Goal: Transaction & Acquisition: Purchase product/service

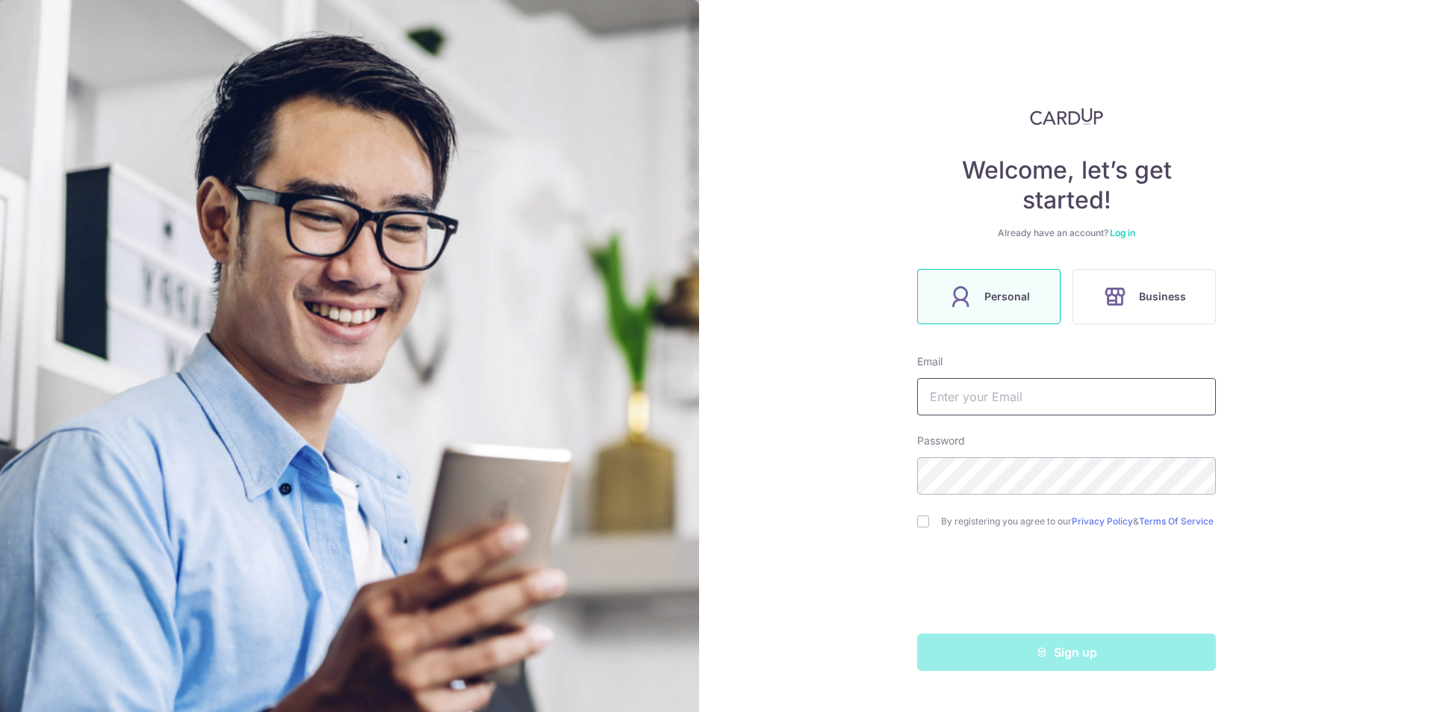
click at [1086, 383] on input "text" at bounding box center [1066, 396] width 299 height 37
type input "edwardkr@gmail.com"
click at [922, 523] on input "checkbox" at bounding box center [923, 521] width 12 height 12
checkbox input "true"
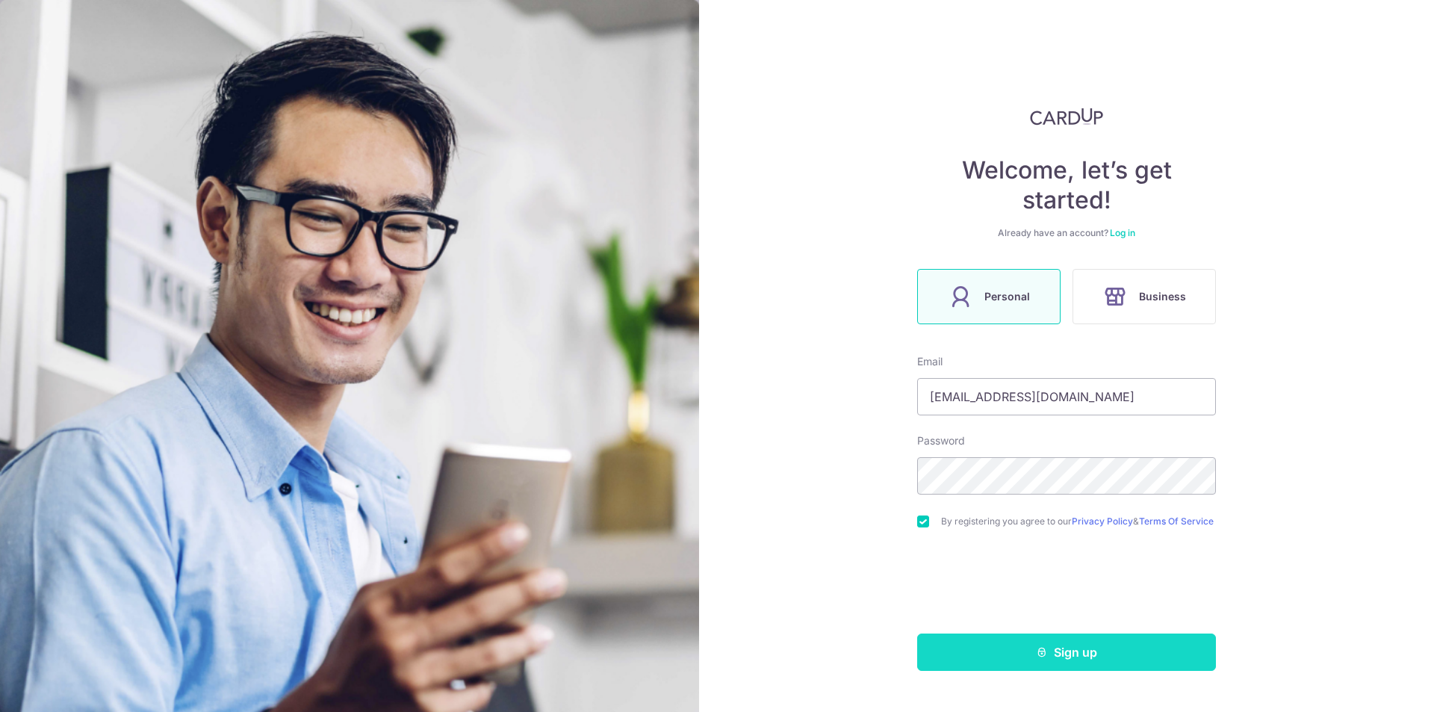
click at [1068, 661] on button "Sign up" at bounding box center [1066, 651] width 299 height 37
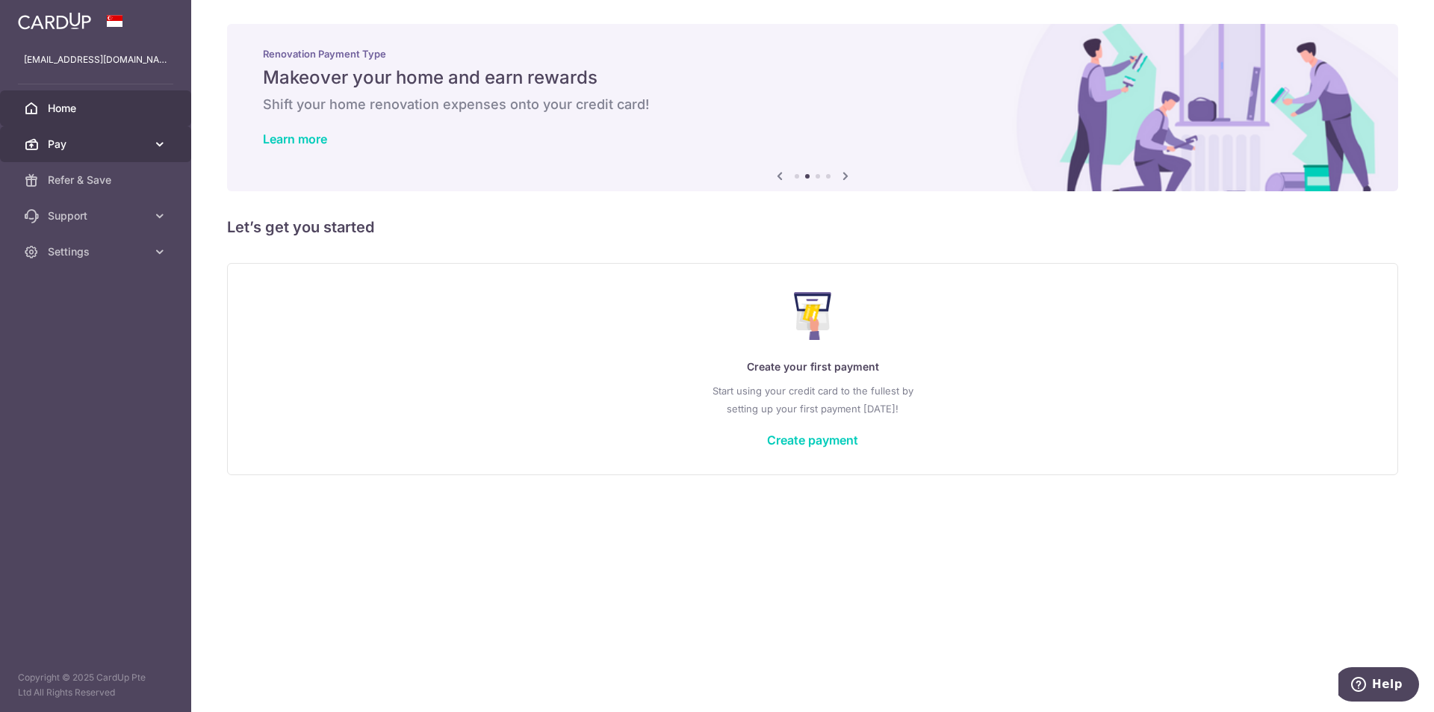
click at [114, 144] on span "Pay" at bounding box center [97, 144] width 99 height 15
click at [807, 436] on link "Create payment" at bounding box center [812, 439] width 91 height 15
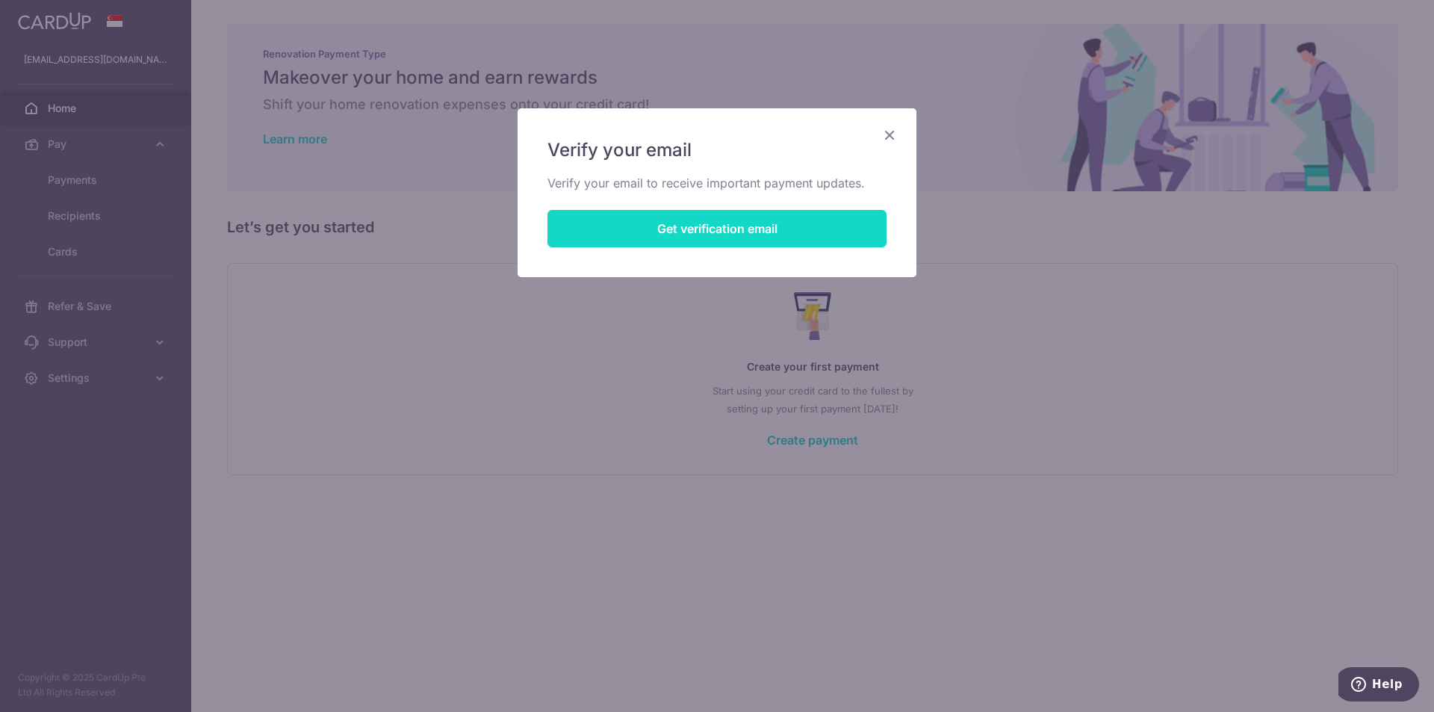
click at [706, 231] on button "Get verification email" at bounding box center [716, 228] width 339 height 37
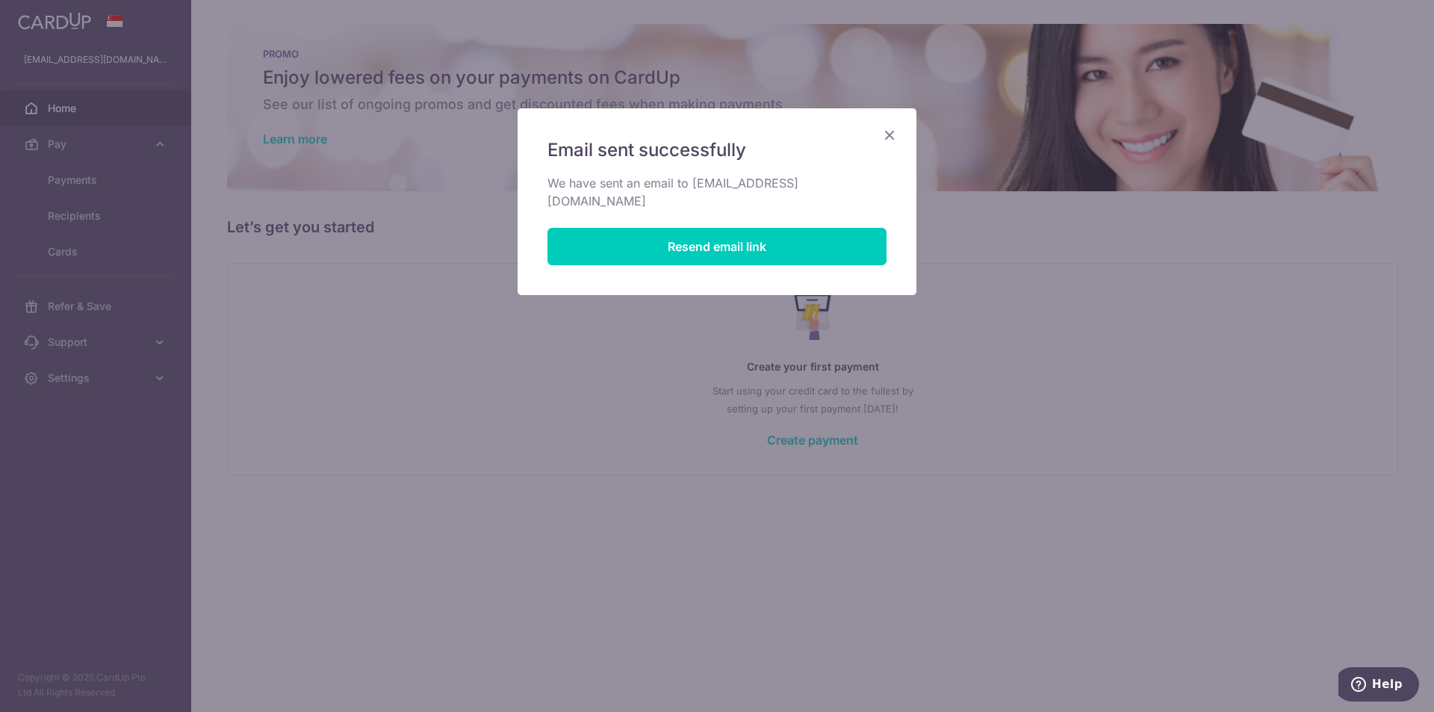
click at [891, 136] on icon "Close" at bounding box center [889, 134] width 18 height 19
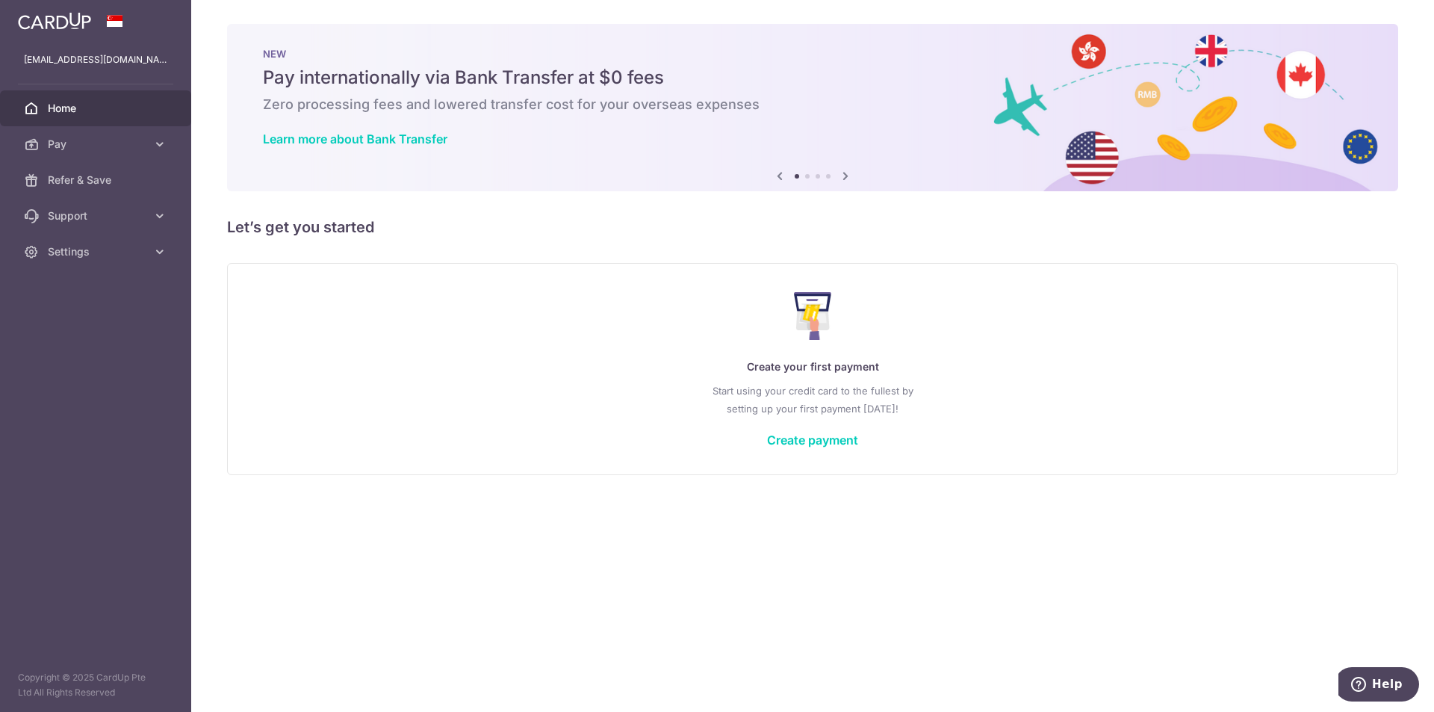
click at [847, 176] on icon at bounding box center [845, 176] width 18 height 19
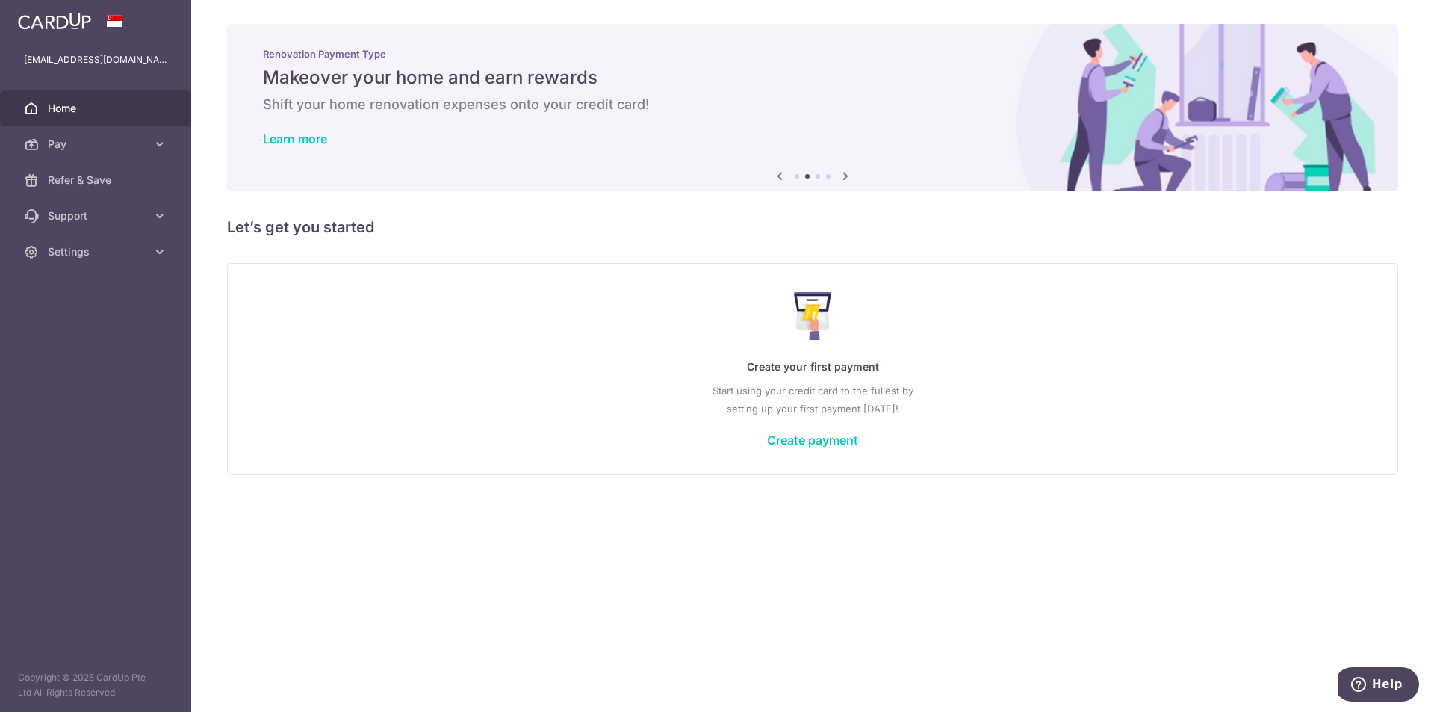
click at [846, 175] on icon at bounding box center [845, 176] width 18 height 19
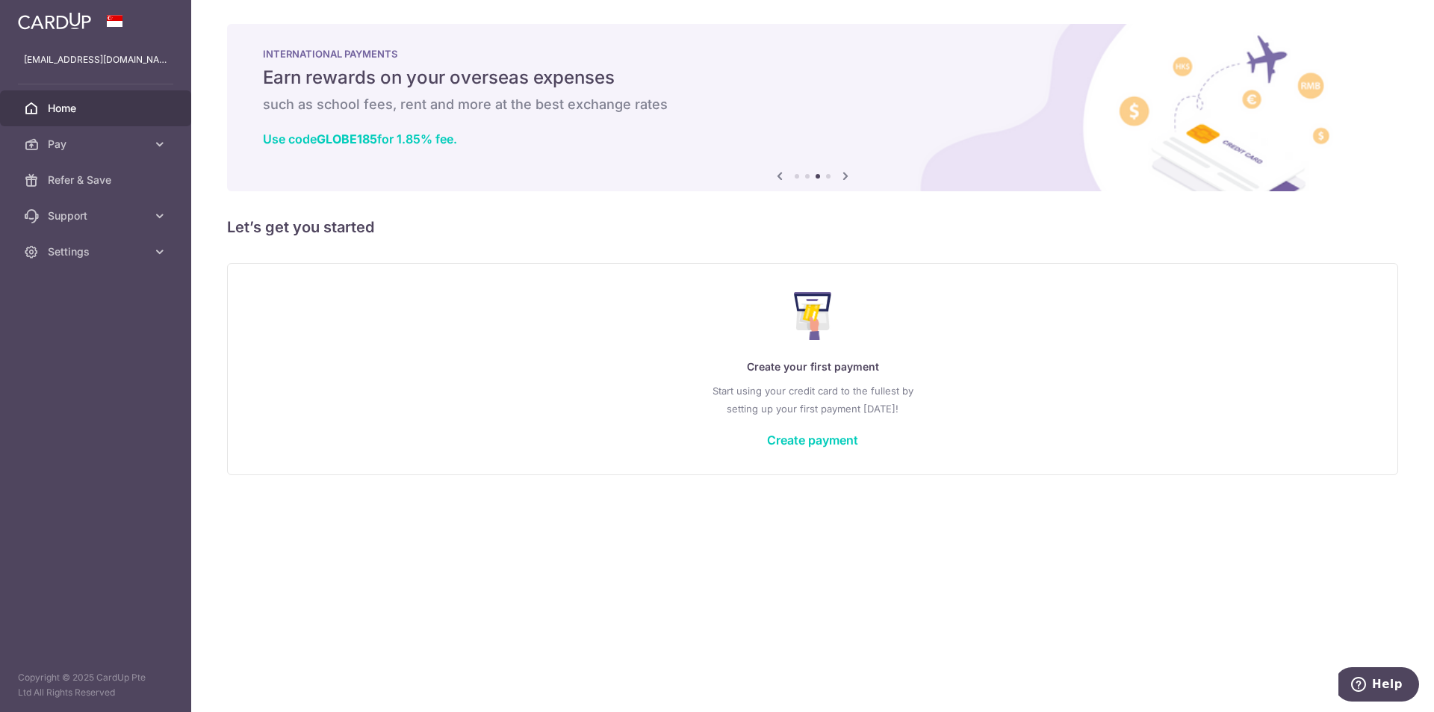
click at [846, 175] on icon at bounding box center [845, 176] width 18 height 19
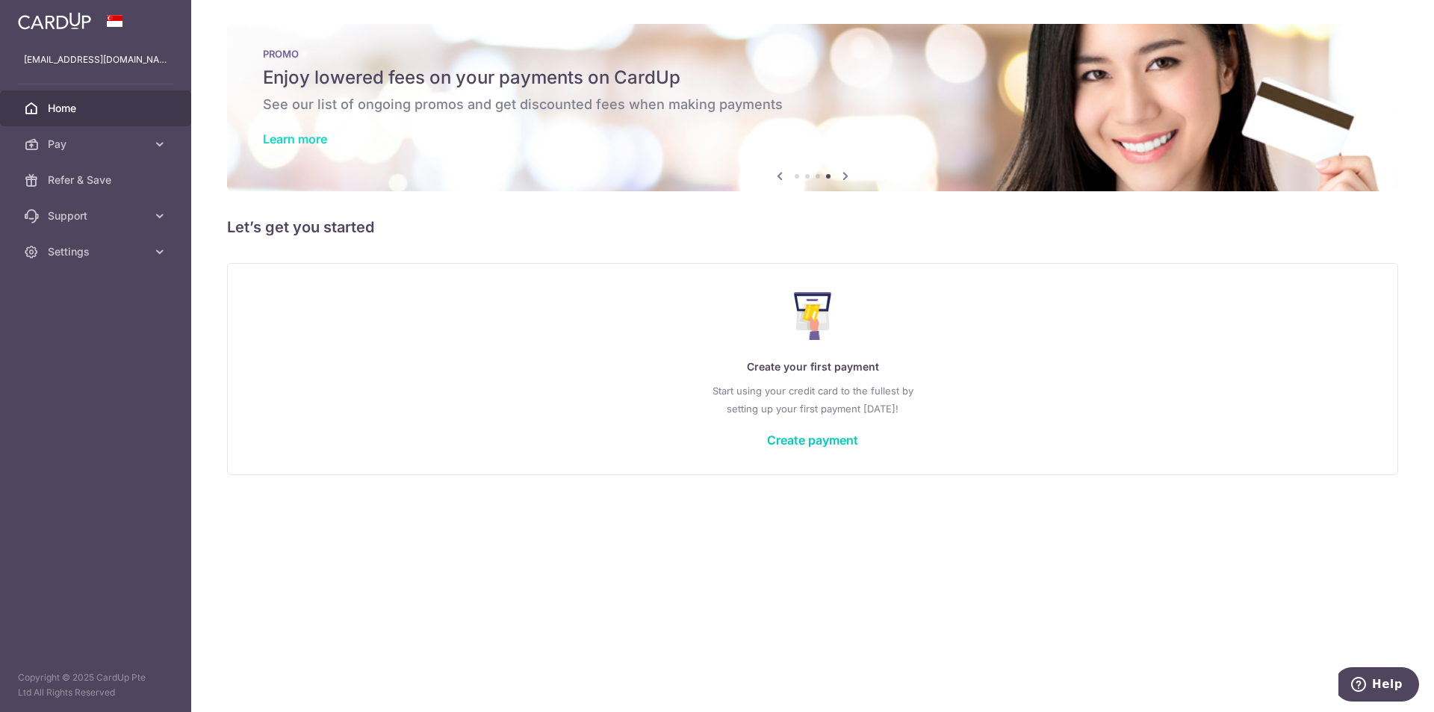
click at [298, 137] on link "Learn more" at bounding box center [295, 138] width 64 height 15
click at [844, 175] on icon at bounding box center [845, 176] width 18 height 19
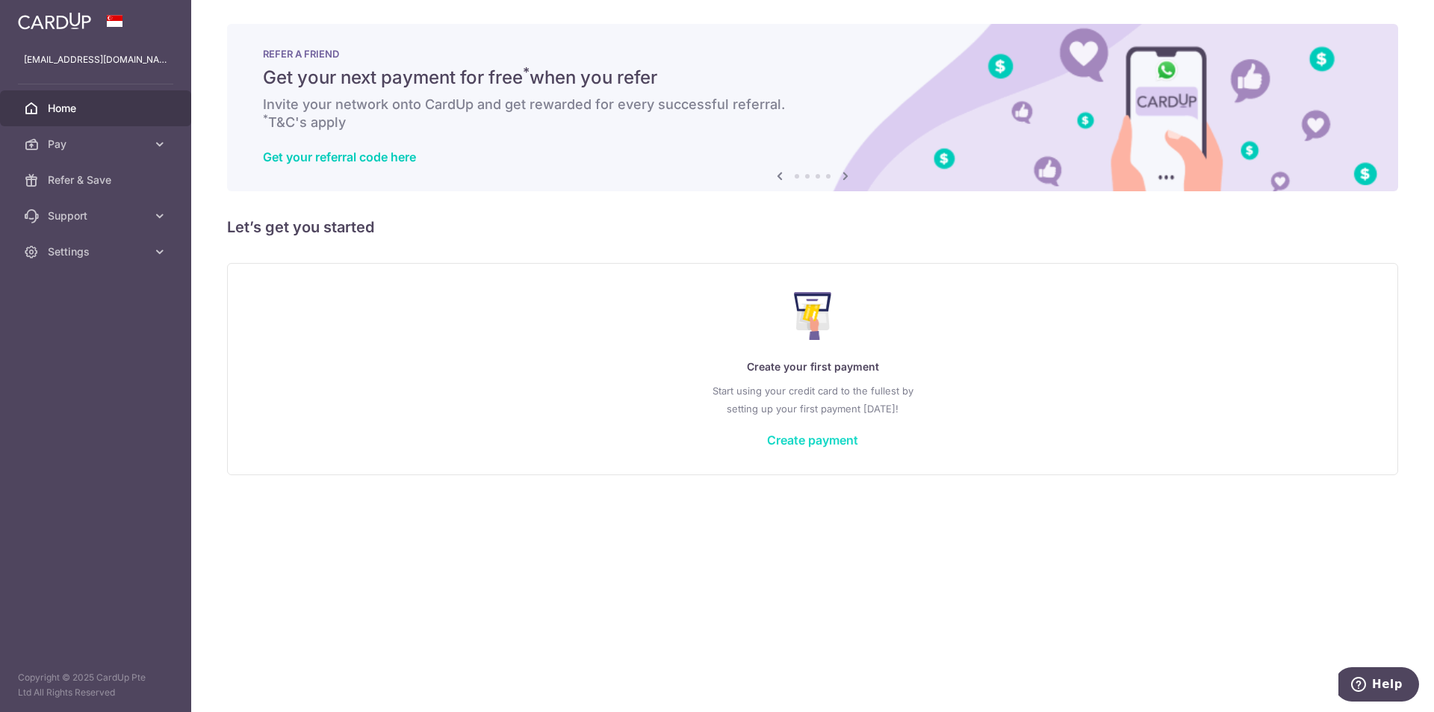
click at [808, 439] on link "Create payment" at bounding box center [812, 439] width 91 height 15
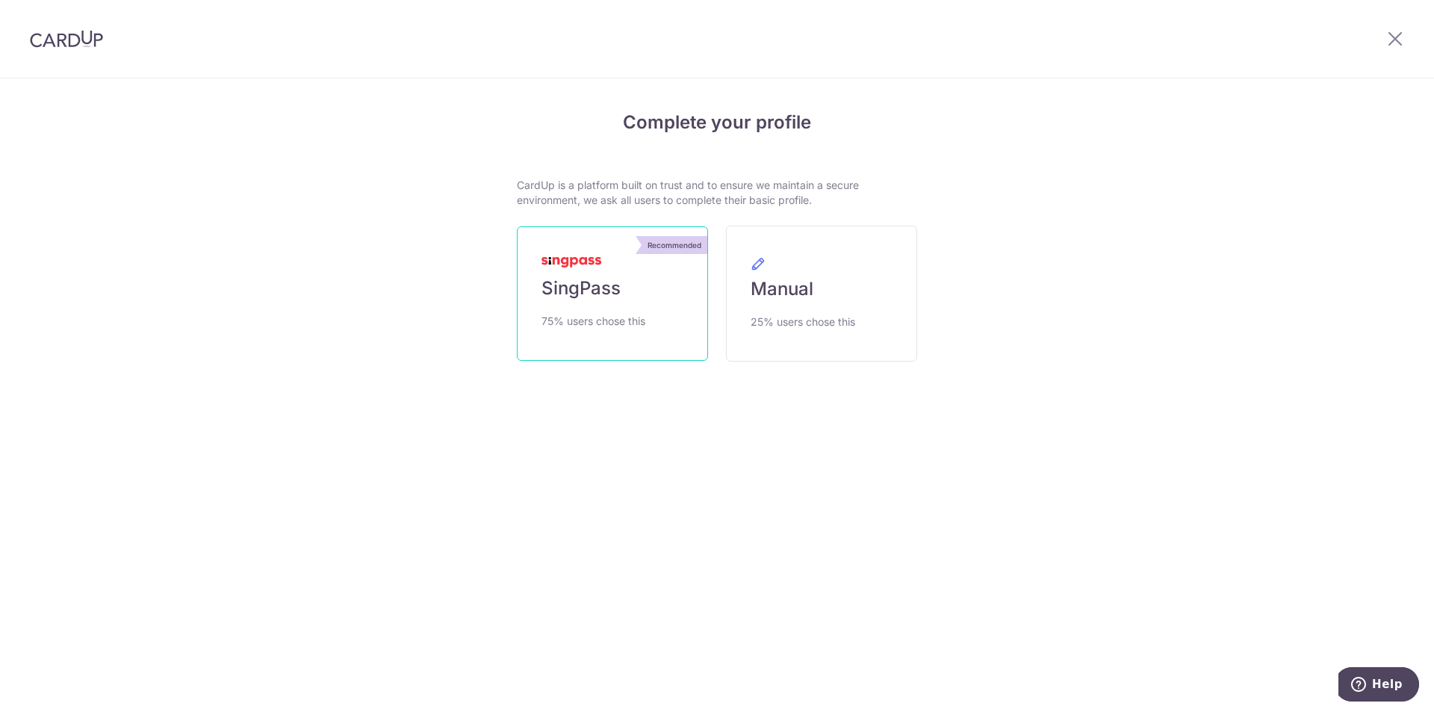
click at [579, 281] on span "SingPass" at bounding box center [580, 288] width 79 height 24
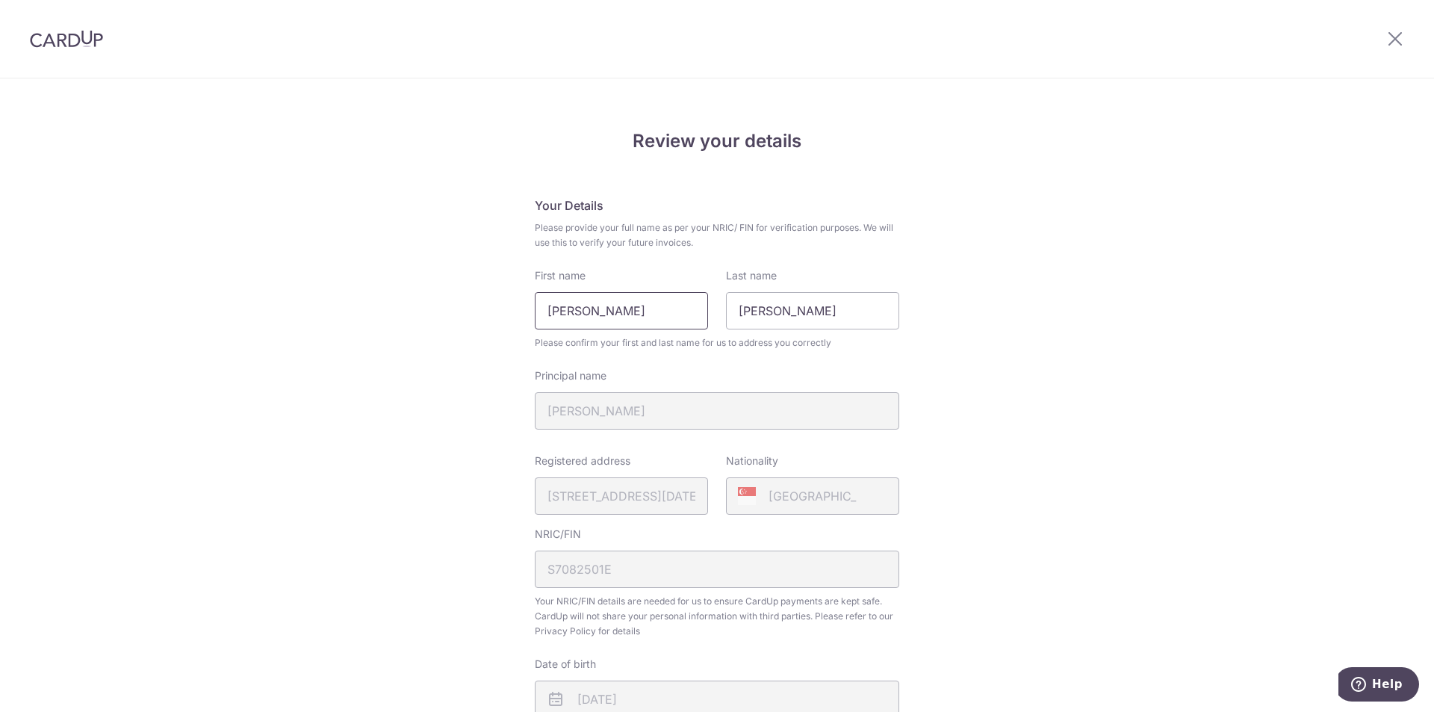
drag, startPoint x: 623, startPoint y: 312, endPoint x: 452, endPoint y: 307, distance: 171.1
click at [452, 305] on div "Review your details Your Details Please provide your full name as per your NRIC…" at bounding box center [717, 592] width 1434 height 1027
type input "Edward"
drag, startPoint x: 804, startPoint y: 314, endPoint x: 721, endPoint y: 311, distance: 83.7
click at [721, 311] on div "Last name Edward" at bounding box center [812, 298] width 191 height 61
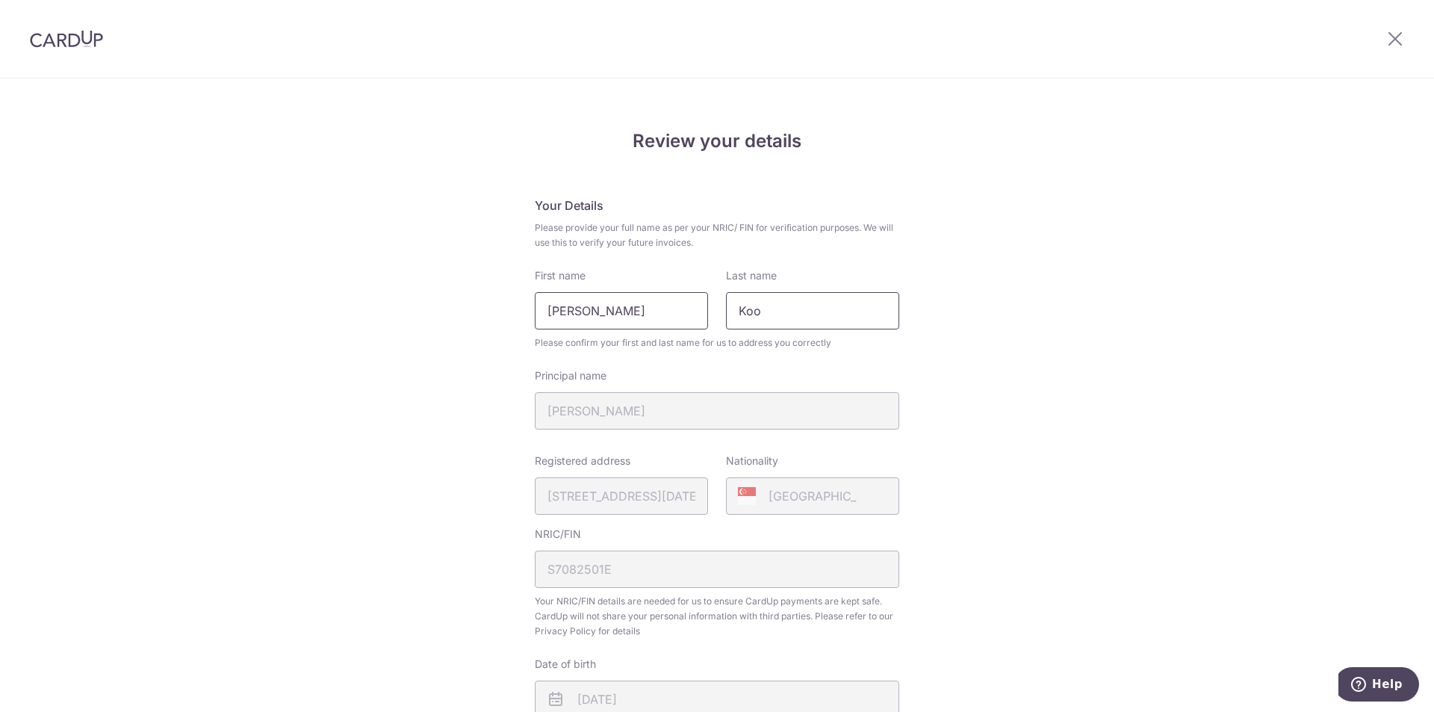
type input "Koo"
click at [660, 318] on input "Edward" at bounding box center [621, 310] width 173 height 37
type input "Edward Rishak"
click at [1016, 378] on div "Review your details Your Details Please provide your full name as per your NRIC…" at bounding box center [717, 592] width 1434 height 1027
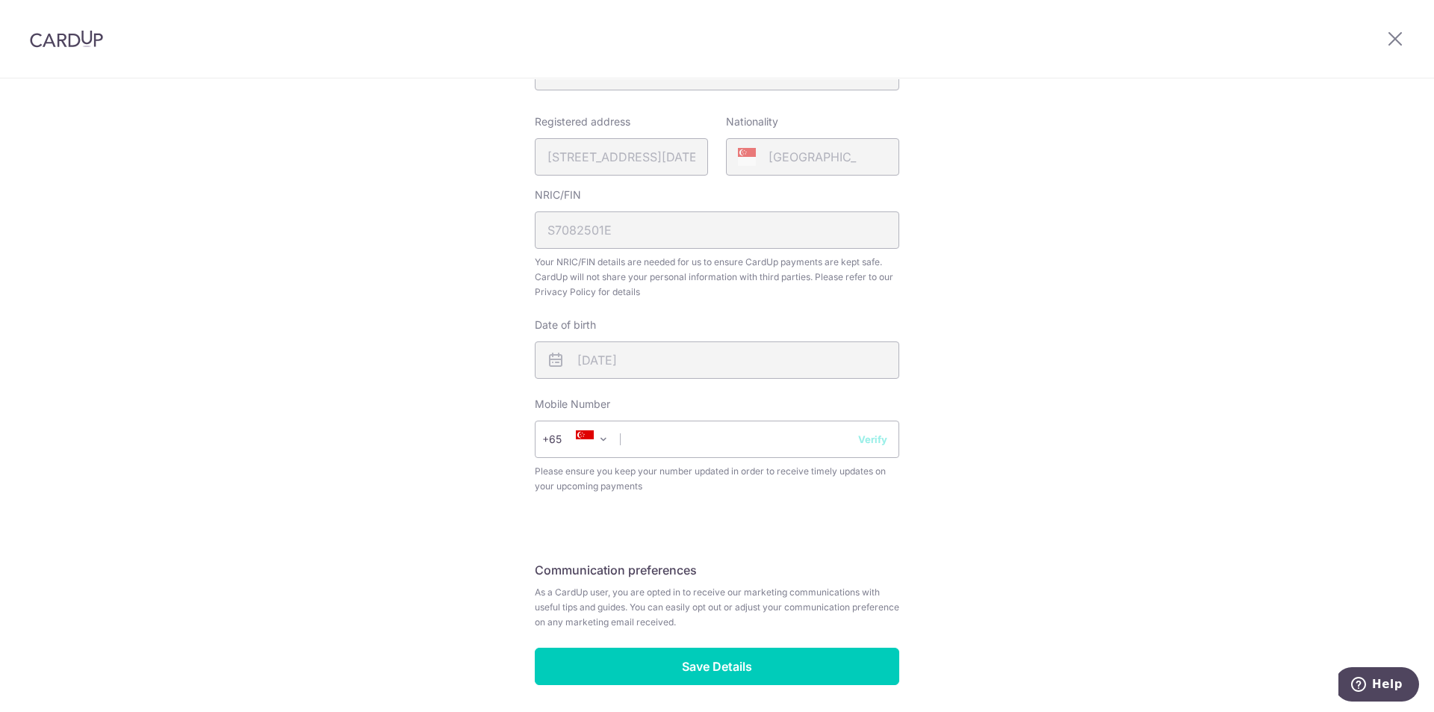
scroll to position [373, 0]
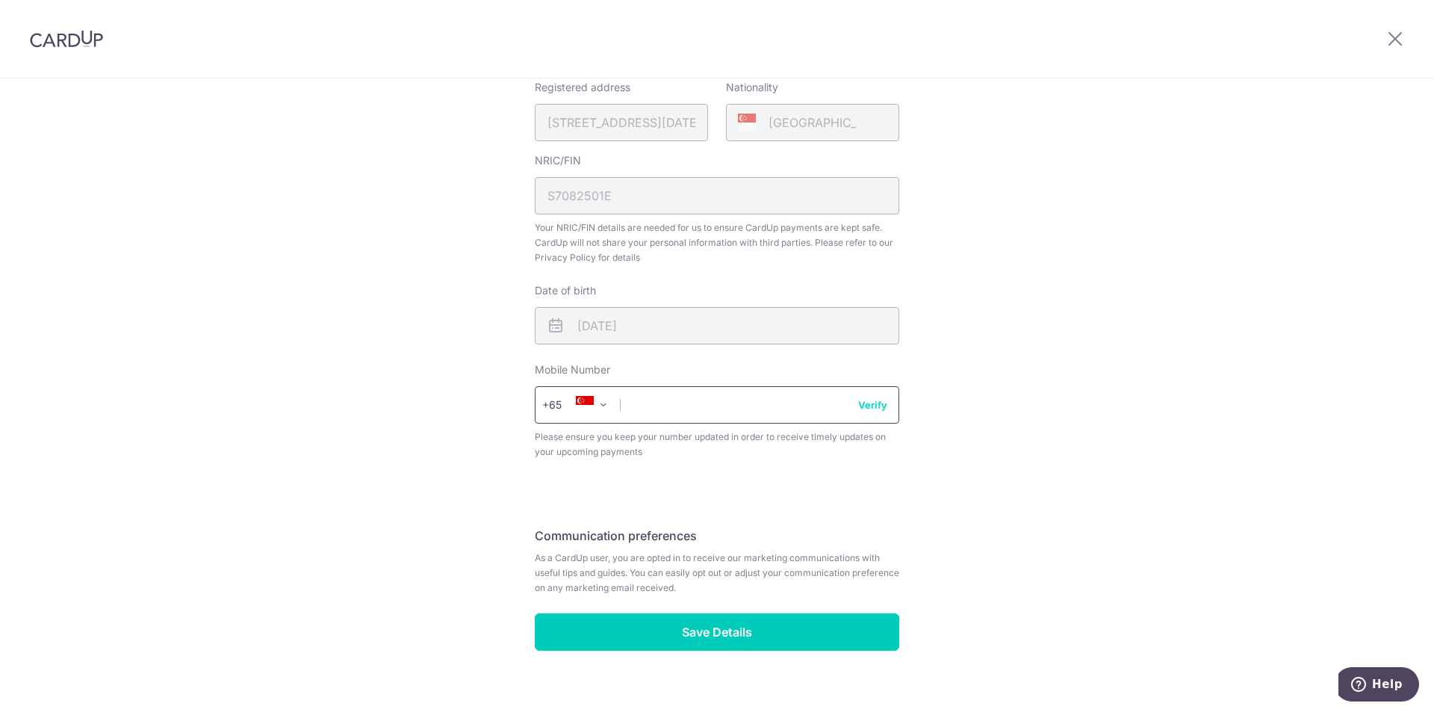
click at [721, 402] on input "text" at bounding box center [717, 404] width 364 height 37
type input "98488753"
click at [874, 408] on button "Verify" at bounding box center [872, 404] width 29 height 15
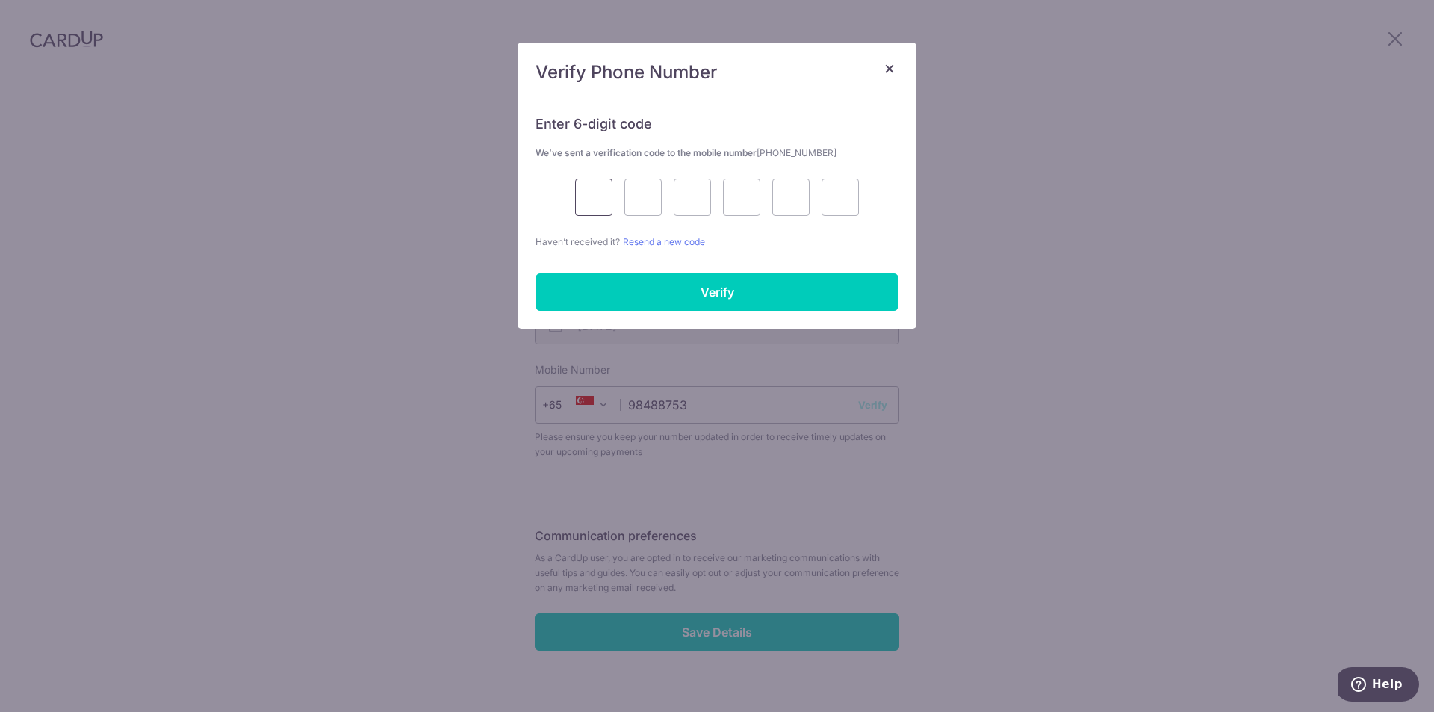
click at [600, 191] on input "text" at bounding box center [593, 196] width 37 height 37
type input "3"
type input "7"
type input "2"
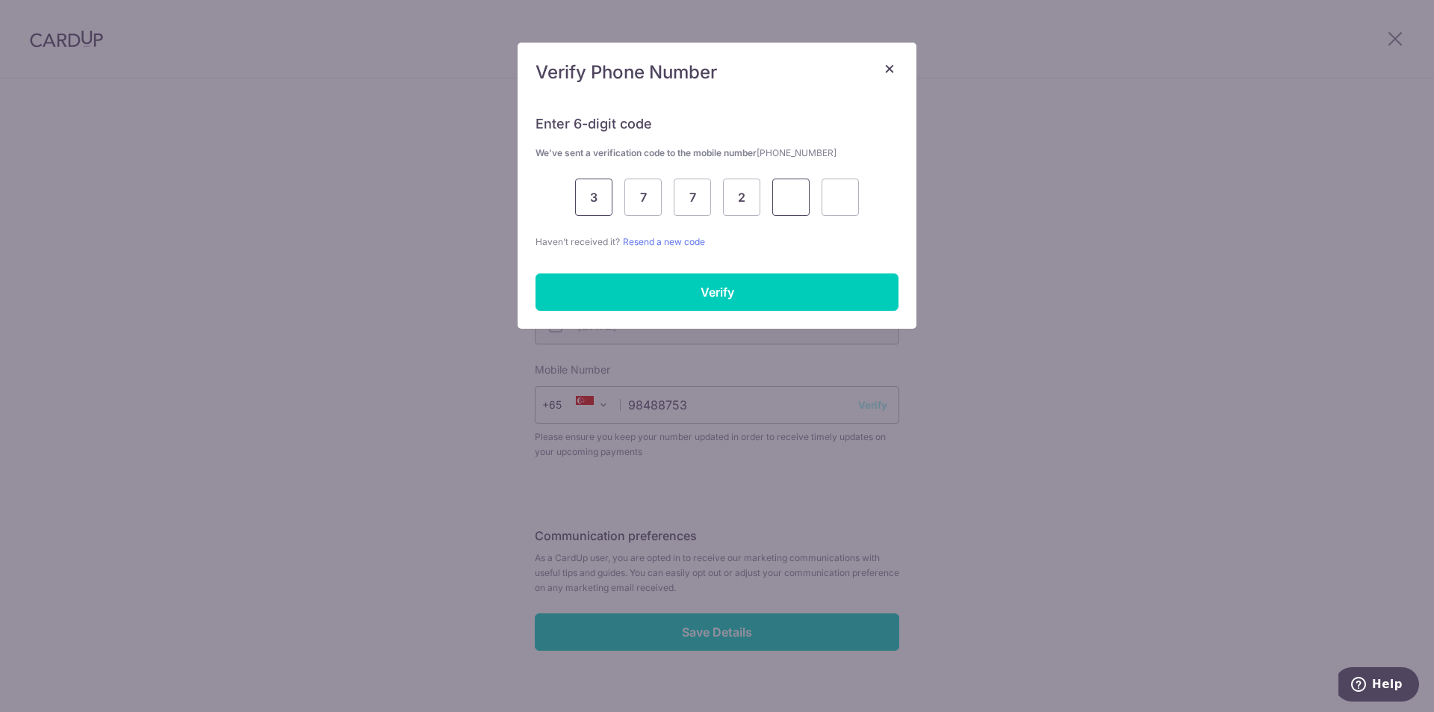
type input "0"
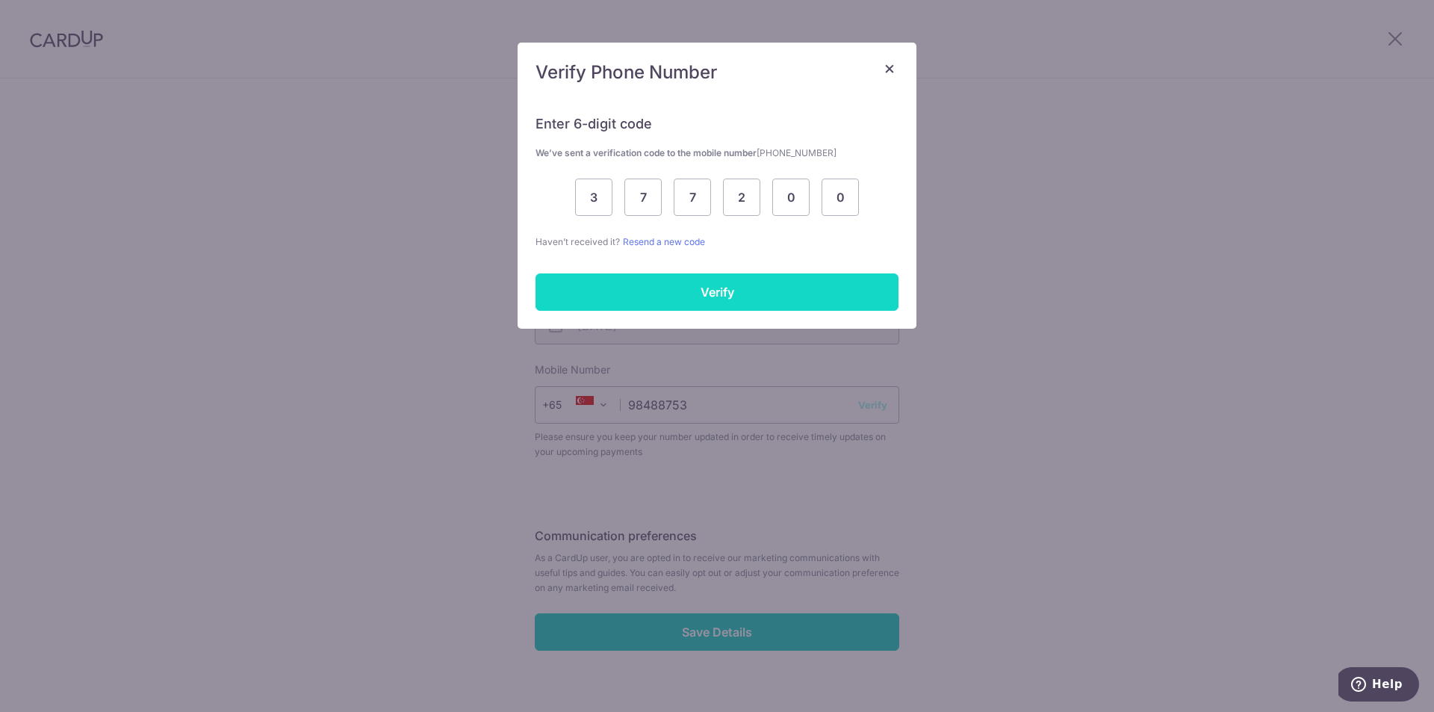
click at [656, 285] on input "Verify" at bounding box center [716, 291] width 363 height 37
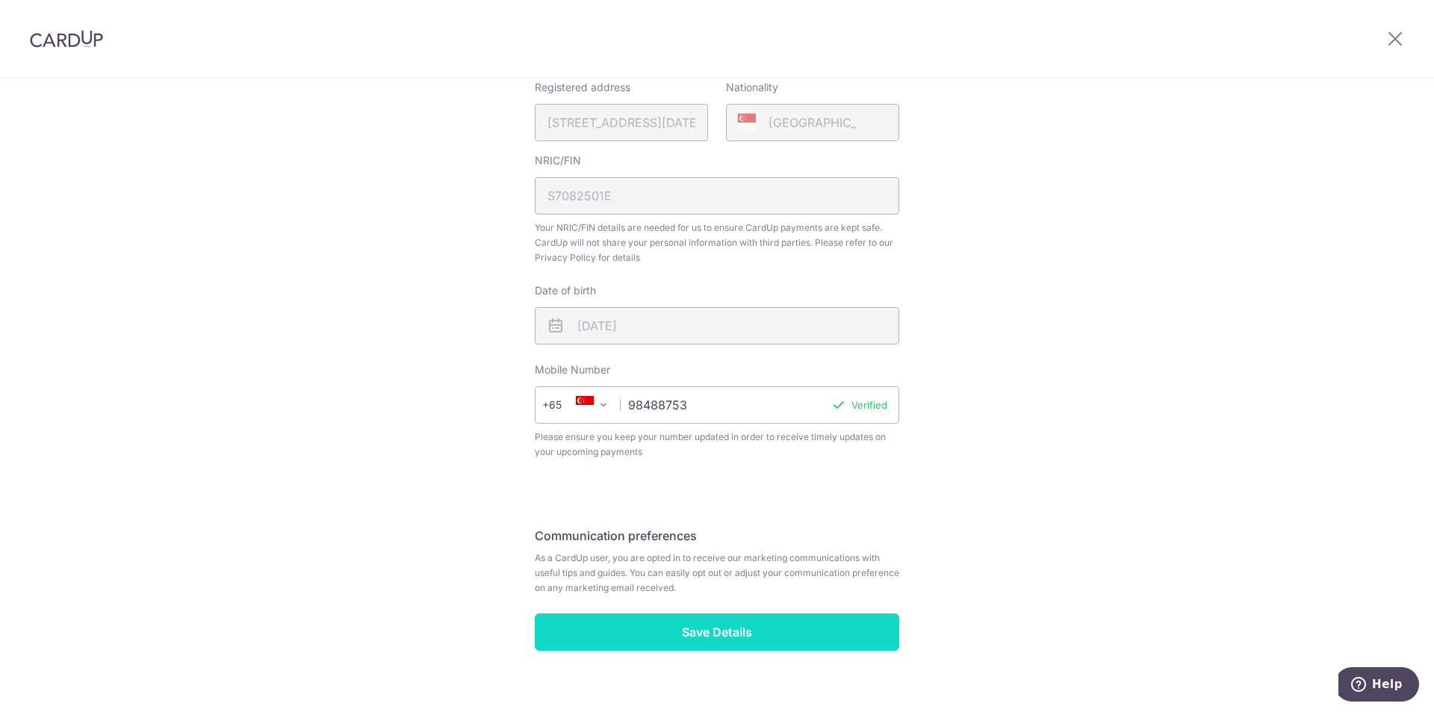
click at [728, 623] on input "Save Details" at bounding box center [717, 631] width 364 height 37
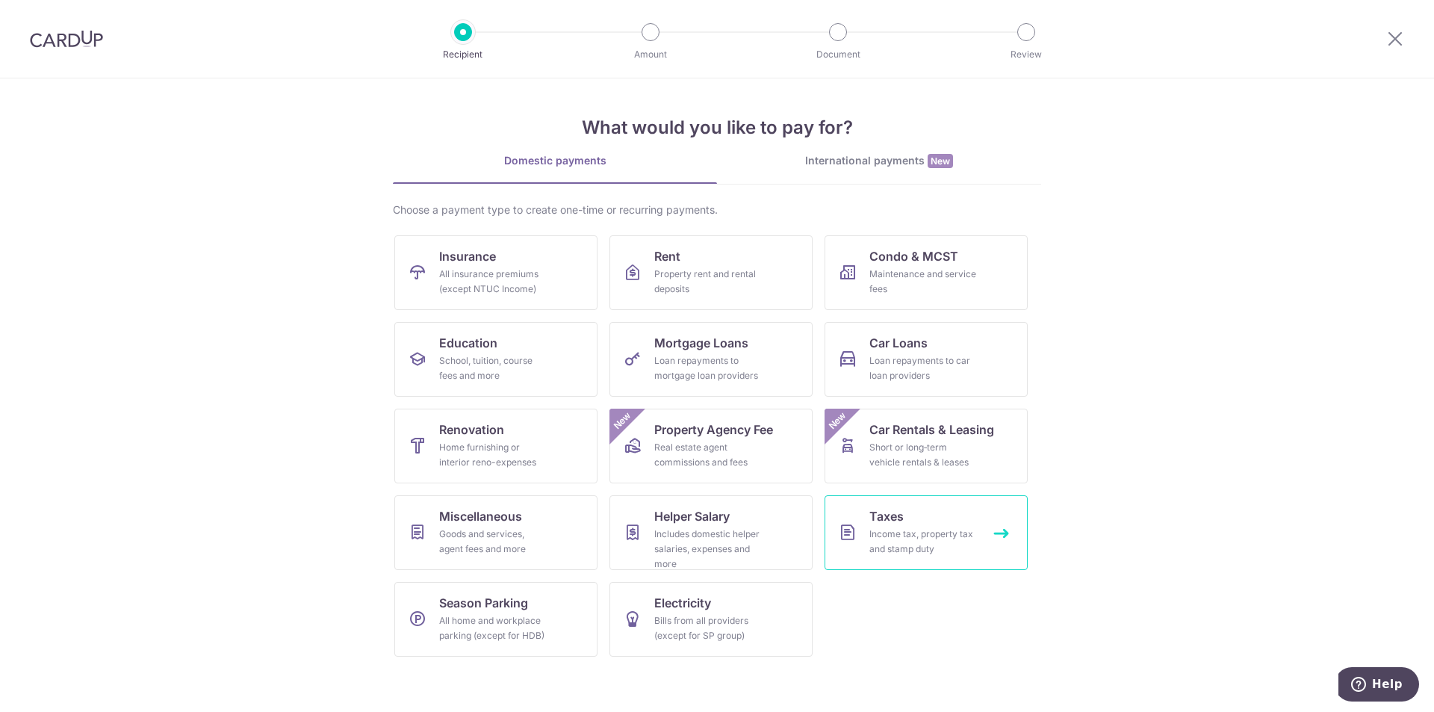
click at [881, 535] on div "Income tax, property tax and stamp duty" at bounding box center [923, 541] width 108 height 30
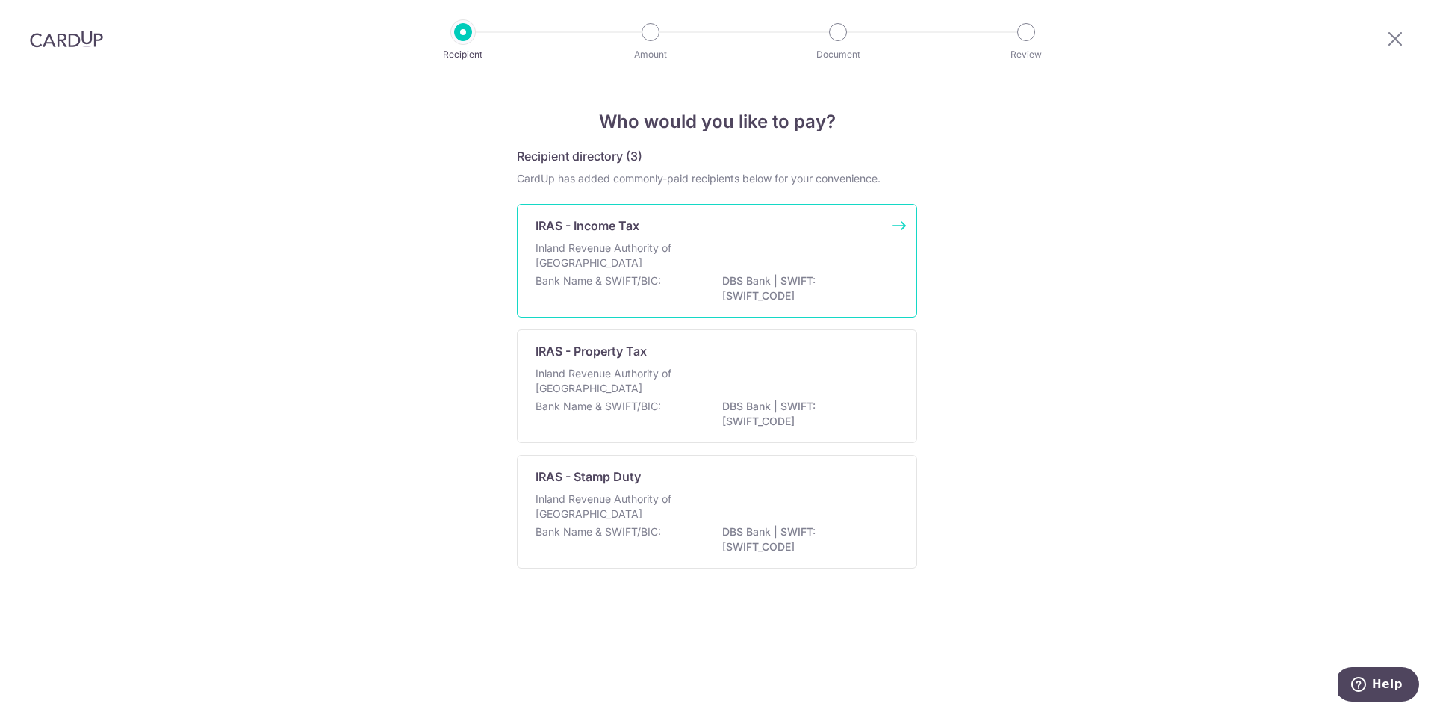
click at [597, 275] on p "Bank Name & SWIFT/BIC:" at bounding box center [597, 280] width 125 height 15
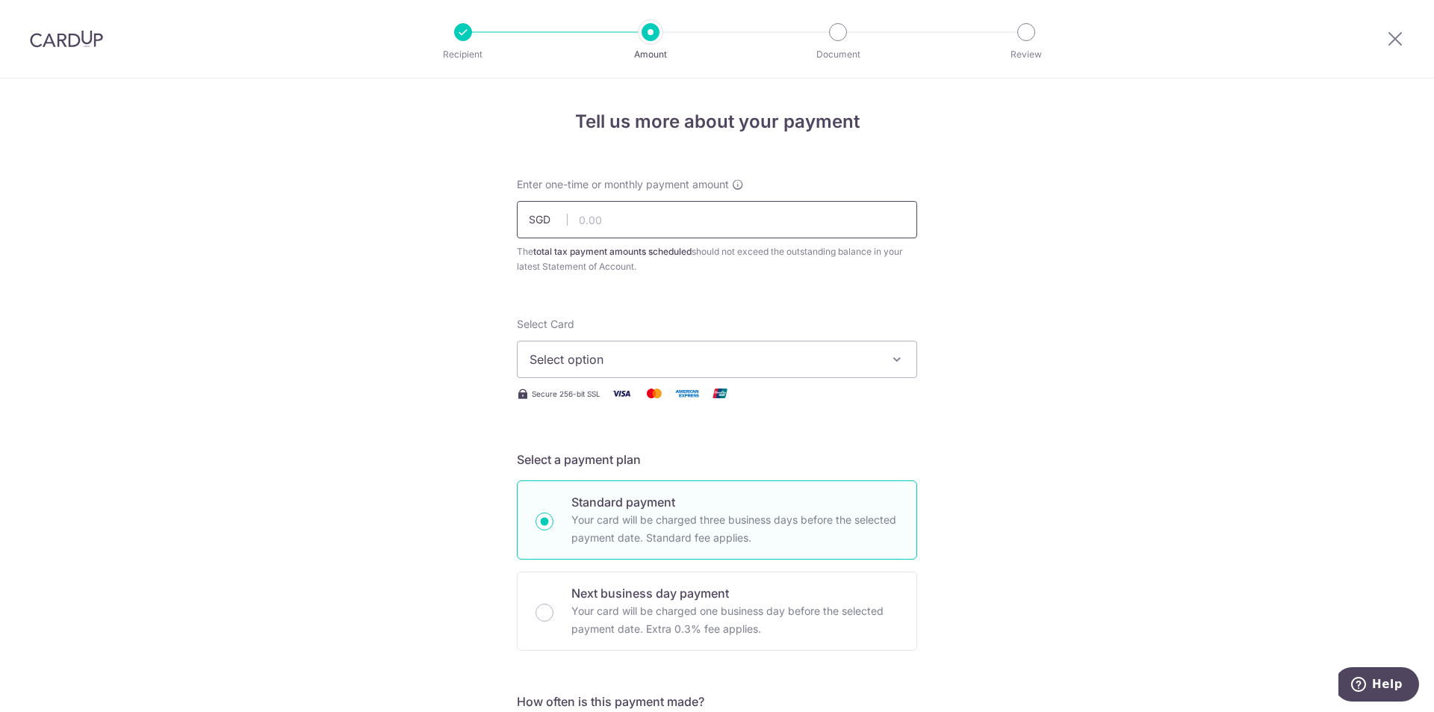
click at [591, 214] on input "text" at bounding box center [717, 219] width 400 height 37
type input "9,278.51"
click at [880, 355] on button "Select option" at bounding box center [717, 358] width 400 height 37
click at [623, 398] on span "Add credit card" at bounding box center [730, 400] width 348 height 15
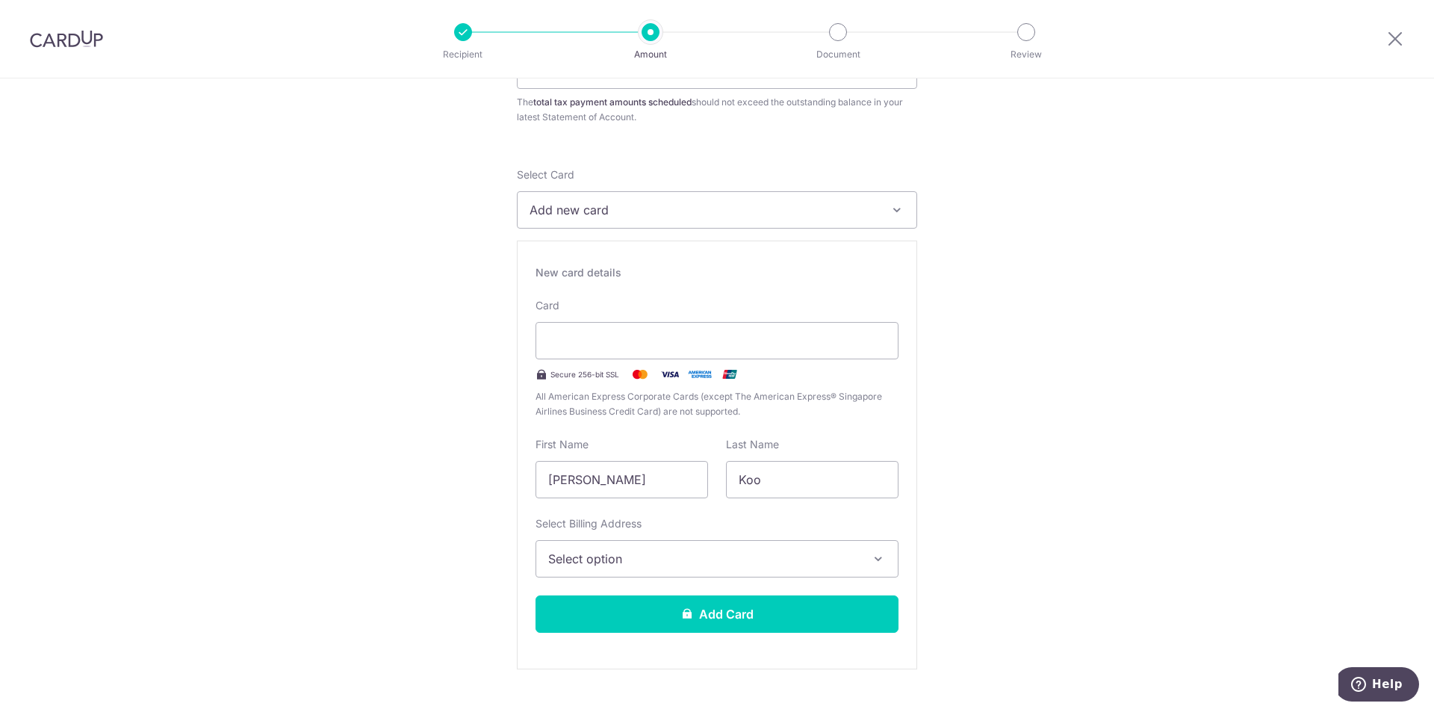
scroll to position [224, 0]
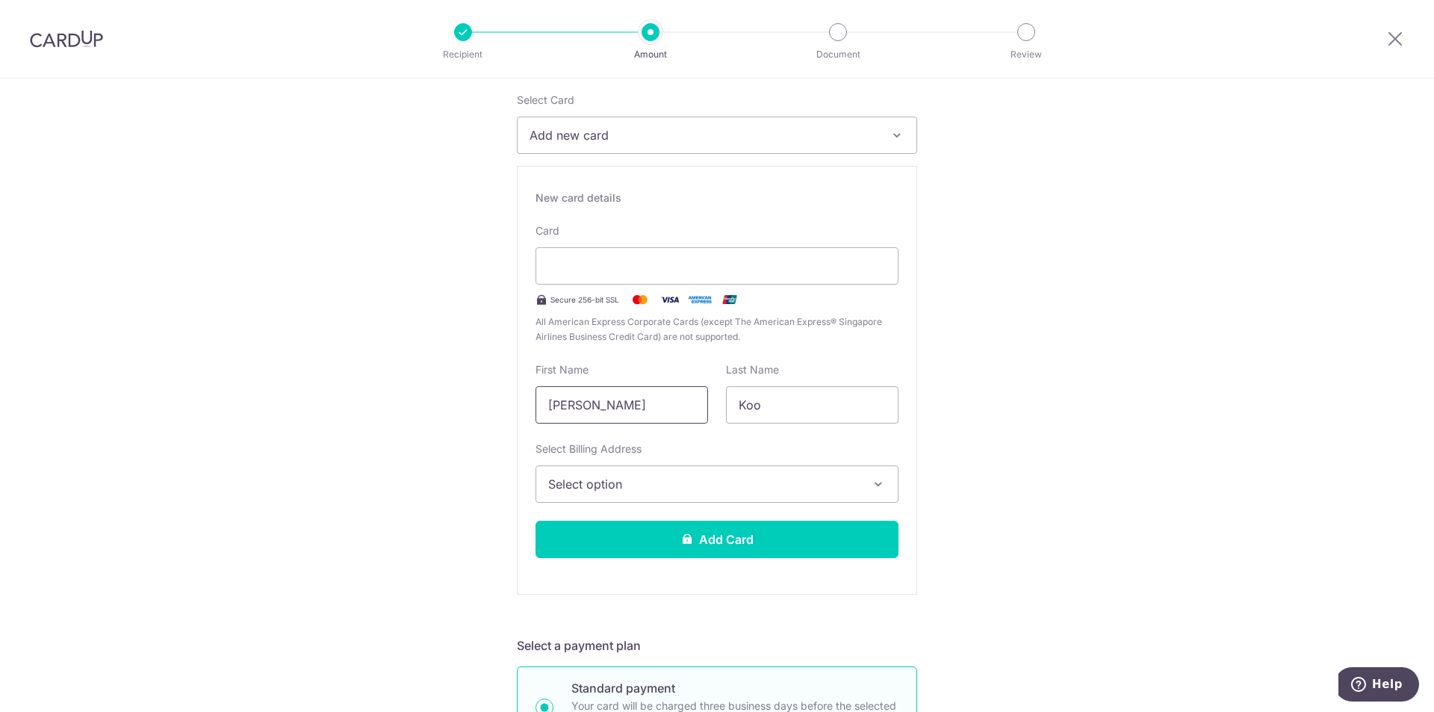
click at [614, 402] on input "Edward Rishak" at bounding box center [621, 404] width 172 height 37
type input "Edward"
click at [594, 467] on button "Select option" at bounding box center [716, 483] width 363 height 37
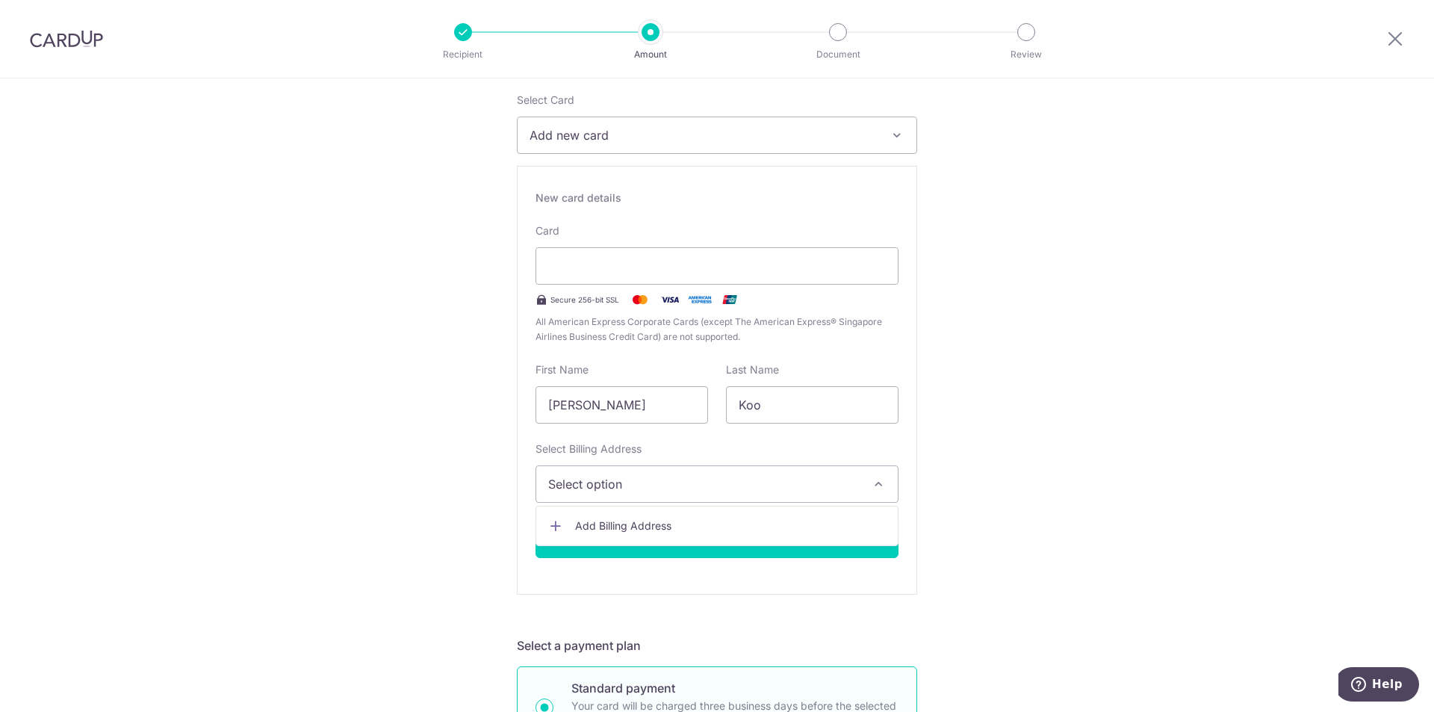
click at [641, 525] on span "Add Billing Address" at bounding box center [730, 525] width 311 height 15
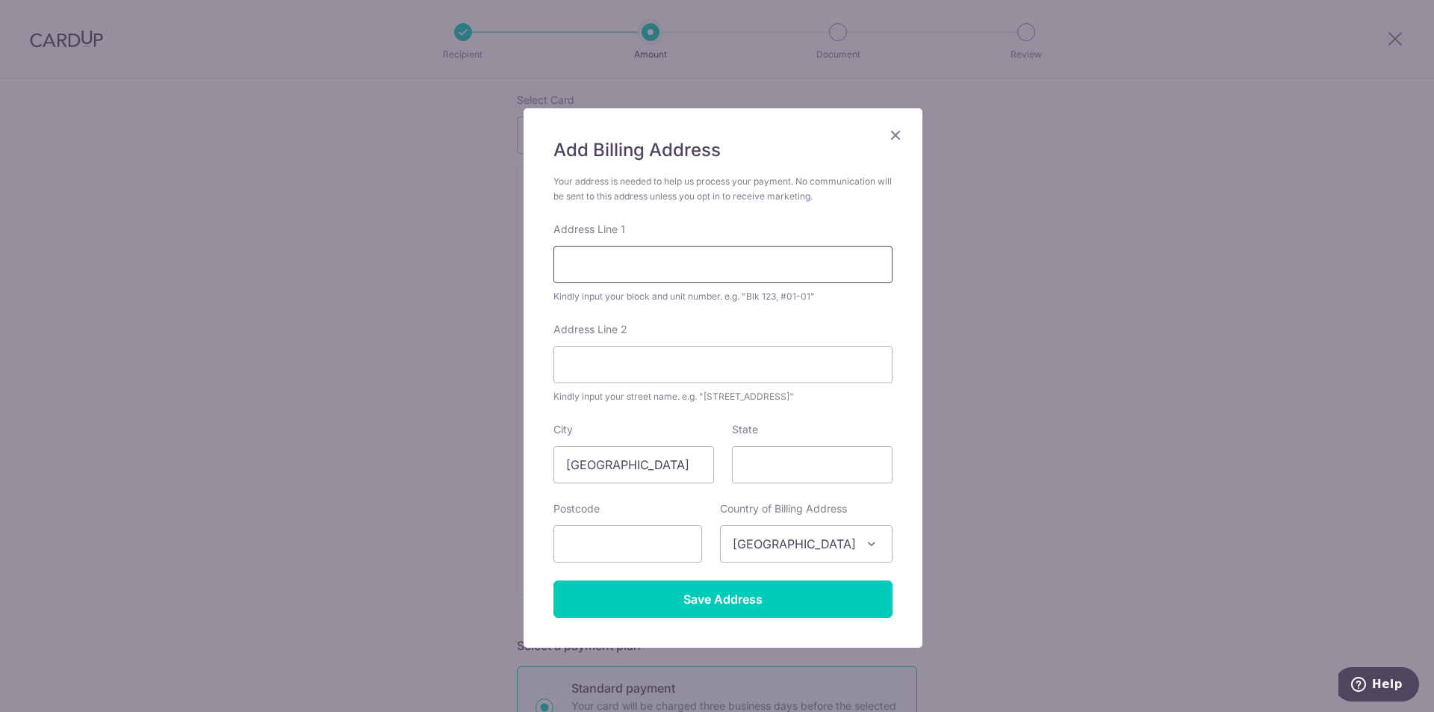
click at [597, 258] on input "Address Line 1" at bounding box center [722, 264] width 339 height 37
type input "21 Jalan Raja Udang"
type input "Unit 15-02"
click at [644, 546] on input "text" at bounding box center [627, 543] width 149 height 37
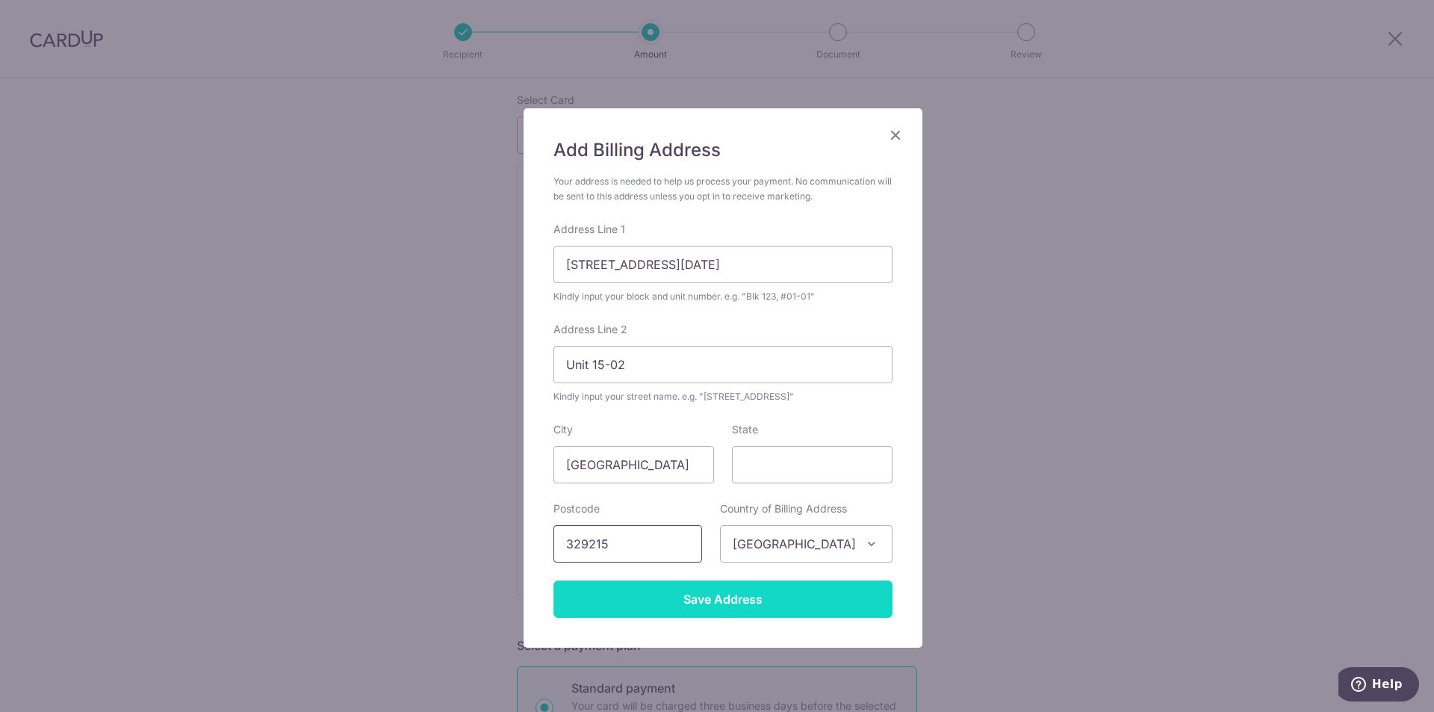
type input "329215"
click at [693, 601] on input "Save Address" at bounding box center [722, 598] width 339 height 37
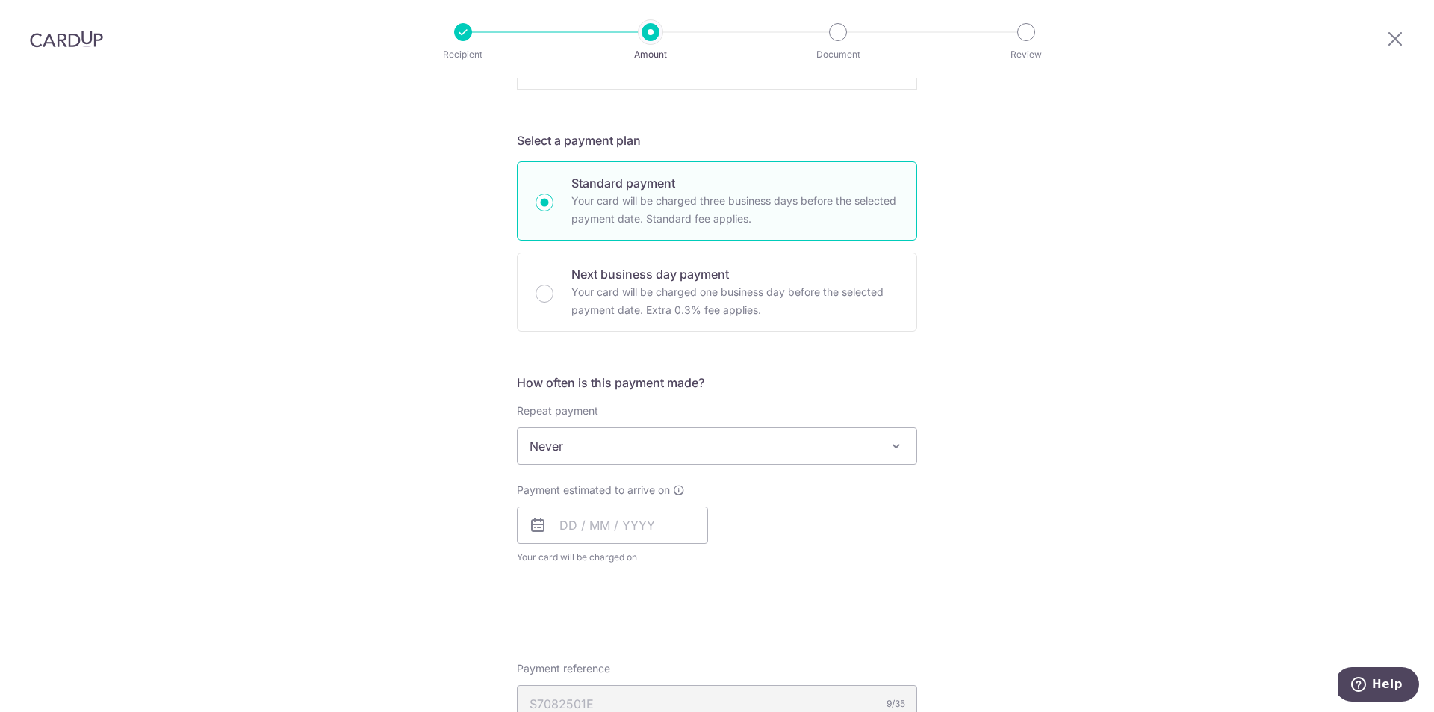
scroll to position [747, 0]
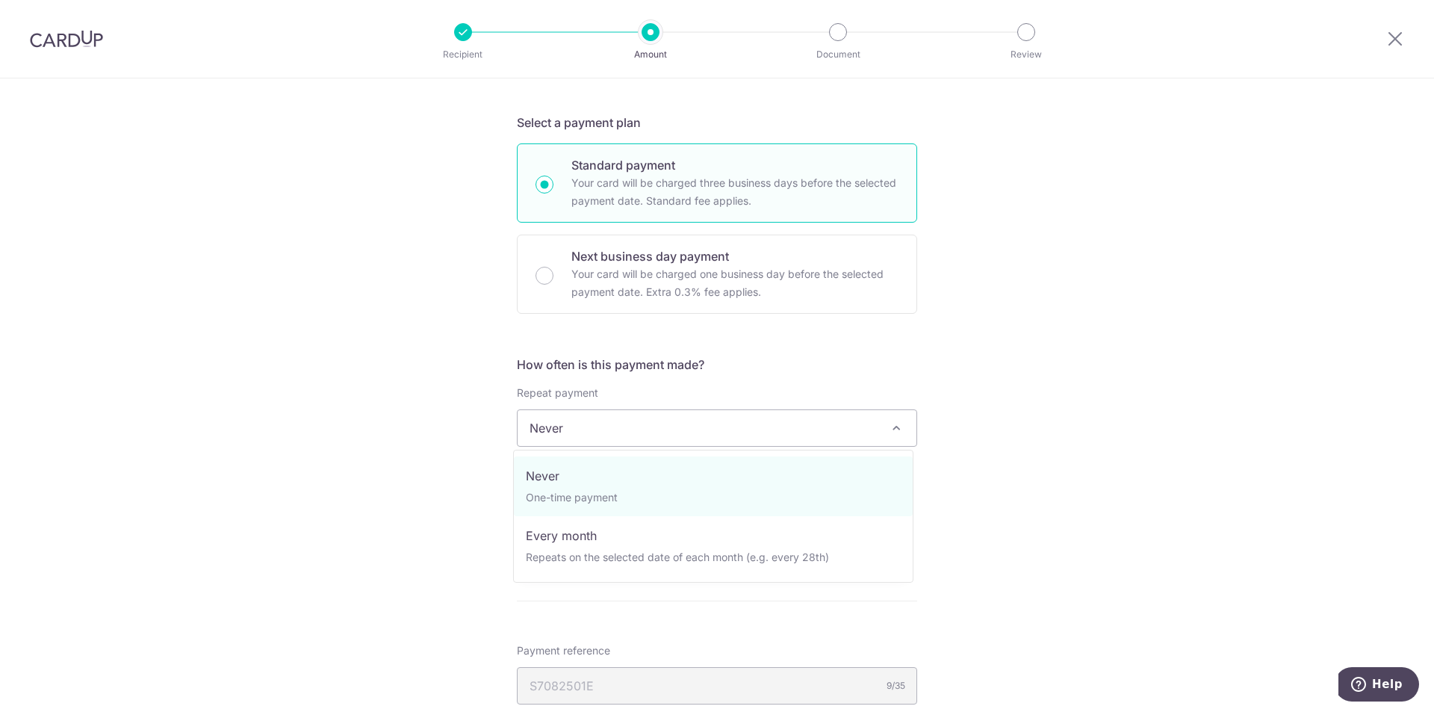
click at [756, 429] on span "Never" at bounding box center [716, 428] width 399 height 36
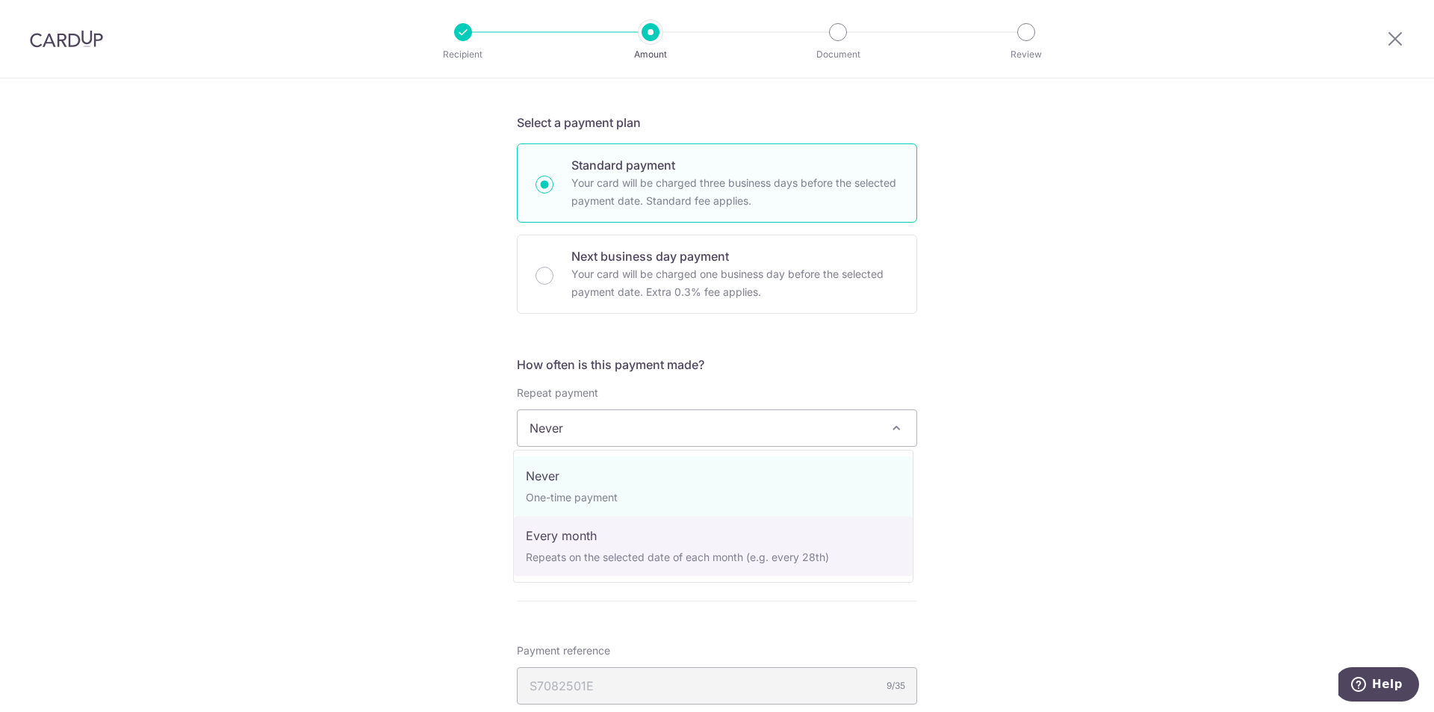
select select "3"
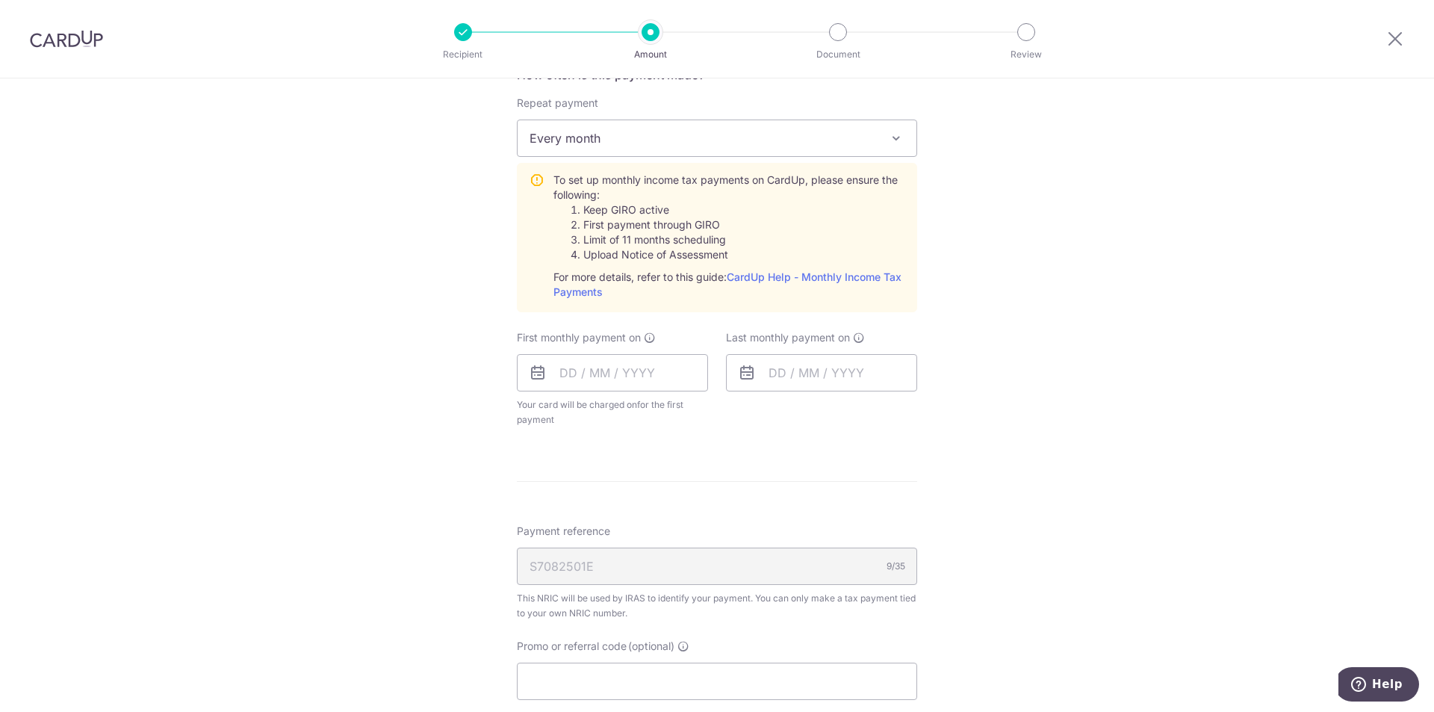
scroll to position [1045, 0]
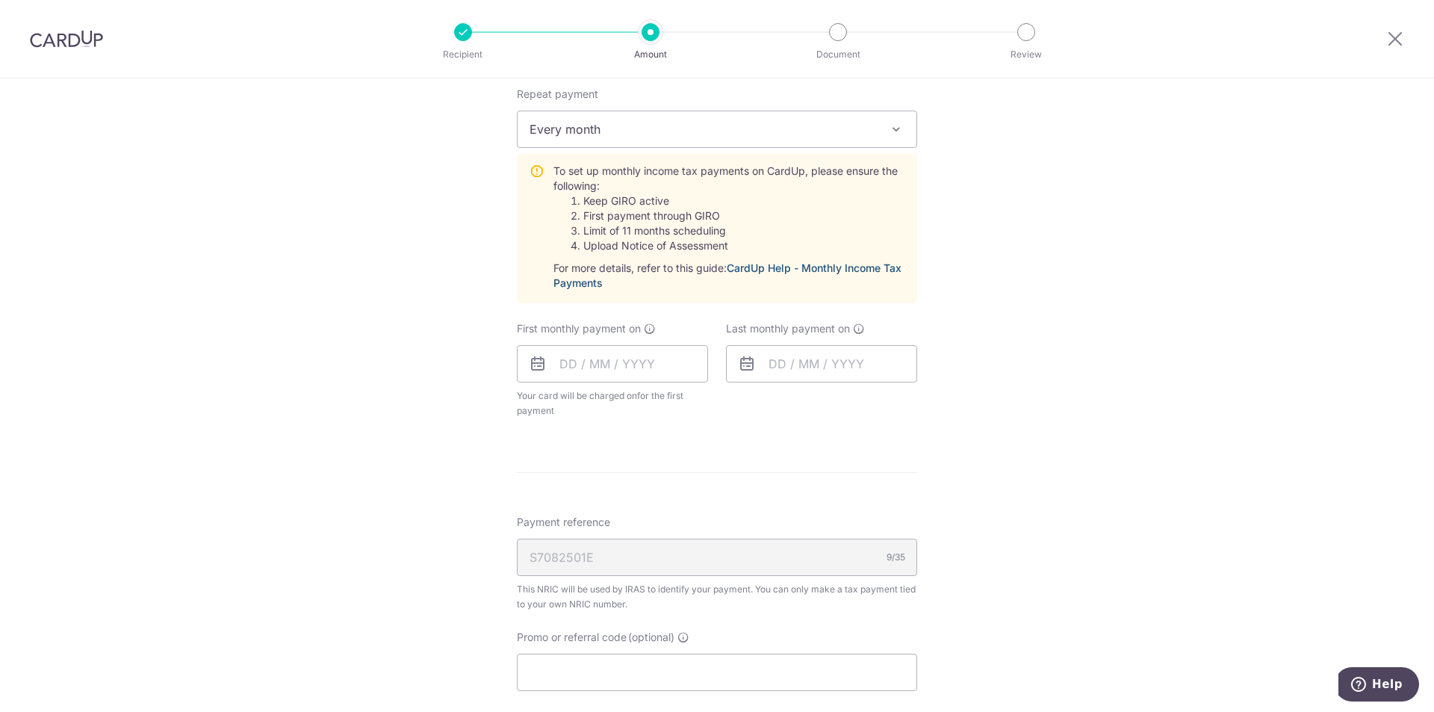
click at [800, 264] on link "CardUp Help - Monthly Income Tax Payments" at bounding box center [727, 275] width 348 height 28
click at [585, 369] on input "text" at bounding box center [612, 363] width 191 height 37
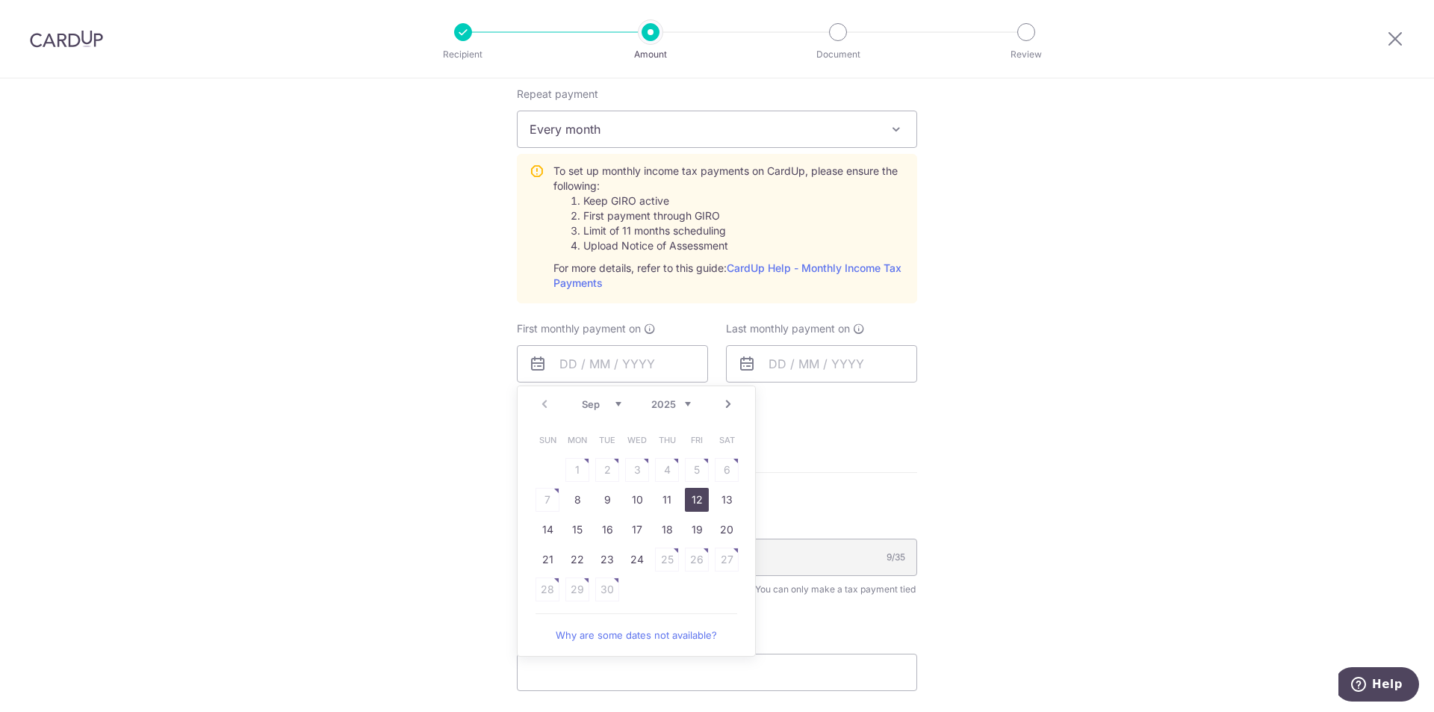
click at [696, 496] on link "12" at bounding box center [697, 500] width 24 height 24
type input "12/09/2025"
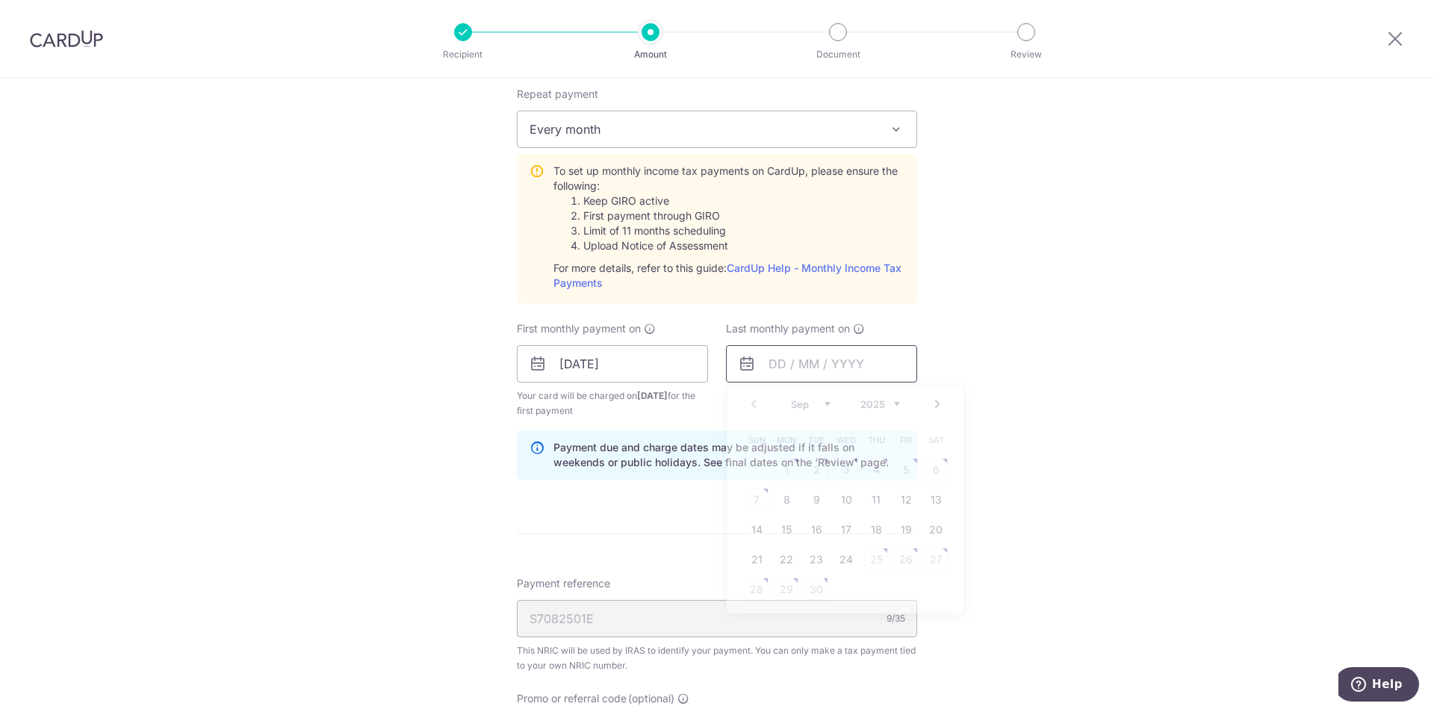
click at [767, 357] on input "text" at bounding box center [821, 363] width 191 height 37
click at [929, 404] on link "Next" at bounding box center [937, 404] width 18 height 18
click at [929, 403] on link "Next" at bounding box center [937, 404] width 18 height 18
click at [924, 495] on link "13" at bounding box center [936, 500] width 24 height 24
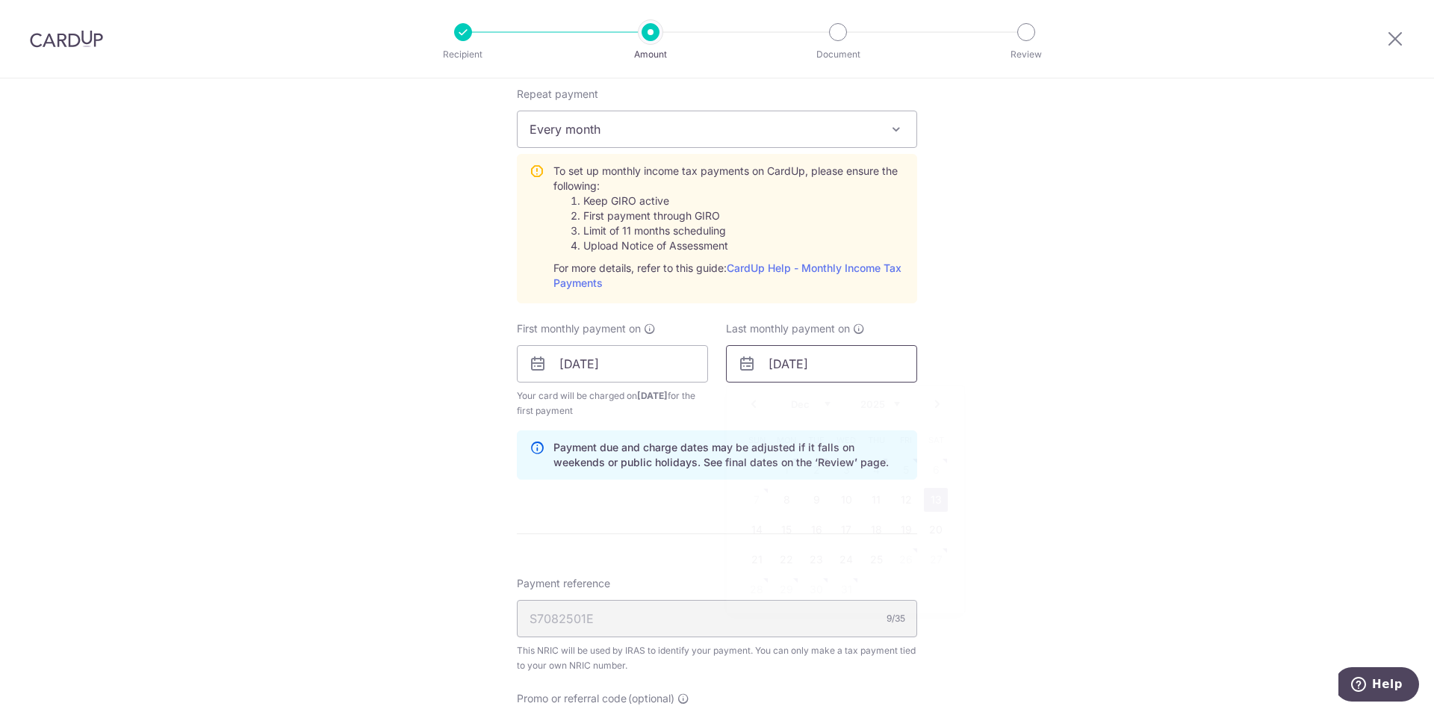
click at [782, 362] on input "13/12/2025" at bounding box center [821, 363] width 191 height 37
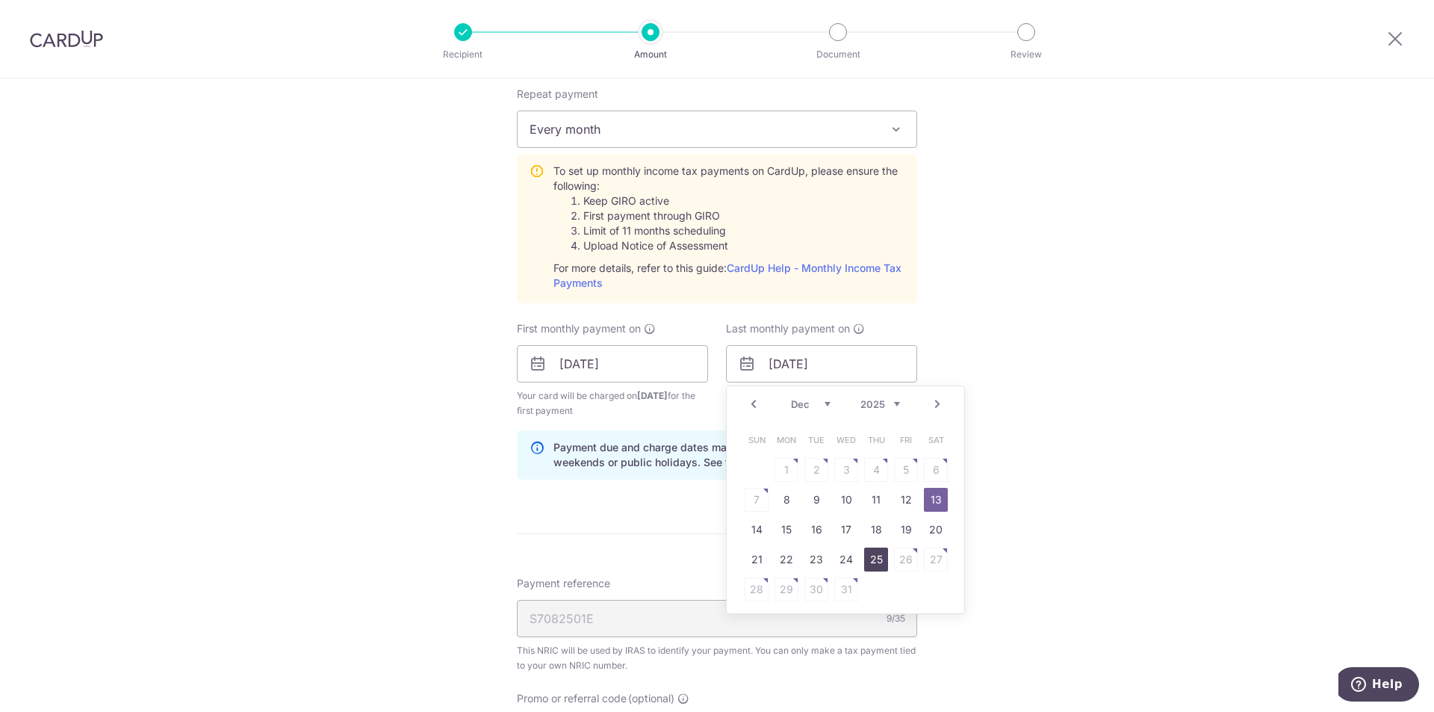
click at [874, 558] on link "25" at bounding box center [876, 559] width 24 height 24
type input "25/12/2025"
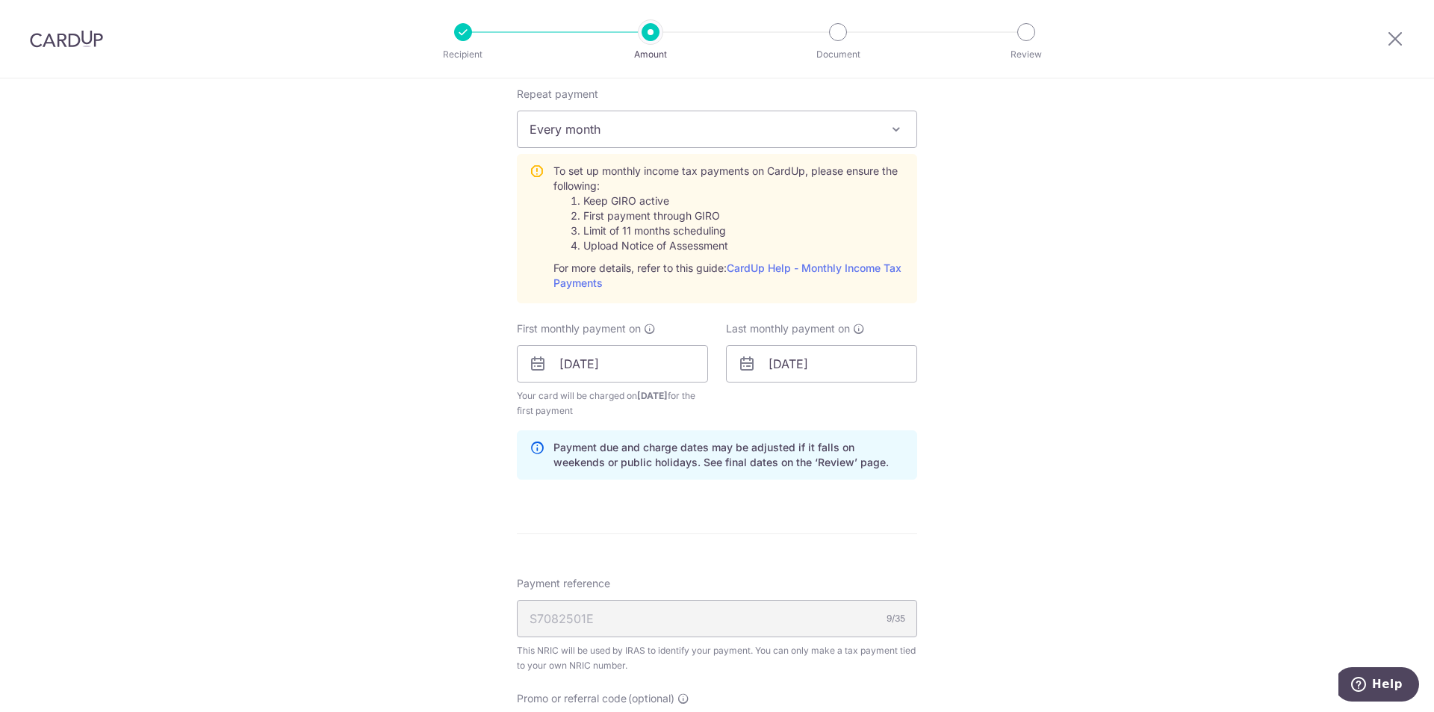
click at [950, 418] on div "Tell us more about your payment Enter one-time or monthly payment amount SGD 9,…" at bounding box center [717, 47] width 1434 height 2028
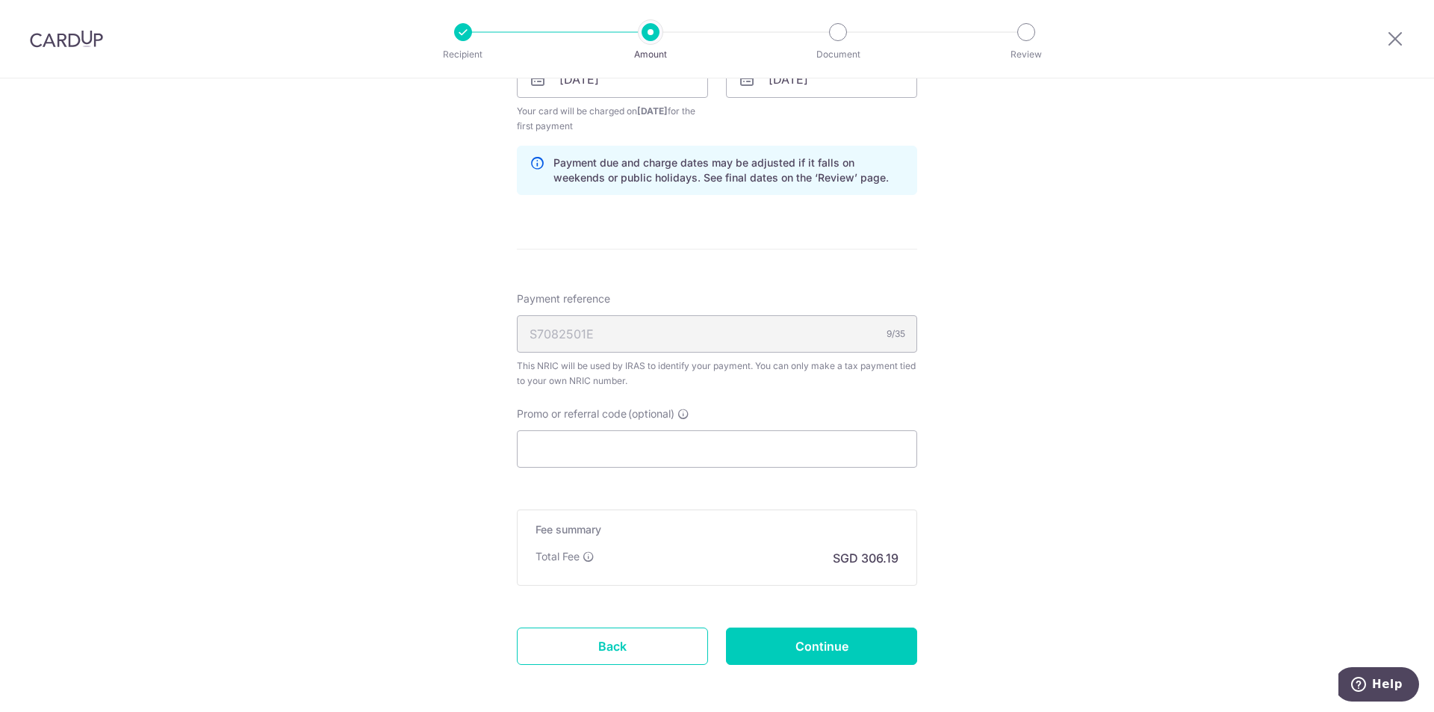
scroll to position [1344, 0]
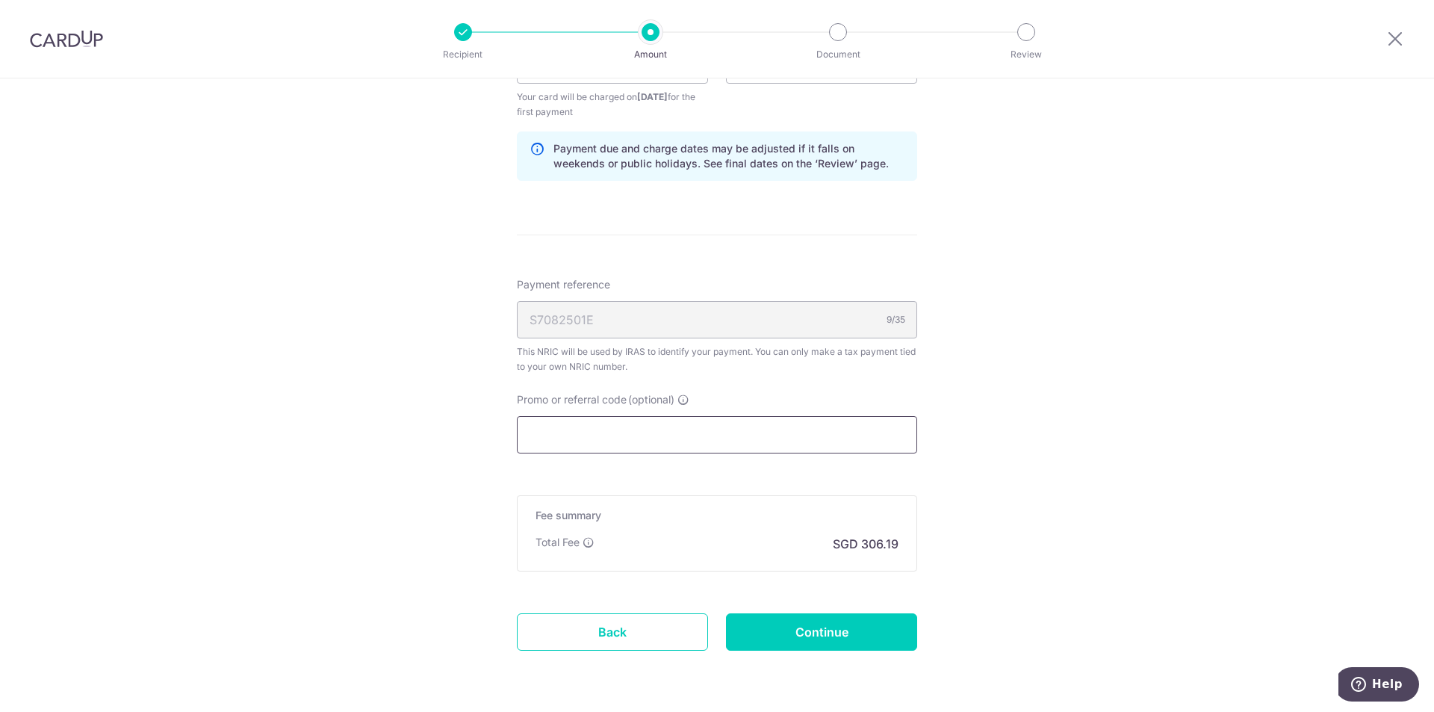
click at [653, 431] on input "Promo or referral code (optional)" at bounding box center [717, 434] width 400 height 37
paste input "VTAX25R"
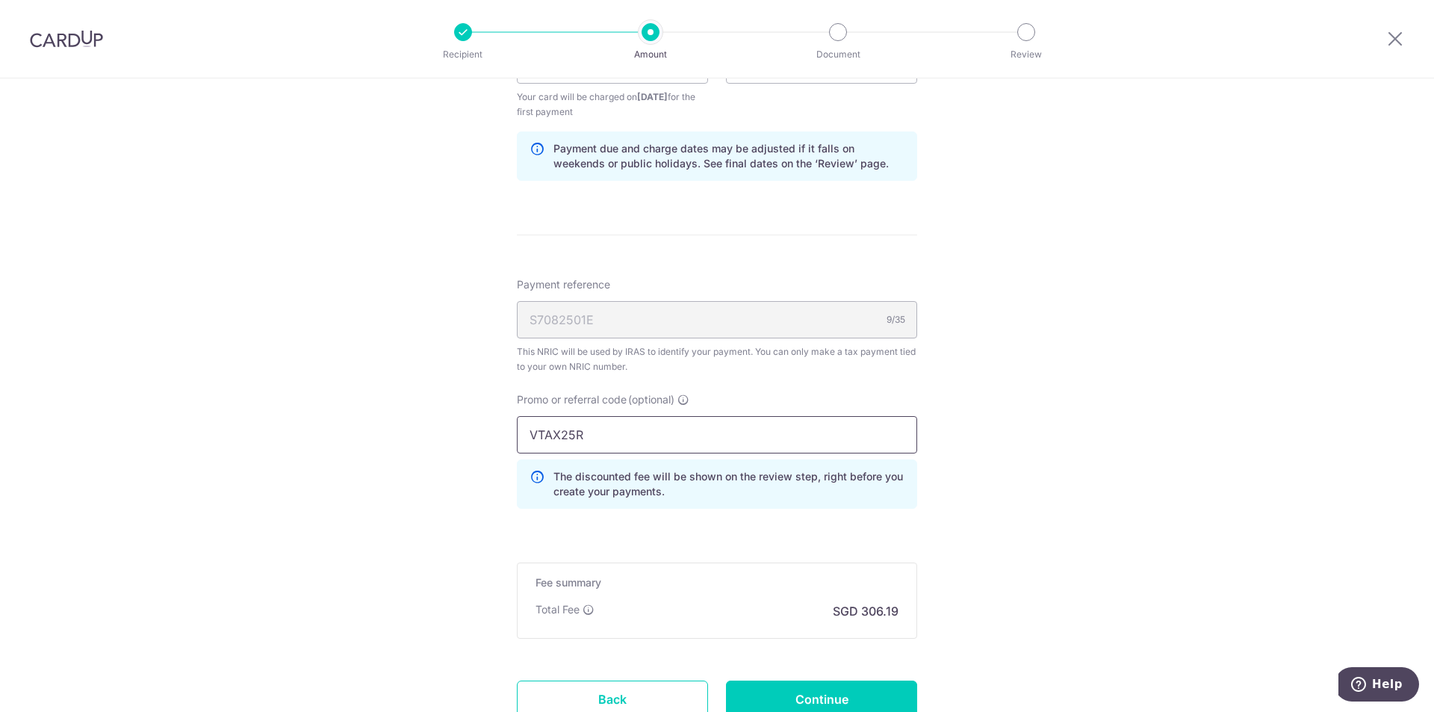
type input "VTAX25R"
click at [602, 432] on input "VTAX25R" at bounding box center [717, 434] width 400 height 37
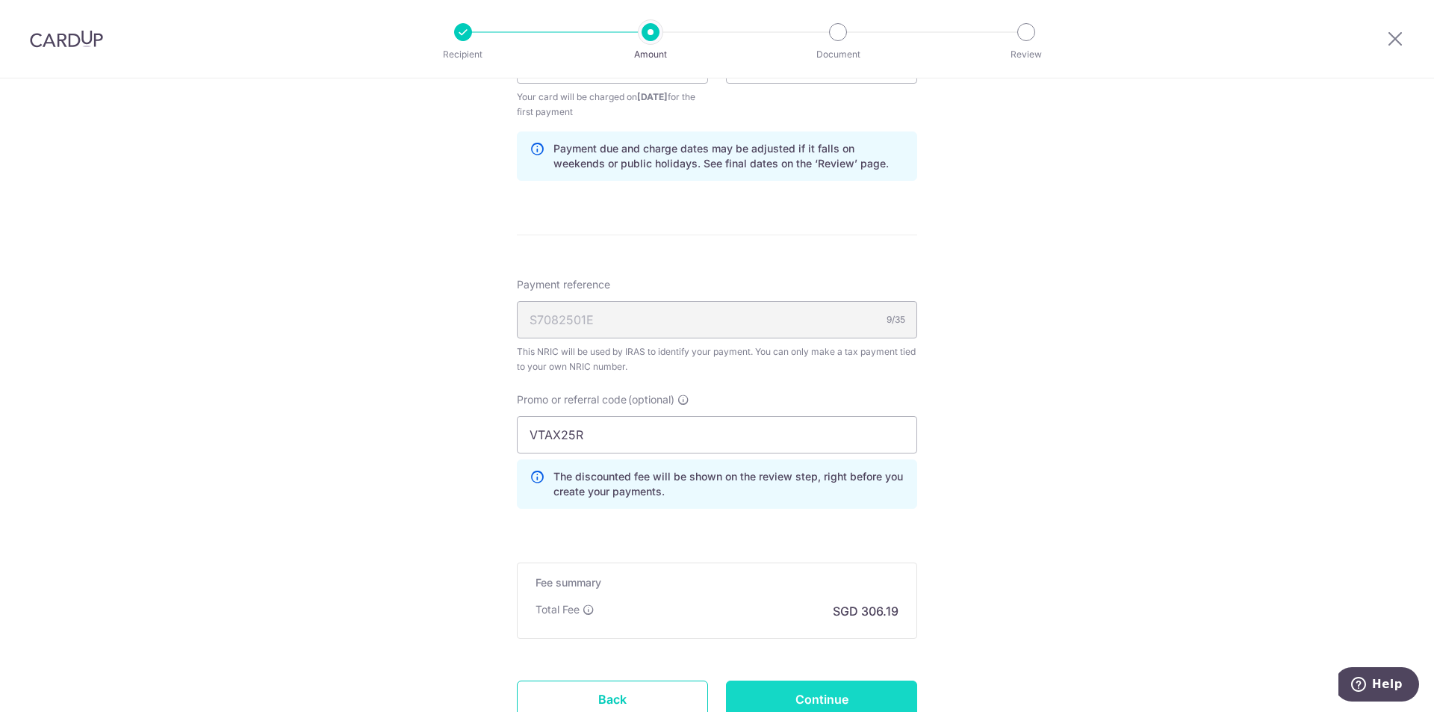
click at [829, 687] on input "Continue" at bounding box center [821, 698] width 191 height 37
type input "Create Schedule"
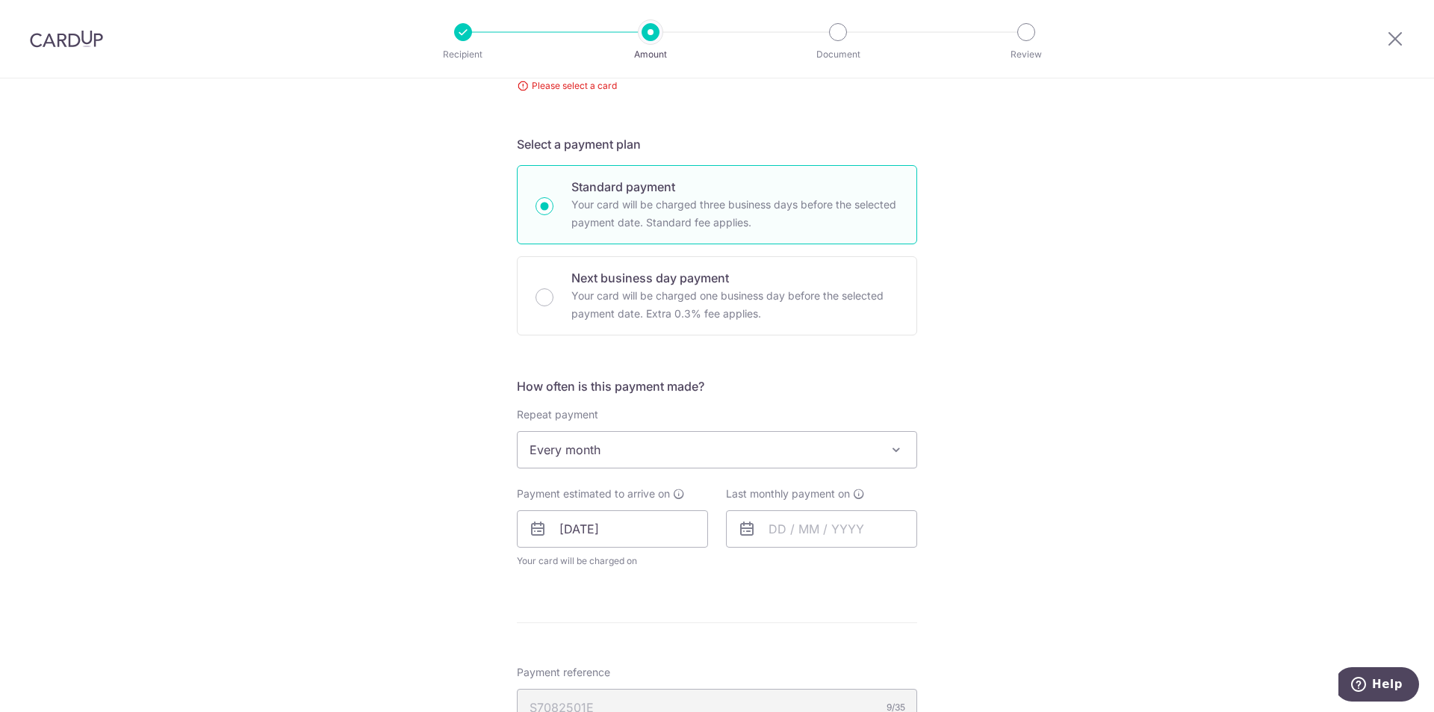
scroll to position [31, 0]
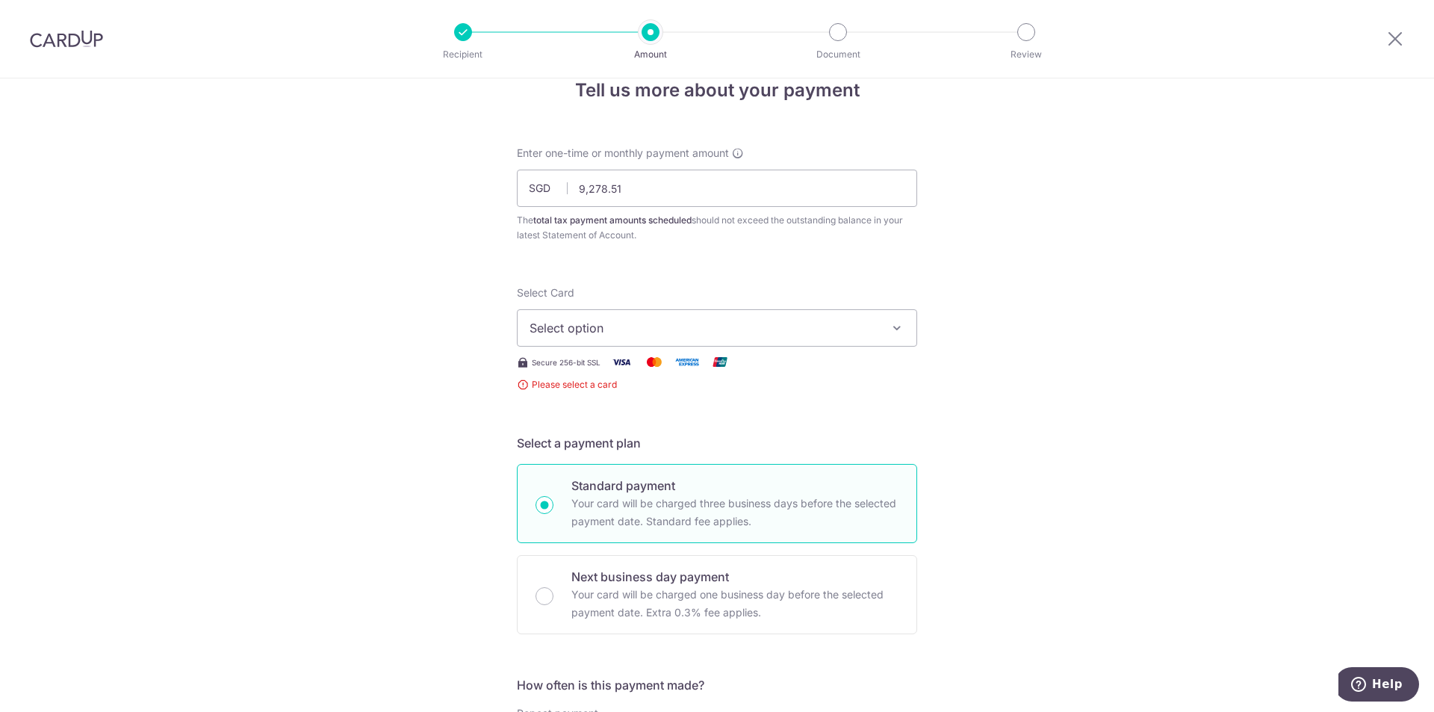
click at [749, 326] on span "Select option" at bounding box center [703, 328] width 348 height 18
click at [617, 368] on span "Add credit card" at bounding box center [730, 369] width 348 height 15
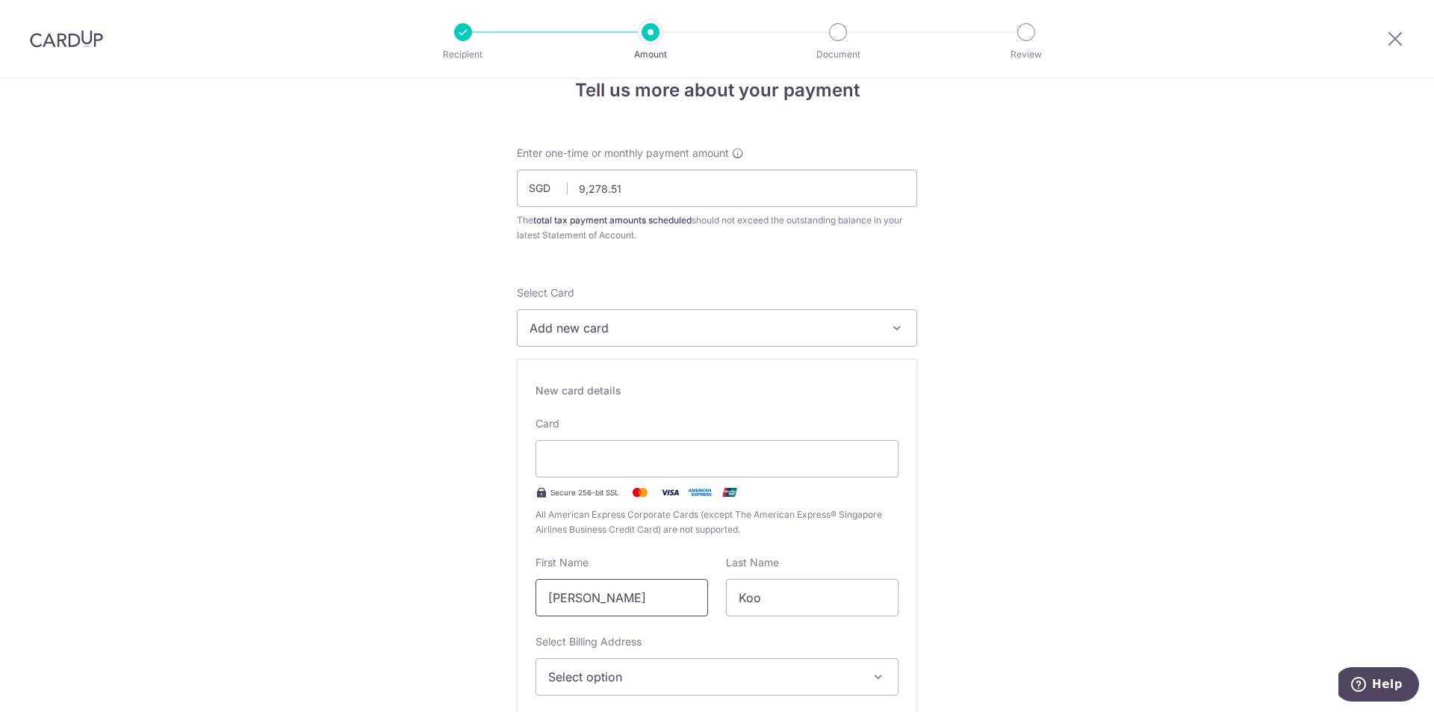
click at [606, 602] on input "[PERSON_NAME]" at bounding box center [621, 597] width 172 height 37
type input "[PERSON_NAME]"
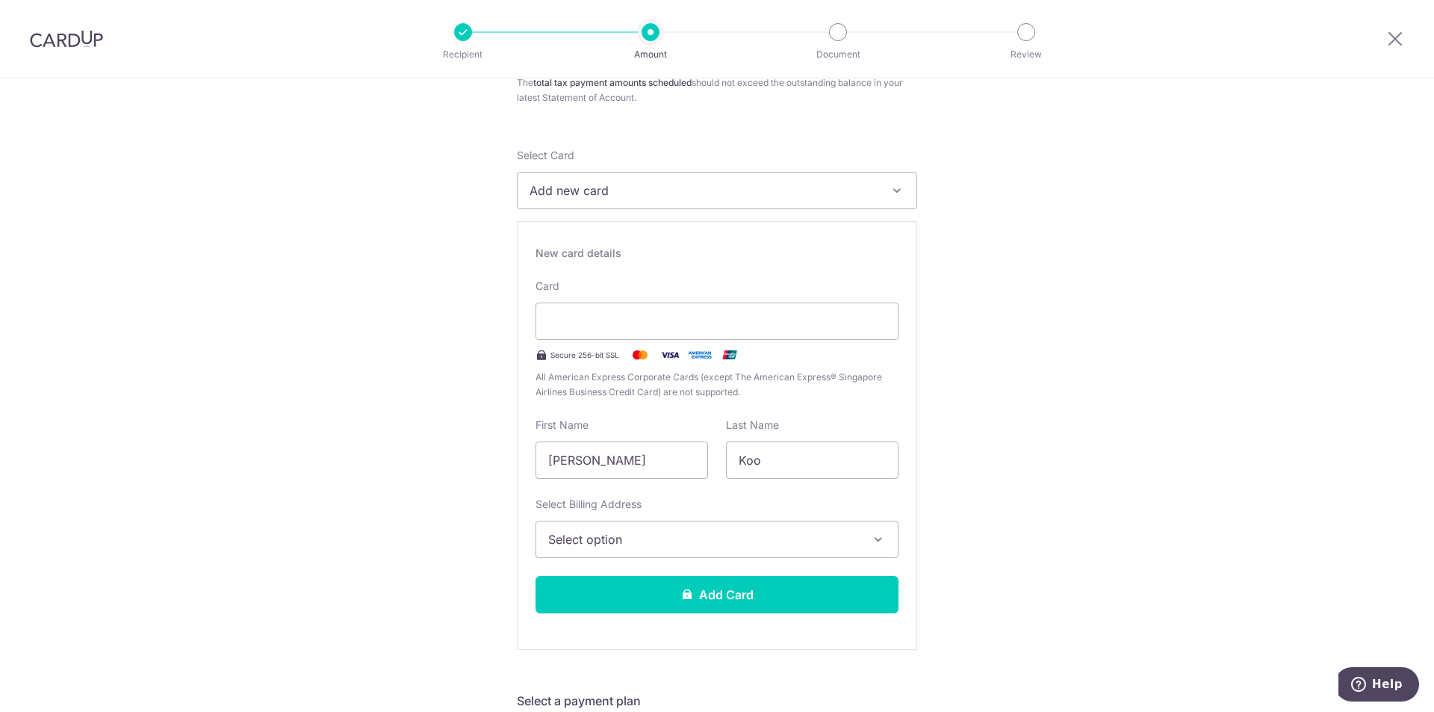
scroll to position [330, 0]
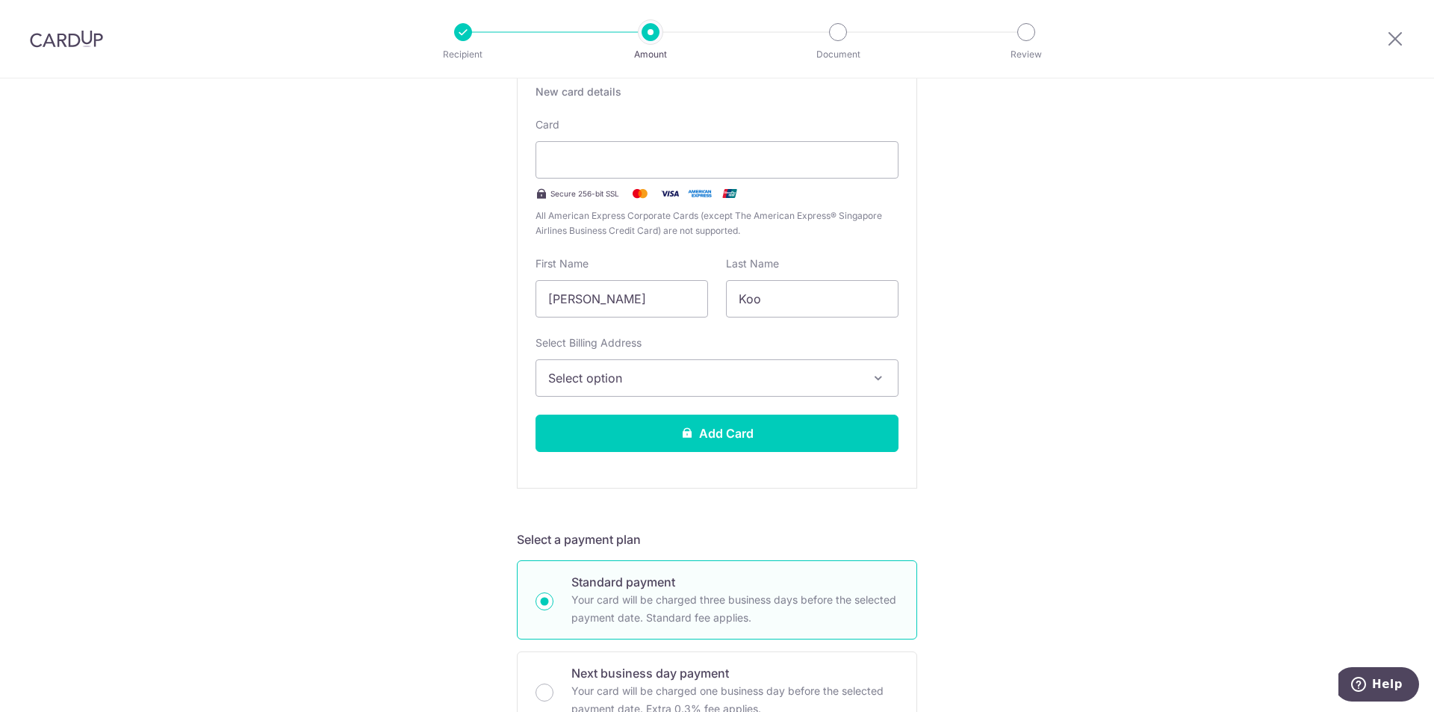
click at [732, 377] on span "Select option" at bounding box center [703, 378] width 311 height 18
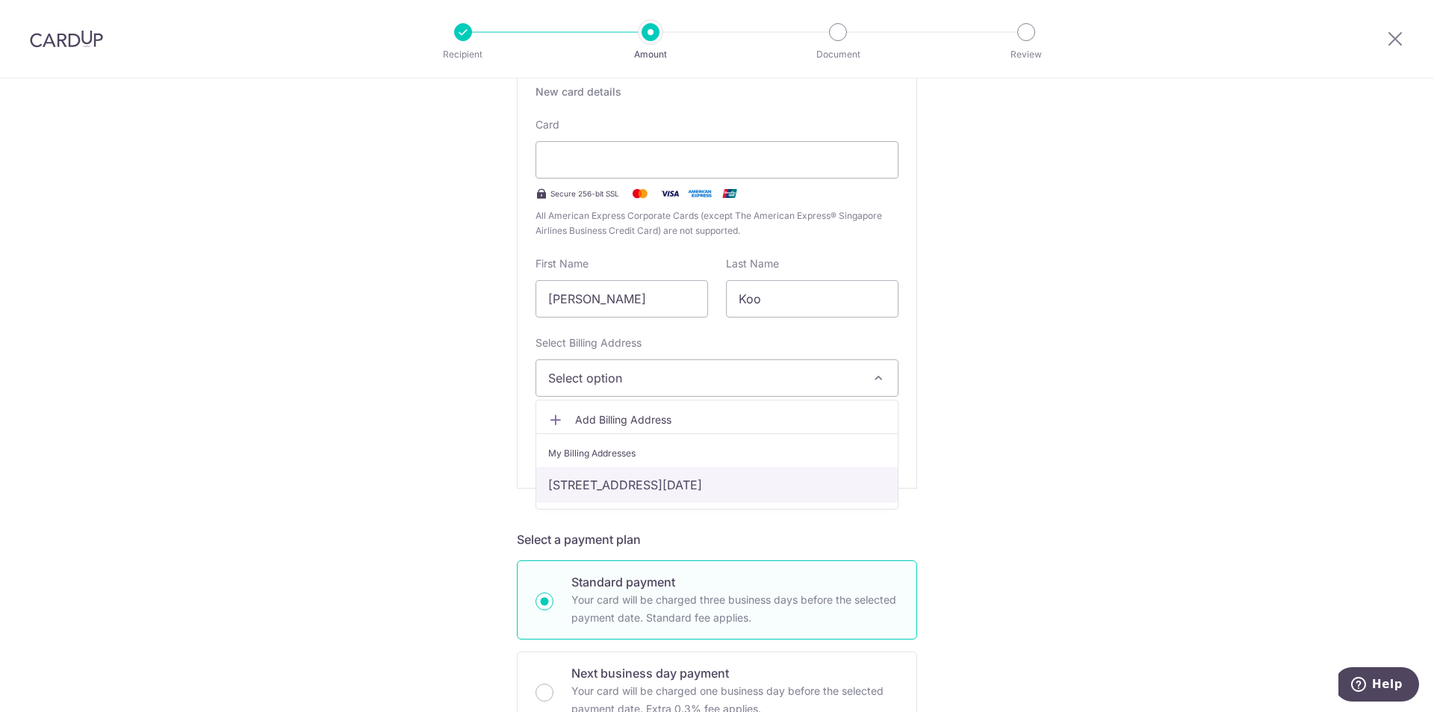
click at [628, 477] on link "[STREET_ADDRESS][DATE]" at bounding box center [716, 485] width 361 height 36
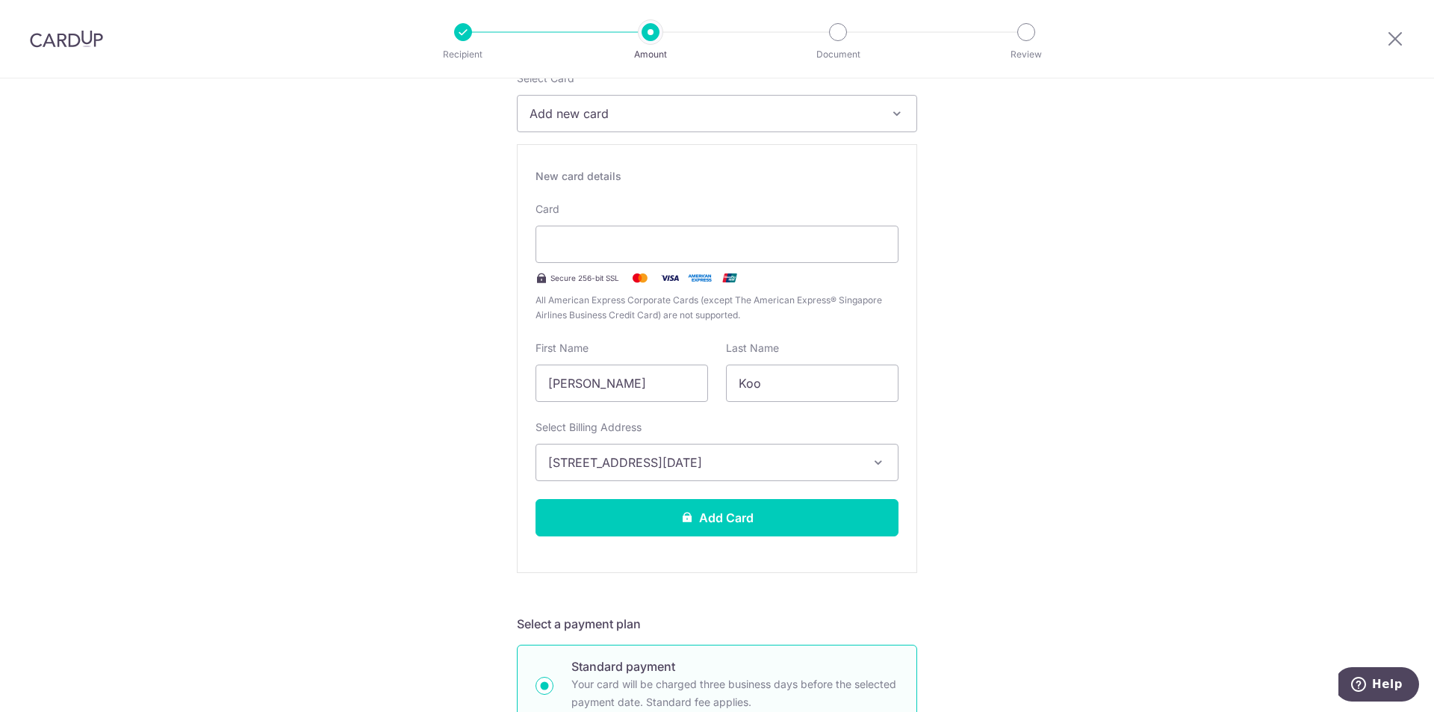
scroll to position [255, 0]
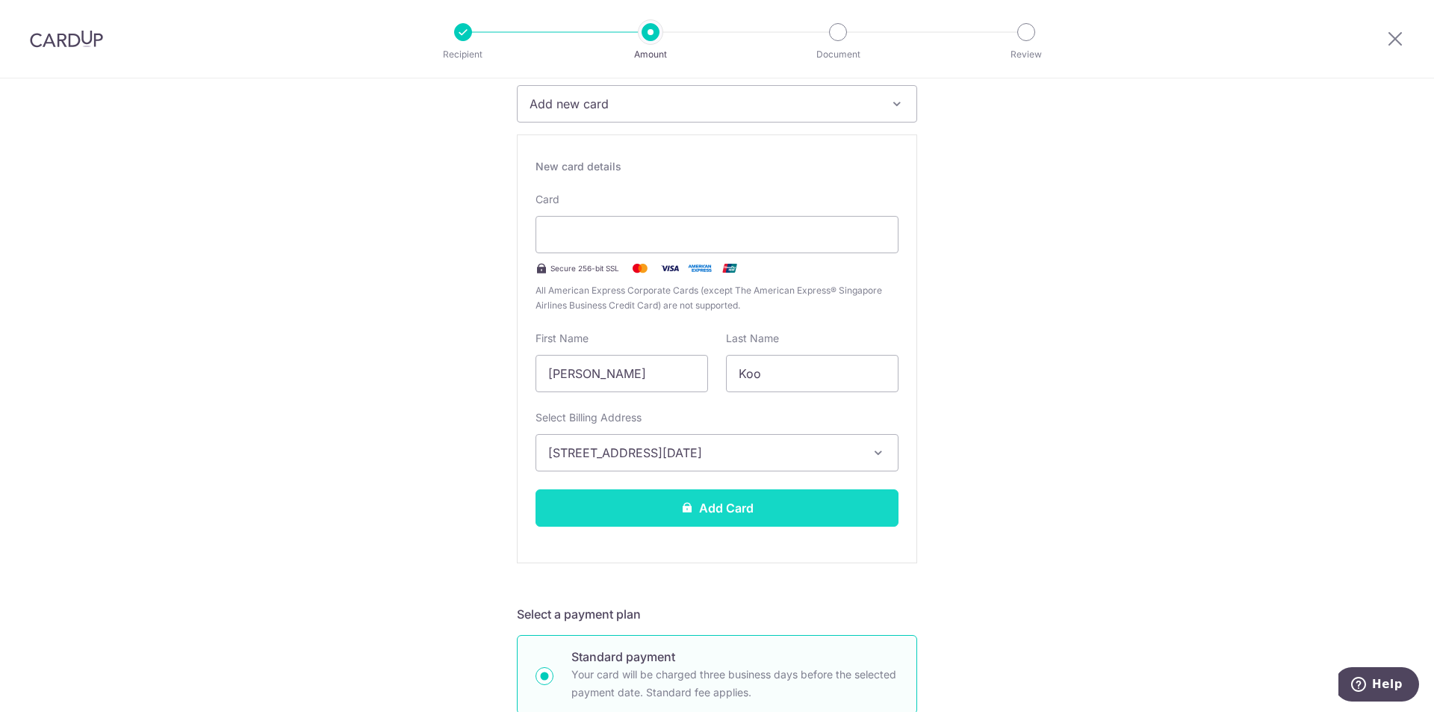
click at [676, 501] on button "Add Card" at bounding box center [716, 507] width 363 height 37
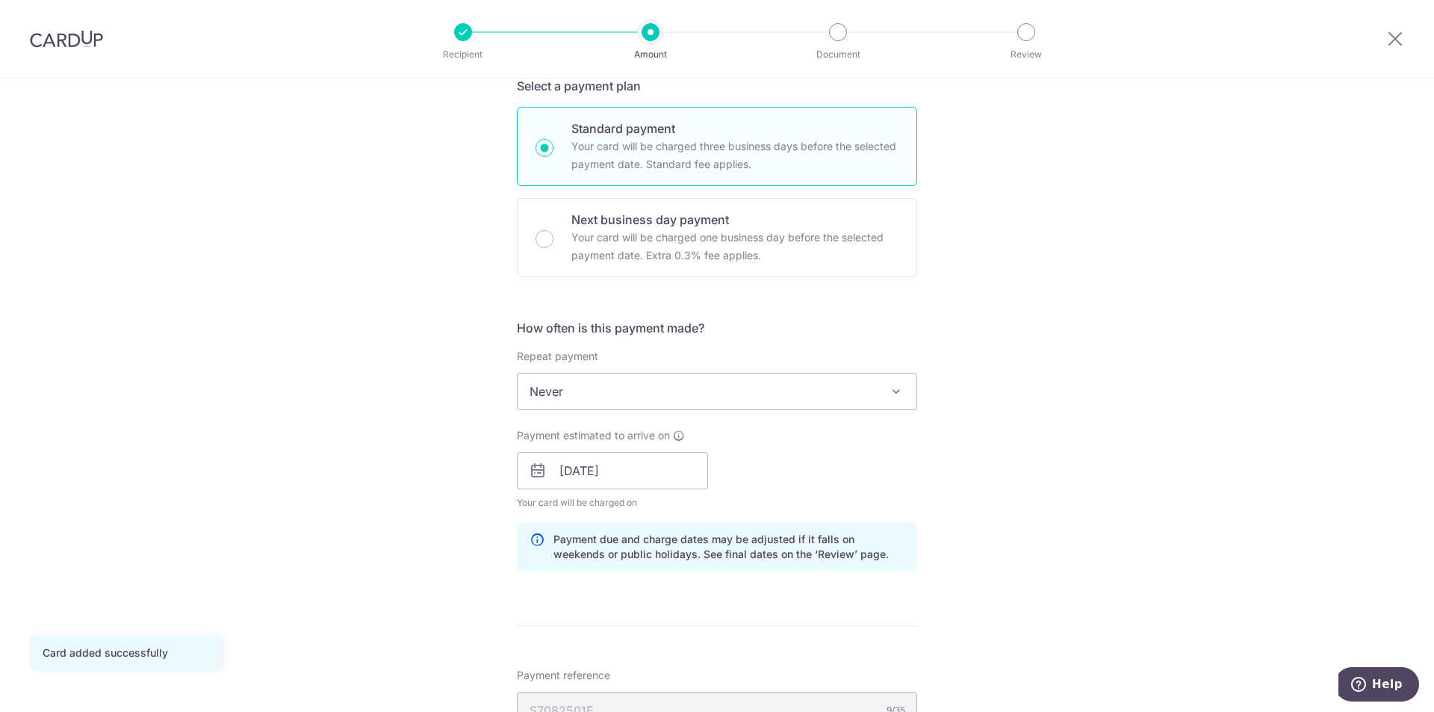
scroll to position [448, 0]
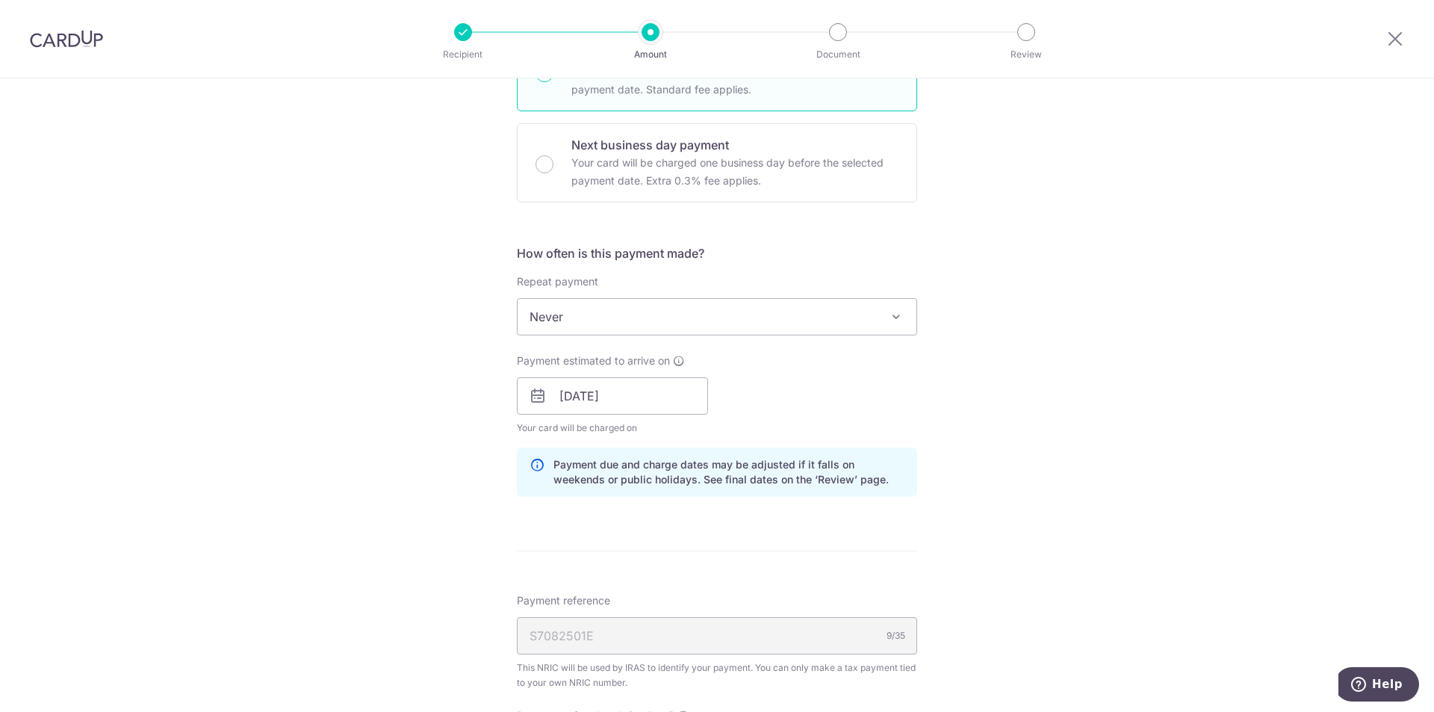
click at [843, 312] on span "Never" at bounding box center [716, 317] width 399 height 36
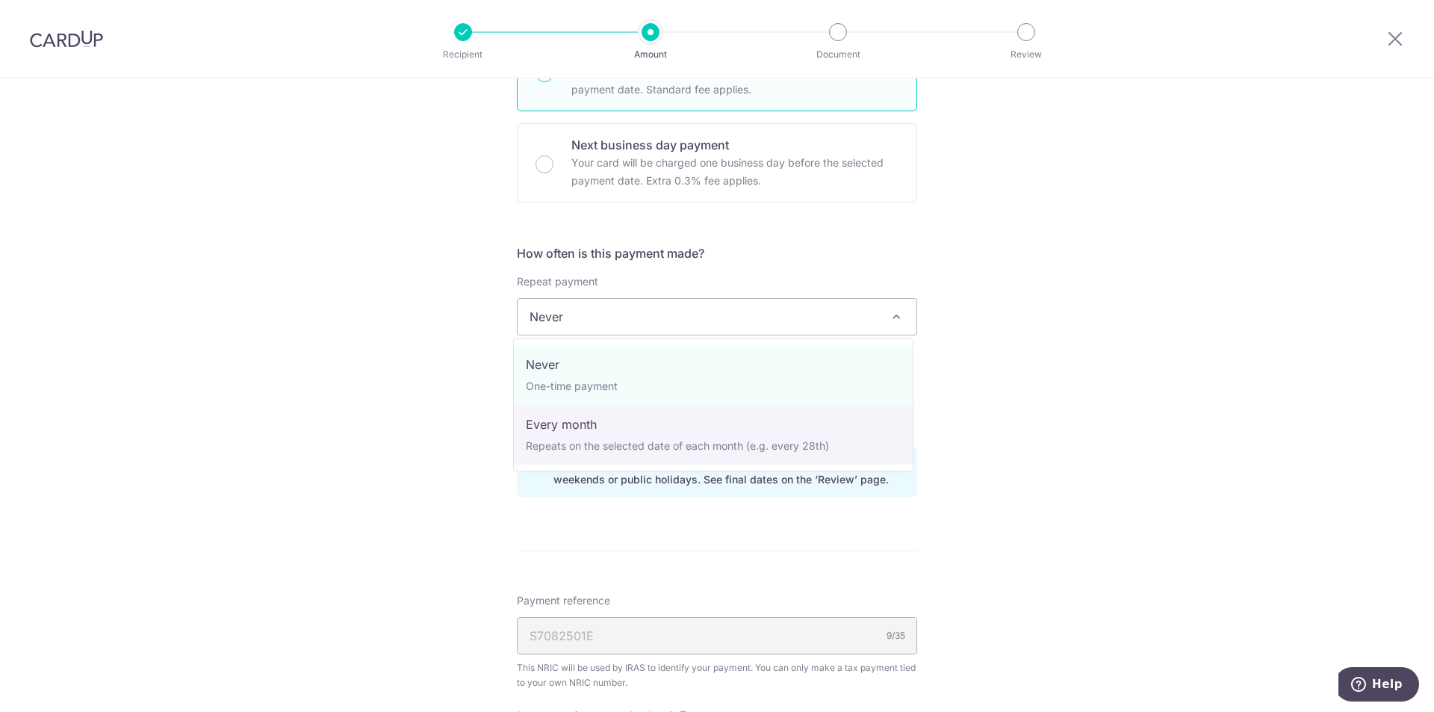
select select "3"
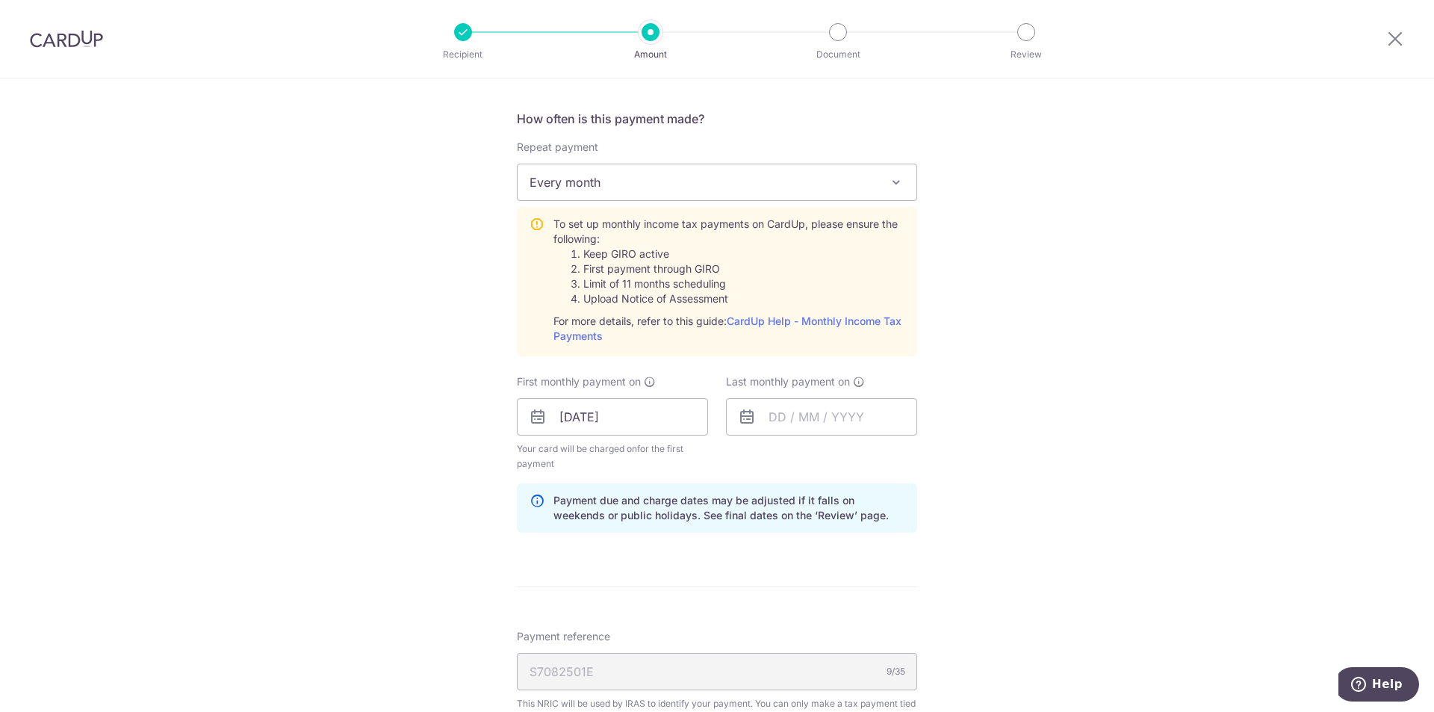
scroll to position [597, 0]
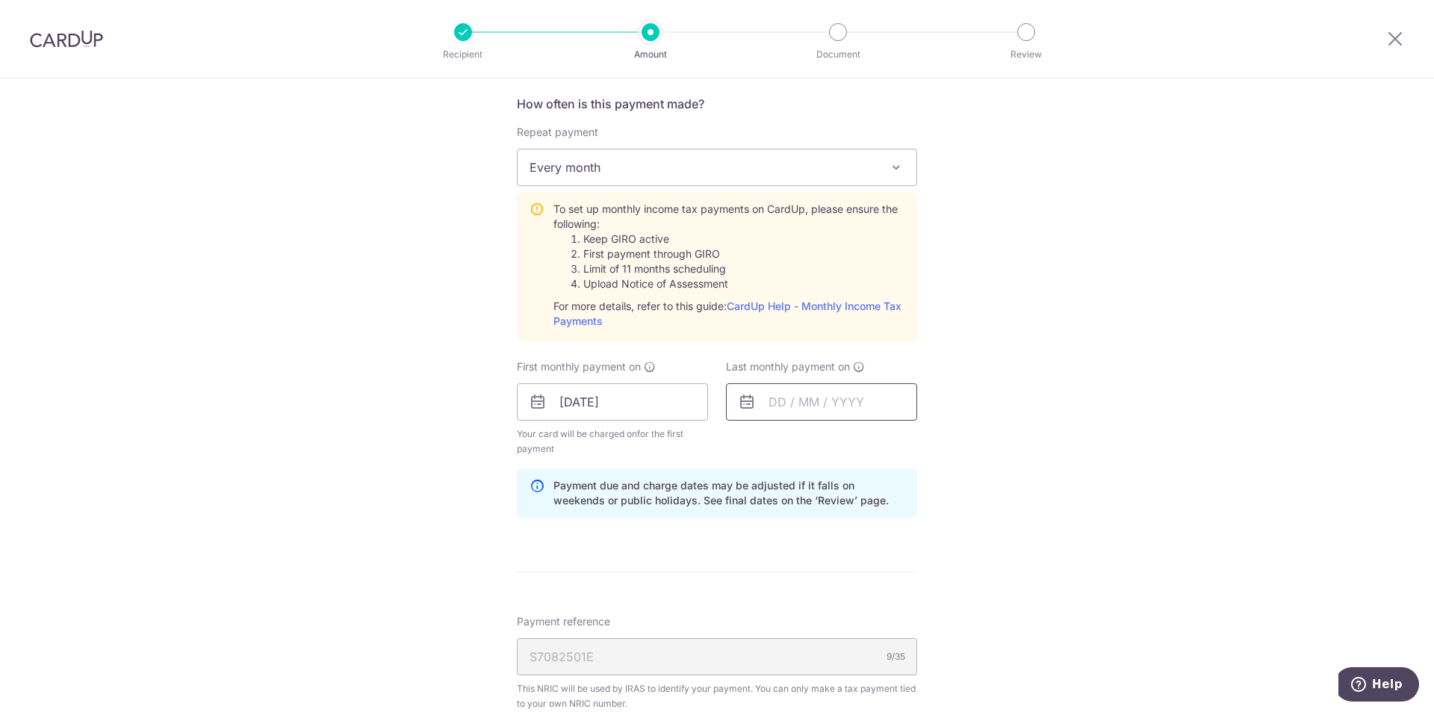
click at [765, 404] on input "text" at bounding box center [821, 401] width 191 height 37
click at [930, 440] on link "Next" at bounding box center [937, 442] width 18 height 18
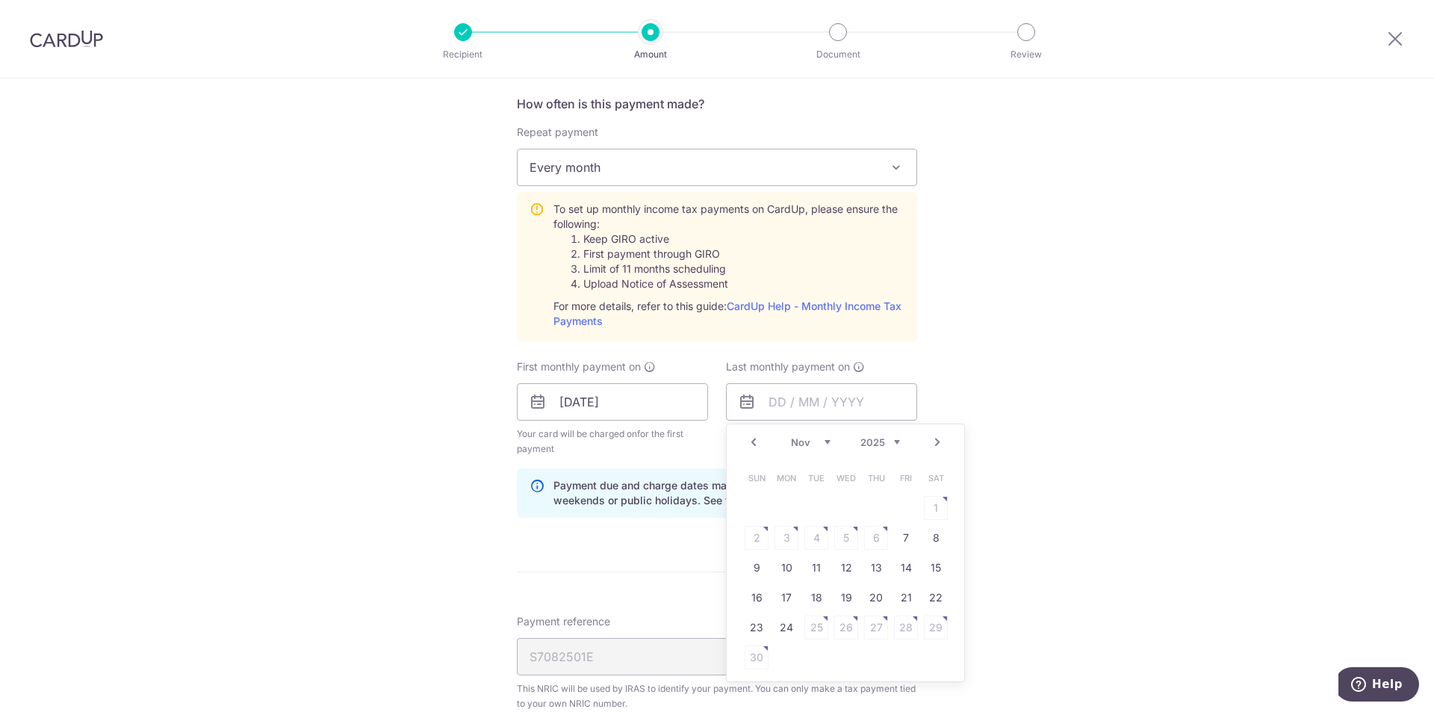
click at [930, 440] on link "Next" at bounding box center [937, 442] width 18 height 18
click at [873, 597] on link "25" at bounding box center [876, 597] width 24 height 24
type input "25/12/2025"
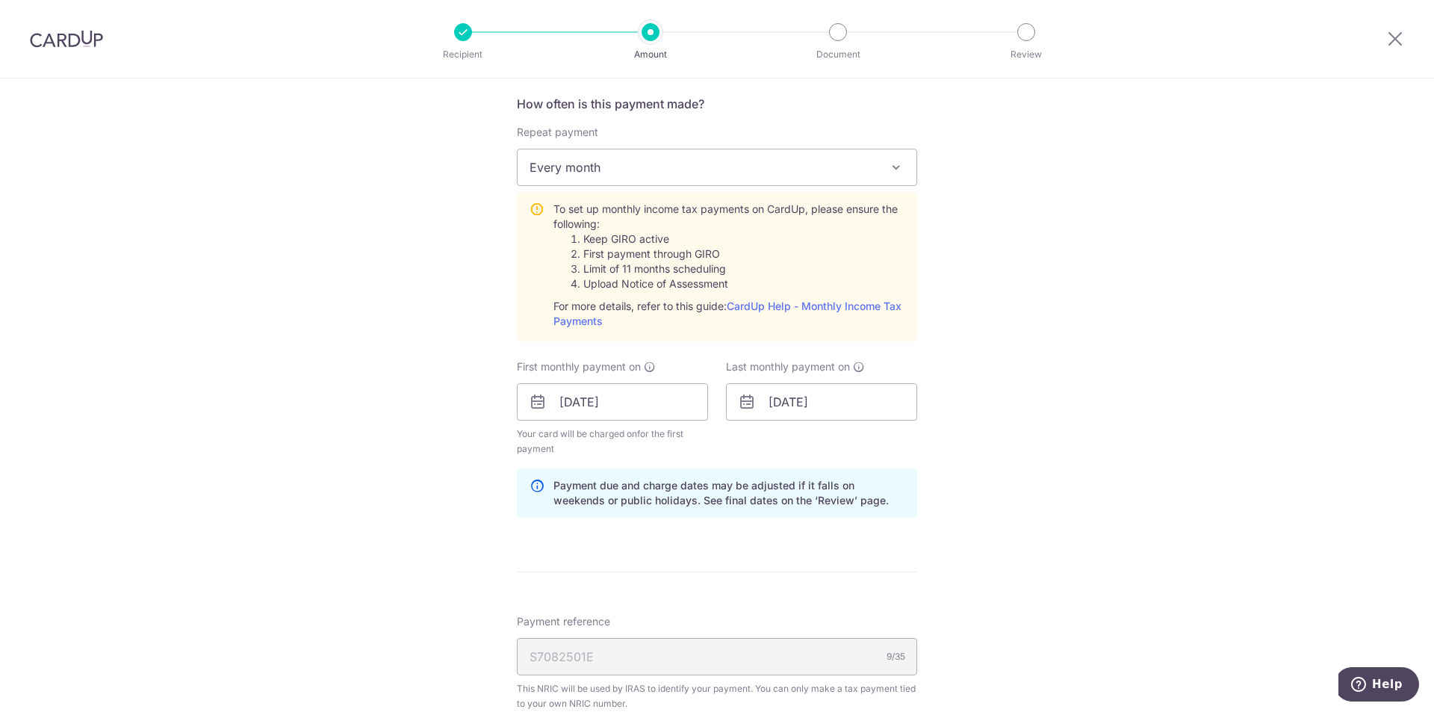
click at [1010, 447] on div "Tell us more about your payment Enter one-time or monthly payment amount SGD 9,…" at bounding box center [717, 290] width 1434 height 1618
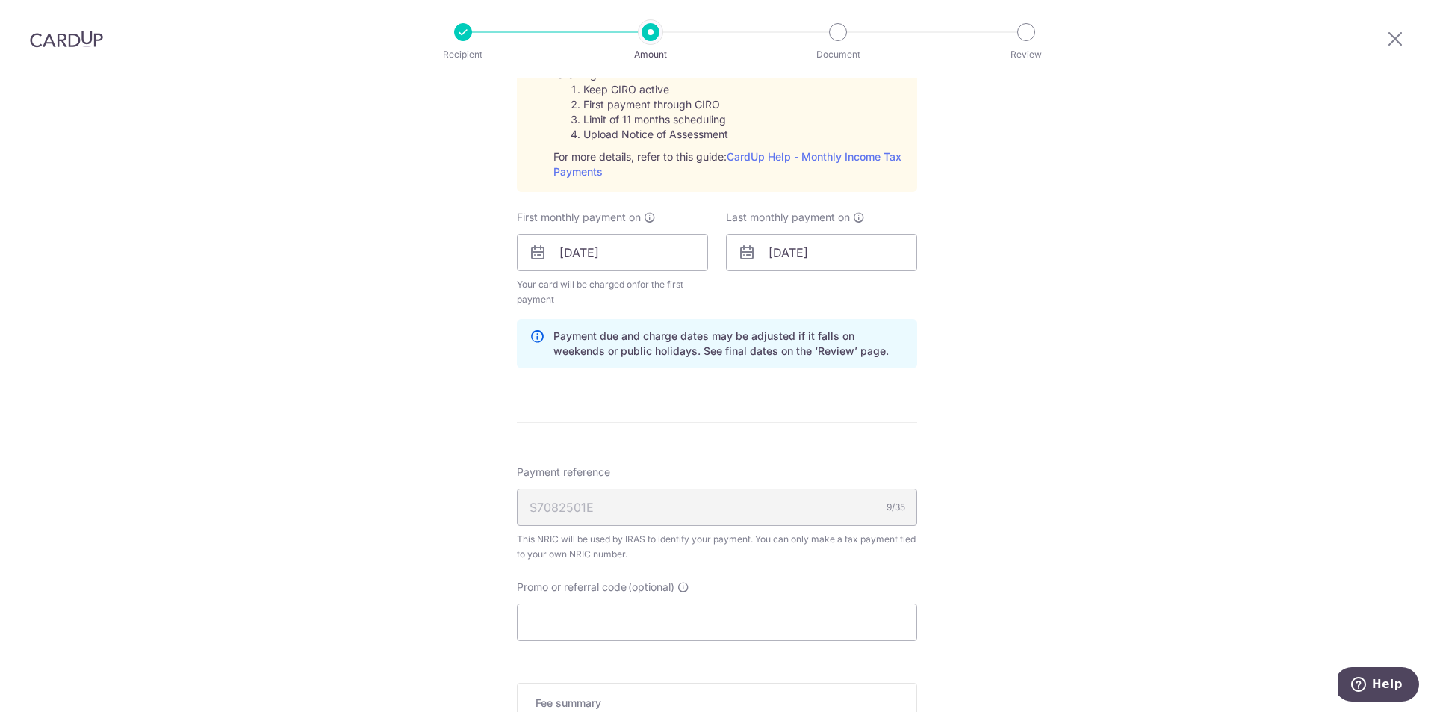
scroll to position [896, 0]
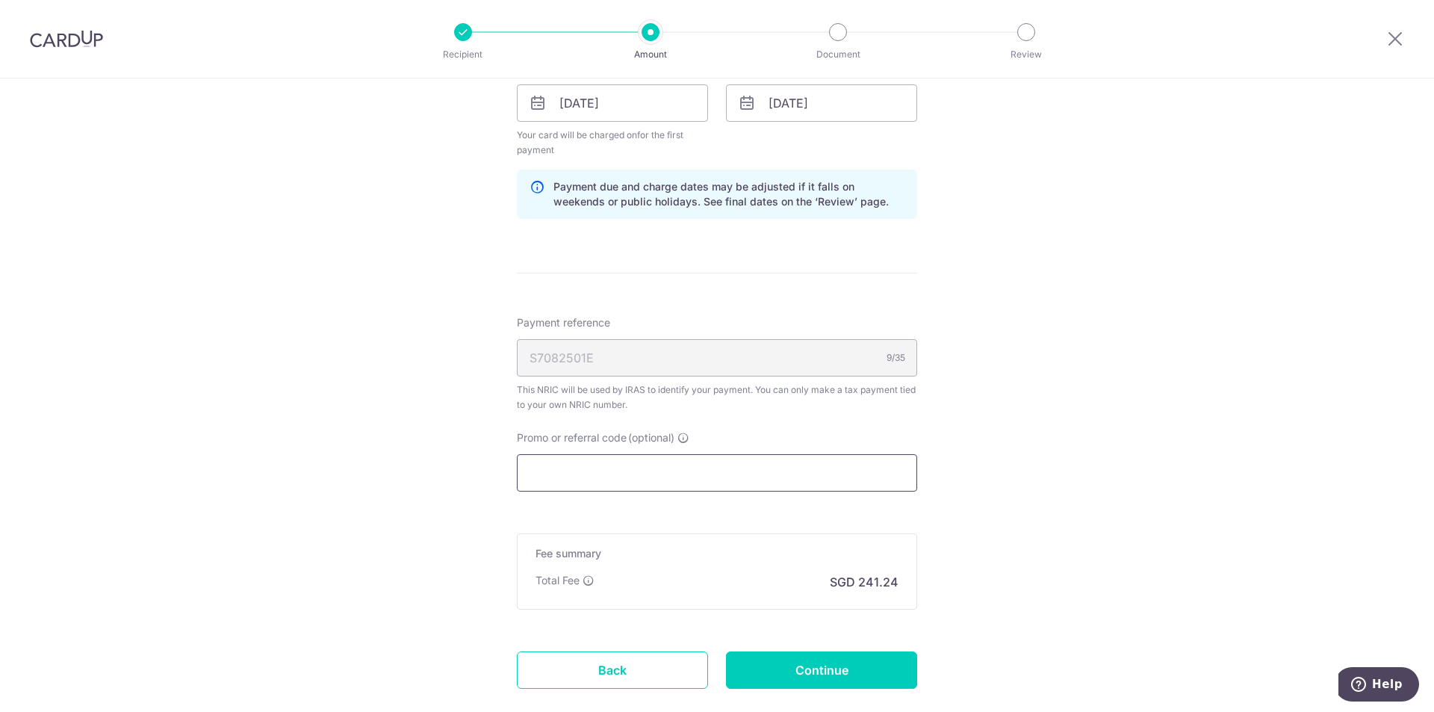
click at [669, 478] on input "Promo or referral code (optional)" at bounding box center [717, 472] width 400 height 37
paste input "VTAX25R"
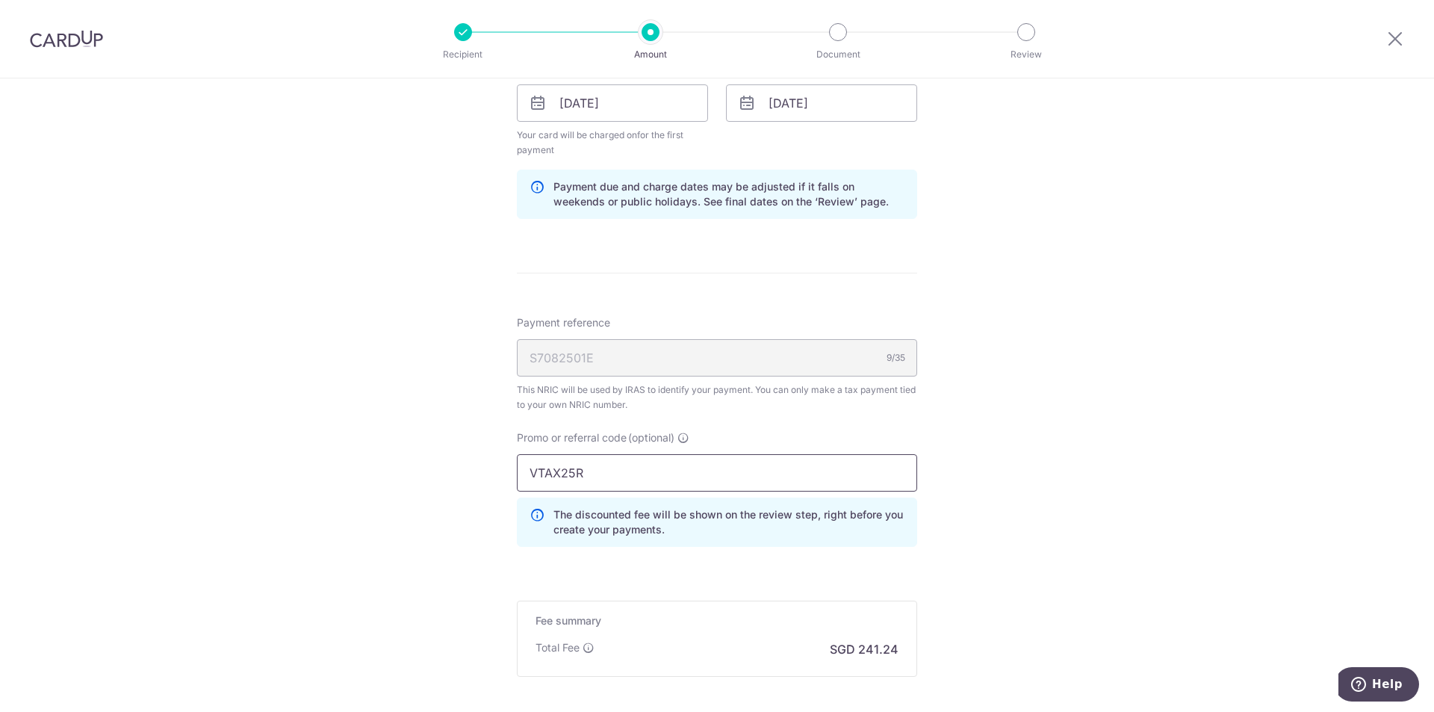
type input "VTAX25R"
click at [1074, 466] on div "Tell us more about your payment Enter one-time or monthly payment amount SGD 9,…" at bounding box center [717, 24] width 1434 height 1685
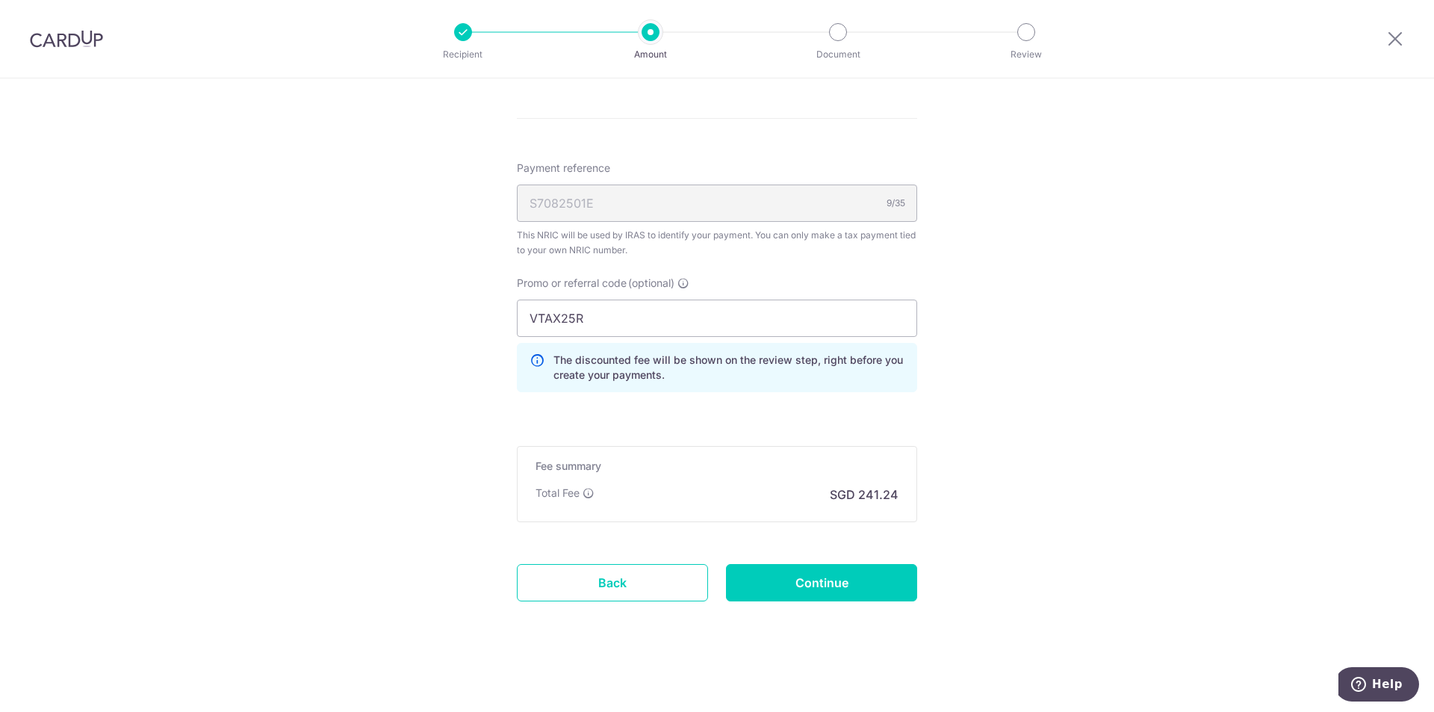
scroll to position [1052, 0]
click at [800, 579] on input "Continue" at bounding box center [821, 580] width 191 height 37
type input "Create Schedule"
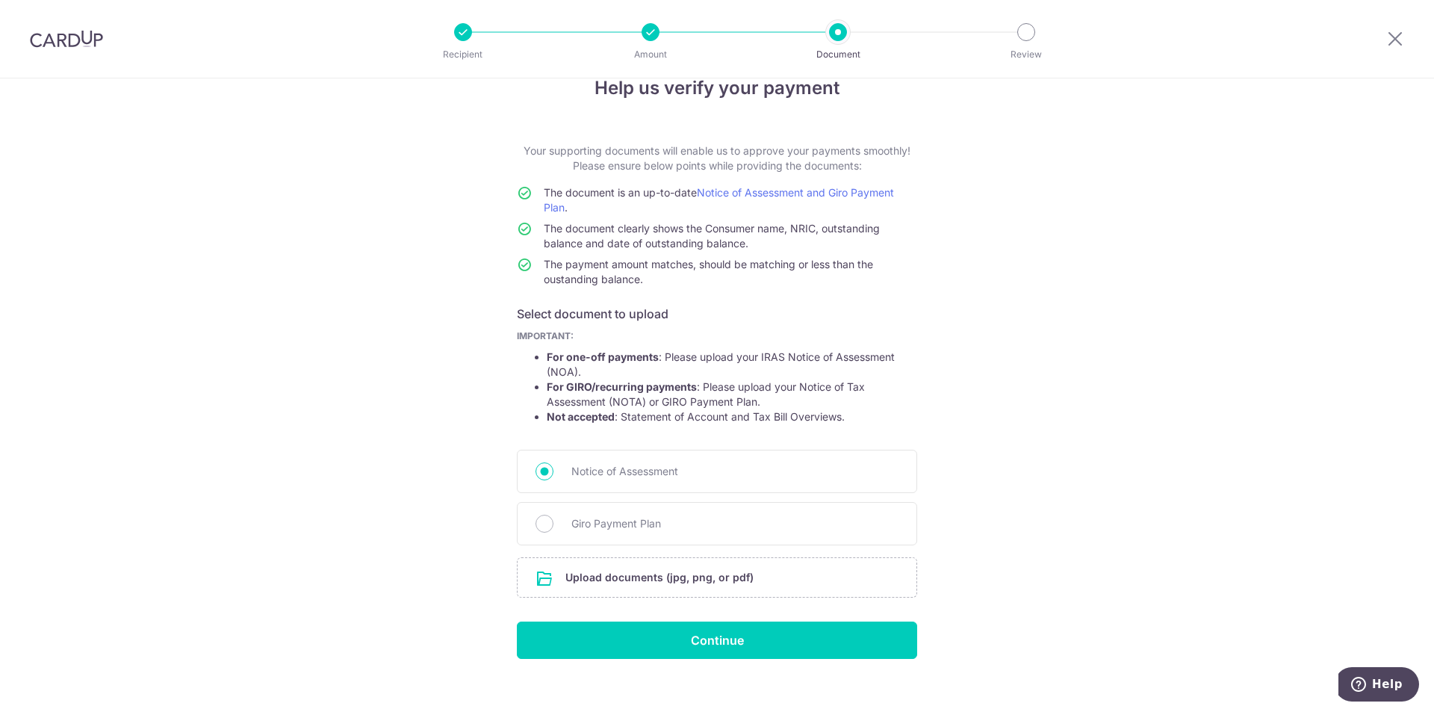
scroll to position [51, 0]
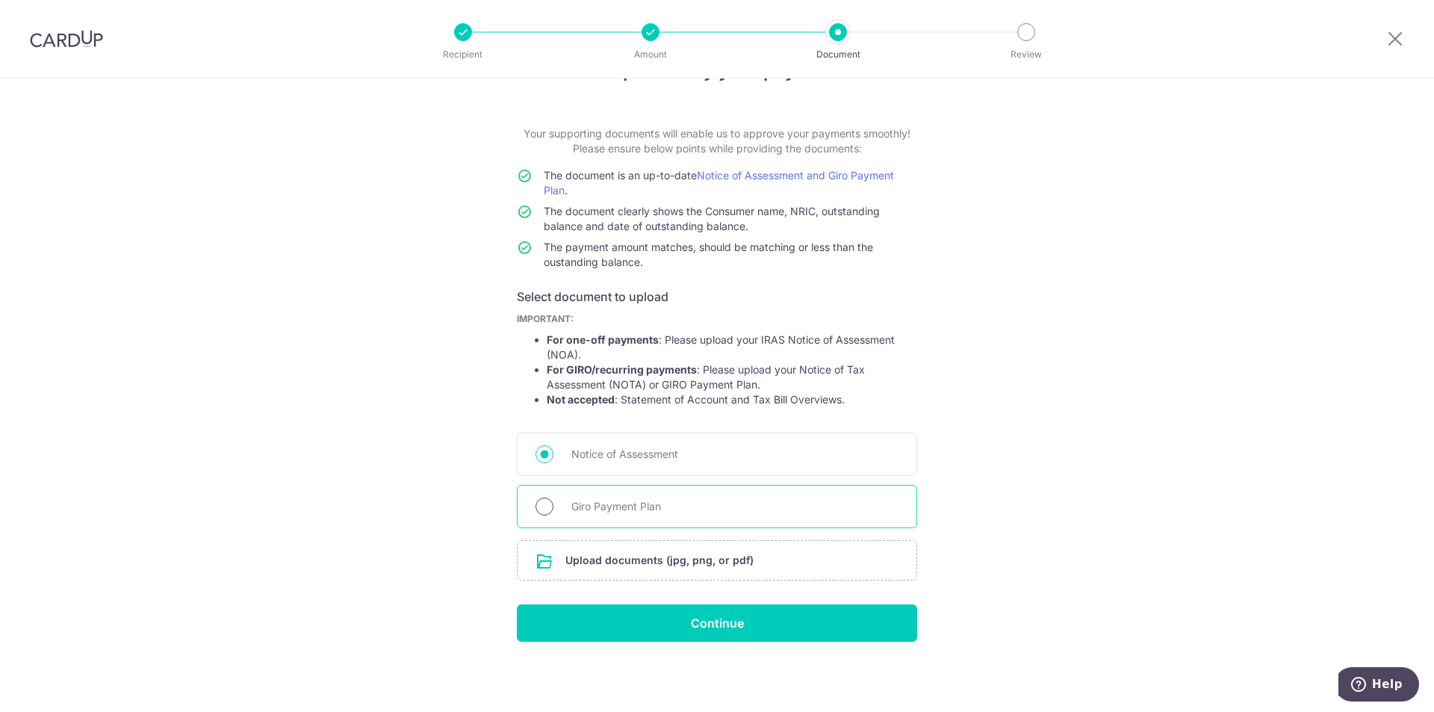
click at [546, 505] on input "Giro Payment Plan" at bounding box center [544, 506] width 18 height 18
radio input "true"
click at [648, 558] on input "file" at bounding box center [716, 560] width 399 height 39
click at [650, 559] on input "file" at bounding box center [716, 560] width 399 height 39
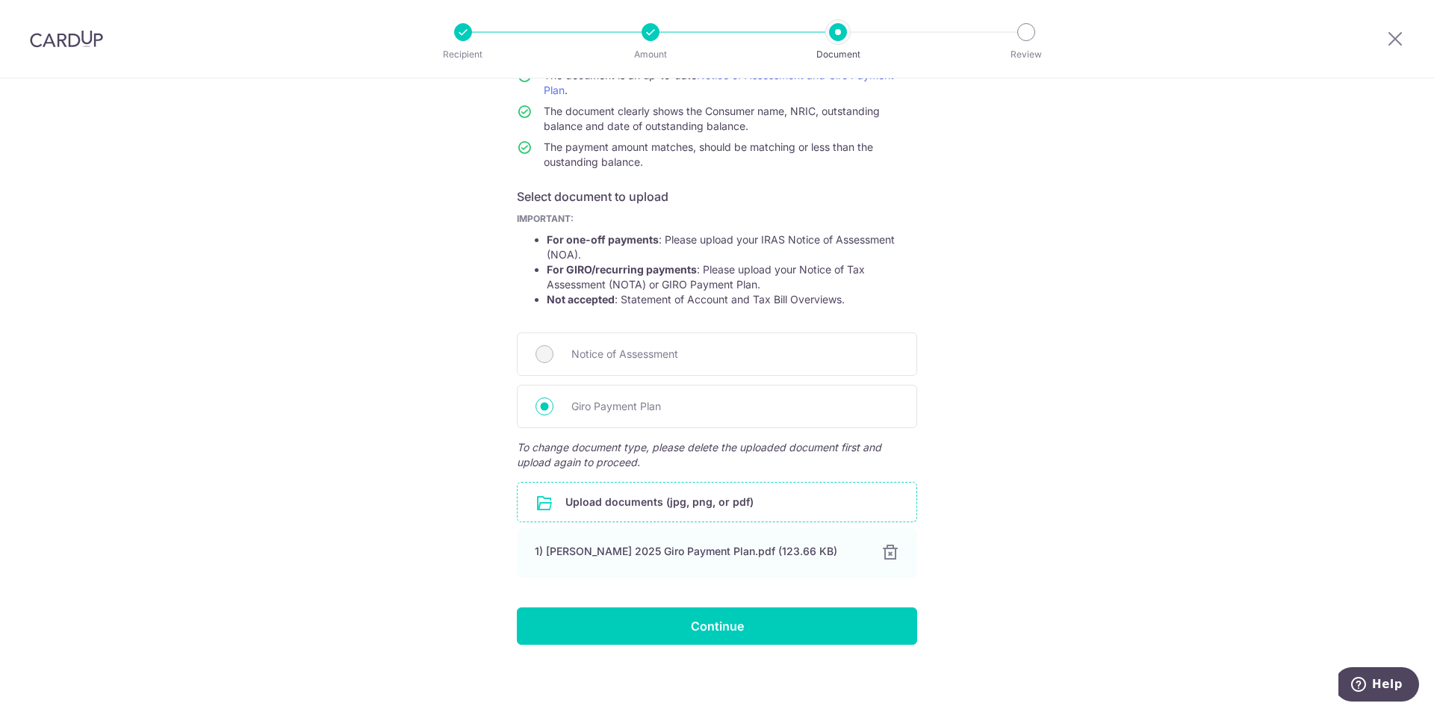
scroll to position [154, 0]
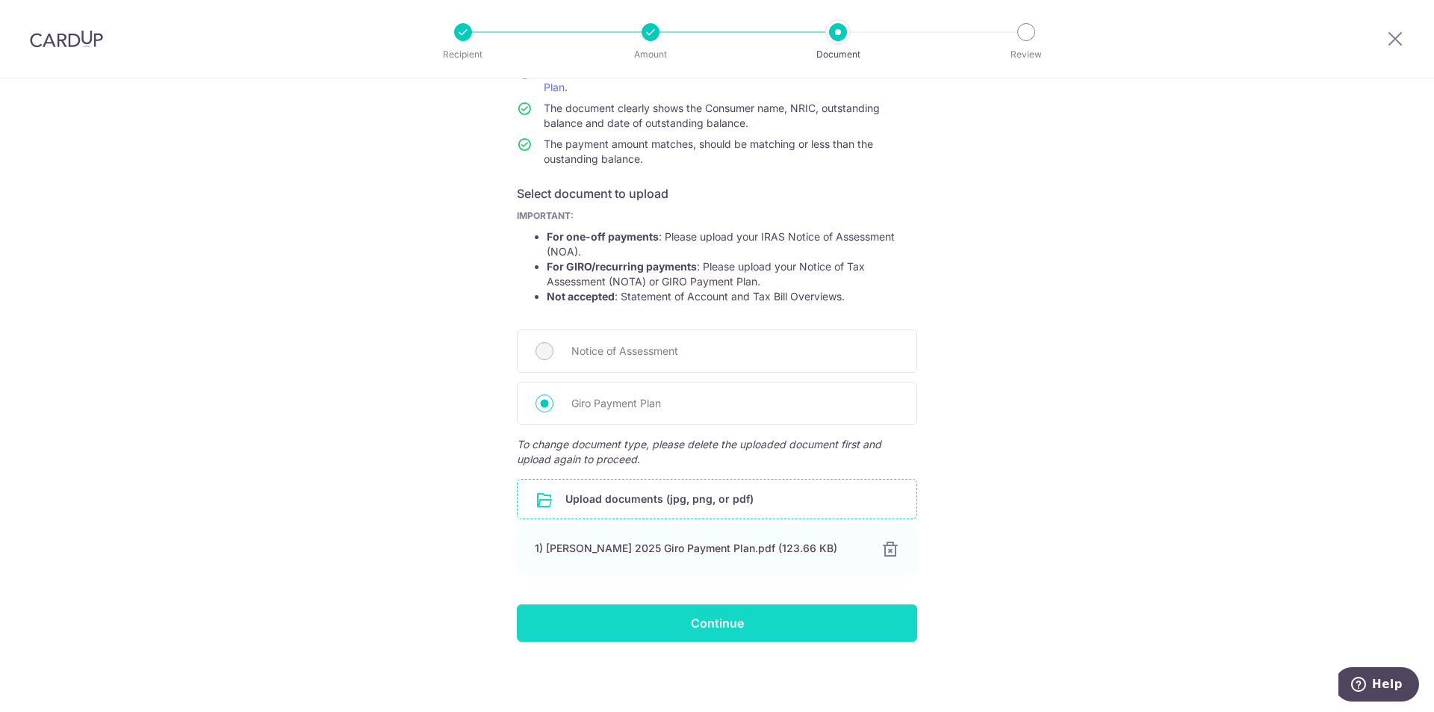
click at [689, 622] on input "Continue" at bounding box center [717, 622] width 400 height 37
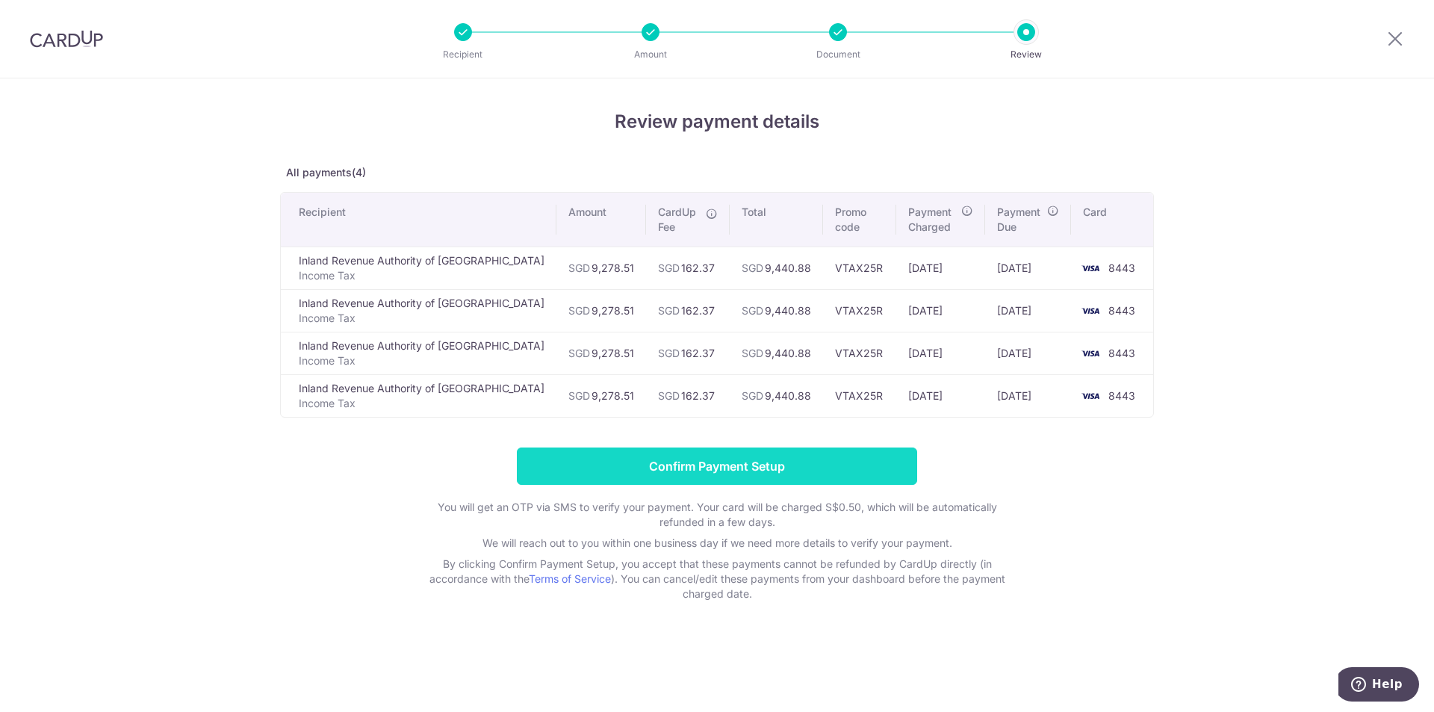
click at [693, 464] on input "Confirm Payment Setup" at bounding box center [717, 465] width 400 height 37
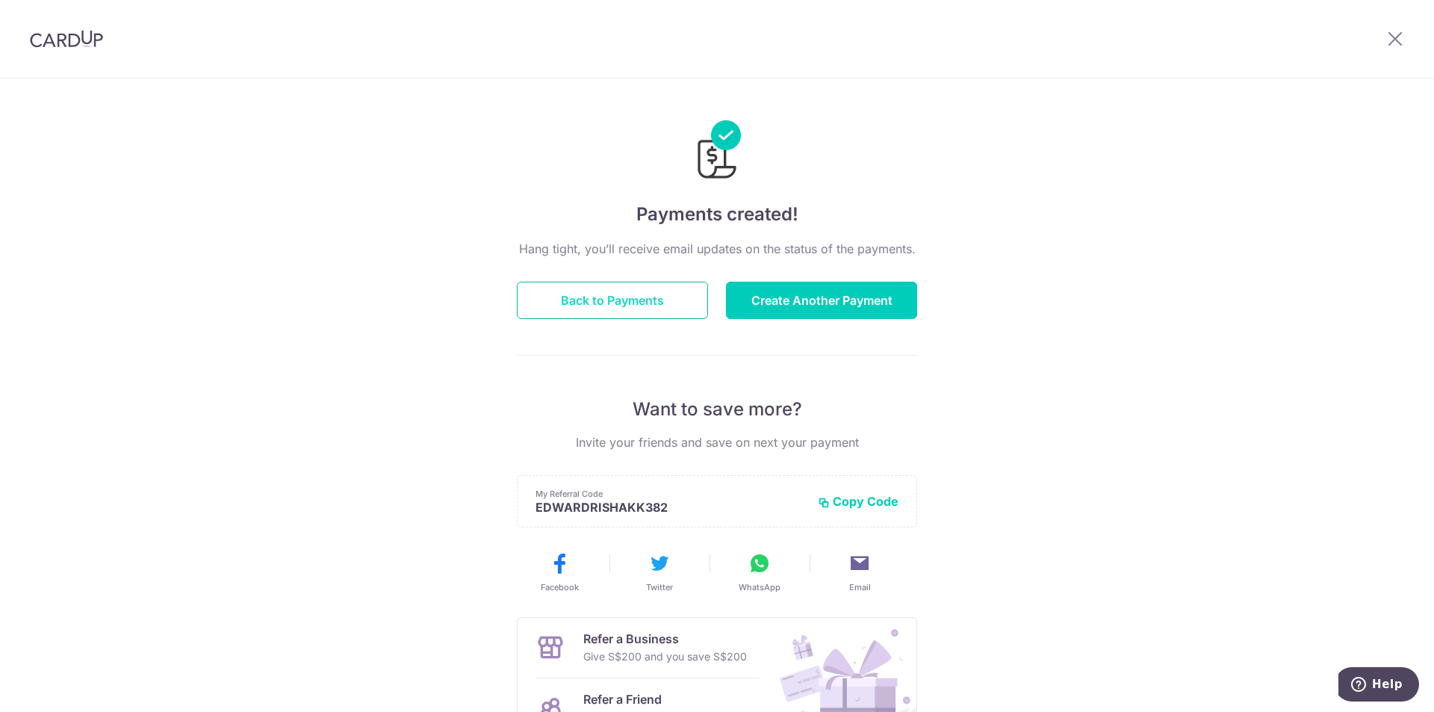
click at [551, 297] on button "Back to Payments" at bounding box center [612, 299] width 191 height 37
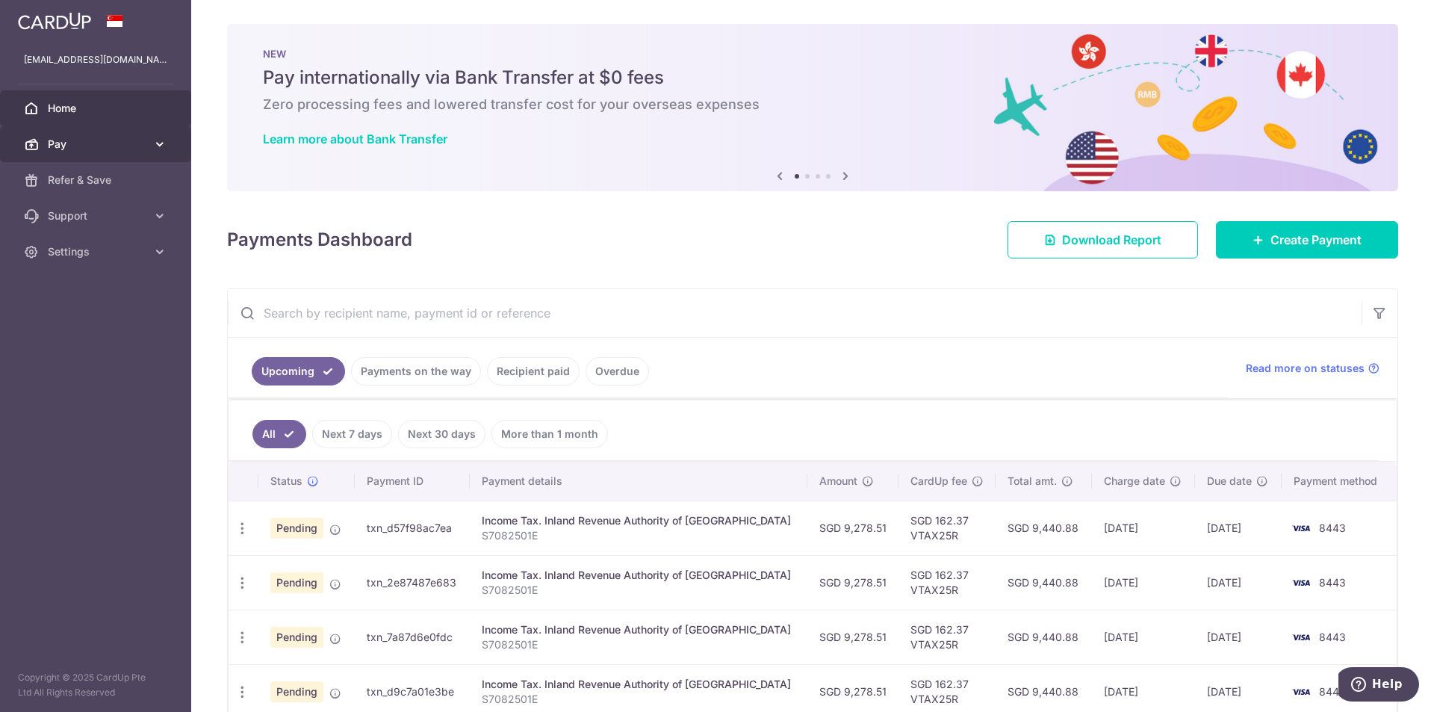
click at [157, 140] on icon at bounding box center [159, 144] width 15 height 15
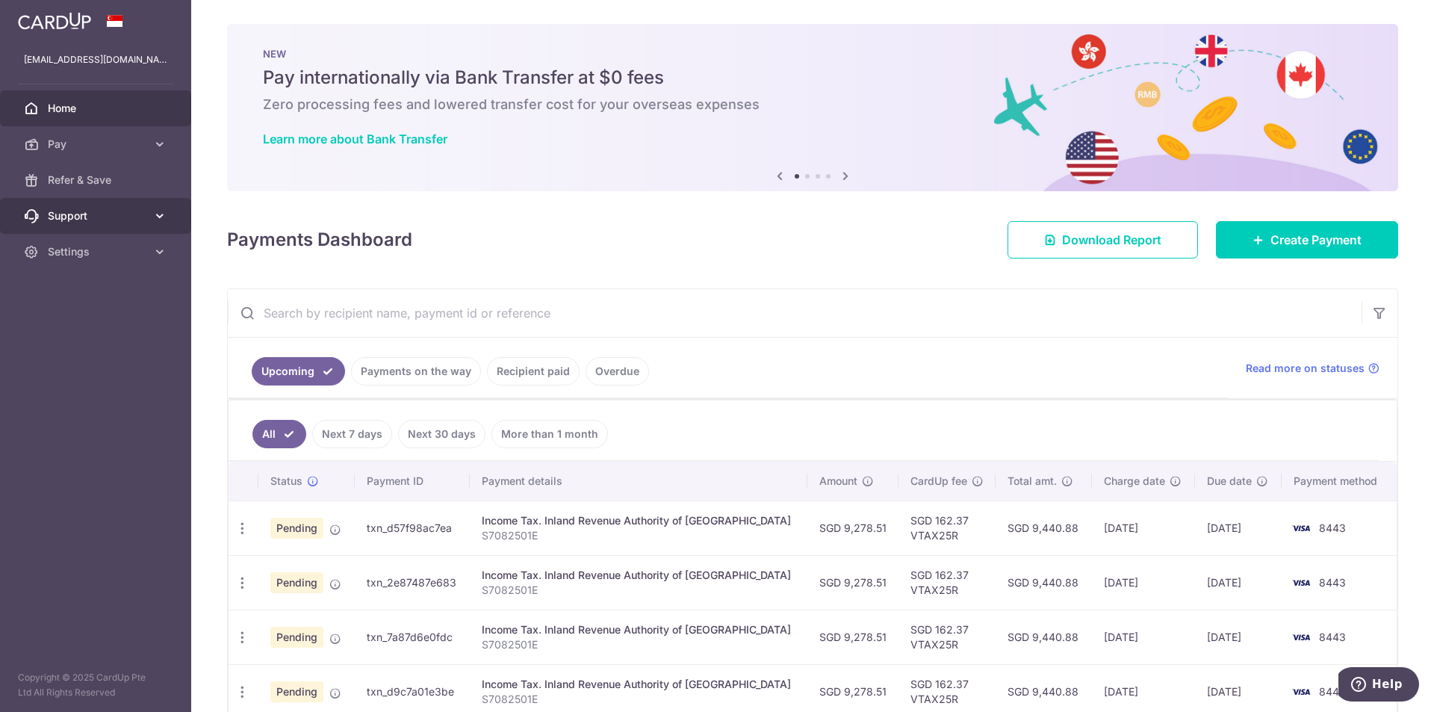
click at [158, 211] on icon at bounding box center [159, 215] width 15 height 15
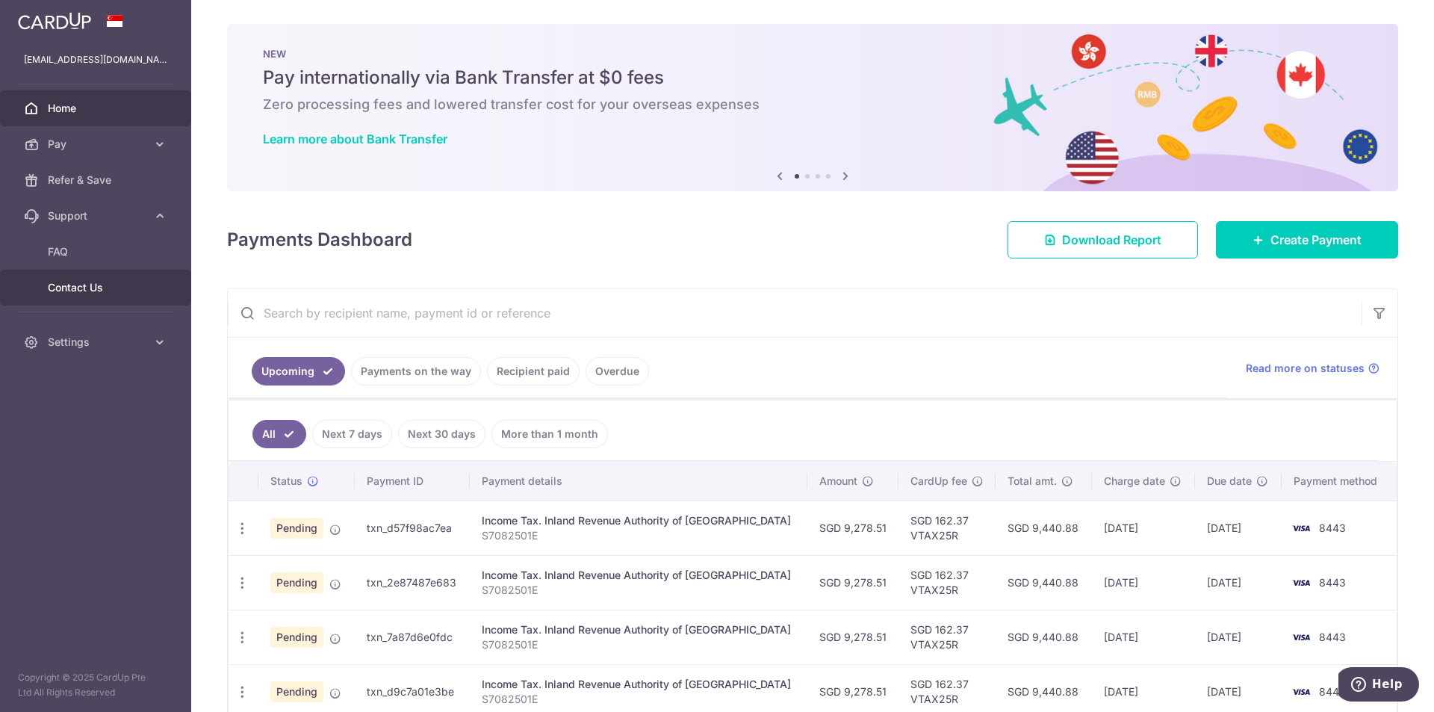
click at [92, 286] on span "Contact Us" at bounding box center [97, 287] width 99 height 15
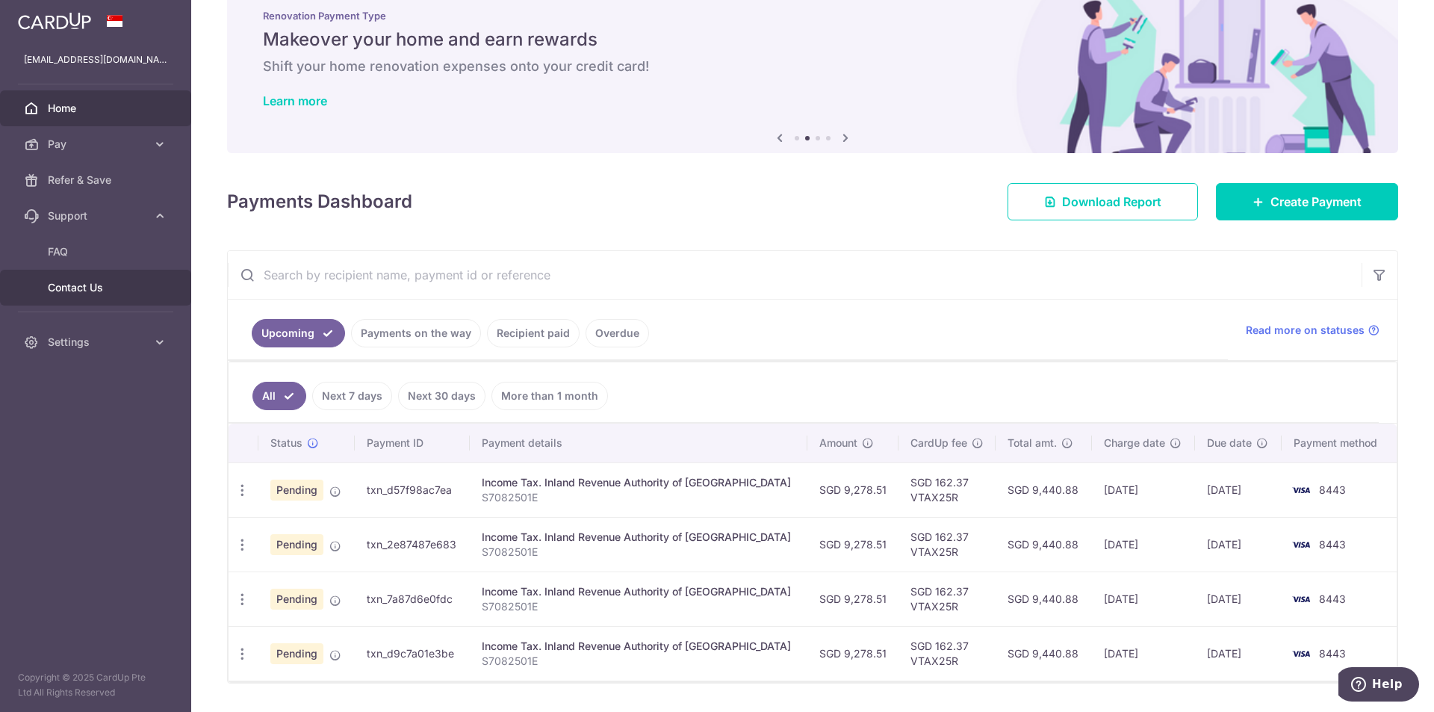
scroll to position [80, 0]
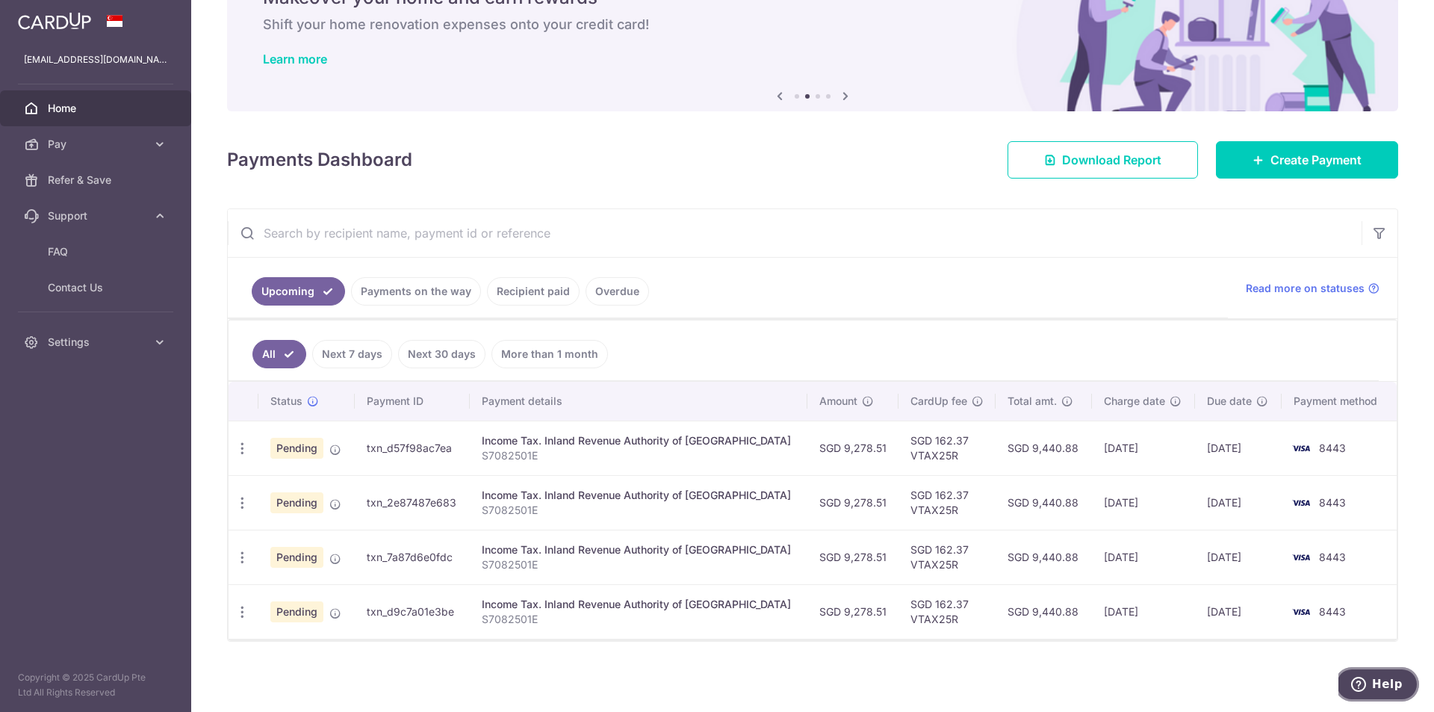
click at [1387, 682] on span "Help" at bounding box center [1387, 683] width 31 height 13
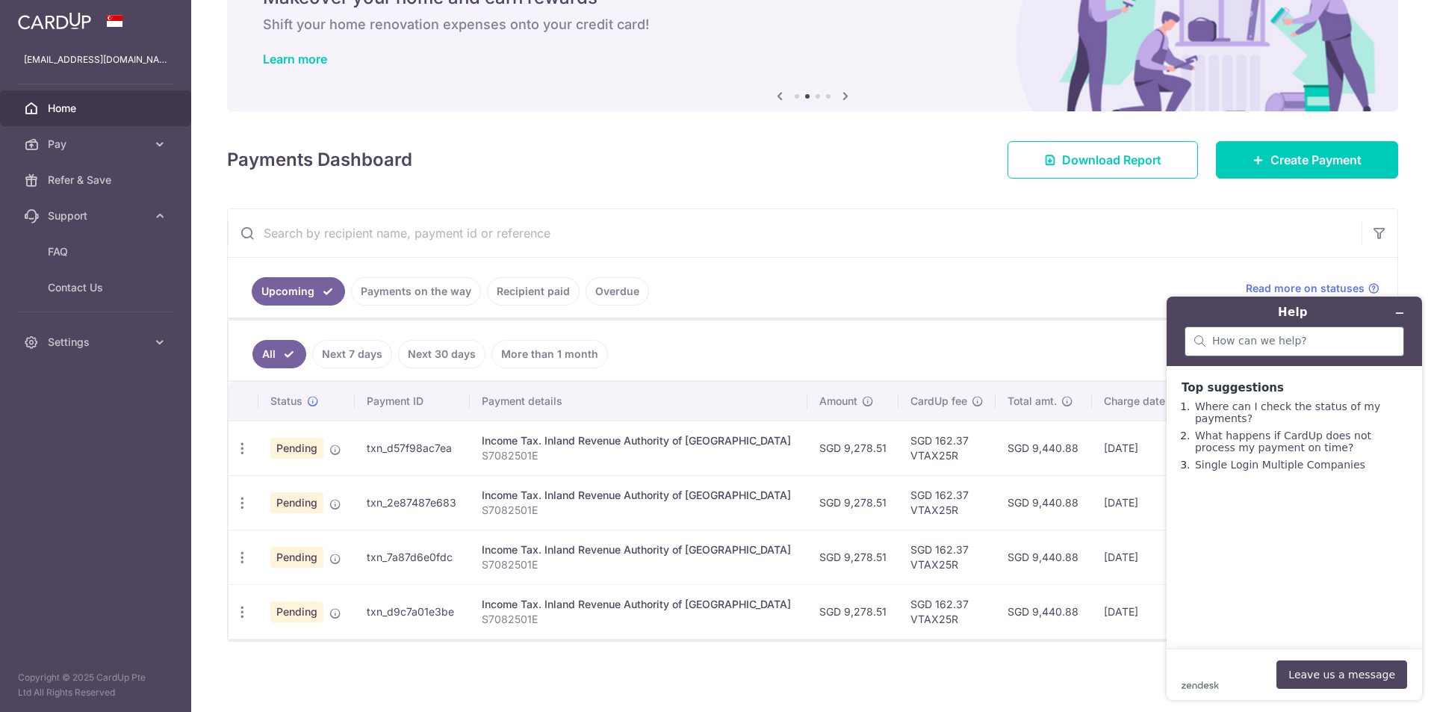
click at [1232, 350] on div at bounding box center [1294, 341] width 220 height 30
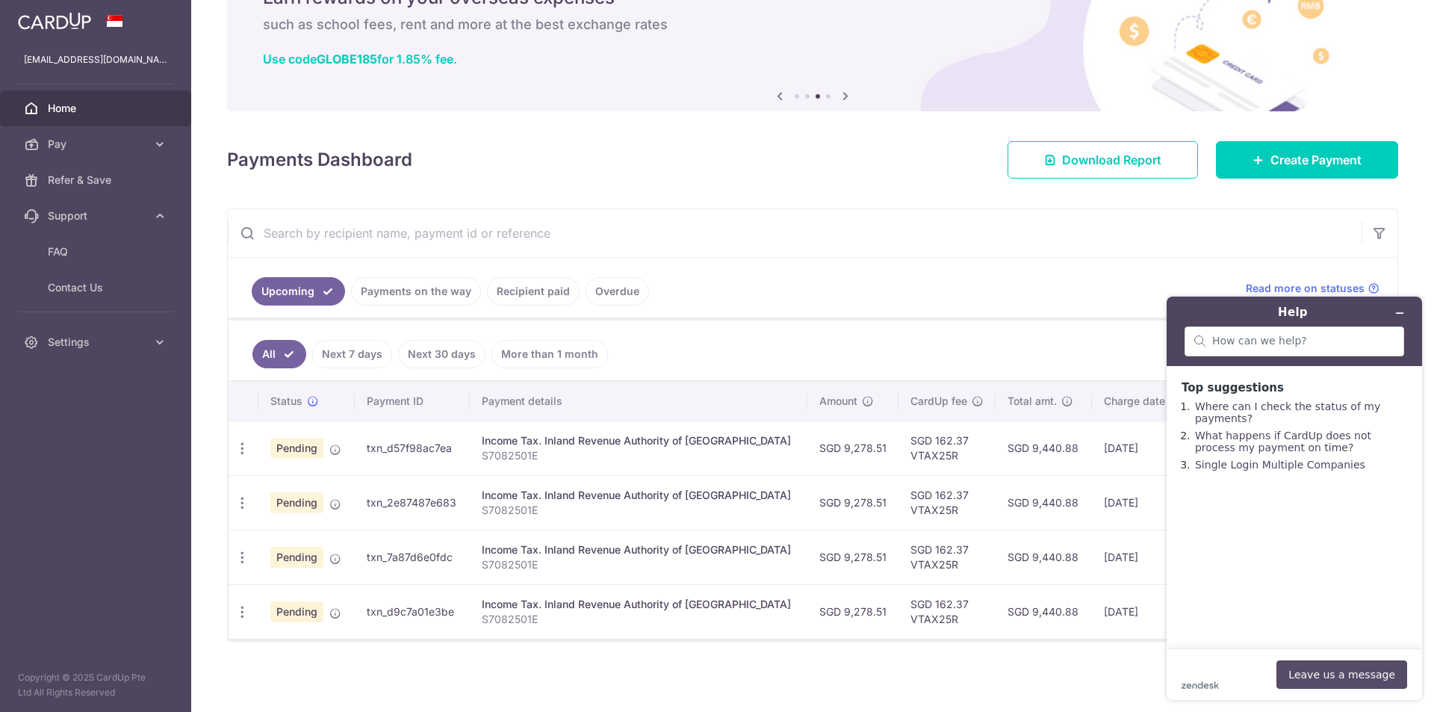
click at [1347, 668] on button "Leave us a message" at bounding box center [1341, 674] width 131 height 28
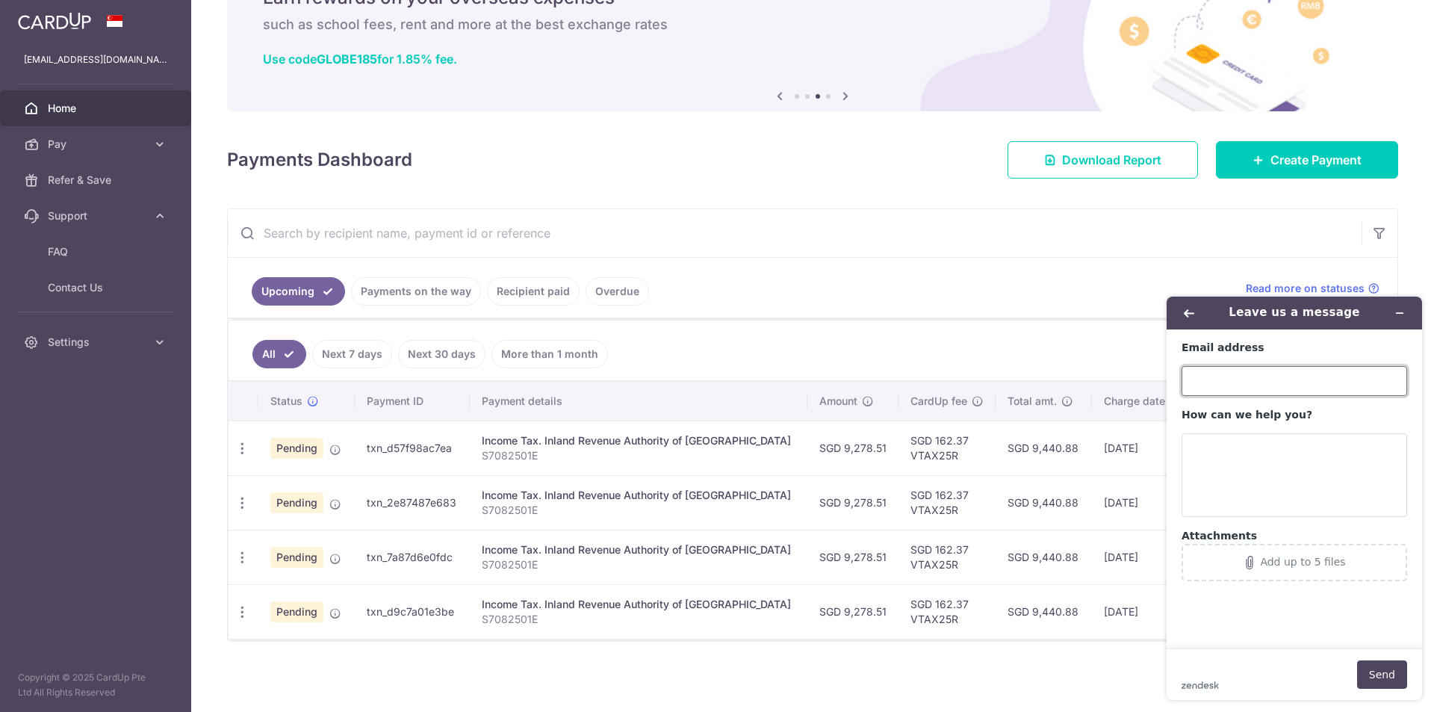
click at [1232, 371] on input "Email address" at bounding box center [1293, 381] width 225 height 30
type input "[EMAIL_ADDRESS][DOMAIN_NAME]"
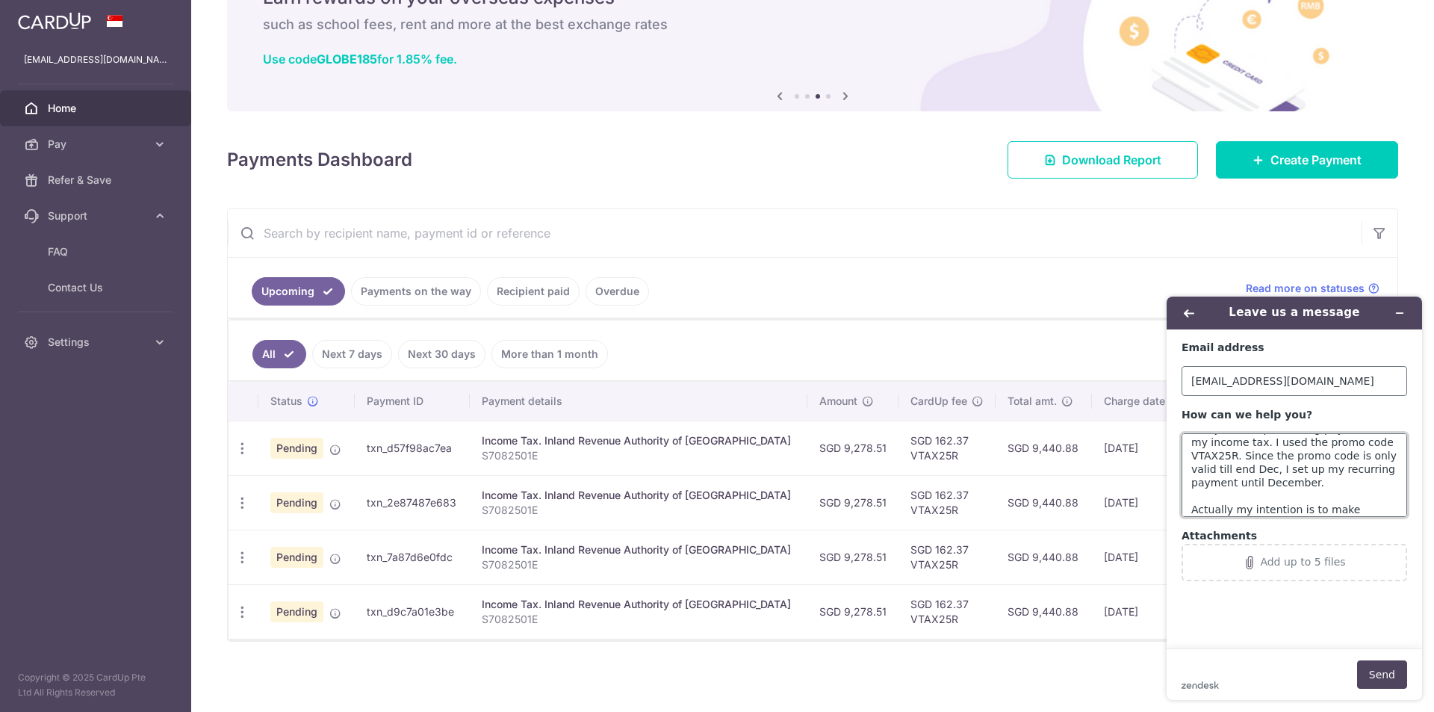
scroll to position [33, 0]
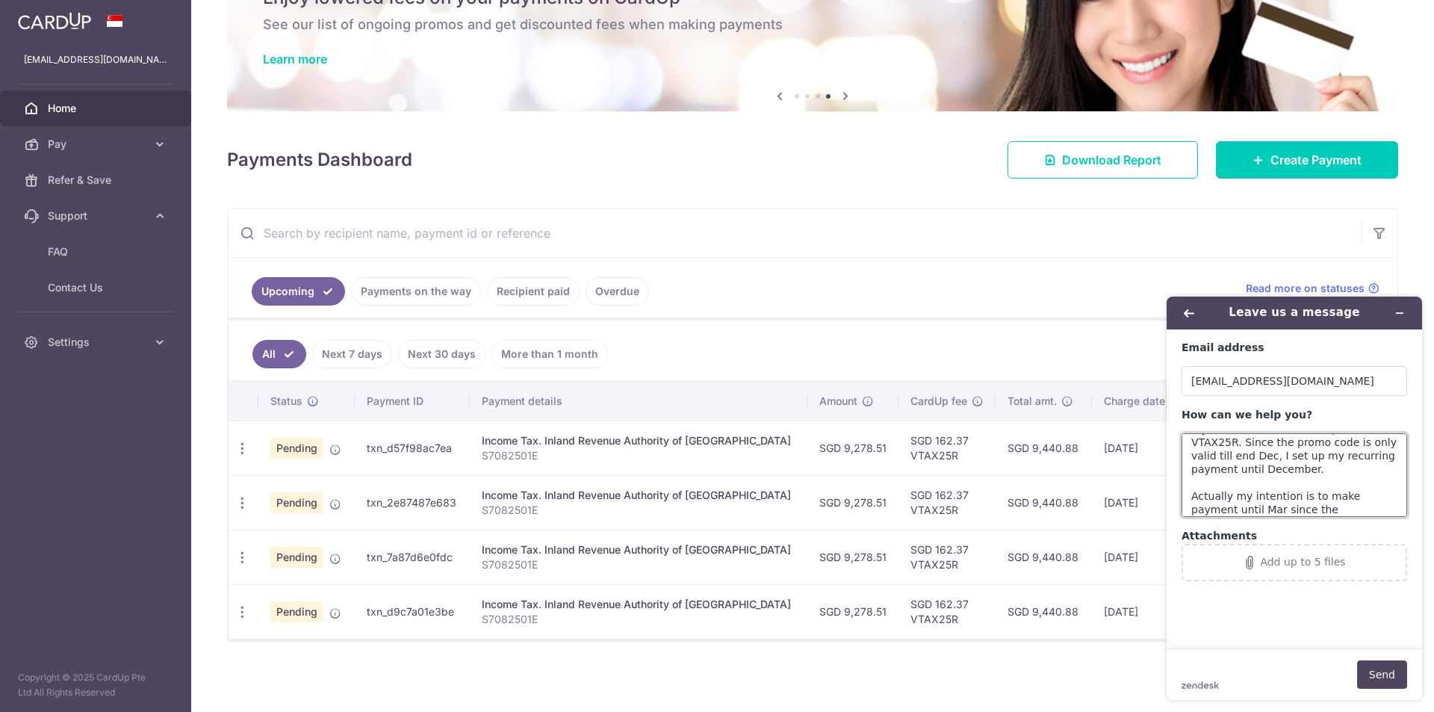
click at [1301, 508] on textarea "Hi. I just set up recurring payment for my income tax. I used the promo code VT…" at bounding box center [1293, 475] width 225 height 84
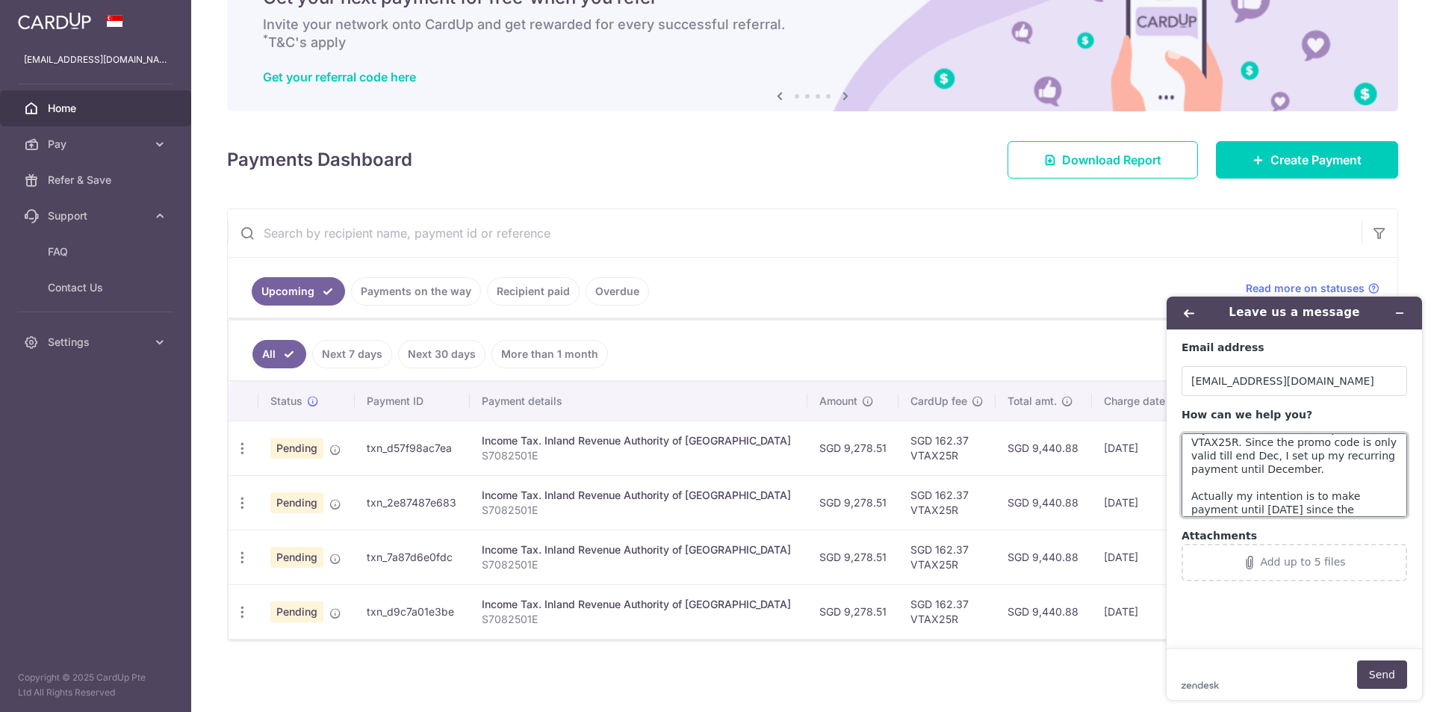
click at [1267, 458] on textarea "Hi. I just set up recurring payment for my income tax. I used the promo code VT…" at bounding box center [1293, 475] width 225 height 84
click at [1331, 468] on textarea "Hi. I just set up recurring payment for my income tax. I used the promo code VT…" at bounding box center [1293, 475] width 225 height 84
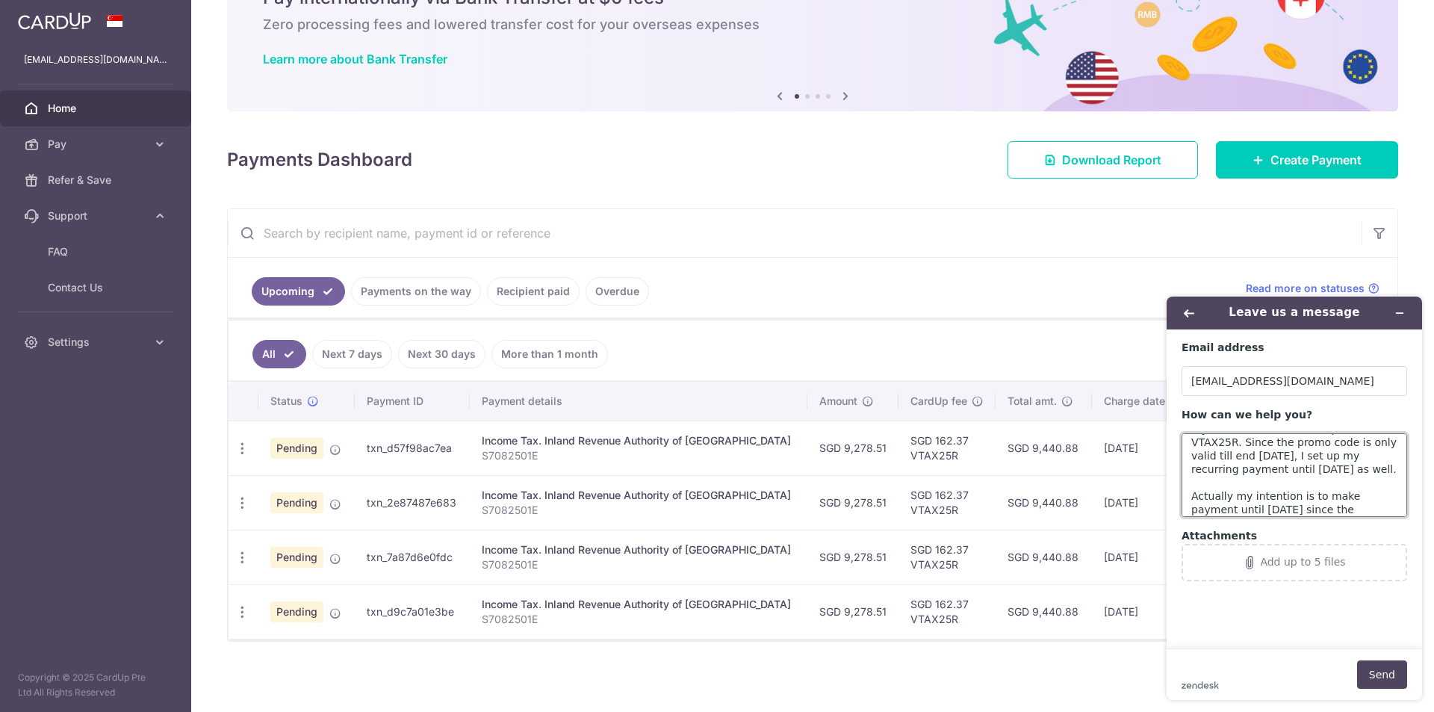
click at [1322, 505] on textarea "Hi. I just set up recurring payment for my income tax. I used the promo code VT…" at bounding box center [1293, 475] width 225 height 84
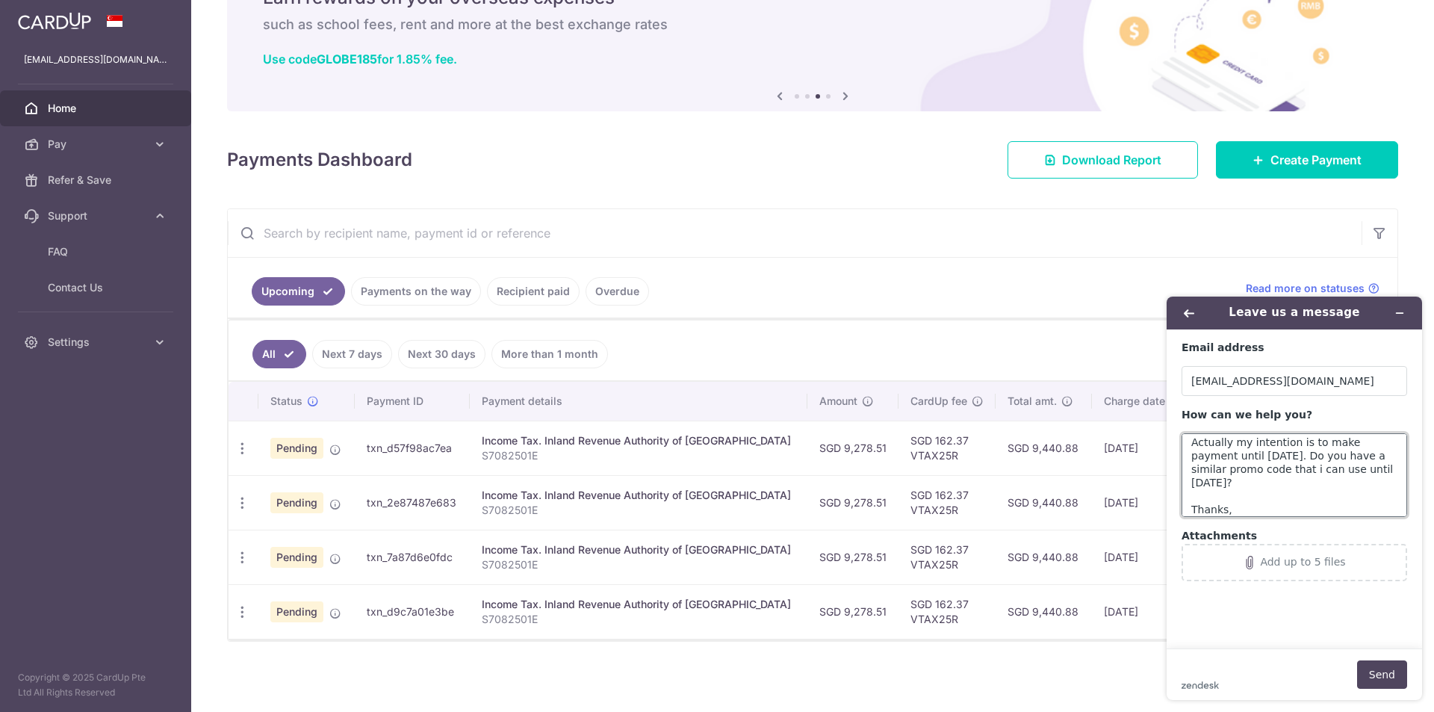
scroll to position [100, 0]
type textarea "Hi. I just set up recurring payment for my income tax. I used the promo code VT…"
click at [1376, 677] on button "Send" at bounding box center [1382, 674] width 50 height 28
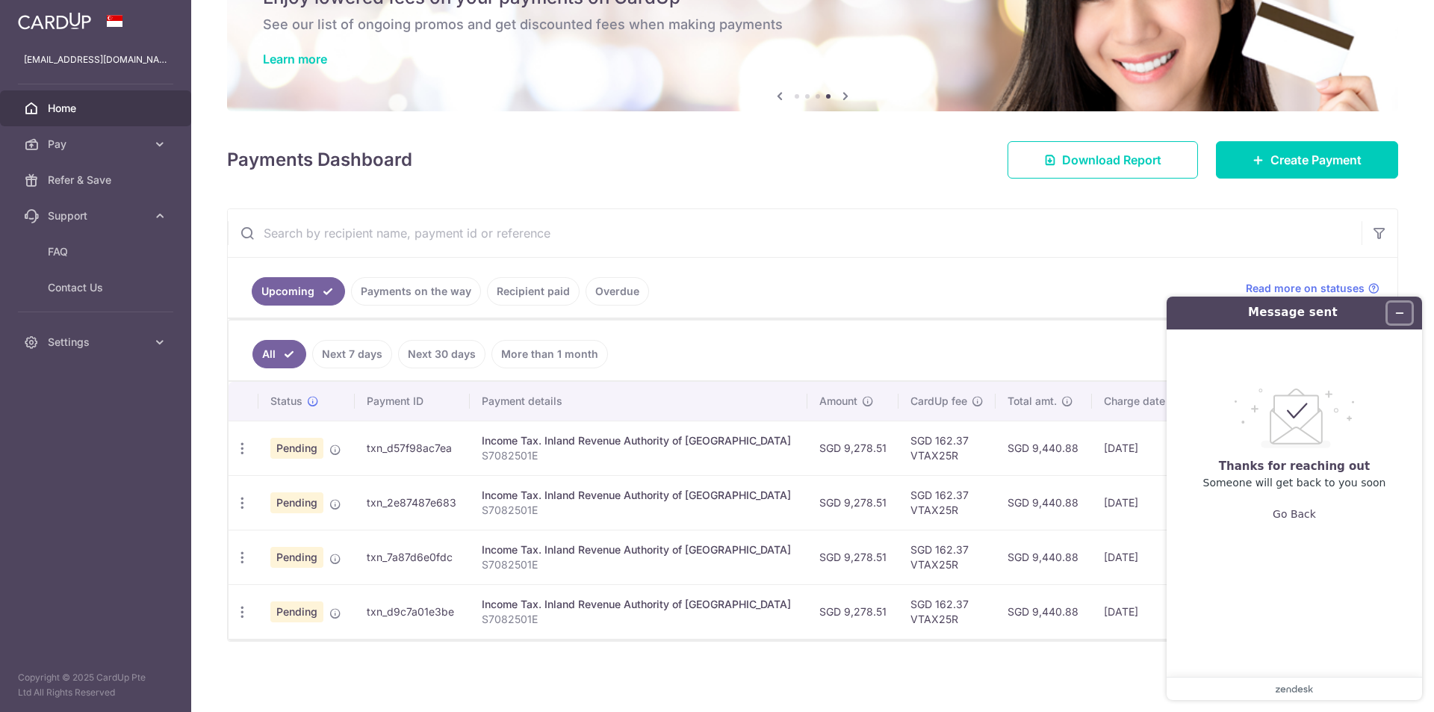
click at [1401, 306] on button "Minimise widget" at bounding box center [1399, 312] width 24 height 21
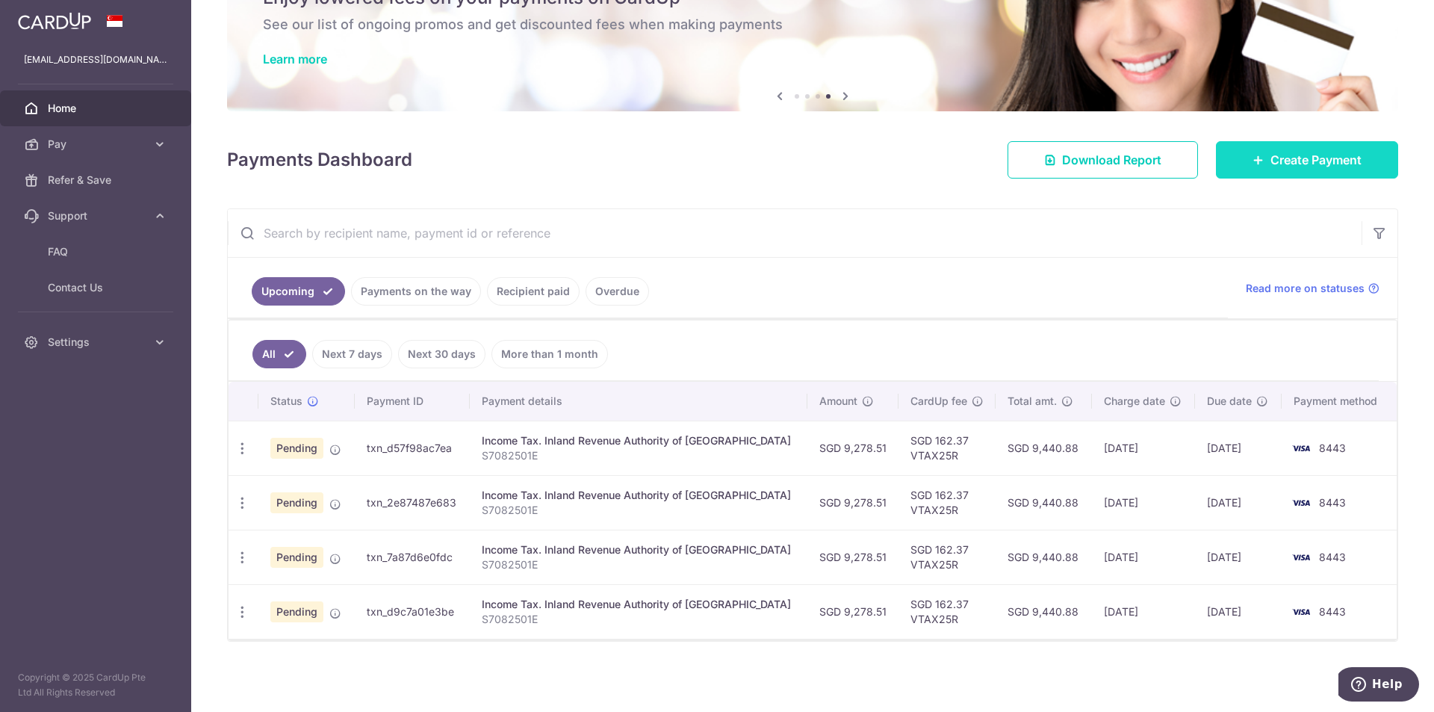
click at [1271, 155] on span "Create Payment" at bounding box center [1315, 160] width 91 height 18
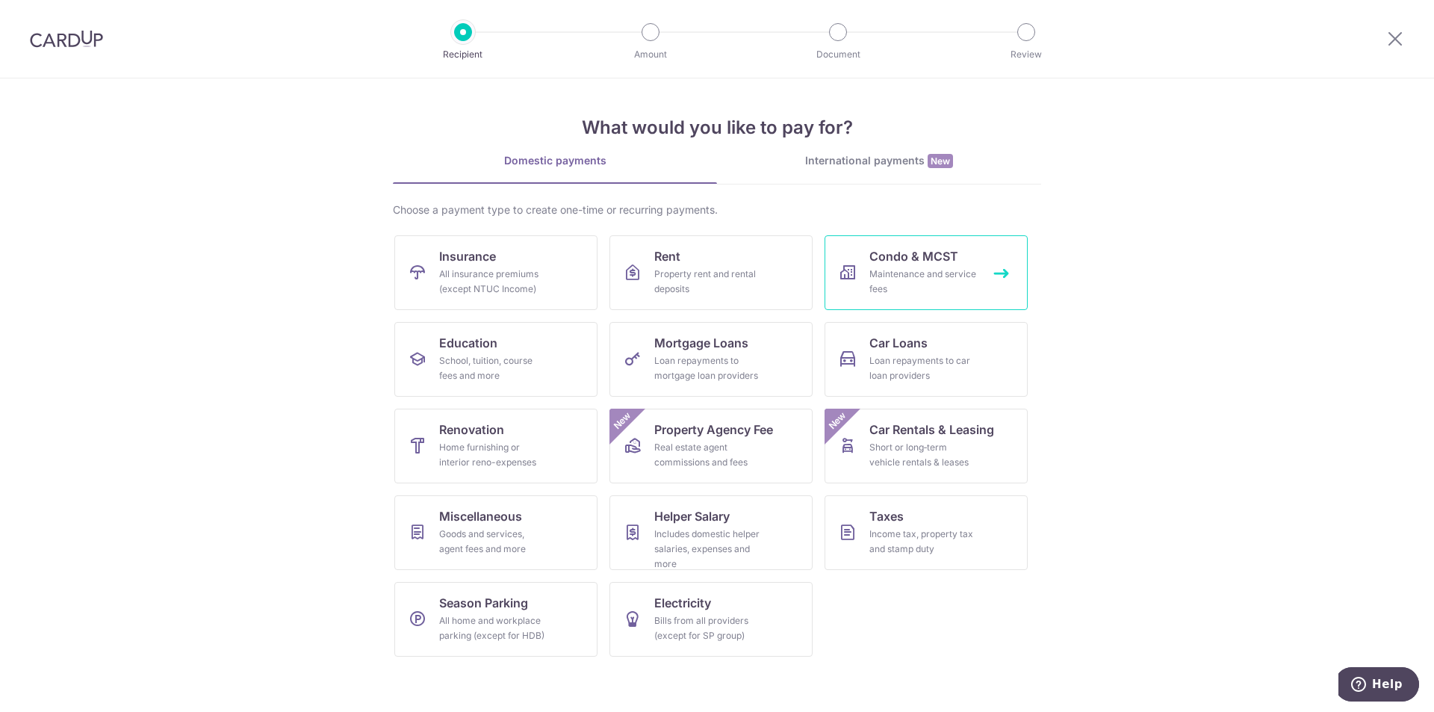
click at [890, 268] on div "Maintenance and service fees" at bounding box center [923, 282] width 108 height 30
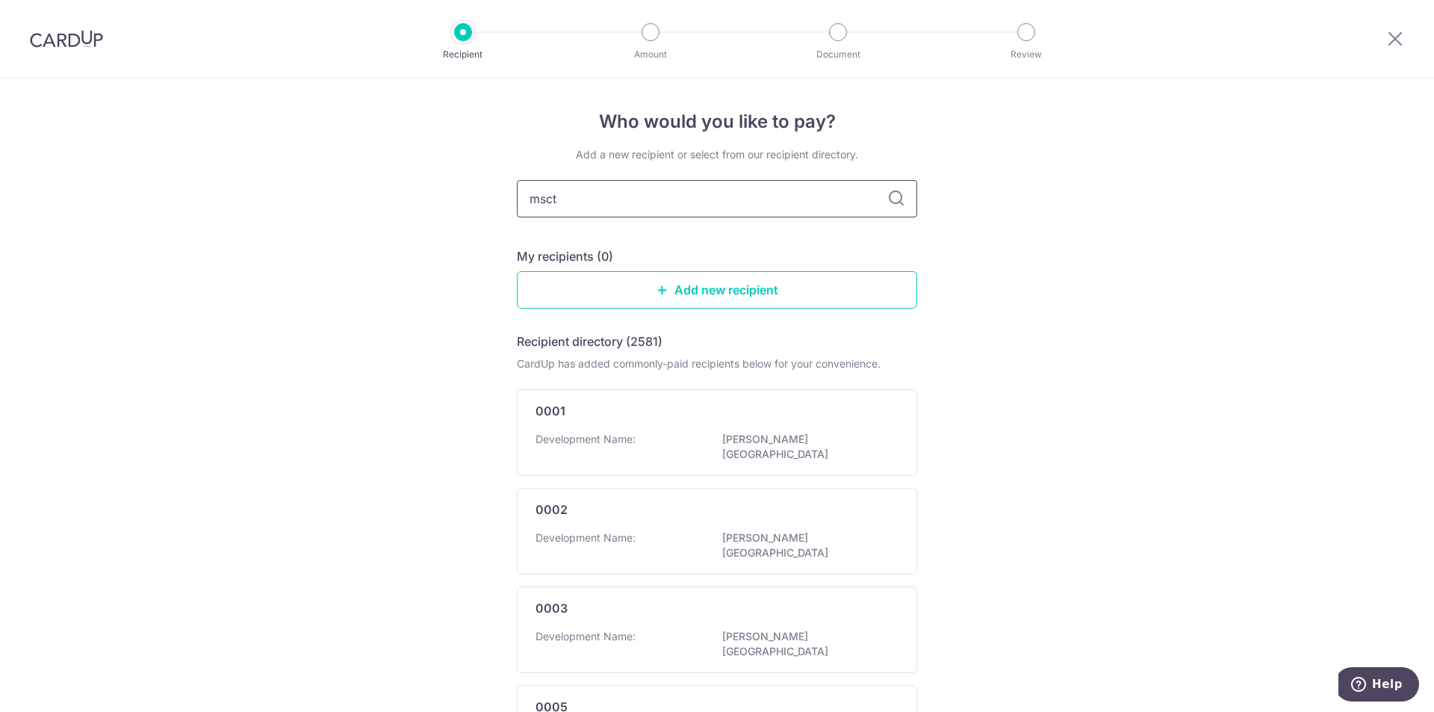
type input "msct"
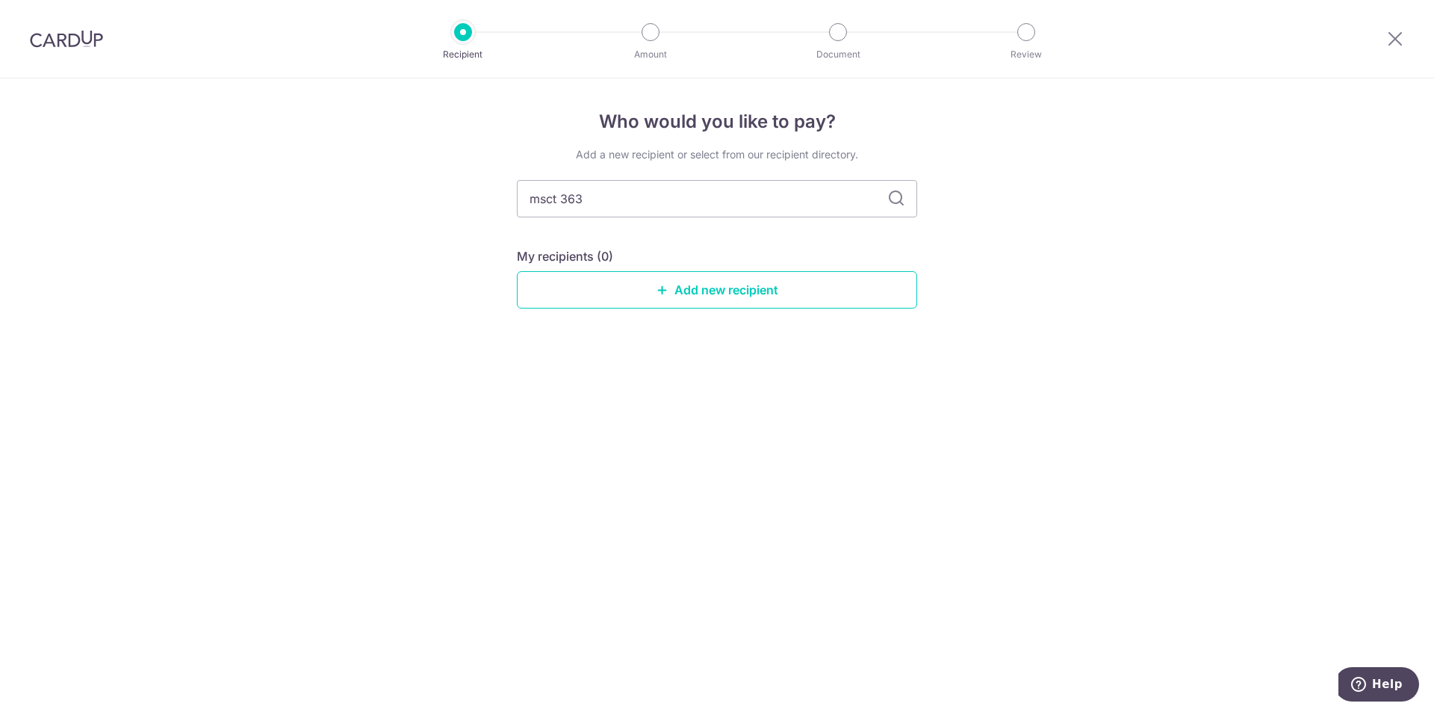
type input "msct 3631"
click at [899, 196] on icon at bounding box center [896, 199] width 18 height 18
click at [633, 197] on input "msct 363" at bounding box center [717, 198] width 400 height 37
drag, startPoint x: 633, startPoint y: 197, endPoint x: 493, endPoint y: 213, distance: 141.2
click at [497, 212] on div "Who would you like to pay? Add a new recipient or select from our recipient dir…" at bounding box center [717, 394] width 1434 height 633
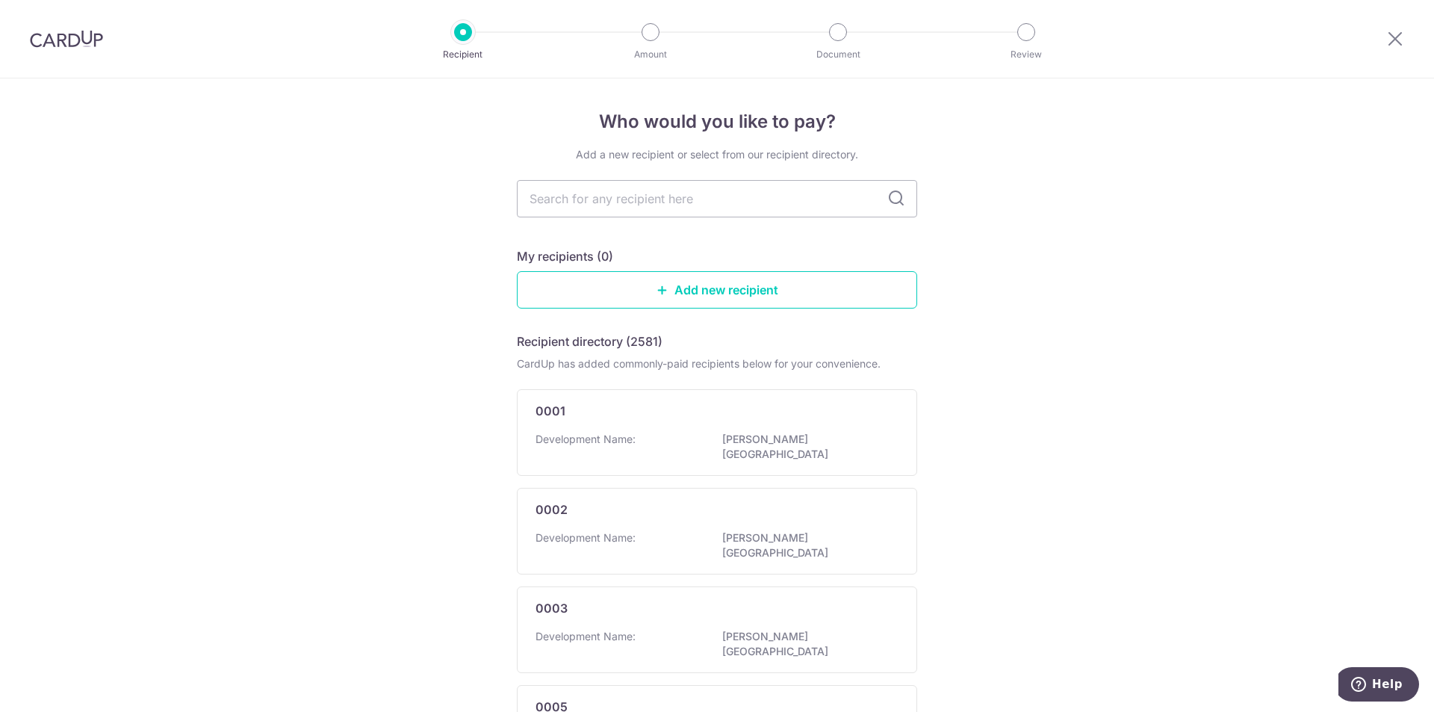
type input "3631"
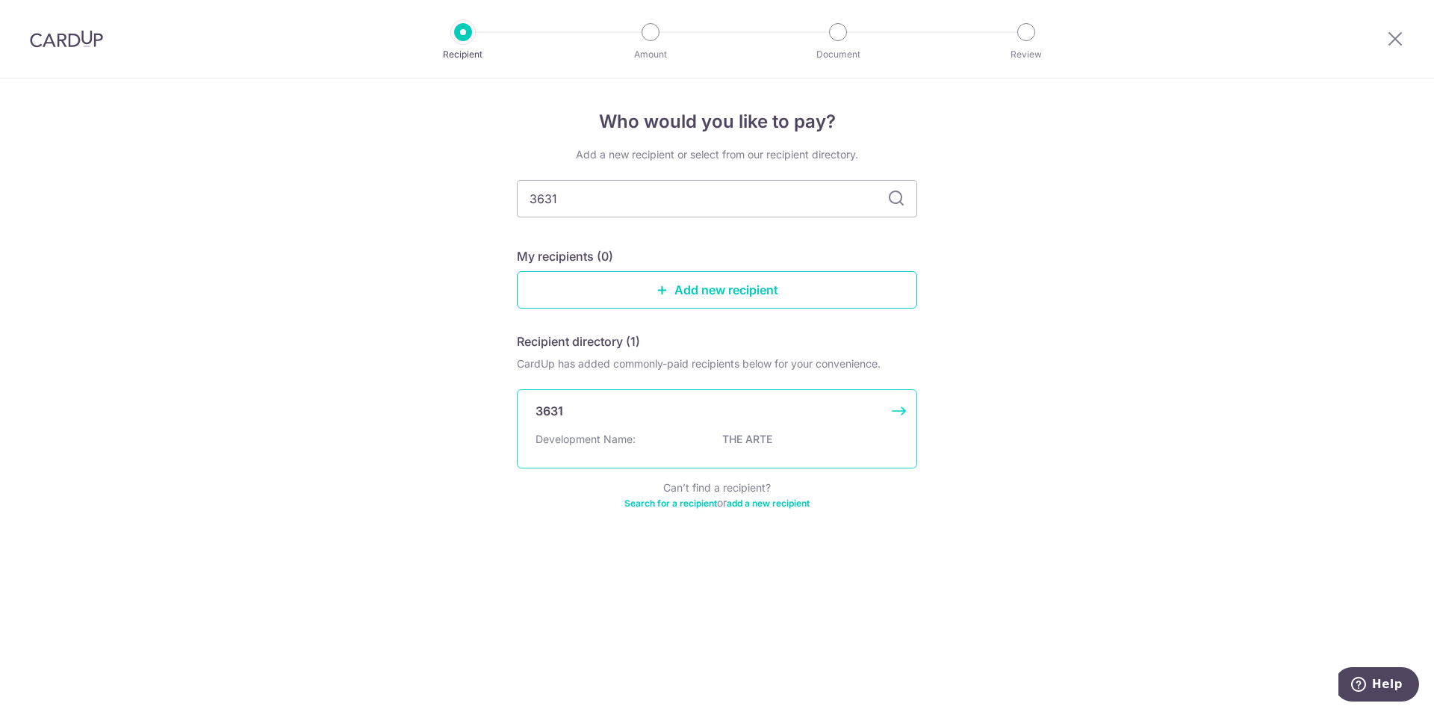
click at [626, 438] on p "Development Name:" at bounding box center [585, 439] width 100 height 15
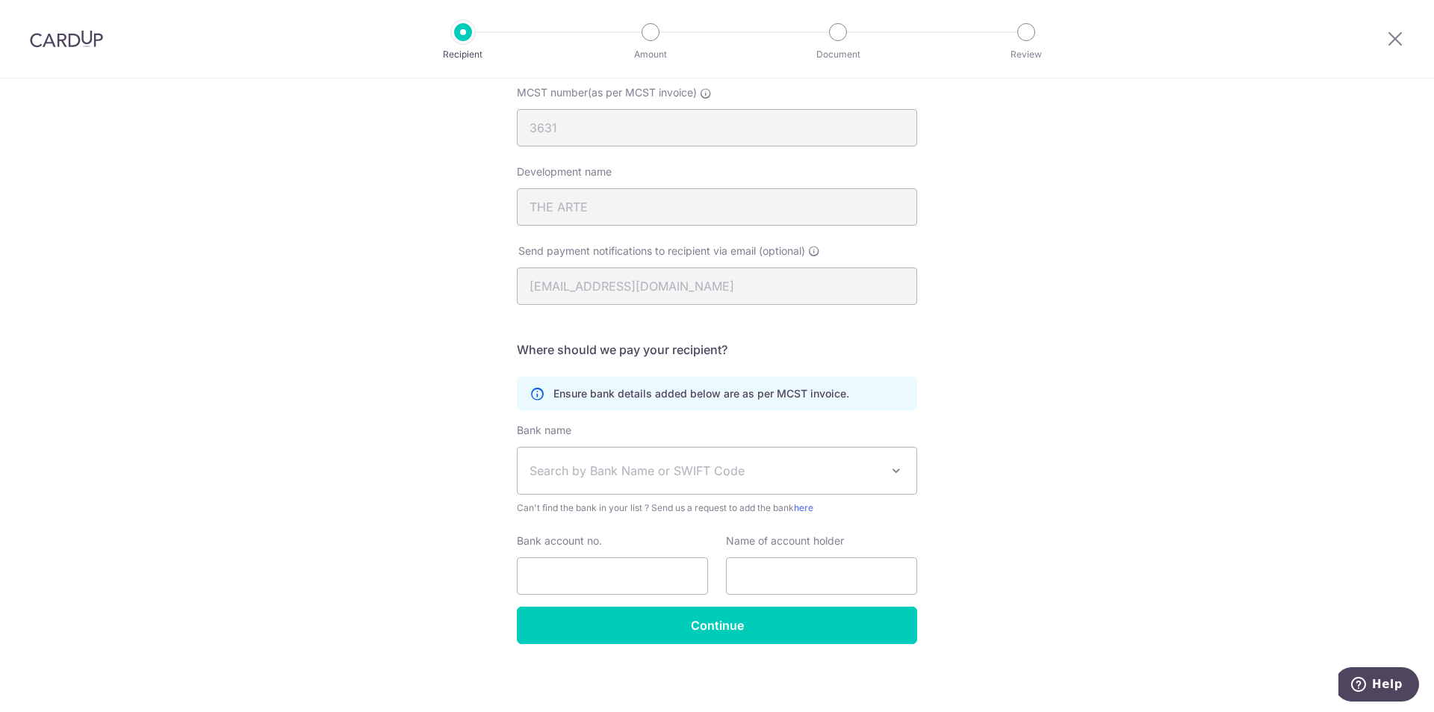
scroll to position [157, 0]
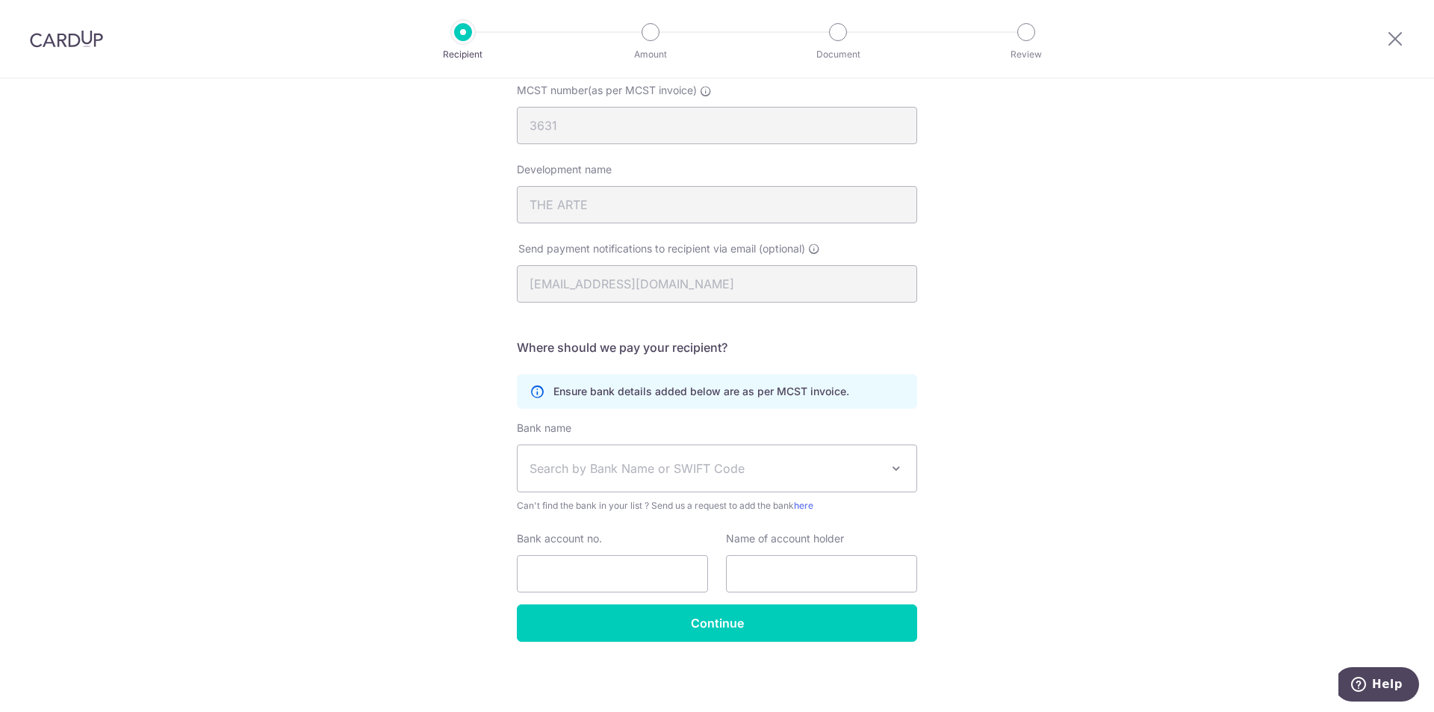
click at [576, 462] on span "Search by Bank Name or SWIFT Code" at bounding box center [704, 468] width 351 height 18
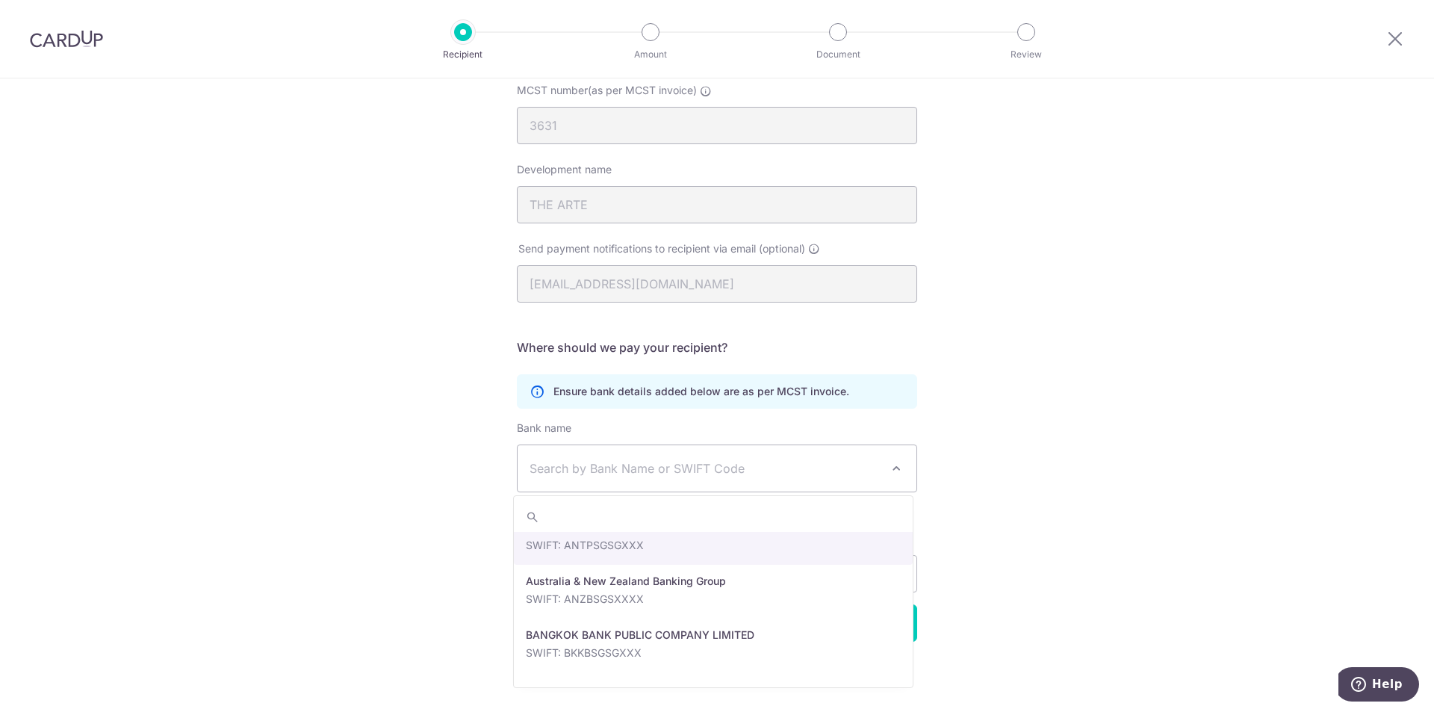
scroll to position [0, 0]
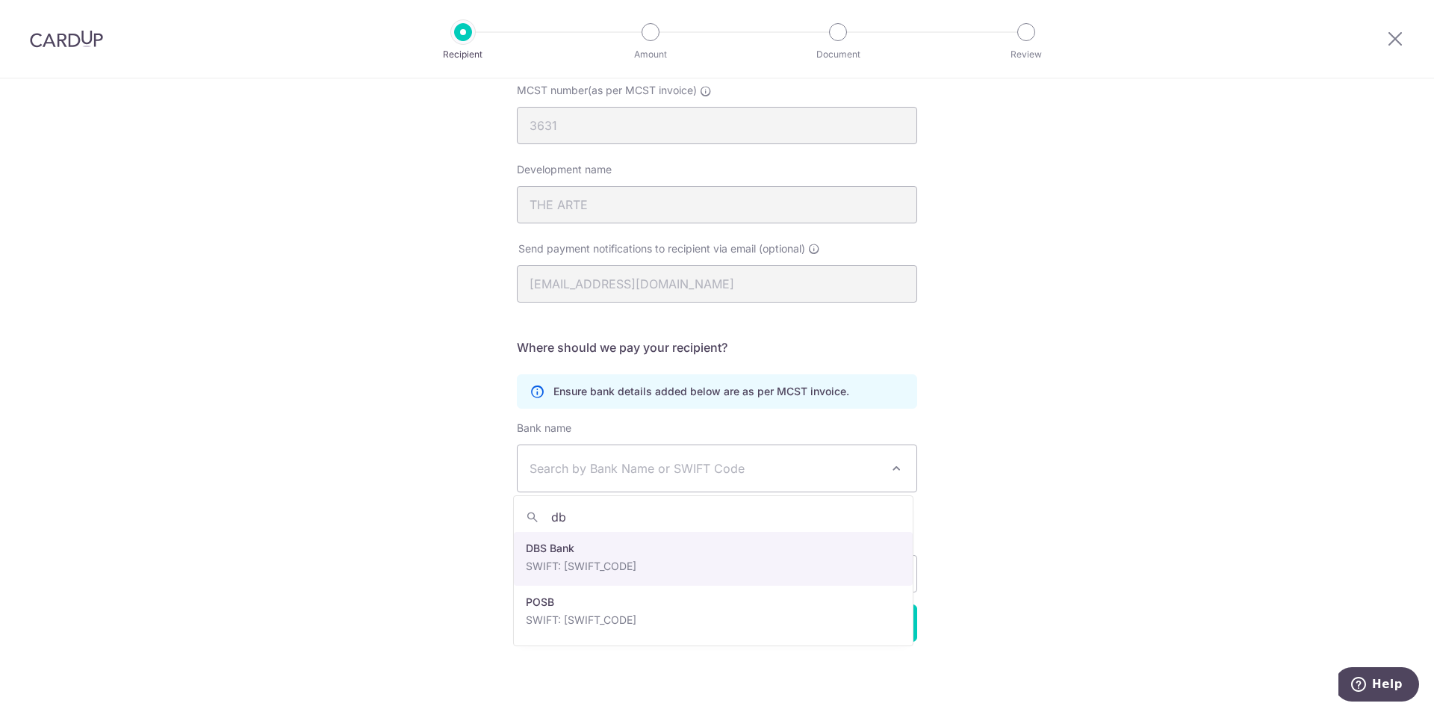
type input "dbs"
select select "6"
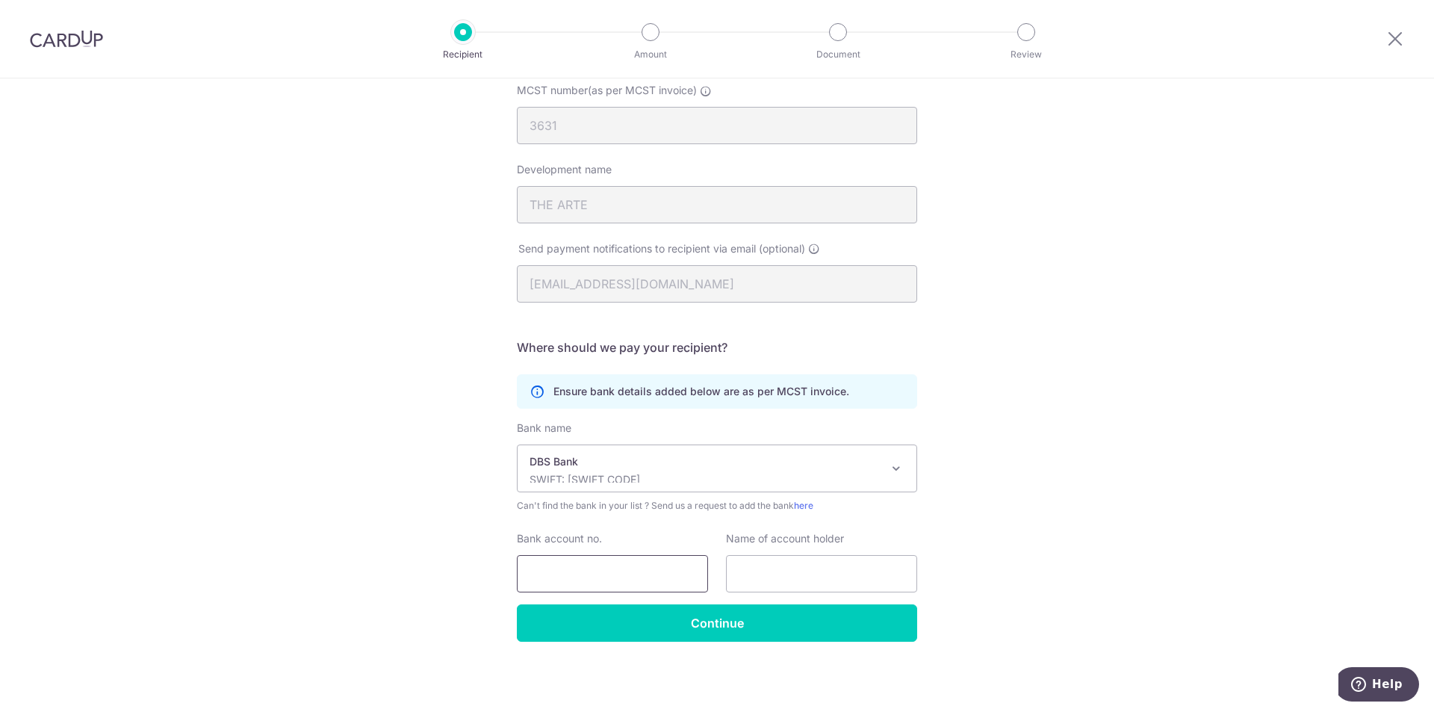
click at [594, 570] on input "Bank account no." at bounding box center [612, 573] width 191 height 37
type input "[PHONE_NUMBER]"
click at [770, 578] on input "text" at bounding box center [821, 573] width 191 height 37
type input "MCST PLAN NO. 3631"
click at [1009, 497] on div "Who would you like to pay? Your recipient does not need a CardUp account to rec…" at bounding box center [717, 317] width 1434 height 790
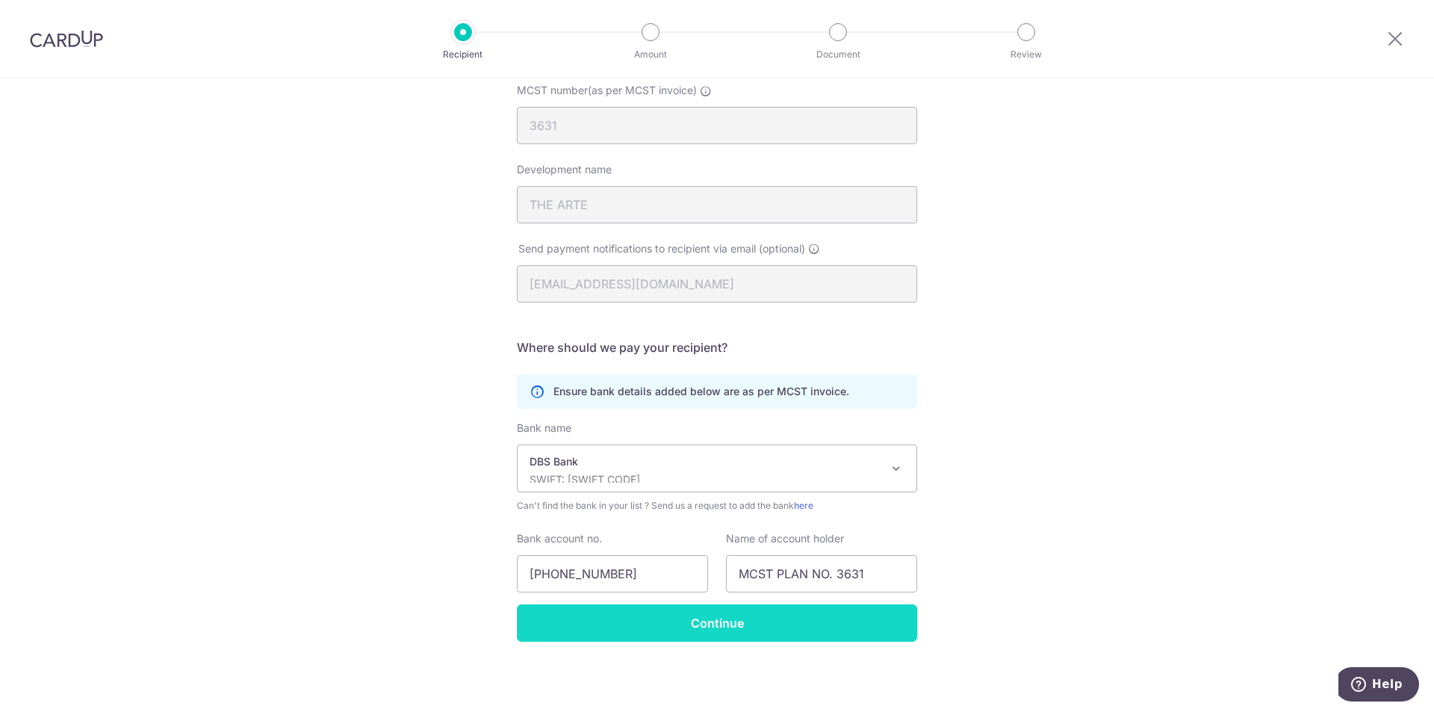
click at [697, 625] on input "Continue" at bounding box center [717, 622] width 400 height 37
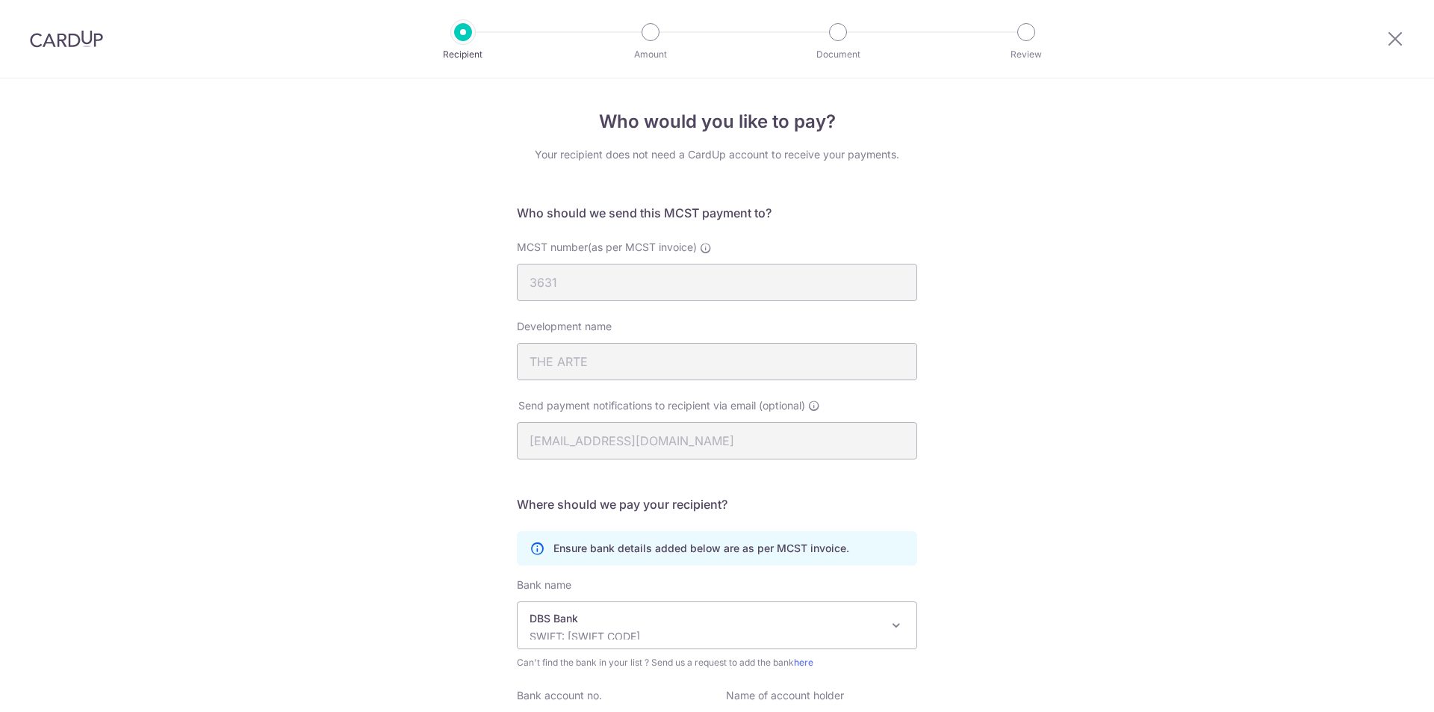
scroll to position [193, 0]
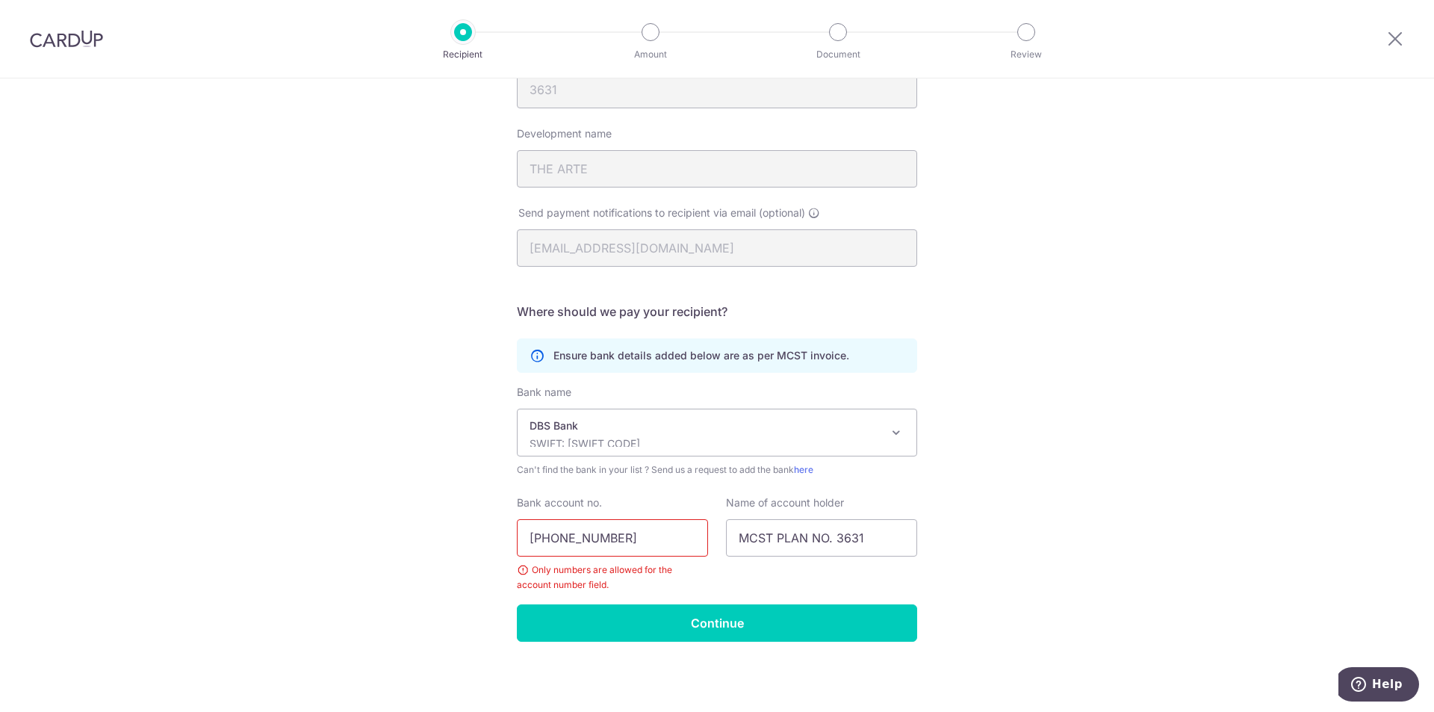
click at [553, 537] on input "003-913708-7" at bounding box center [612, 537] width 191 height 37
click at [593, 537] on input "003913708-7" at bounding box center [612, 537] width 191 height 37
type input "0039137087"
click at [768, 620] on input "Continue" at bounding box center [717, 622] width 400 height 37
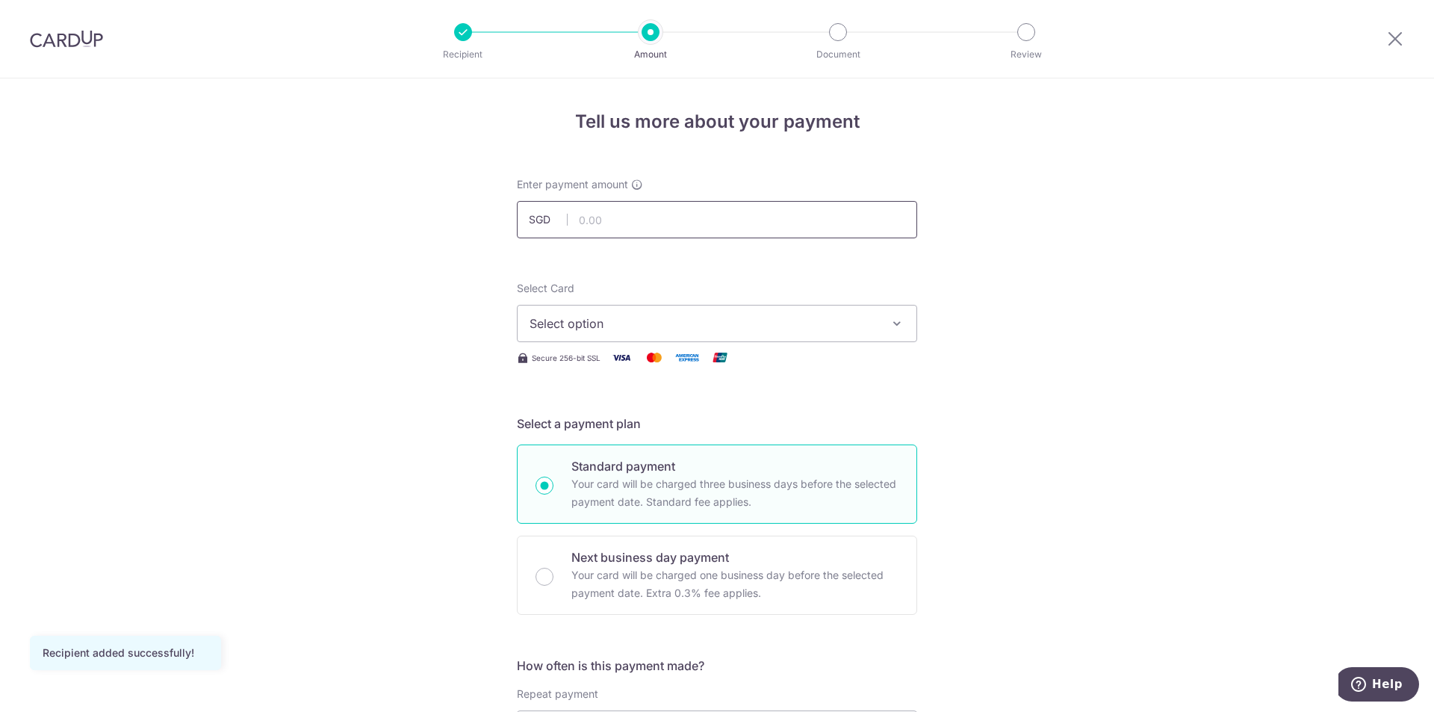
click at [603, 219] on input "text" at bounding box center [717, 219] width 400 height 37
type input "1,662.16"
click at [620, 327] on span "Select option" at bounding box center [703, 323] width 348 height 18
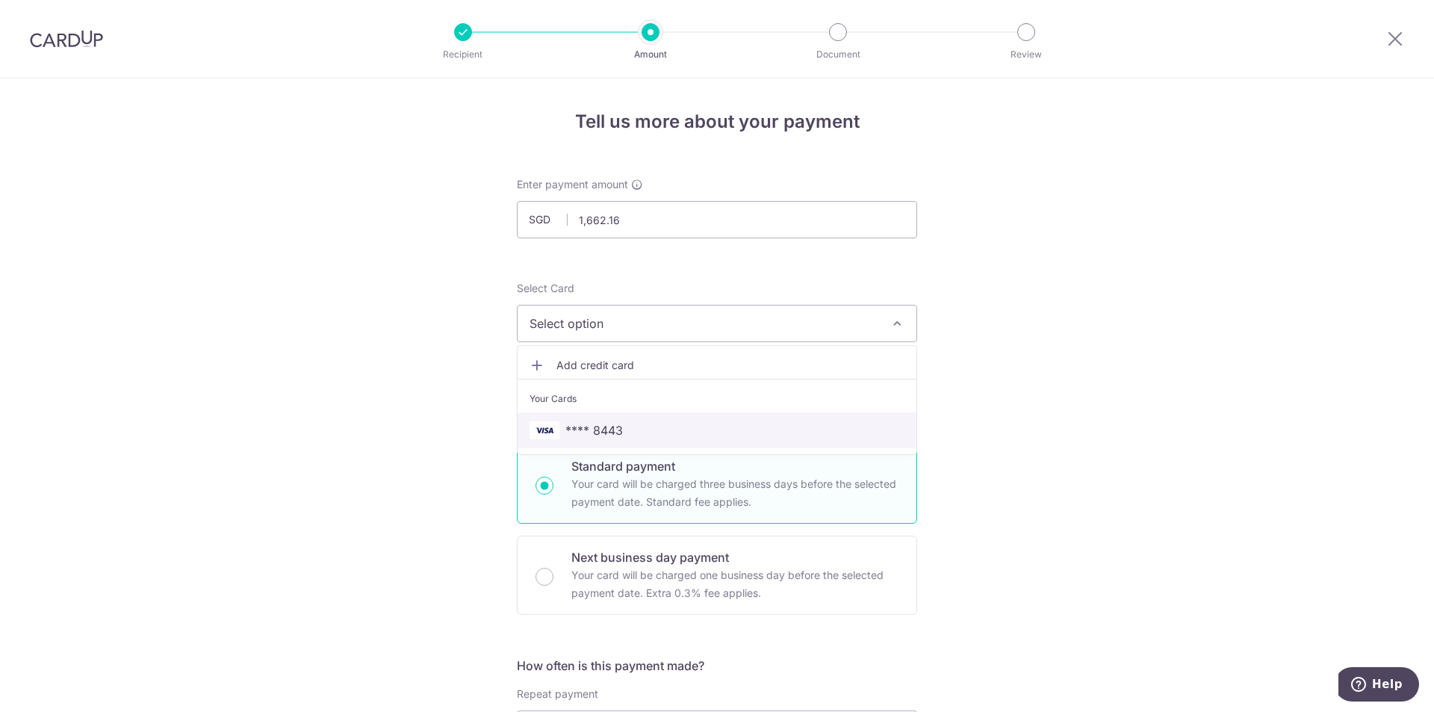
click at [591, 420] on link "**** 8443" at bounding box center [716, 430] width 399 height 36
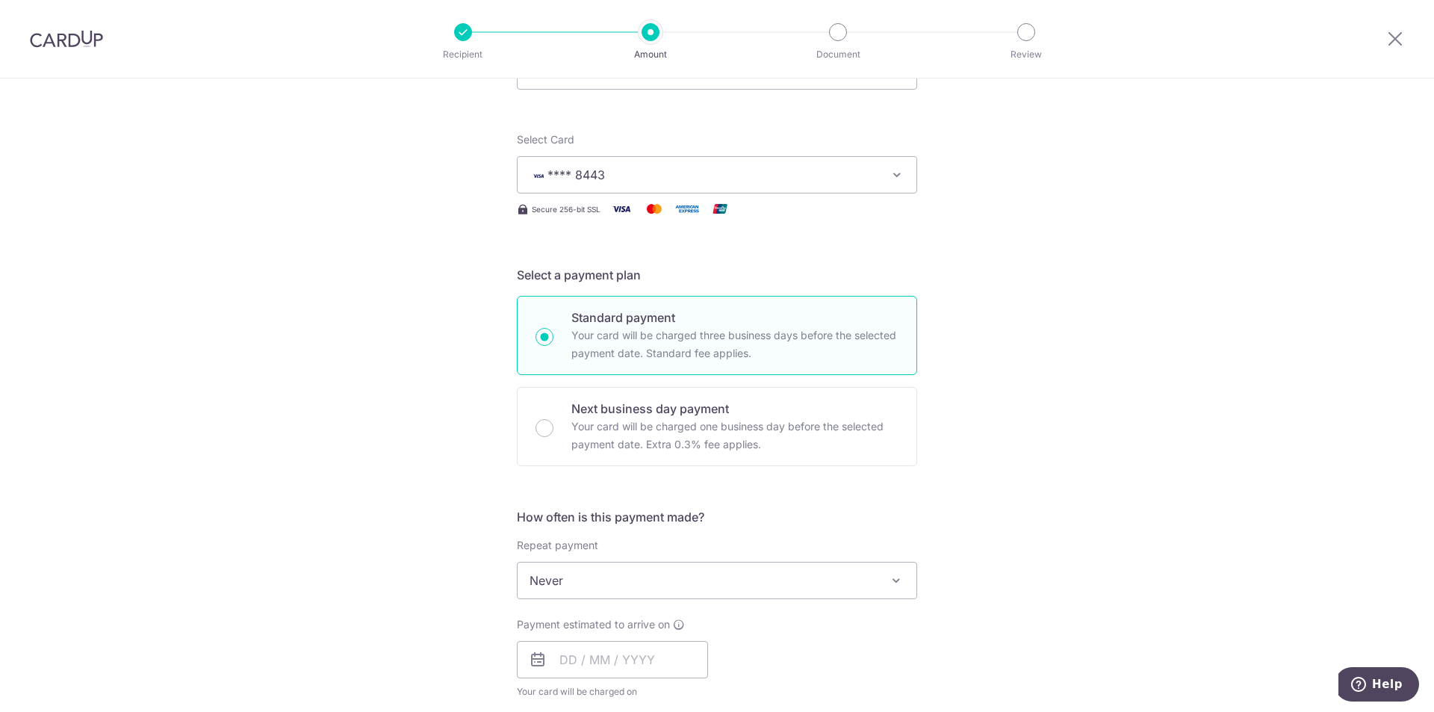
scroll to position [224, 0]
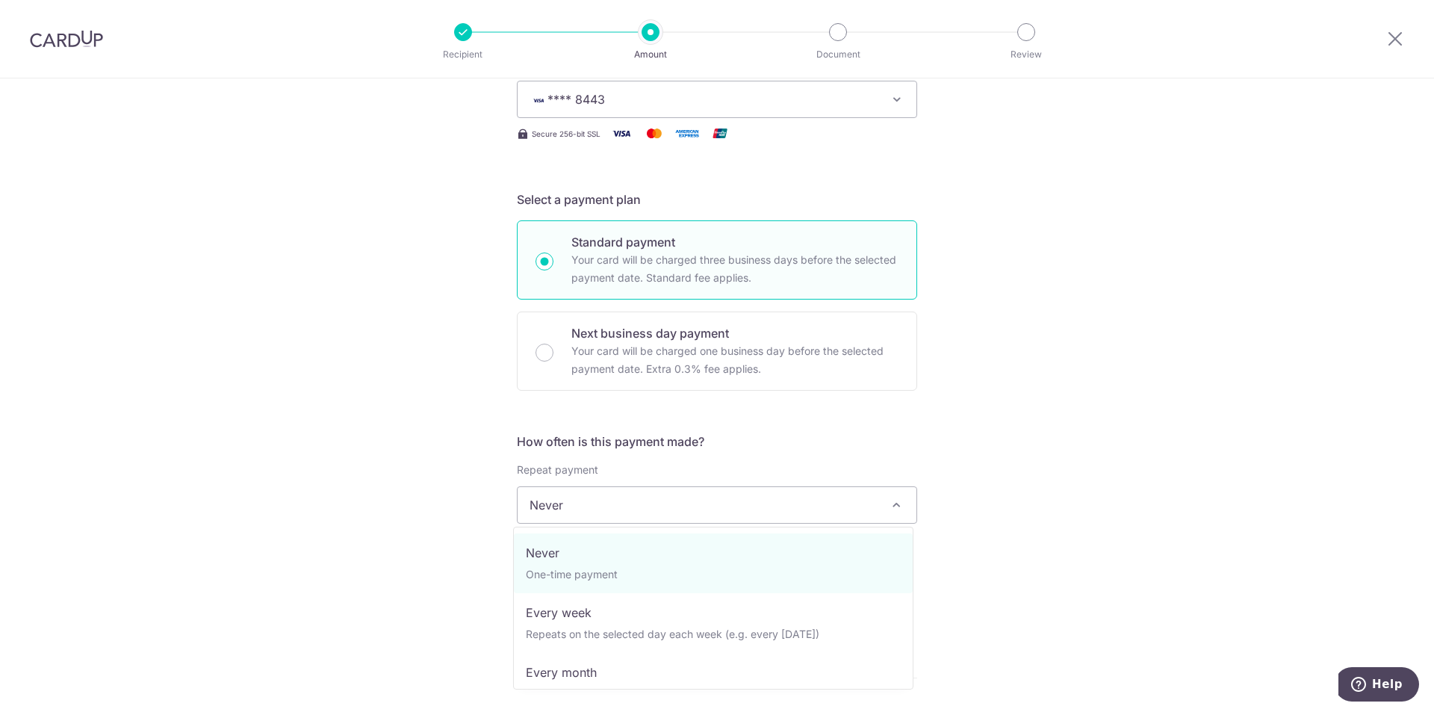
click at [676, 502] on span "Never" at bounding box center [716, 505] width 399 height 36
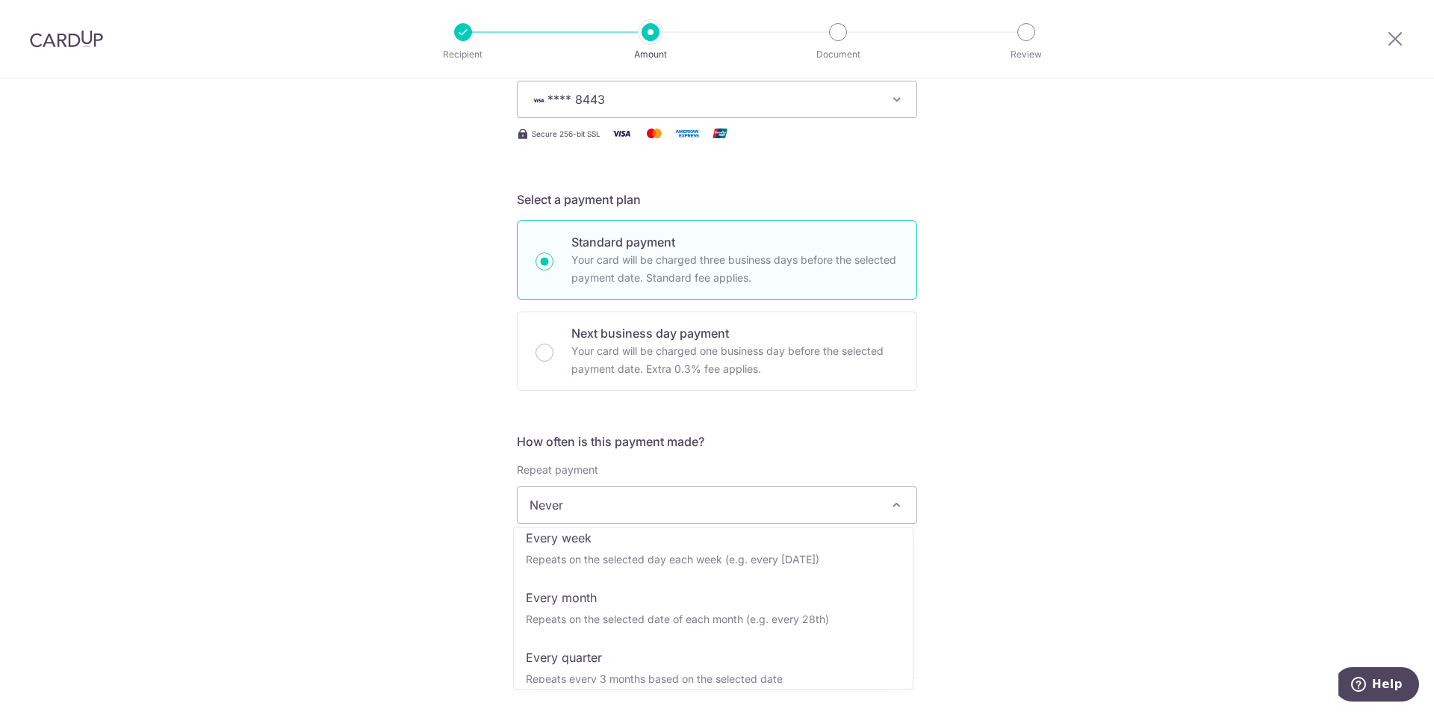
scroll to position [149, 0]
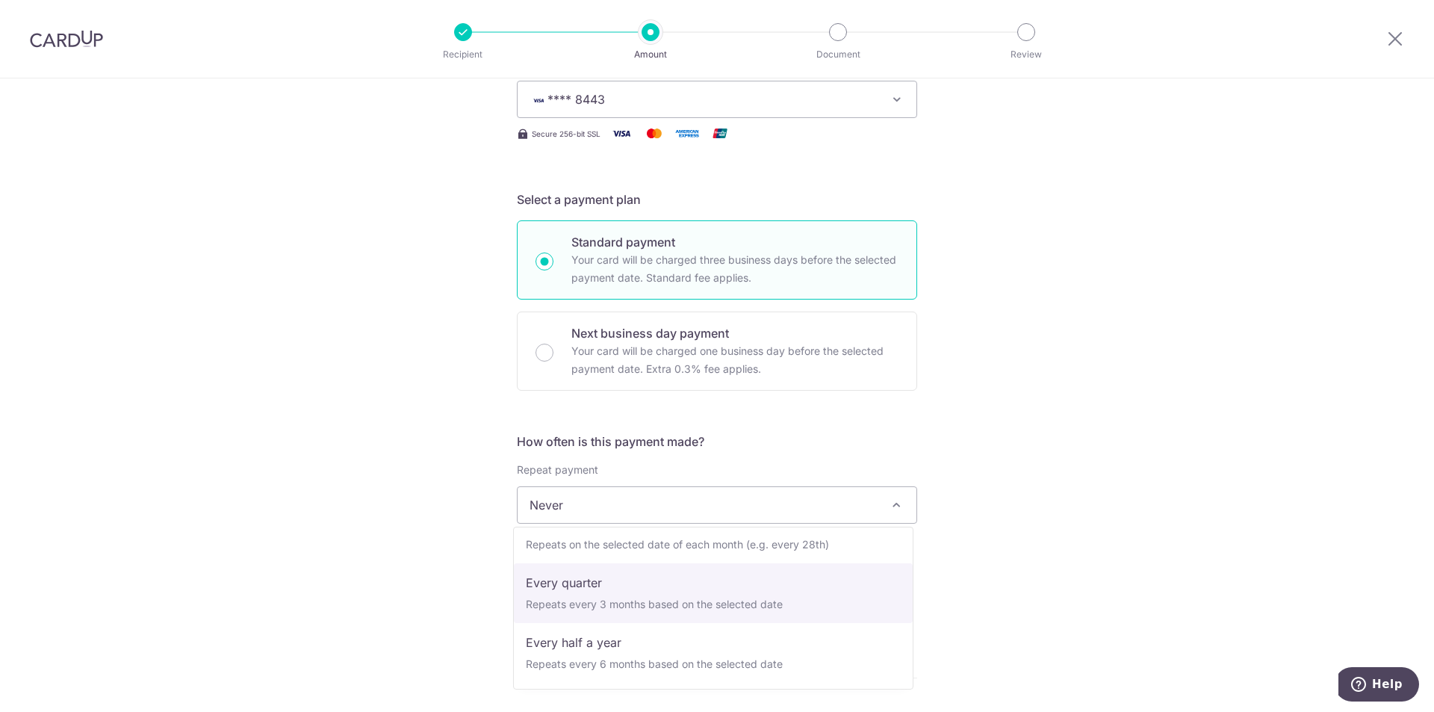
select select "4"
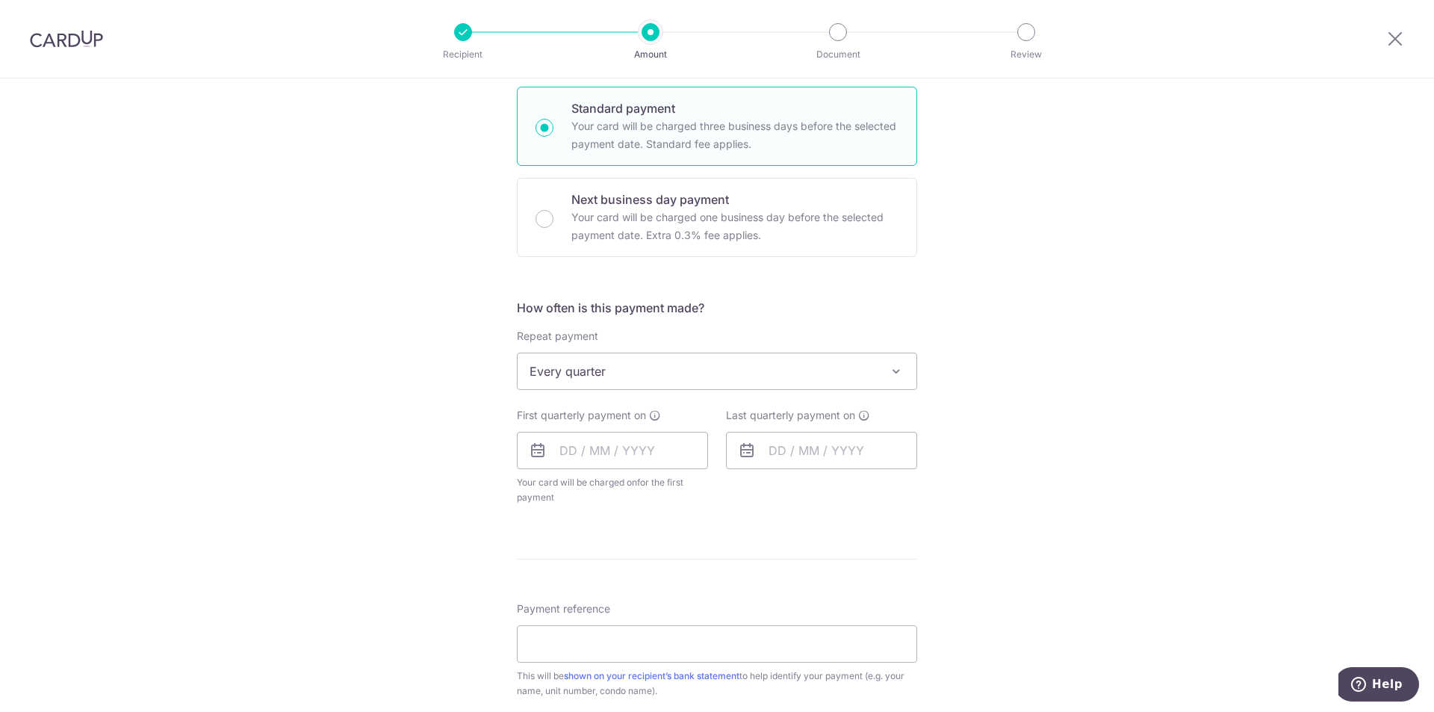
scroll to position [373, 0]
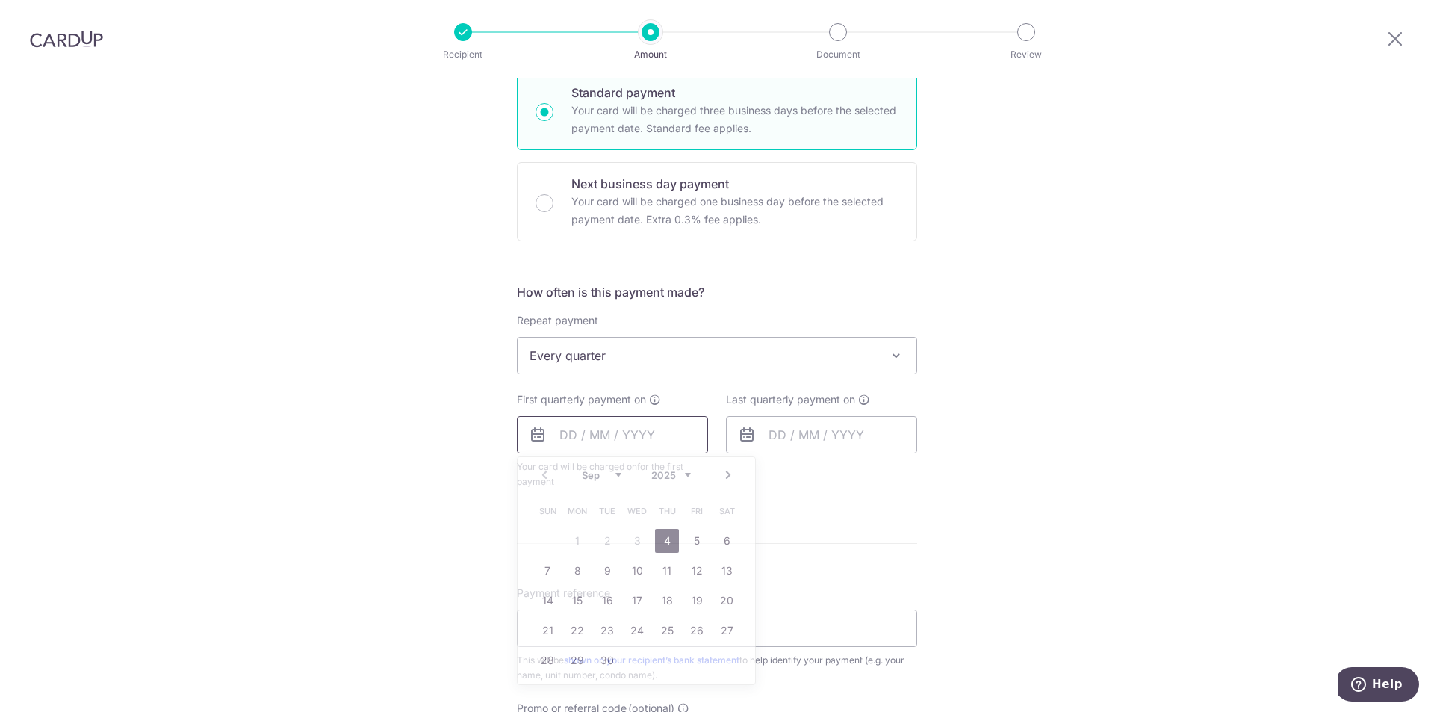
click at [563, 433] on input "text" at bounding box center [612, 434] width 191 height 37
click at [723, 475] on link "Next" at bounding box center [728, 475] width 18 height 18
click at [631, 538] on link "1" at bounding box center [637, 541] width 24 height 24
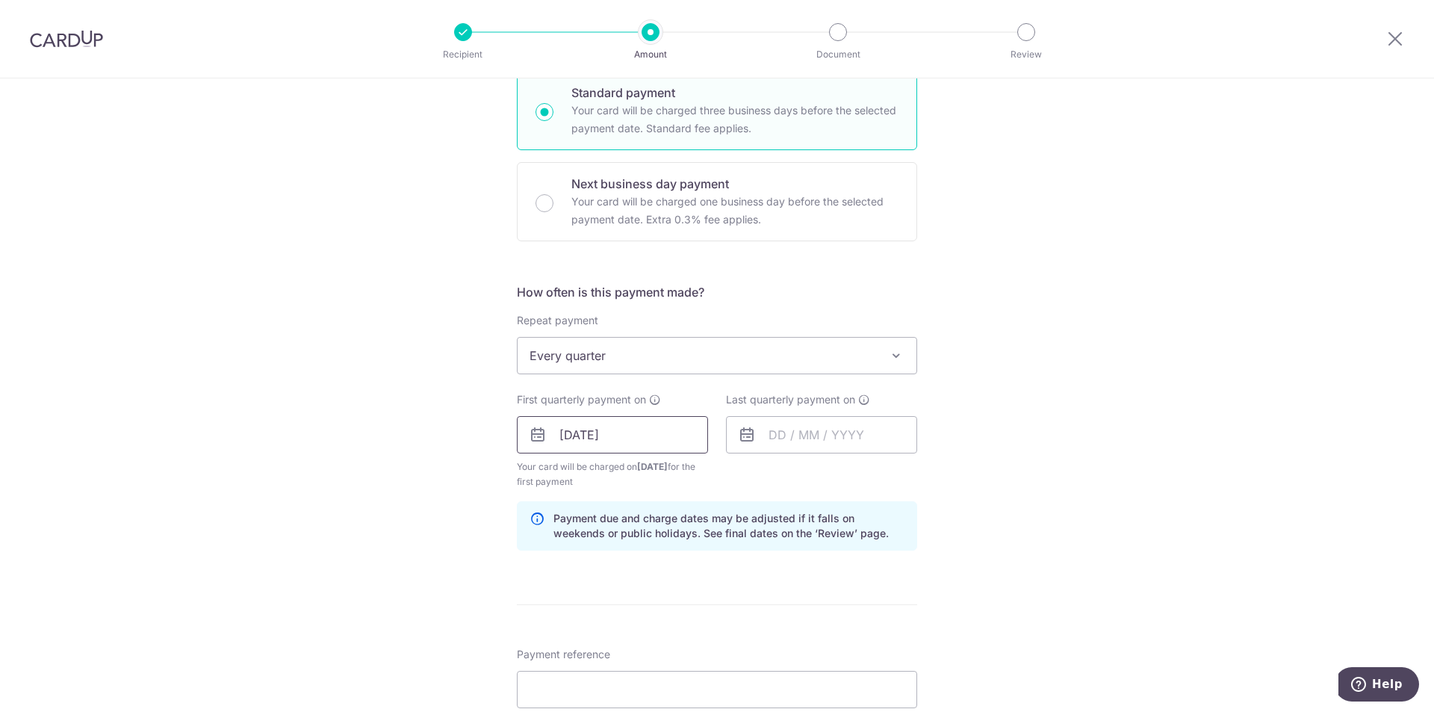
click at [653, 430] on input "01/10/2025" at bounding box center [612, 434] width 191 height 37
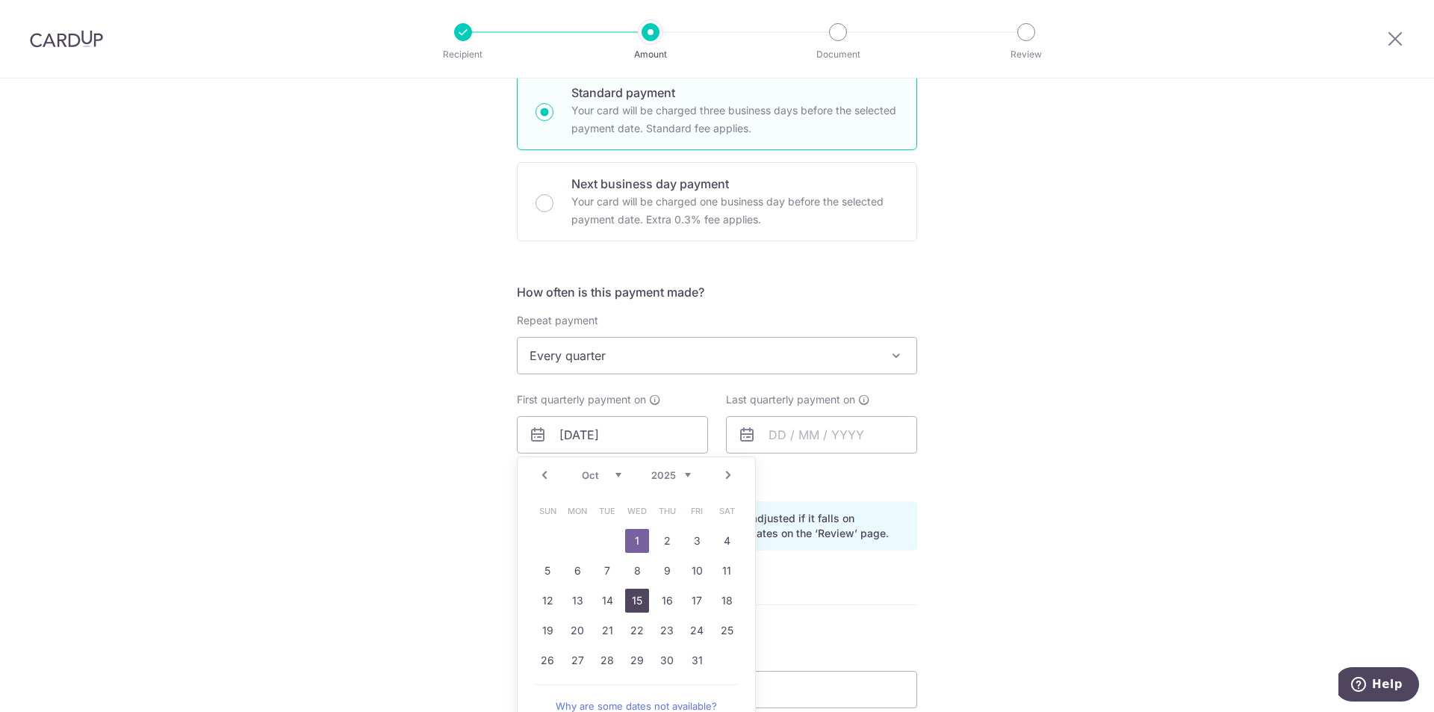
click at [632, 599] on link "15" at bounding box center [637, 600] width 24 height 24
type input "15/10/2025"
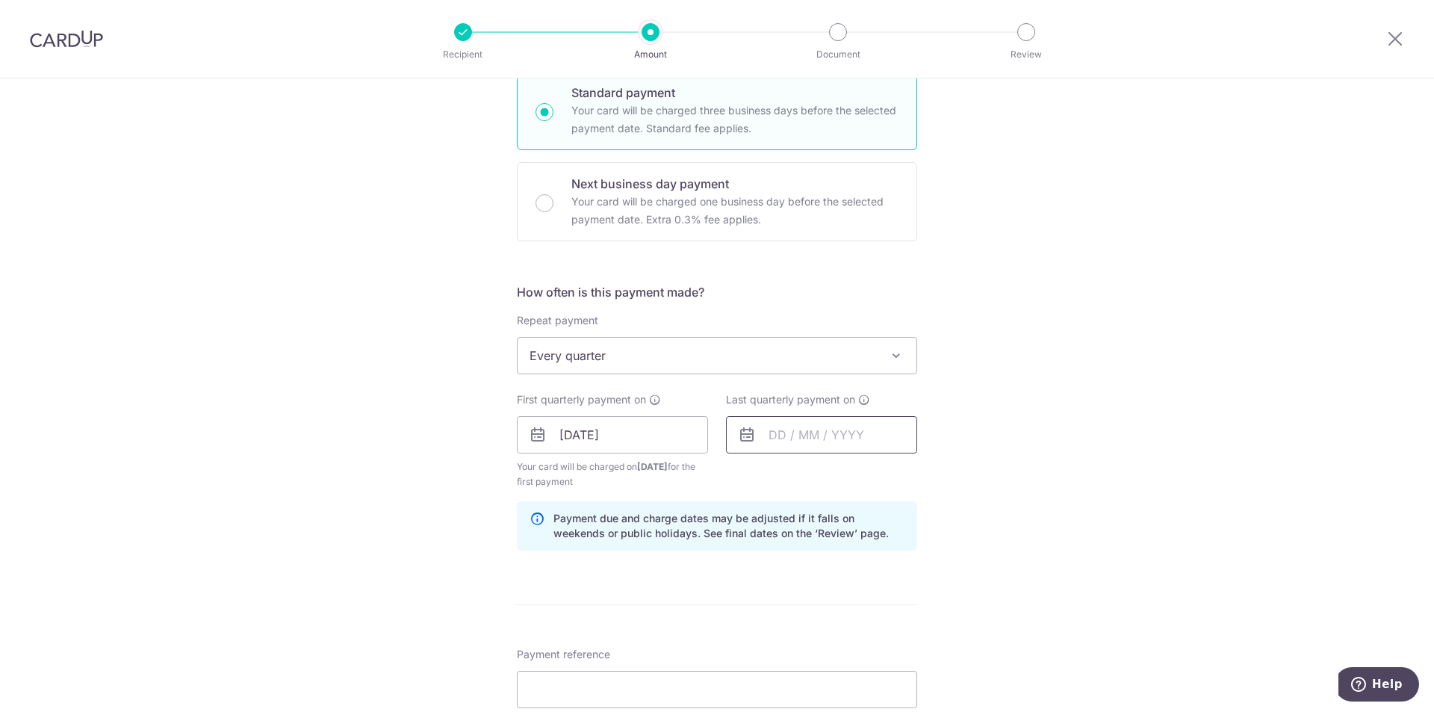
click at [767, 432] on input "text" at bounding box center [821, 434] width 191 height 37
click at [933, 474] on link "Next" at bounding box center [937, 475] width 18 height 18
click at [1007, 403] on div "Tell us more about your payment Enter payment amount SGD 1,662.16 1662.16 Recip…" at bounding box center [717, 418] width 1434 height 1427
click at [768, 435] on input "text" at bounding box center [821, 434] width 191 height 37
click at [933, 474] on link "Next" at bounding box center [937, 475] width 18 height 18
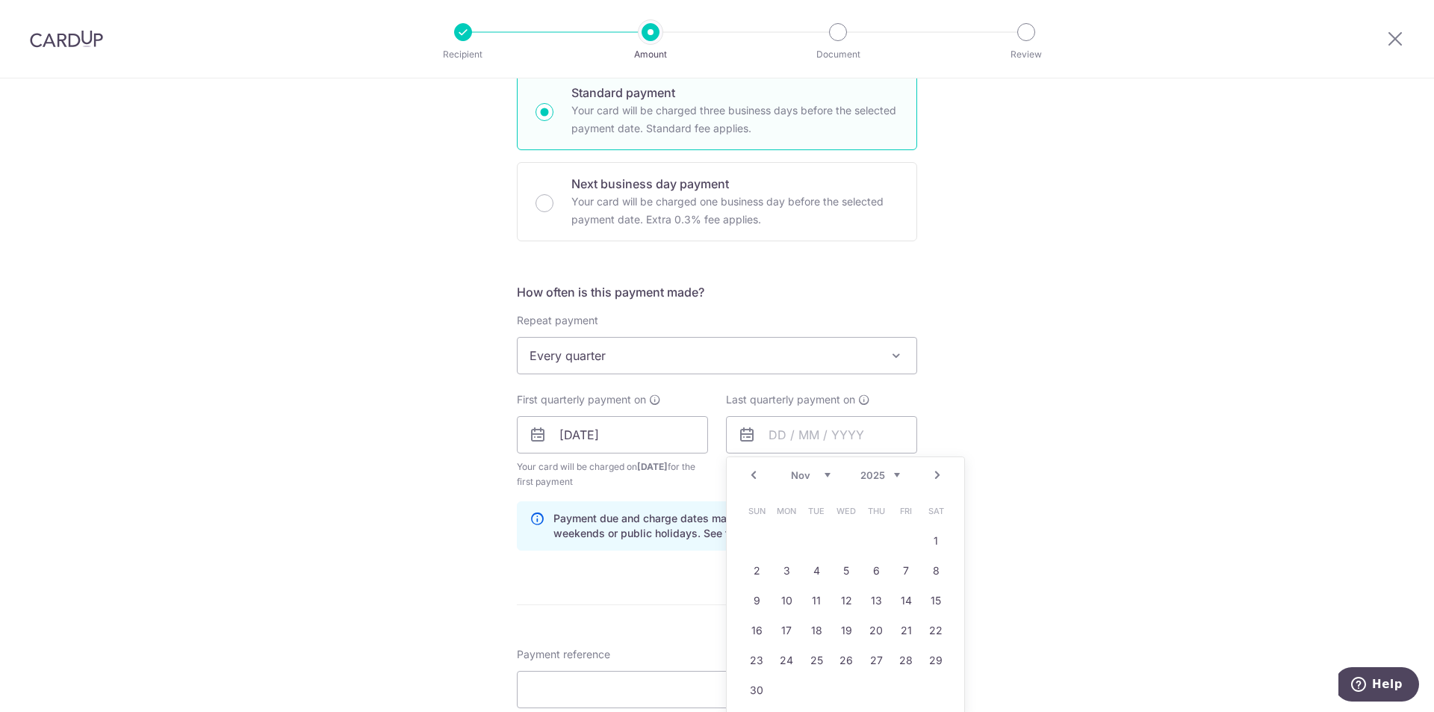
click at [933, 474] on link "Next" at bounding box center [937, 475] width 18 height 18
click at [930, 471] on link "Next" at bounding box center [937, 475] width 18 height 18
click at [952, 369] on div "Tell us more about your payment Enter payment amount SGD 1,662.16 1662.16 Recip…" at bounding box center [717, 418] width 1434 height 1427
click at [874, 429] on input "text" at bounding box center [821, 434] width 191 height 37
click at [1010, 405] on div "Tell us more about your payment Enter payment amount SGD 1,662.16 1662.16 Recip…" at bounding box center [717, 418] width 1434 height 1427
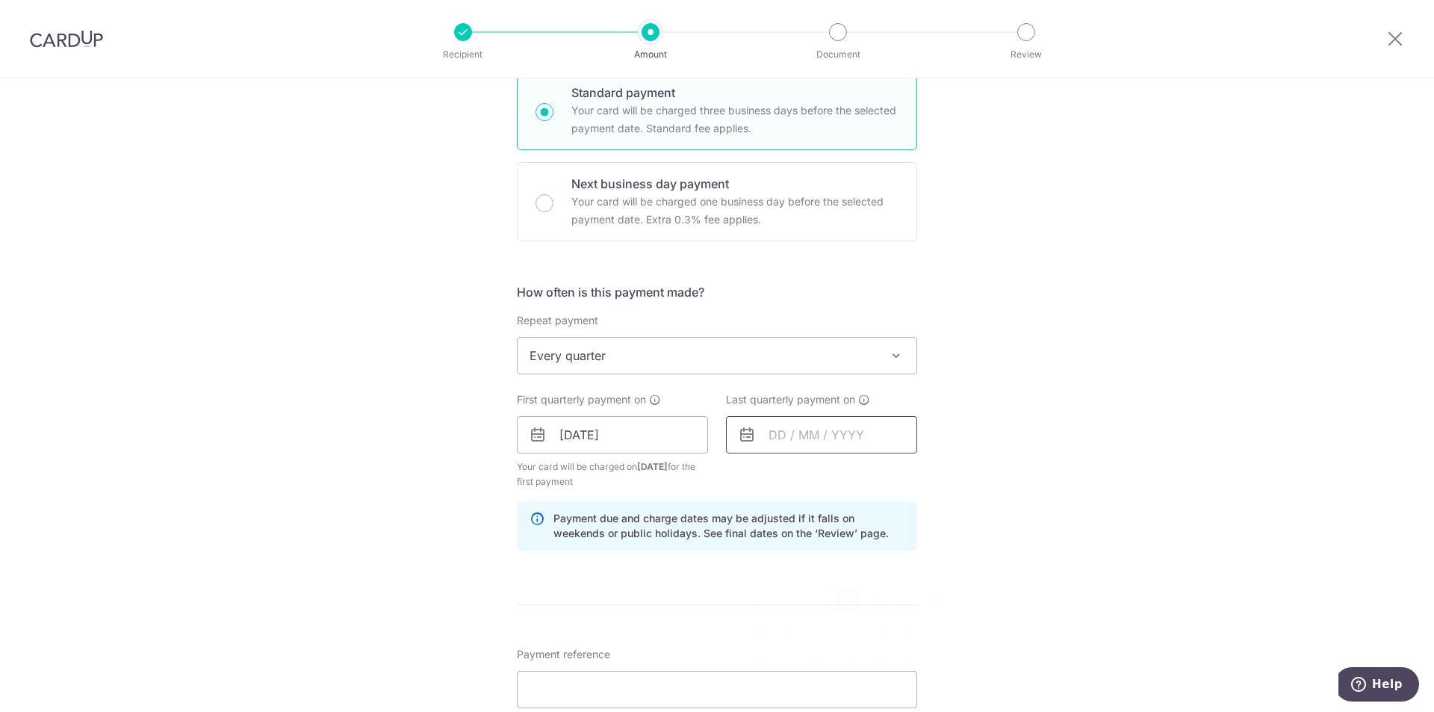
click at [893, 426] on input "text" at bounding box center [821, 434] width 191 height 37
click at [935, 471] on link "Next" at bounding box center [937, 475] width 18 height 18
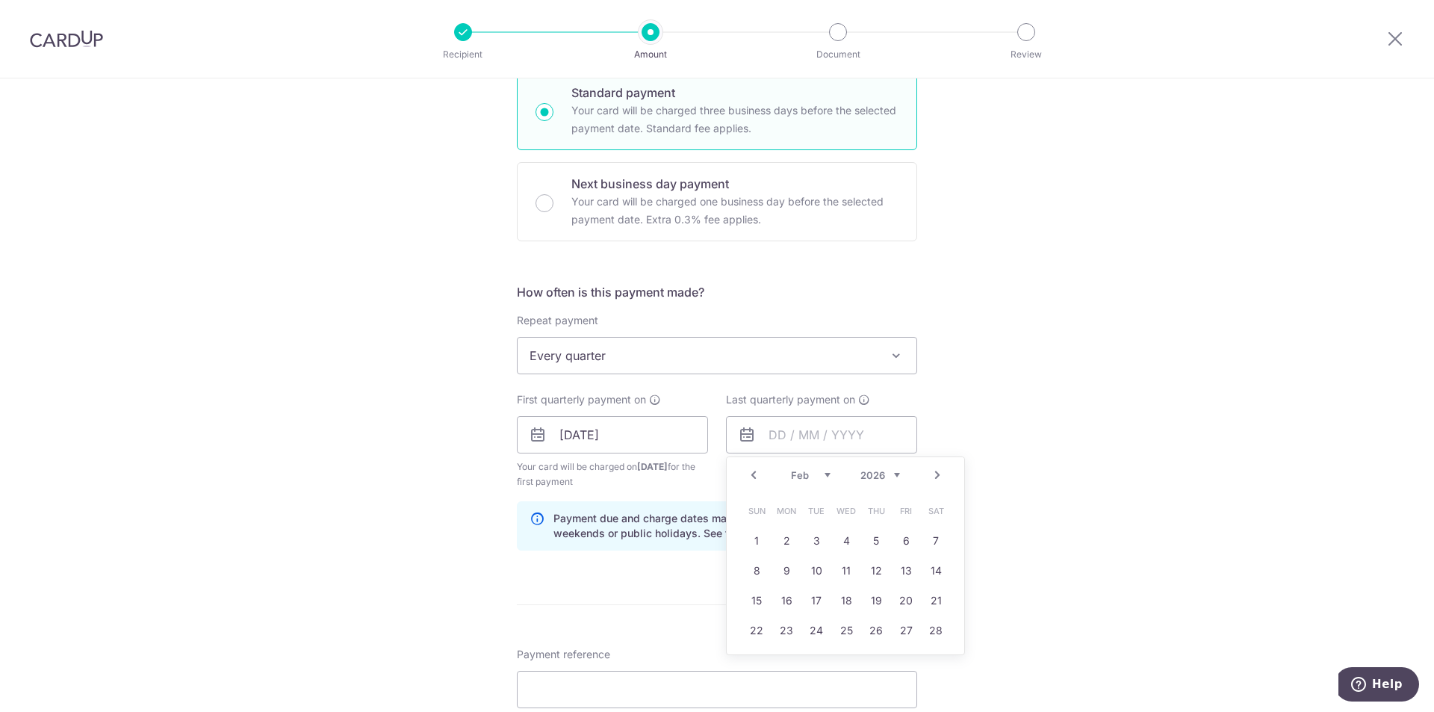
click at [933, 469] on link "Next" at bounding box center [937, 475] width 18 height 18
click at [932, 472] on link "Next" at bounding box center [937, 475] width 18 height 18
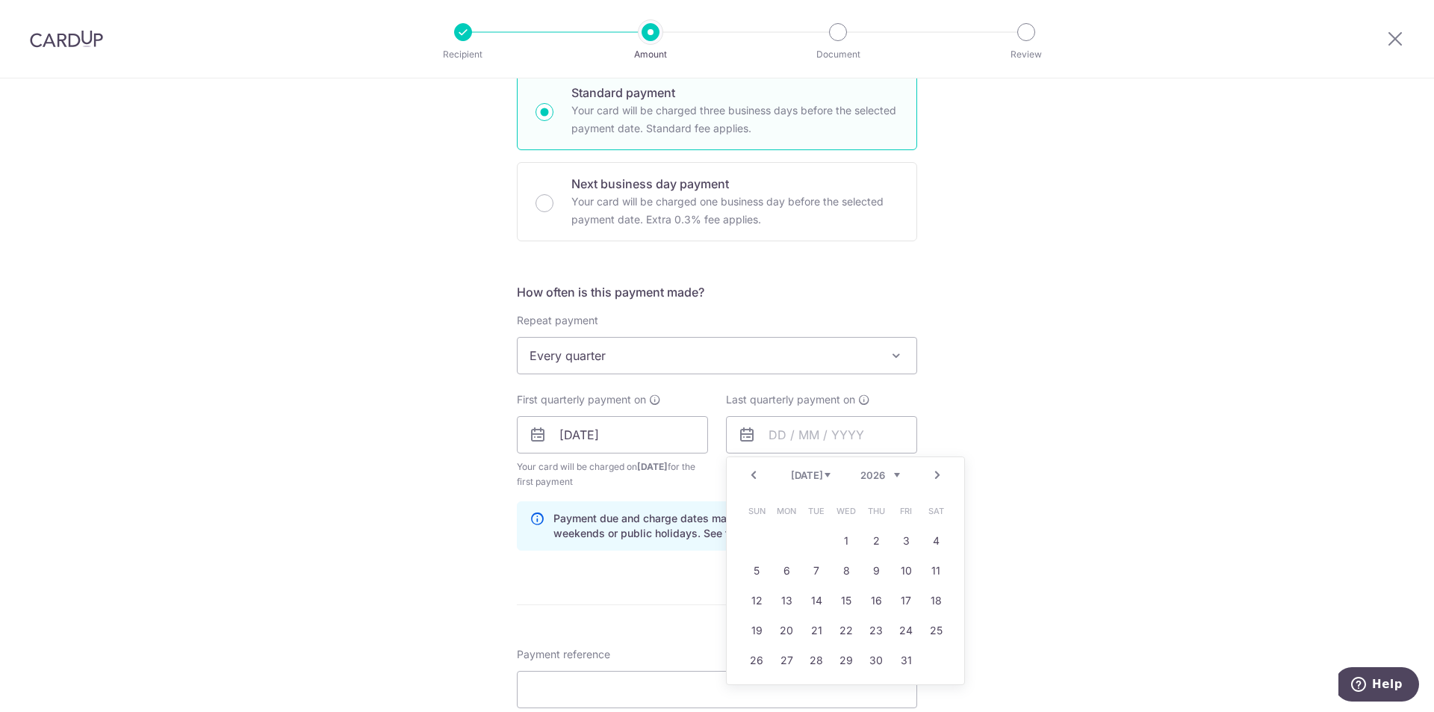
click at [932, 472] on link "Next" at bounding box center [937, 475] width 18 height 18
click at [749, 471] on link "Prev" at bounding box center [753, 475] width 18 height 18
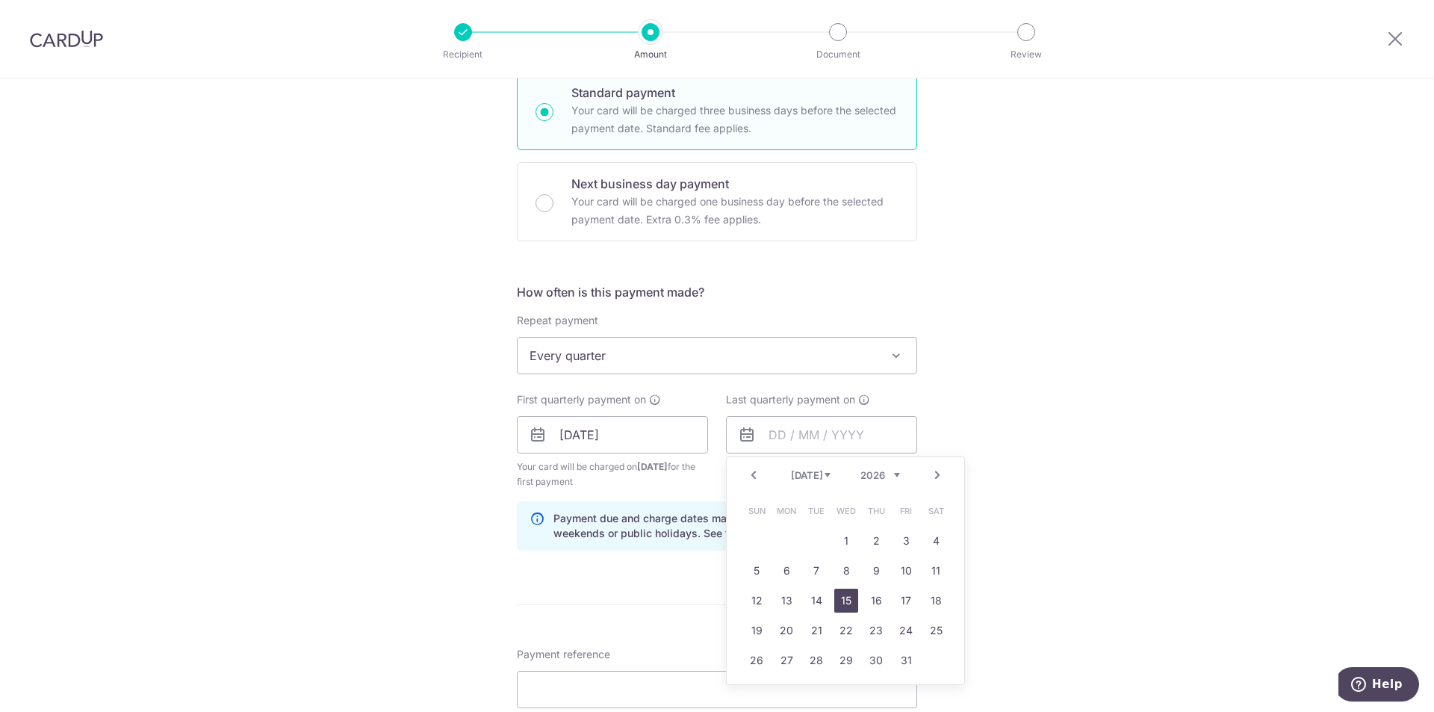
click at [843, 601] on link "15" at bounding box center [846, 600] width 24 height 24
type input "15/07/2026"
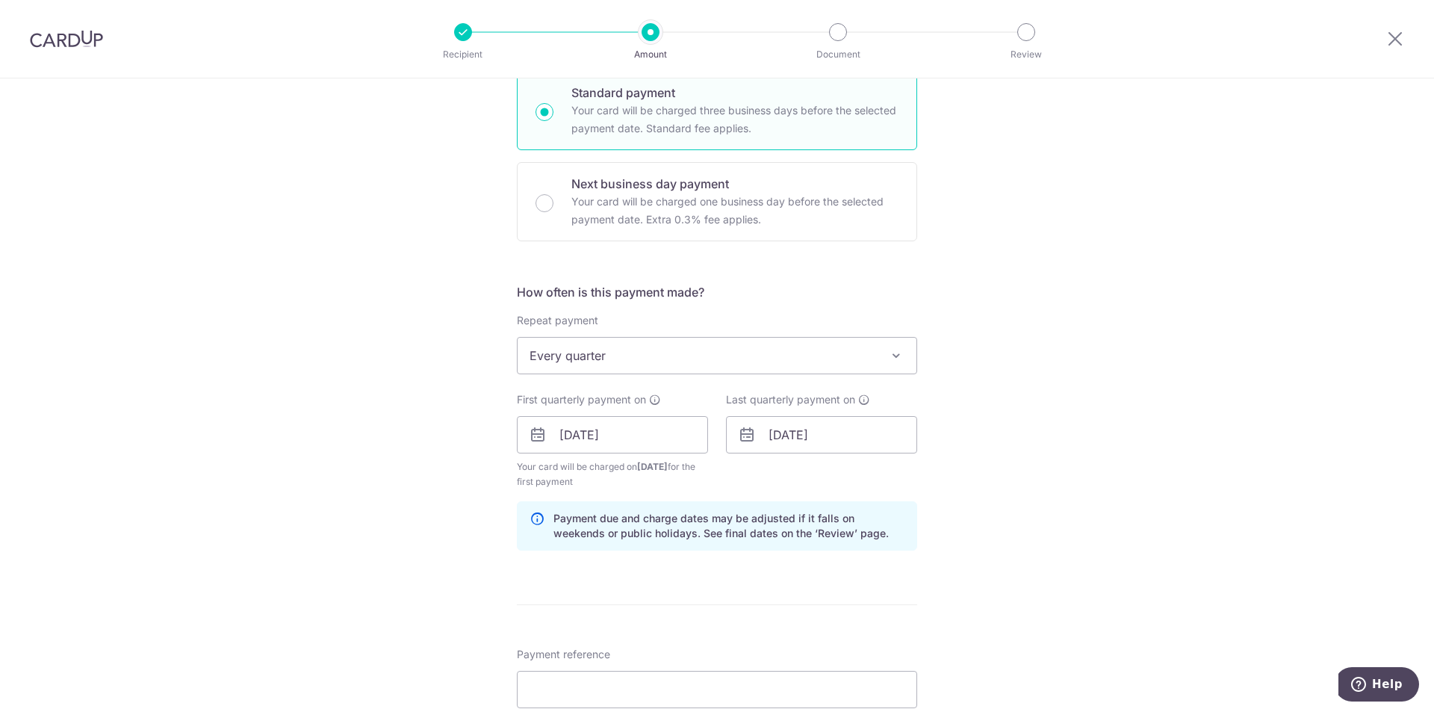
click at [985, 496] on div "Tell us more about your payment Enter payment amount SGD 1,662.16 1662.16 Recip…" at bounding box center [717, 418] width 1434 height 1427
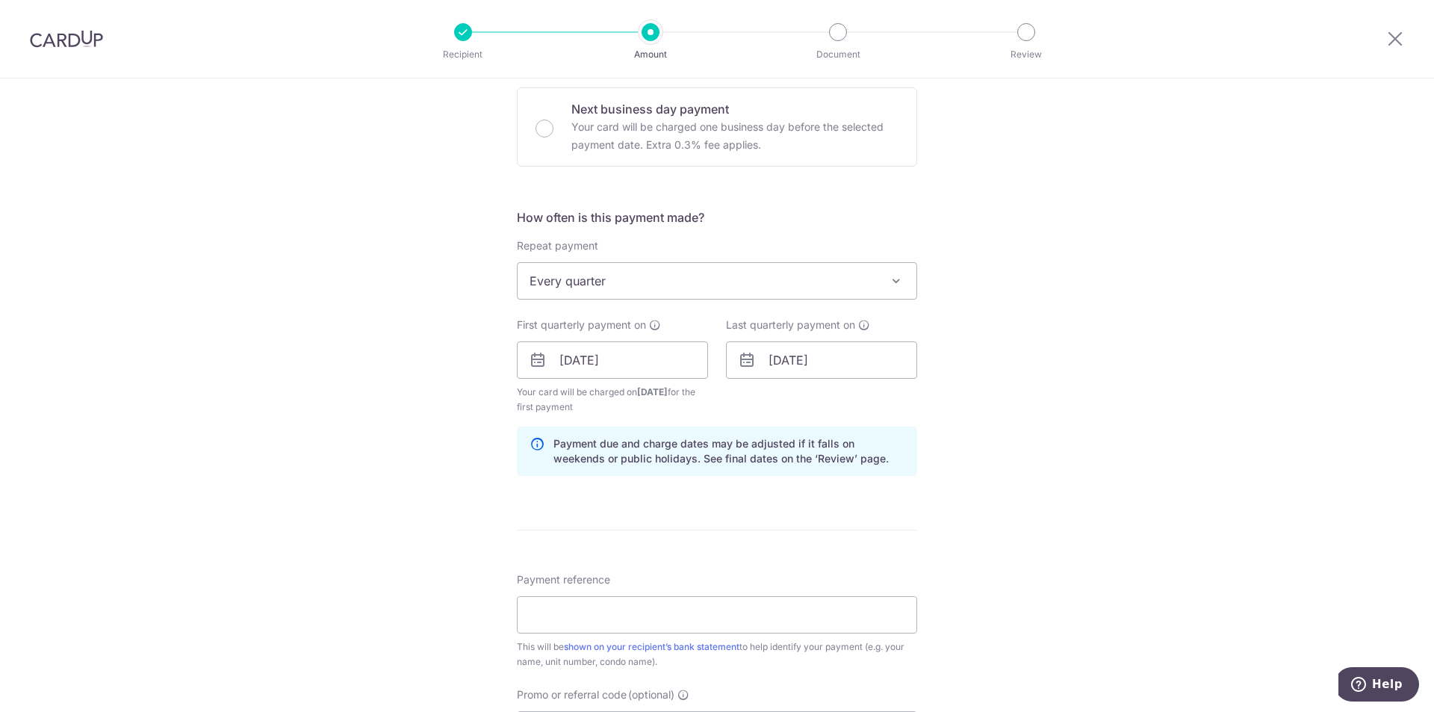
scroll to position [523, 0]
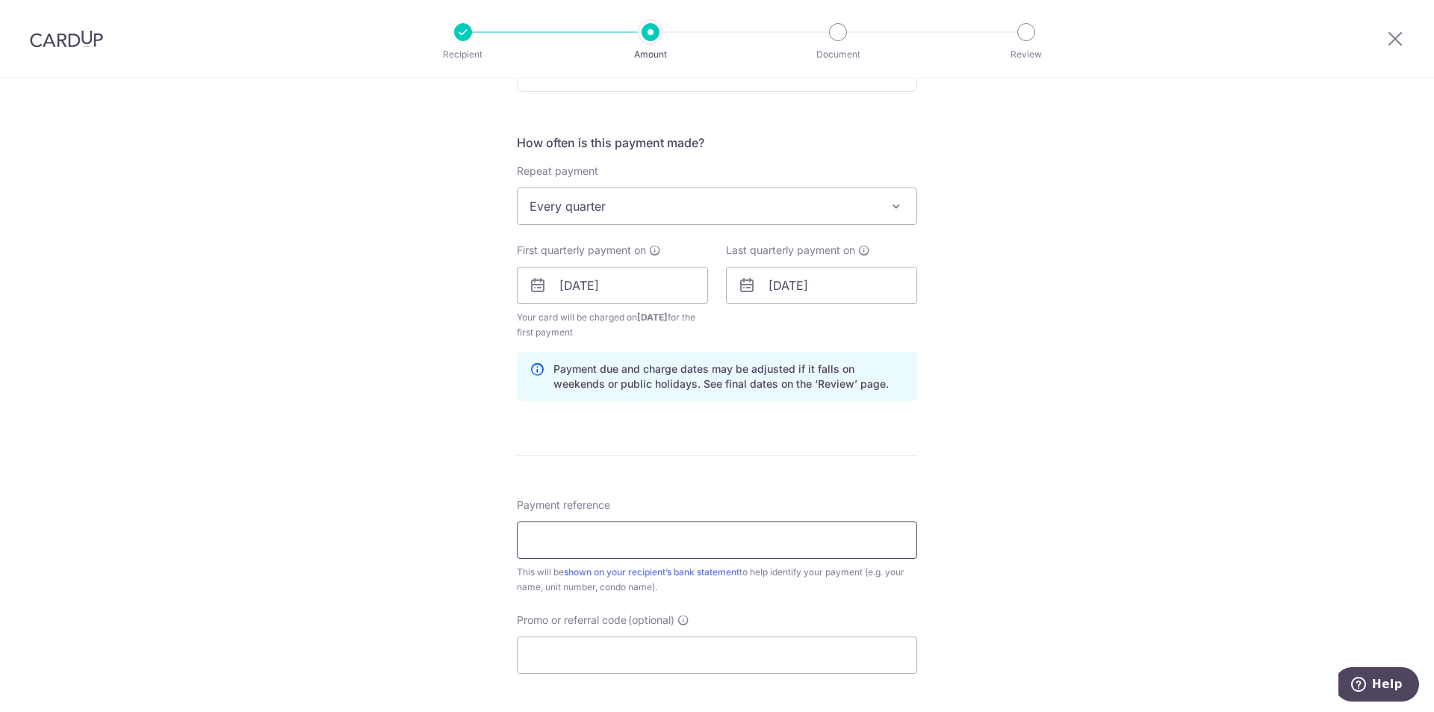
click at [629, 556] on input "Payment reference" at bounding box center [717, 539] width 400 height 37
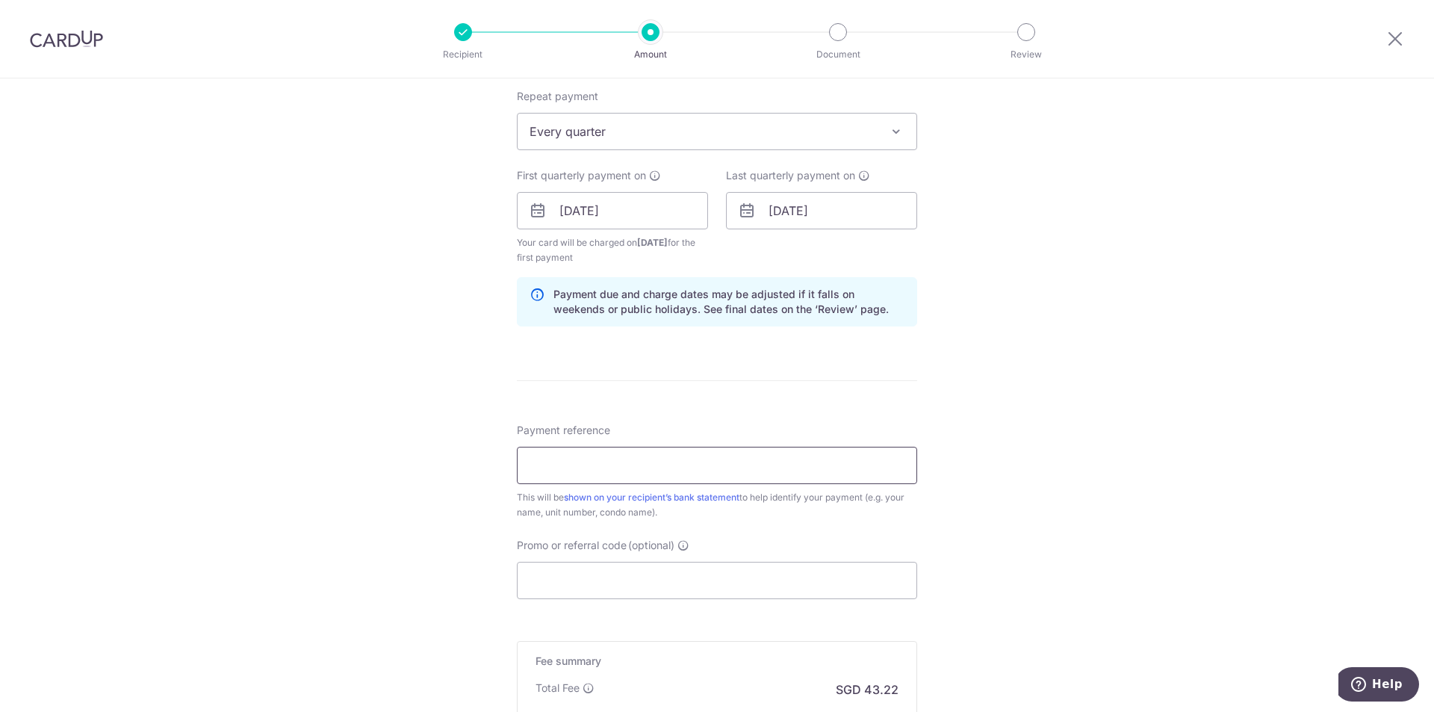
scroll to position [672, 0]
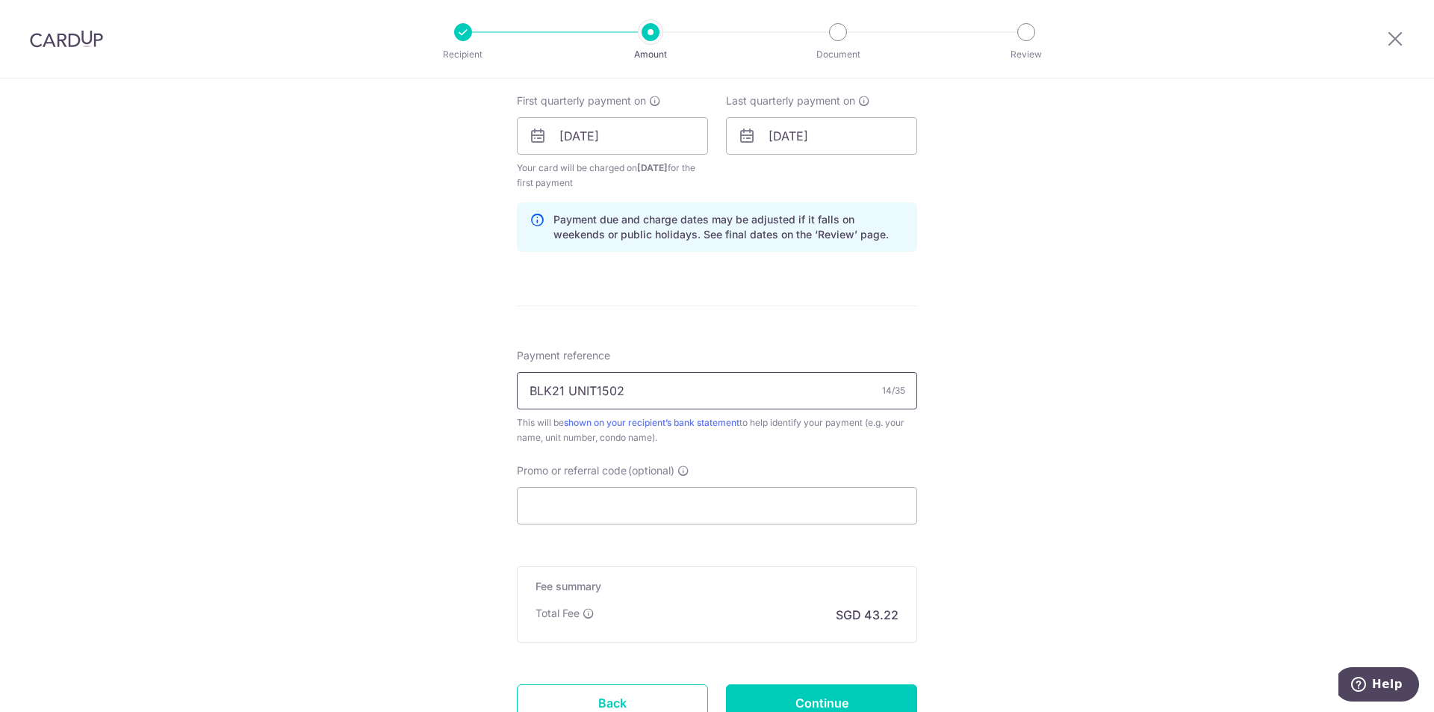
type input "BLK21 UNIT1502"
click at [980, 462] on div "Tell us more about your payment Enter payment amount SGD 1,662.16 1662.16 Recip…" at bounding box center [717, 119] width 1434 height 1427
click at [599, 511] on input "Promo or referral code (optional)" at bounding box center [717, 505] width 400 height 37
paste input "3HOME25R"
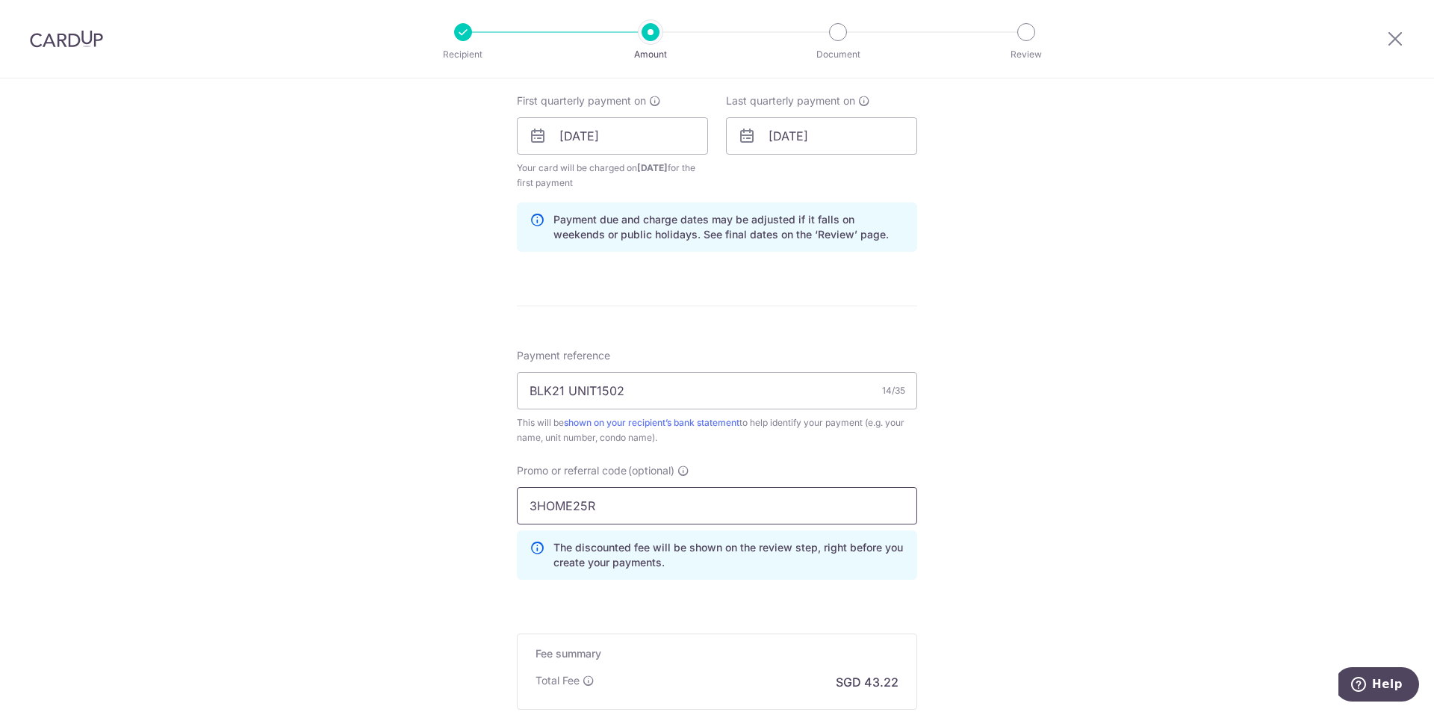
type input "3HOME25R"
click at [955, 491] on div "Tell us more about your payment Enter payment amount SGD 1,662.16 1662.16 Recip…" at bounding box center [717, 153] width 1434 height 1494
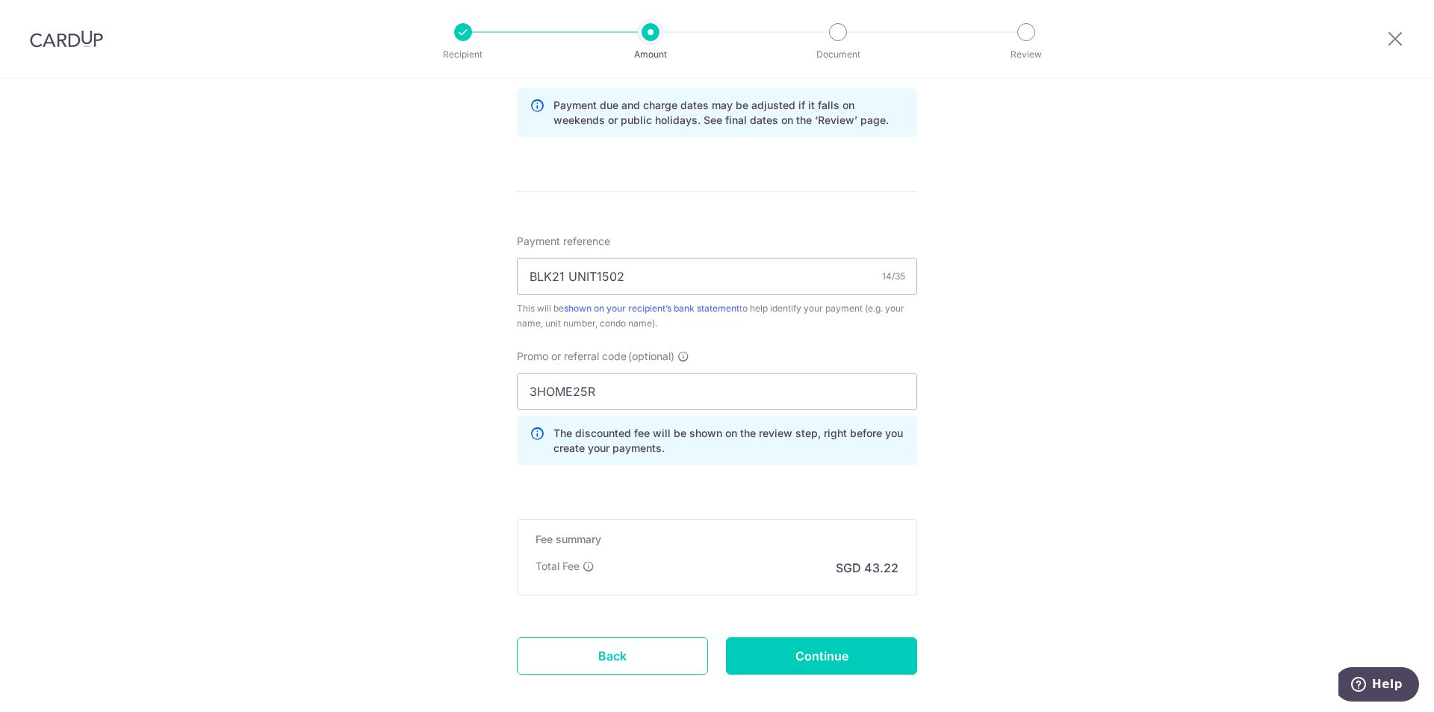
scroll to position [861, 0]
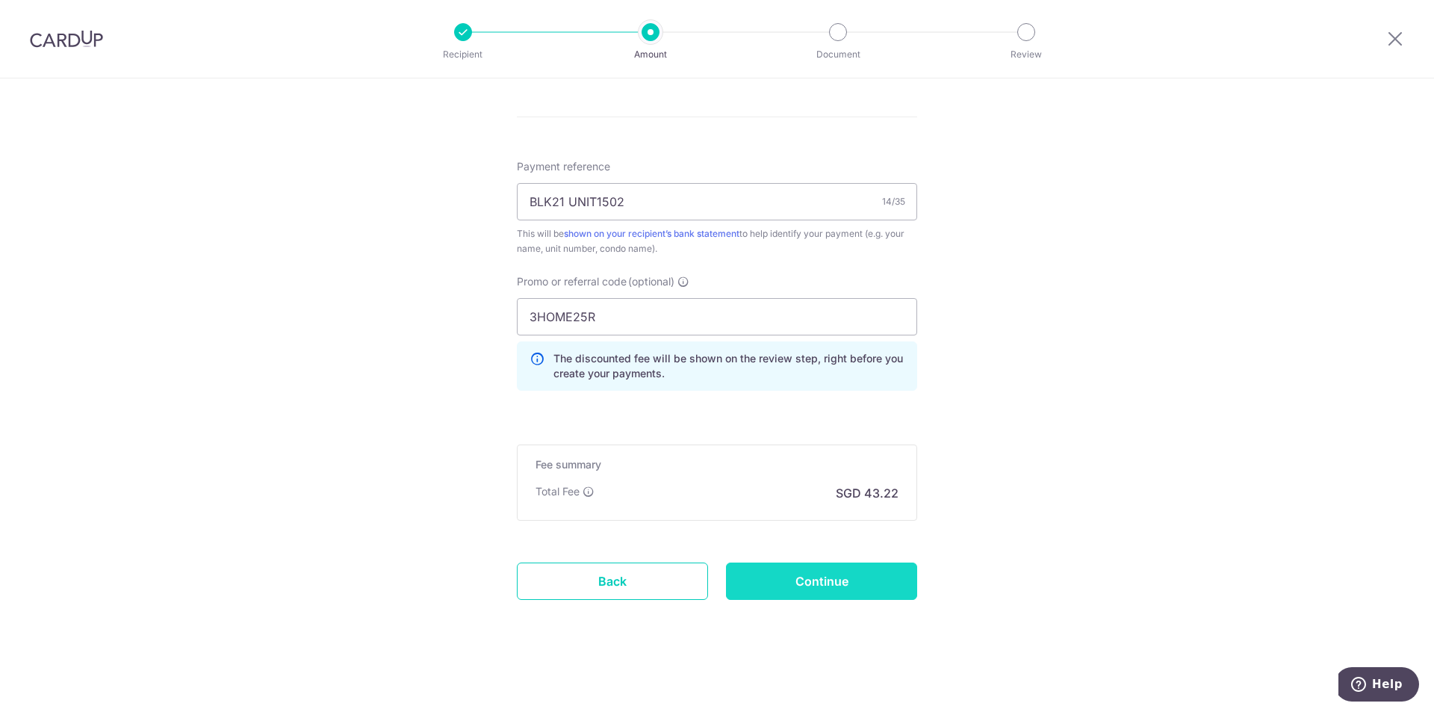
click at [782, 577] on input "Continue" at bounding box center [821, 580] width 191 height 37
type input "Create Schedule"
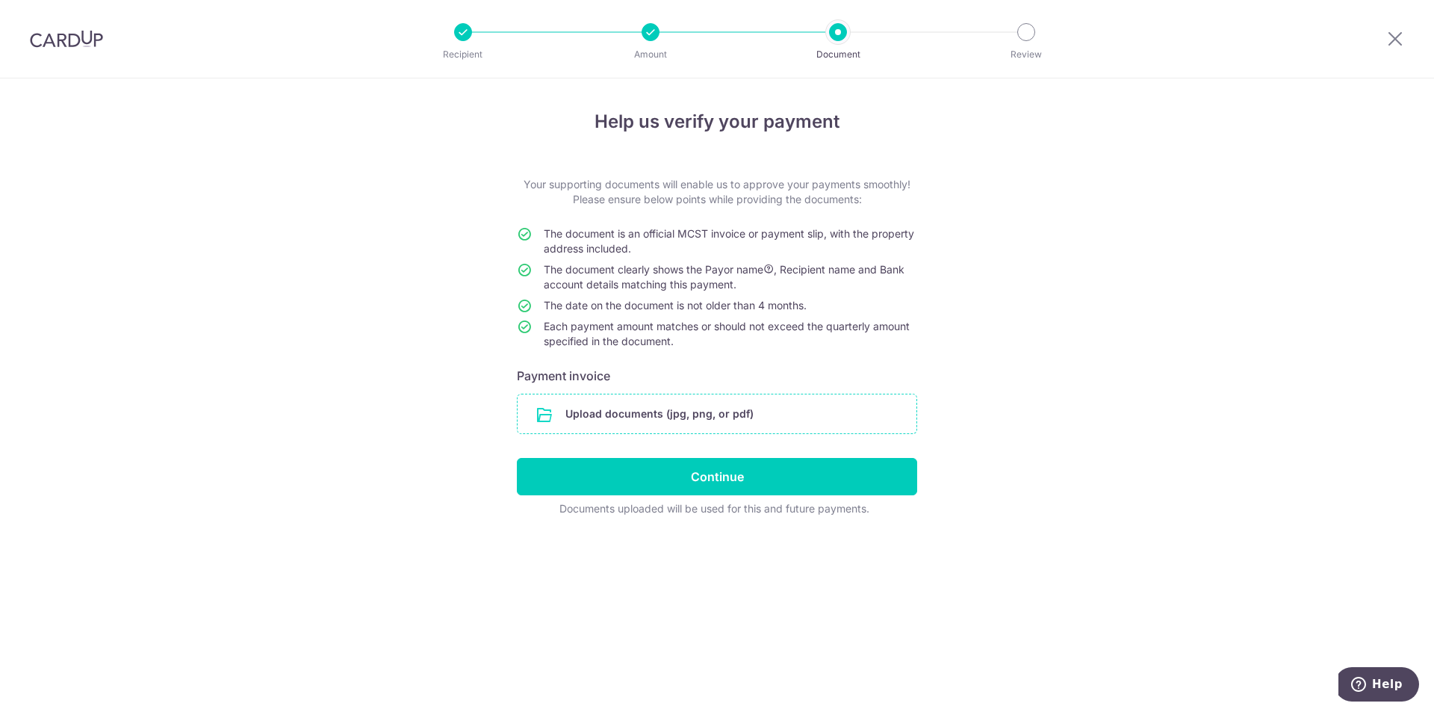
click at [690, 399] on input "file" at bounding box center [716, 413] width 399 height 39
click at [1360, 553] on div "Help us verify your payment Your supporting documents will enable us to approve…" at bounding box center [717, 394] width 1434 height 633
click at [193, 158] on div "Help us verify your payment Your supporting documents will enable us to approve…" at bounding box center [717, 394] width 1434 height 633
click at [664, 475] on input "Continue" at bounding box center [717, 476] width 400 height 37
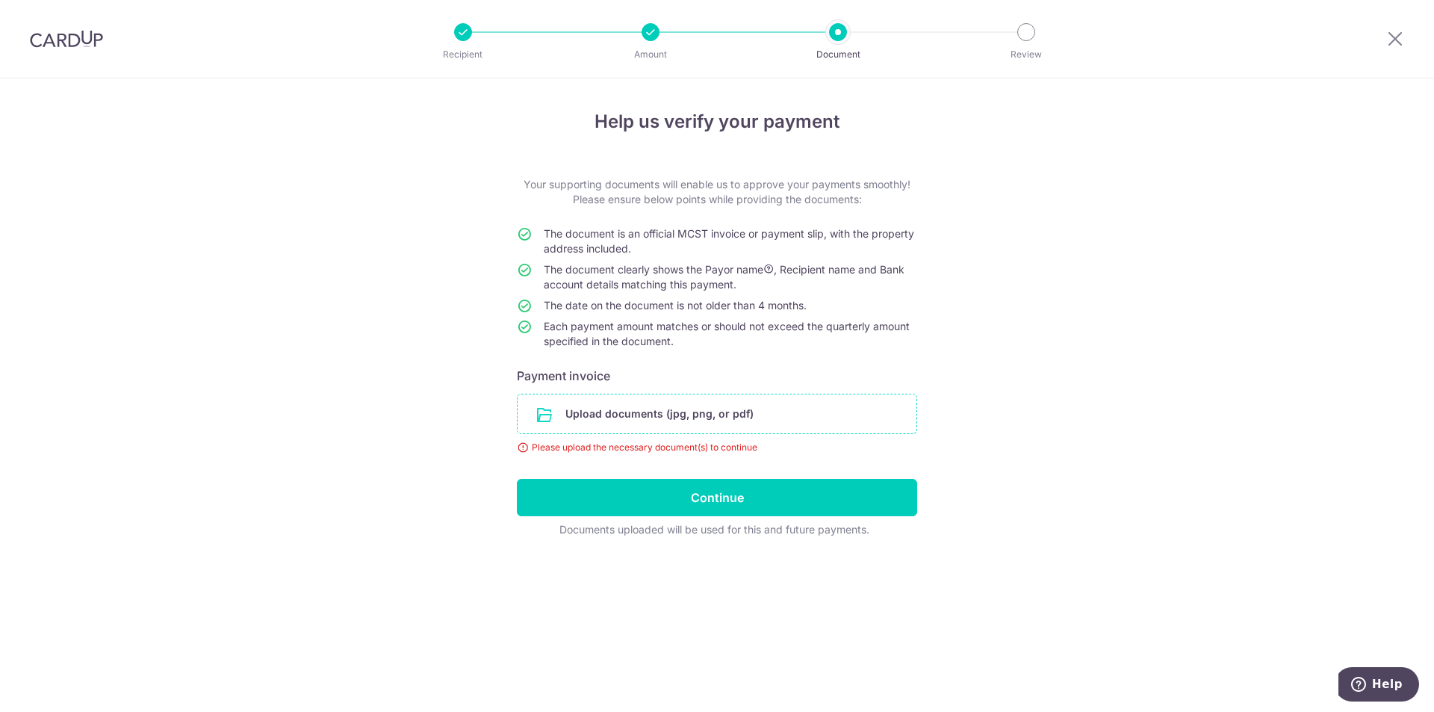
click at [661, 425] on input "file" at bounding box center [716, 413] width 399 height 39
click at [650, 403] on input "file" at bounding box center [716, 413] width 399 height 39
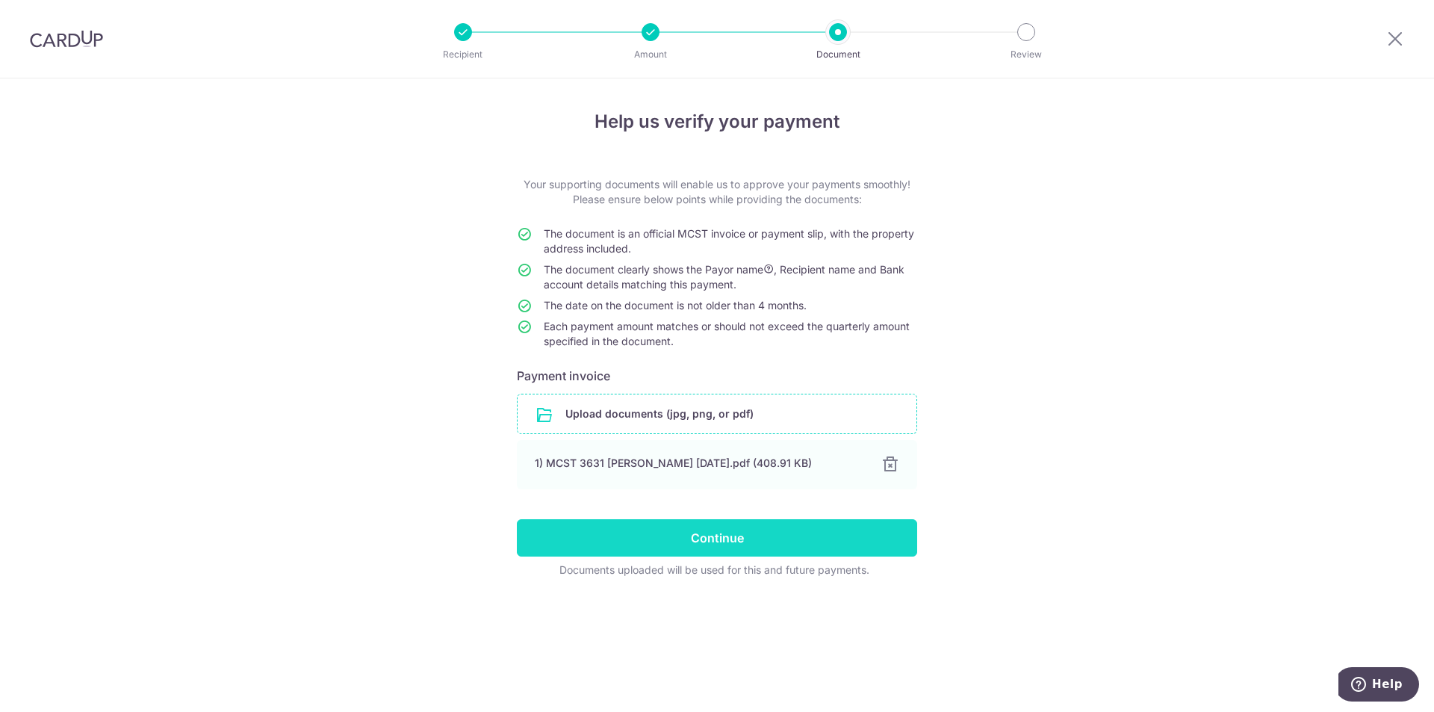
click at [721, 529] on input "Continue" at bounding box center [717, 537] width 400 height 37
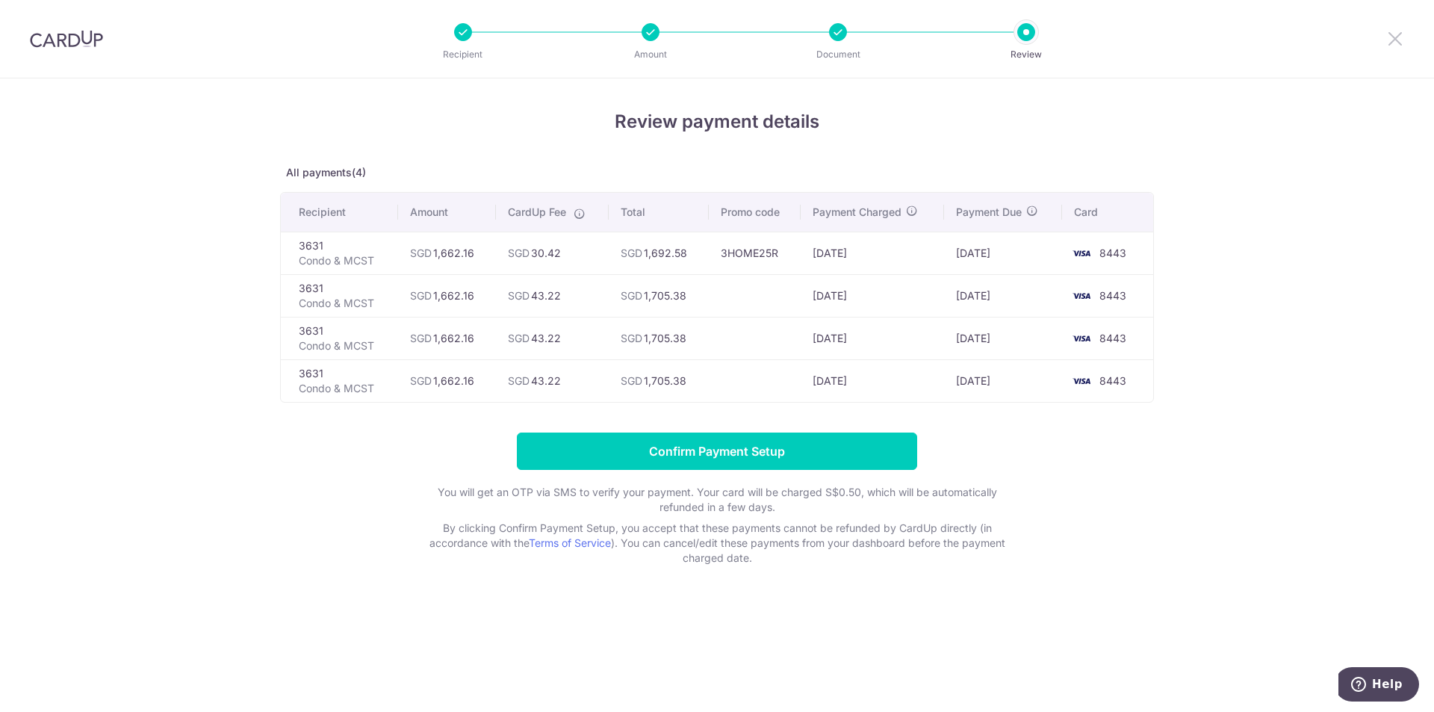
click at [1398, 37] on icon at bounding box center [1395, 38] width 18 height 19
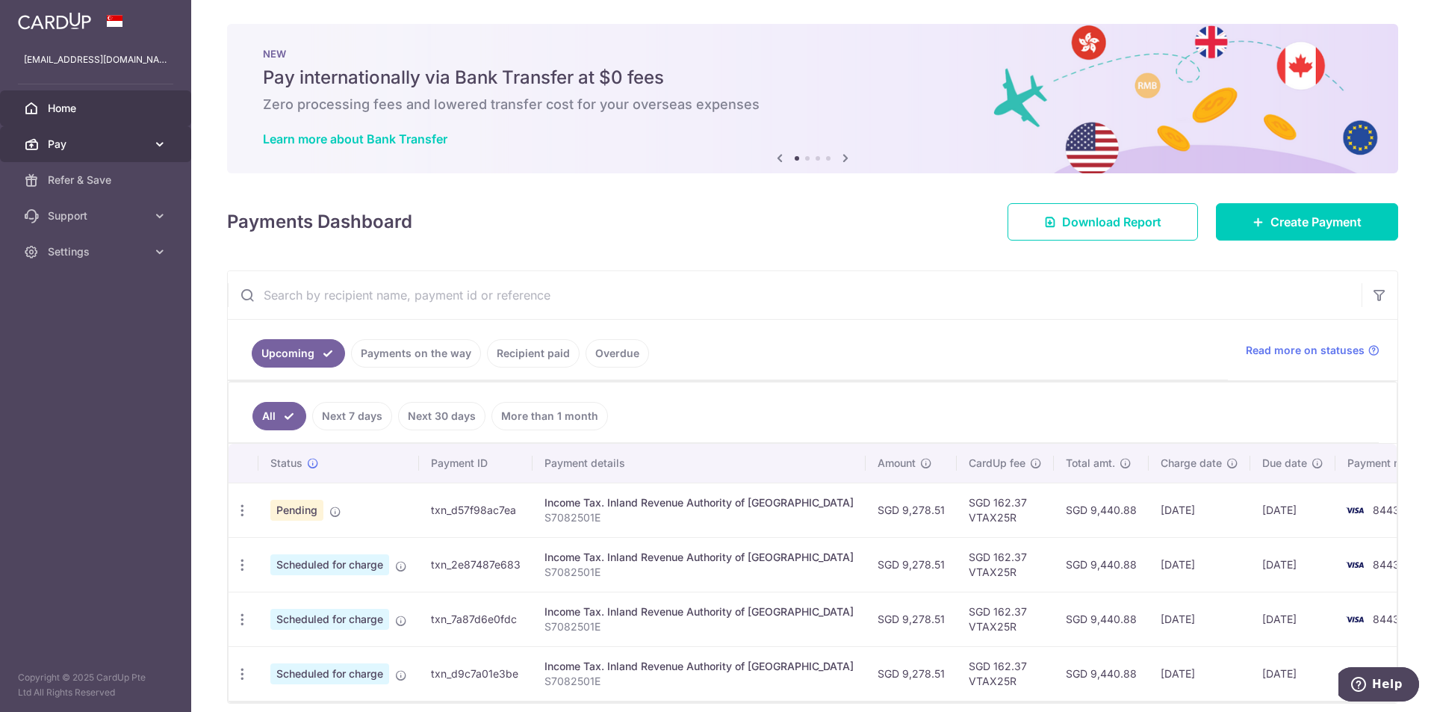
click at [156, 138] on icon at bounding box center [159, 144] width 15 height 15
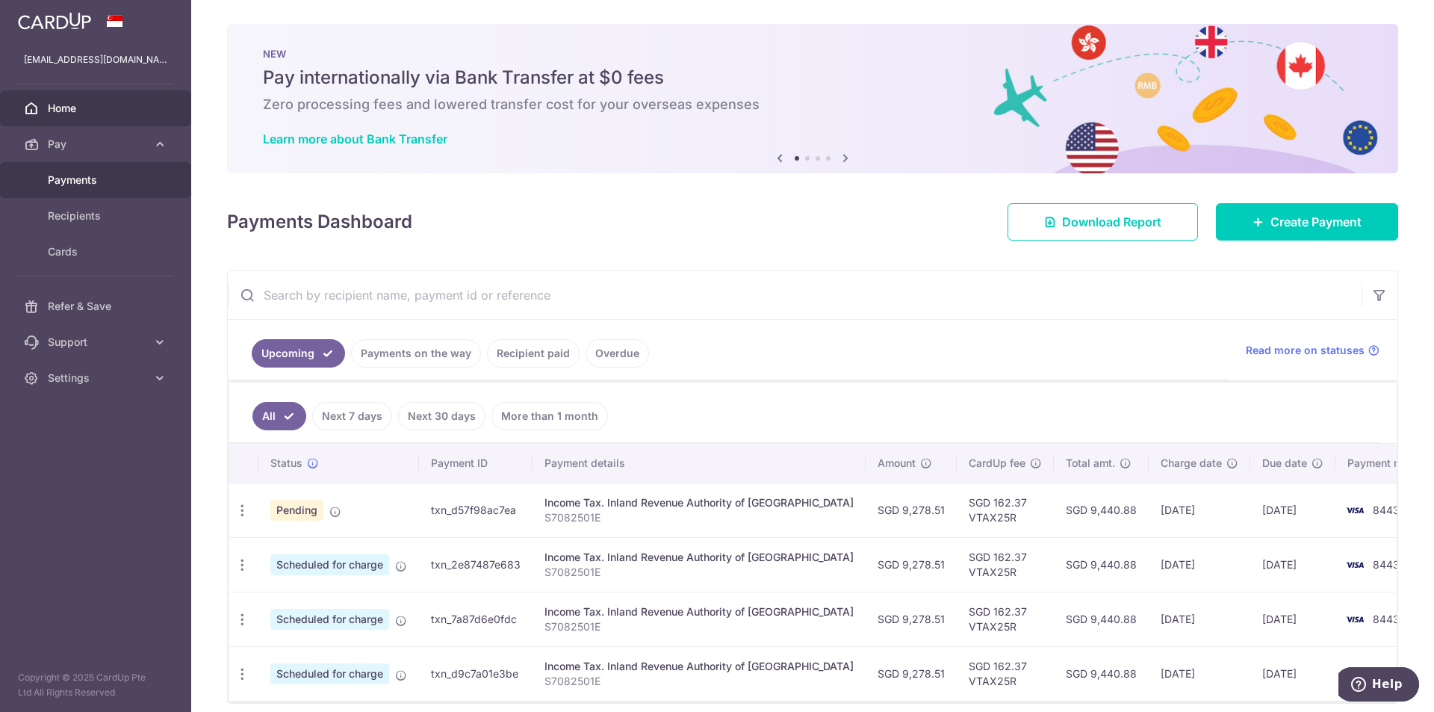
click at [84, 181] on span "Payments" at bounding box center [97, 179] width 99 height 15
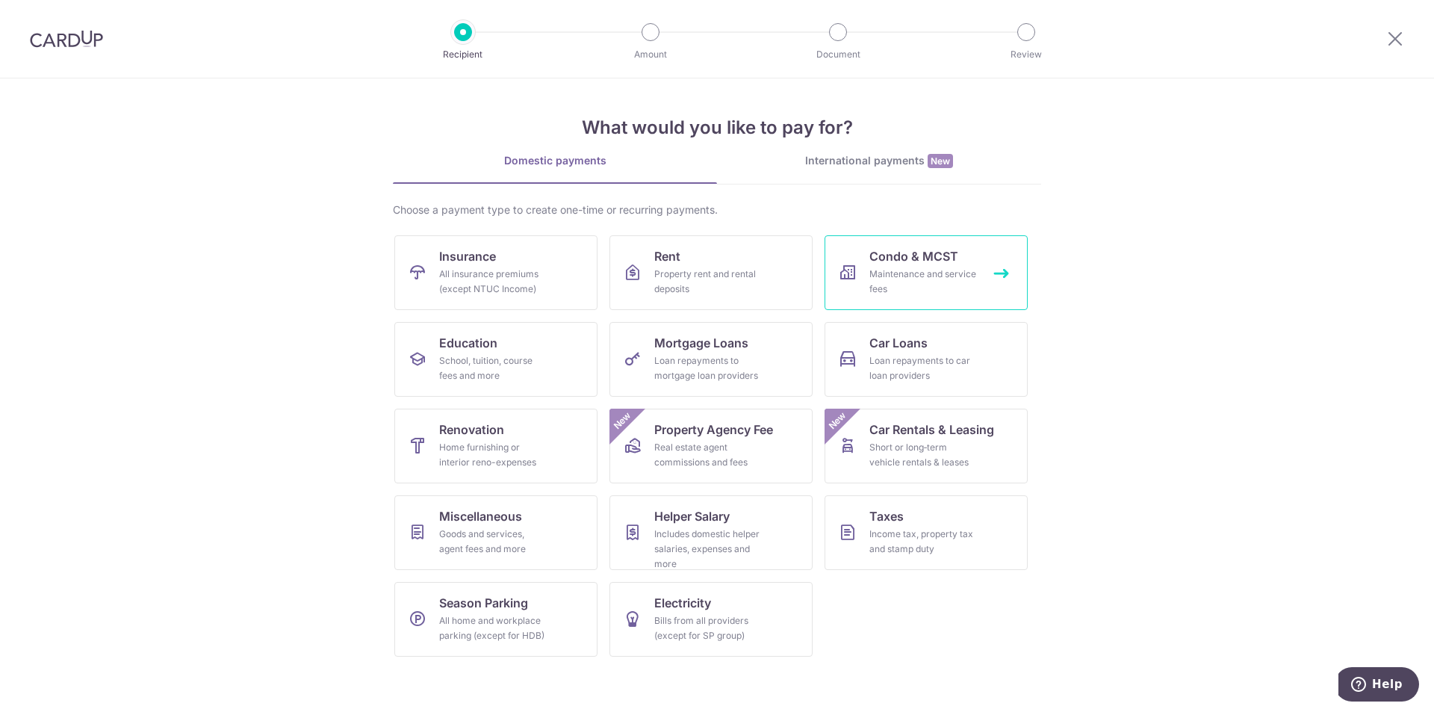
click at [897, 276] on div "Maintenance and service fees" at bounding box center [923, 282] width 108 height 30
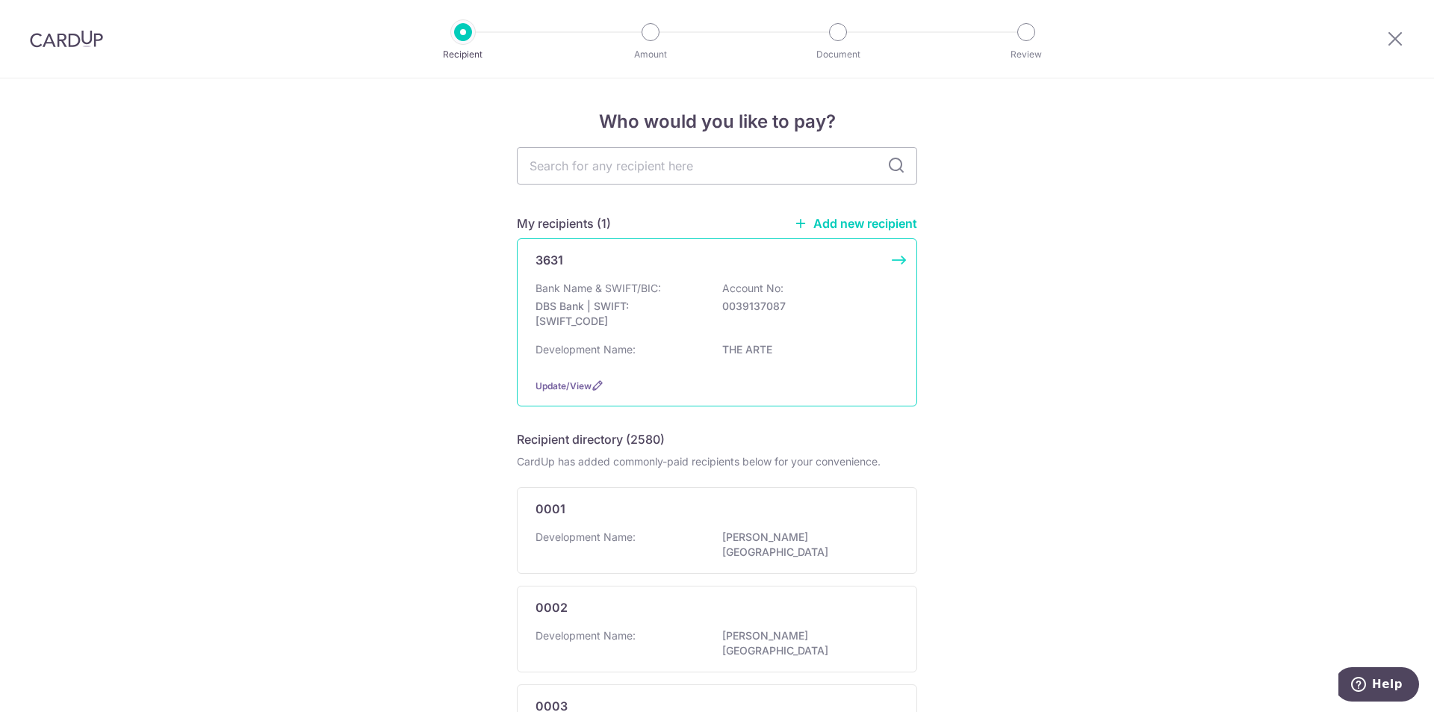
click at [787, 308] on p "0039137087" at bounding box center [805, 306] width 167 height 15
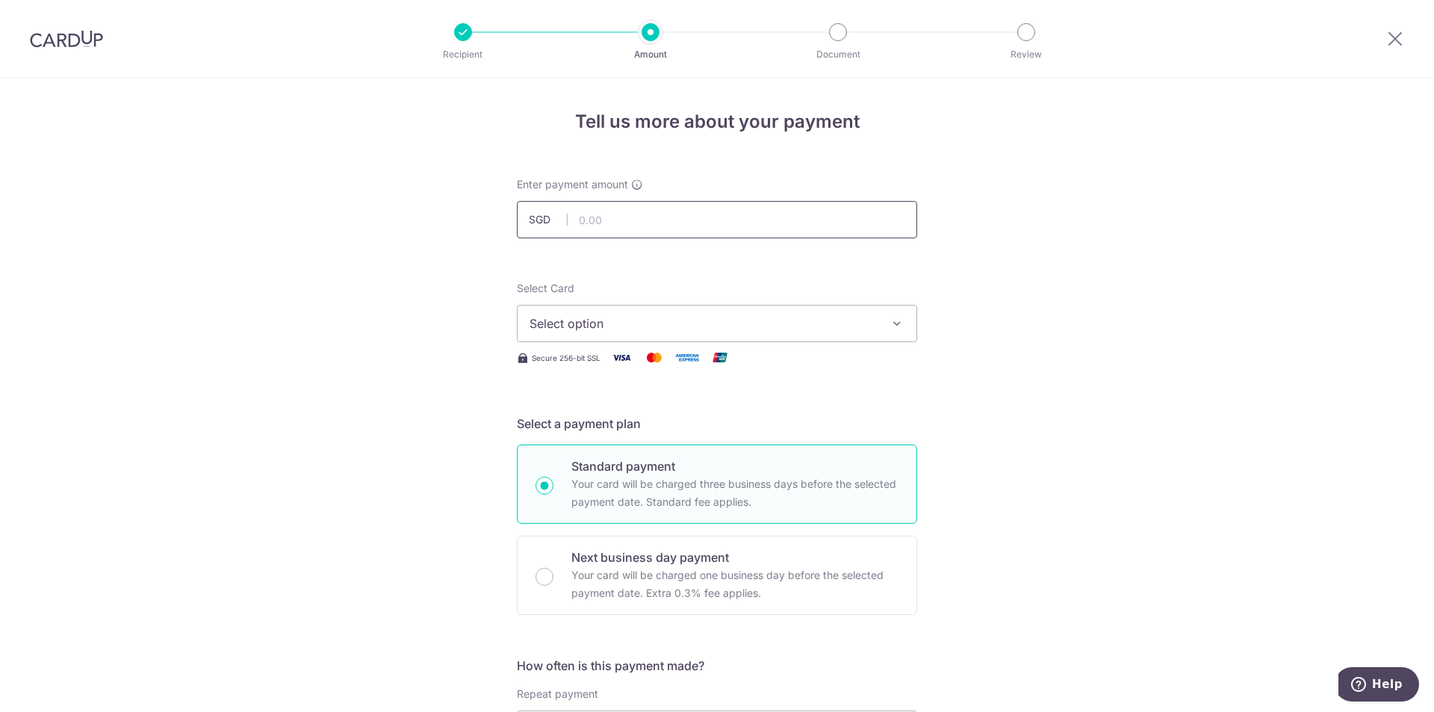
click at [690, 220] on input "text" at bounding box center [717, 219] width 400 height 37
type input "1,661.16"
click at [880, 323] on button "Select option" at bounding box center [717, 323] width 400 height 37
click at [625, 423] on span "**** 8443" at bounding box center [716, 430] width 375 height 18
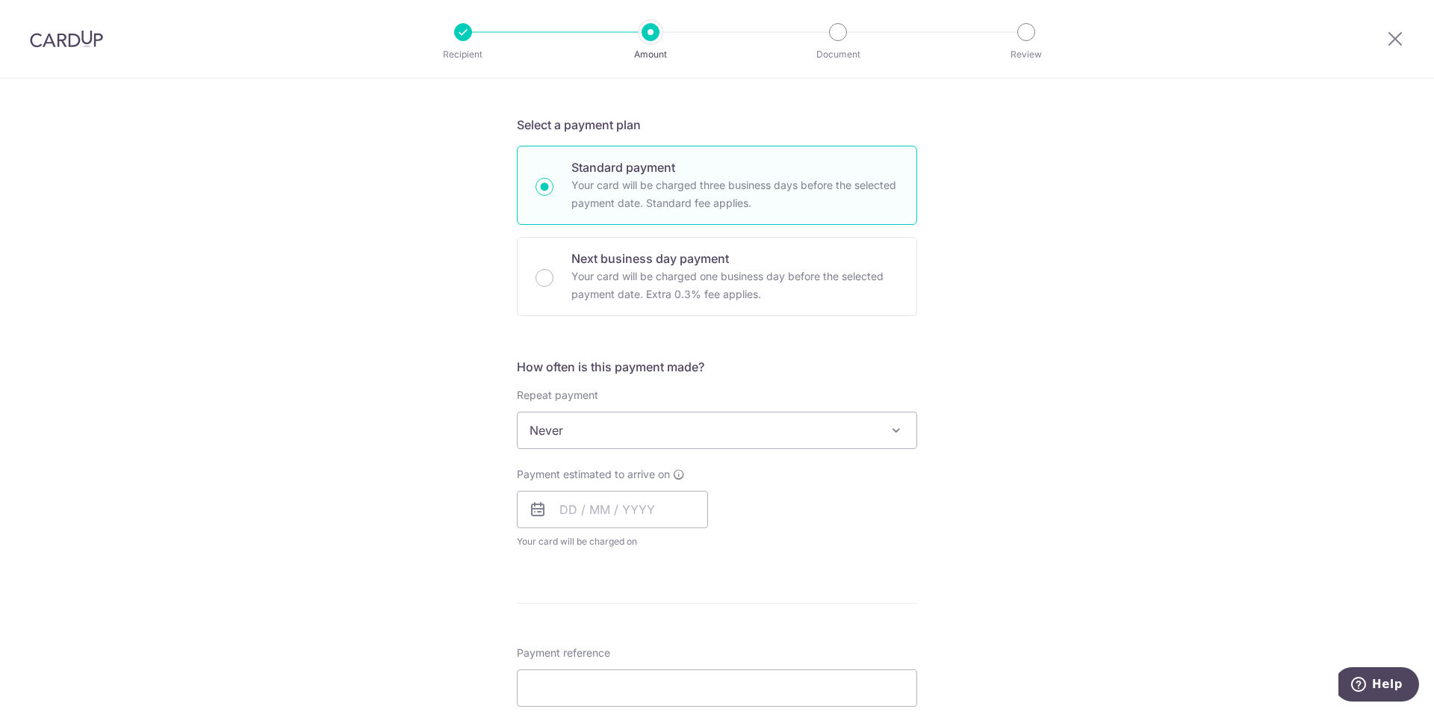
scroll to position [448, 0]
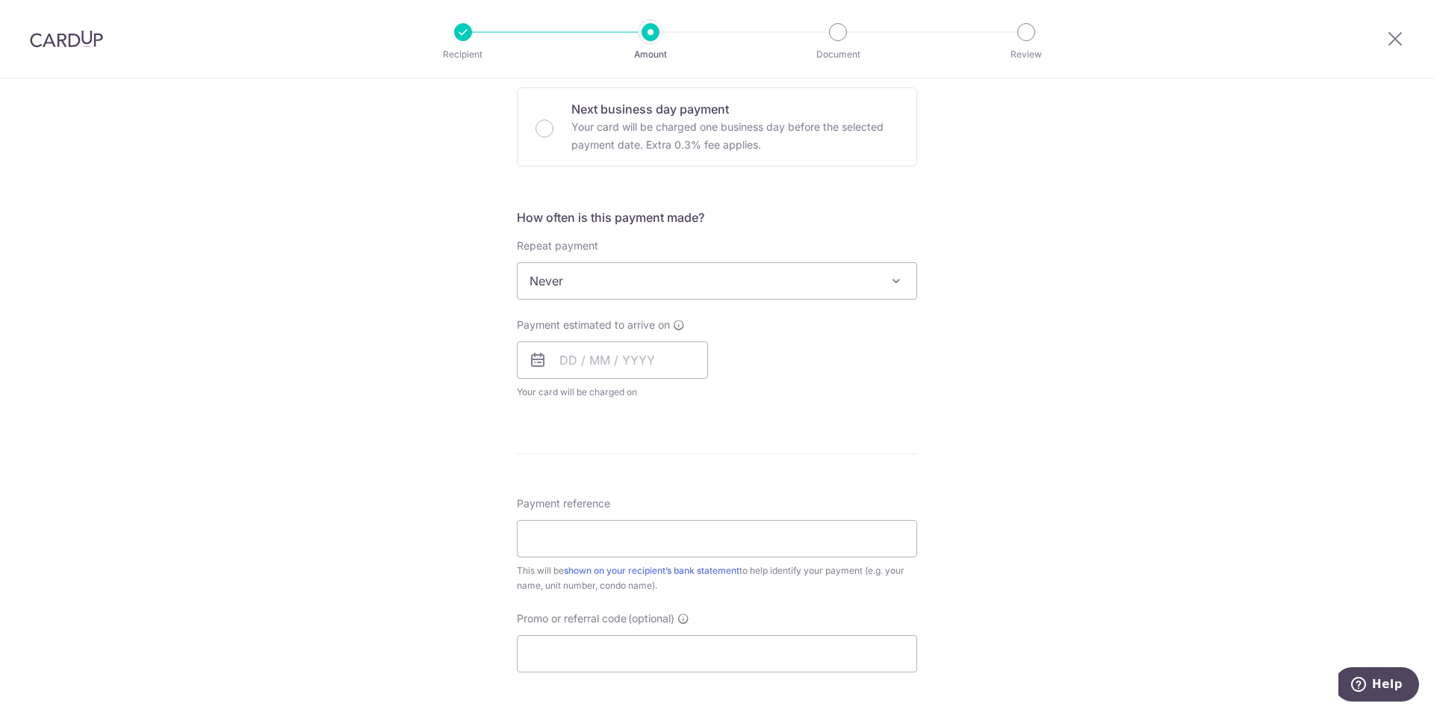
click at [685, 281] on span "Never" at bounding box center [716, 281] width 399 height 36
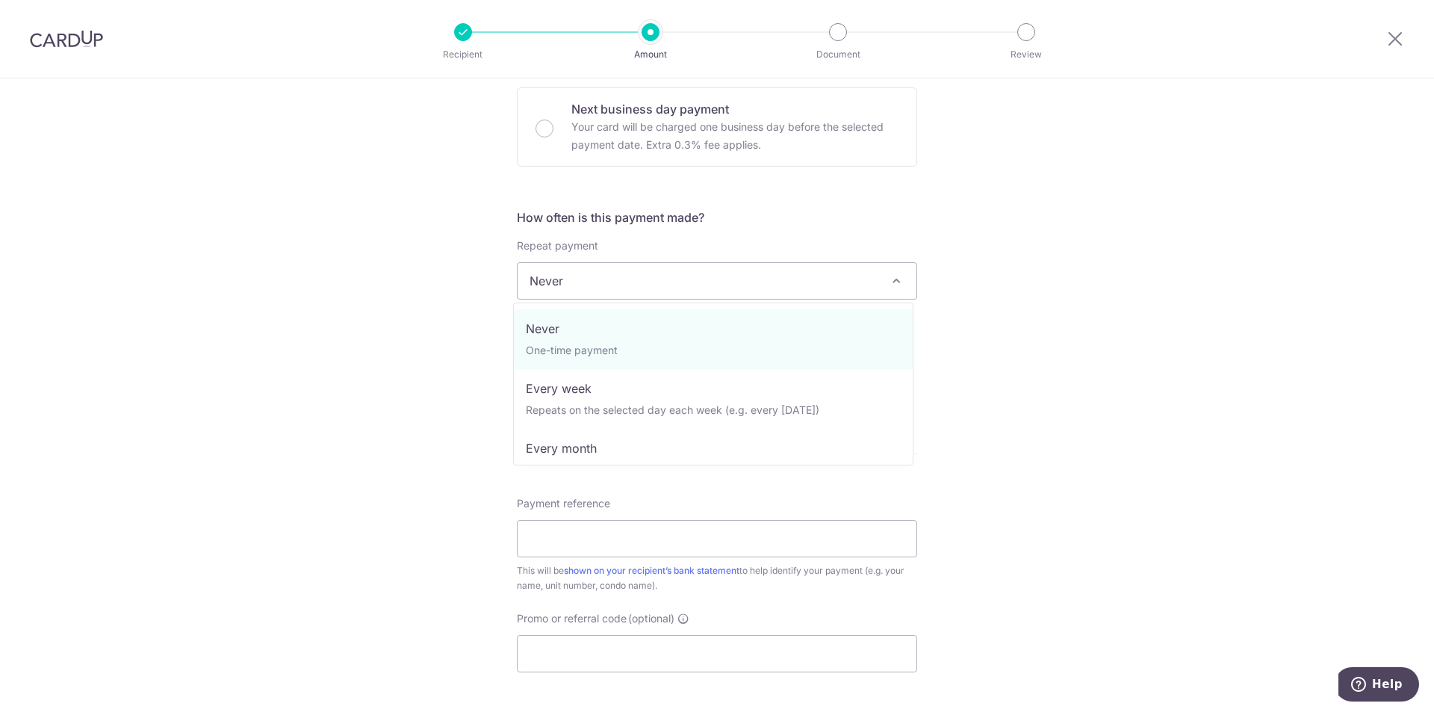
click at [685, 281] on span "Never" at bounding box center [716, 281] width 399 height 36
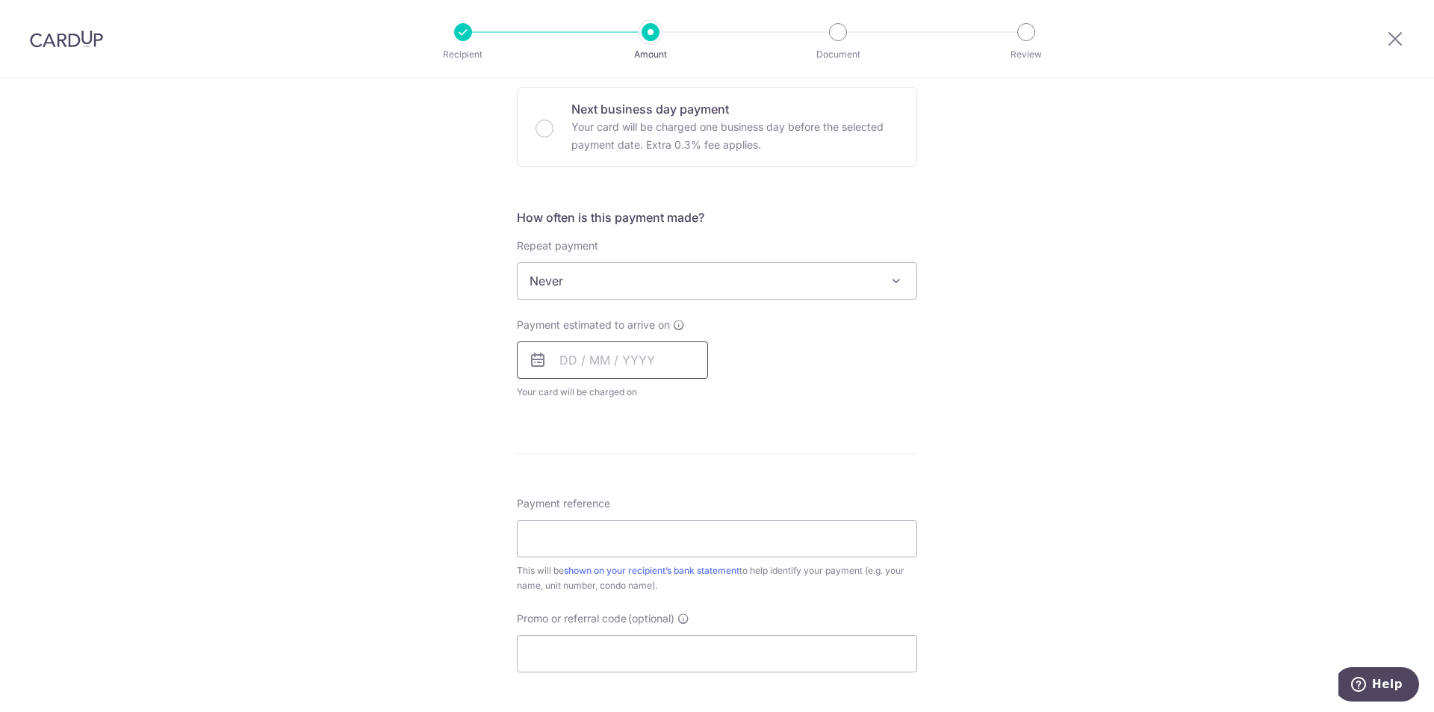
click at [611, 358] on input "text" at bounding box center [612, 359] width 191 height 37
click at [719, 402] on link "Next" at bounding box center [728, 400] width 18 height 18
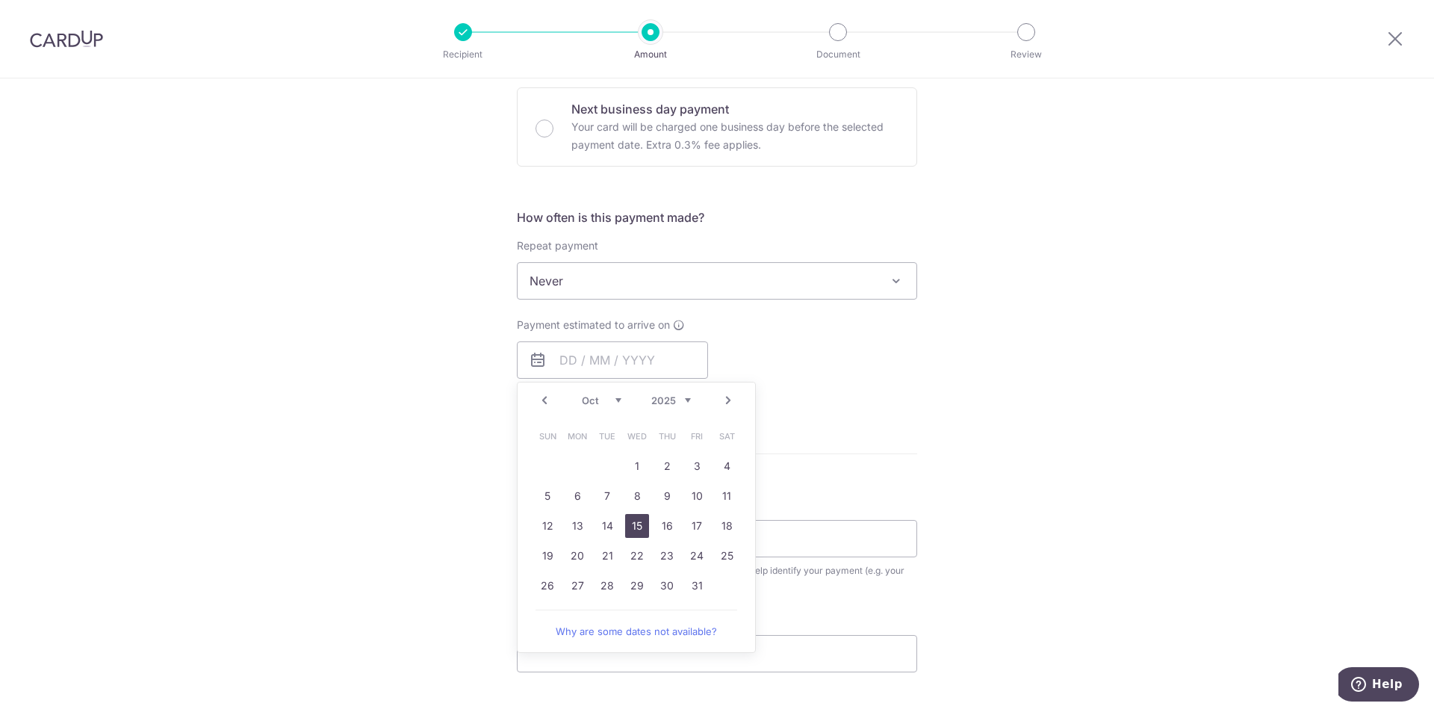
click at [641, 525] on link "15" at bounding box center [637, 526] width 24 height 24
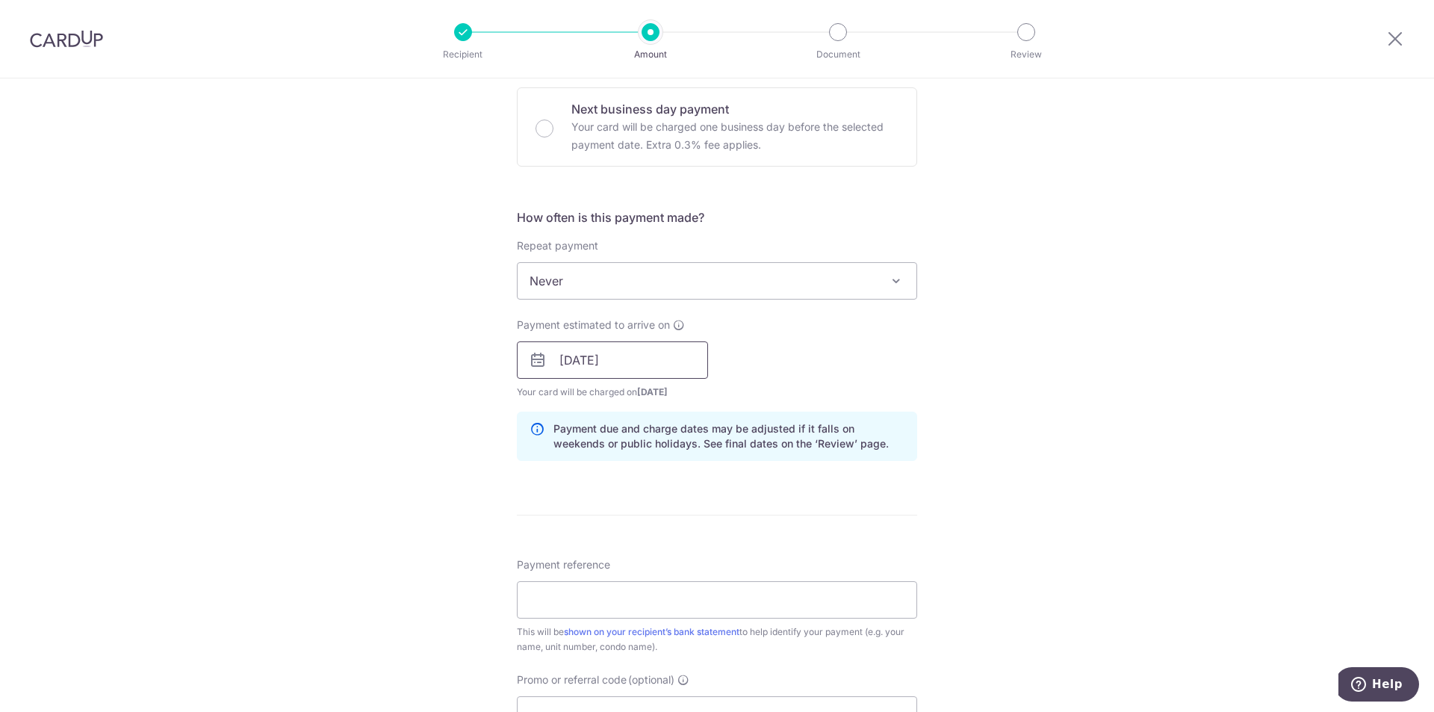
click at [634, 355] on input "15/10/2025" at bounding box center [612, 359] width 191 height 37
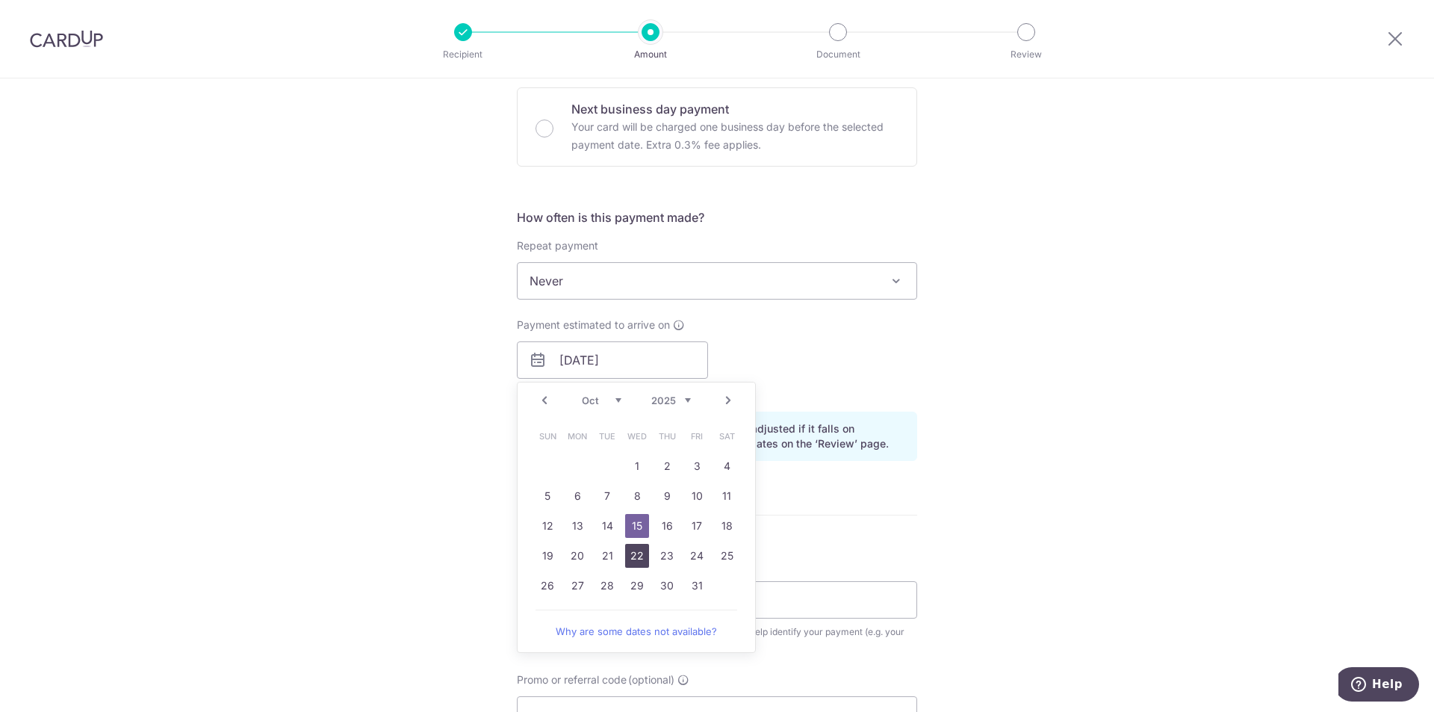
click at [629, 554] on link "22" at bounding box center [637, 556] width 24 height 24
type input "[DATE]"
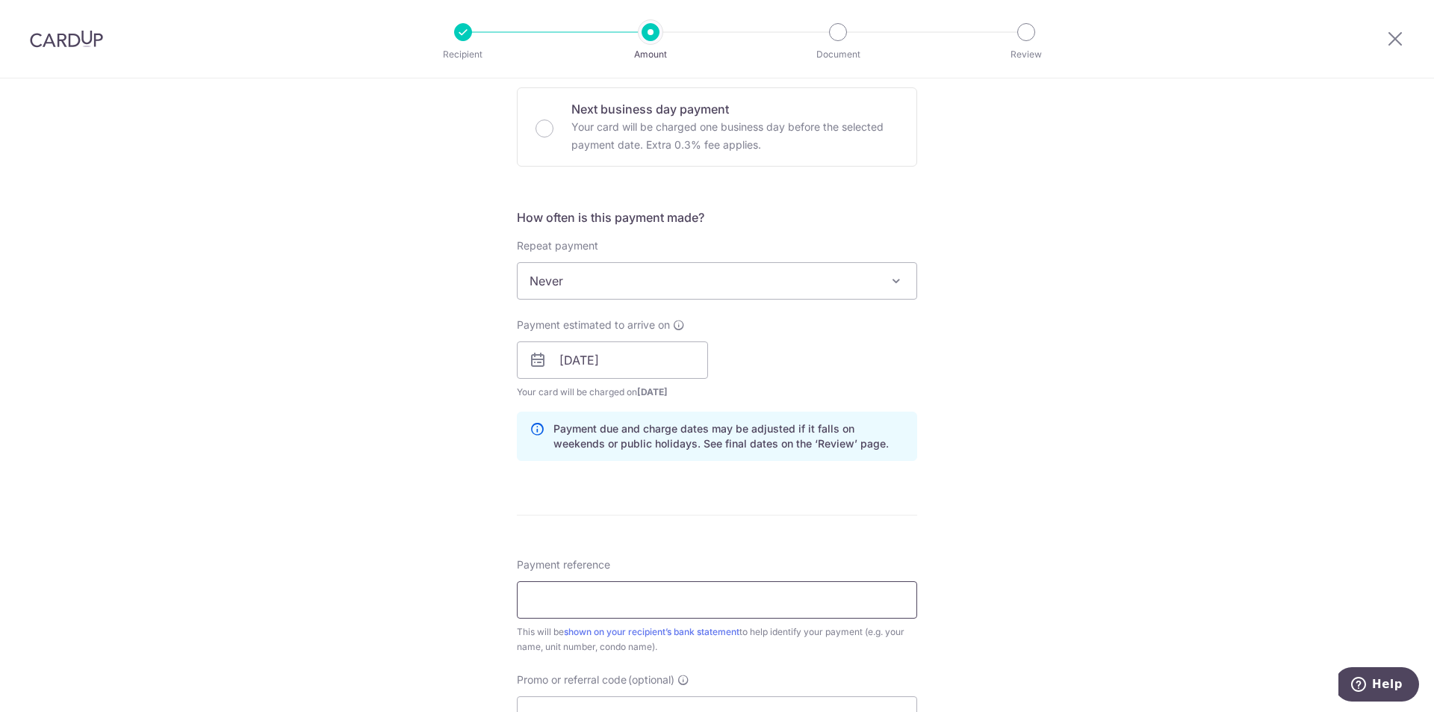
click at [601, 600] on input "Payment reference" at bounding box center [717, 599] width 400 height 37
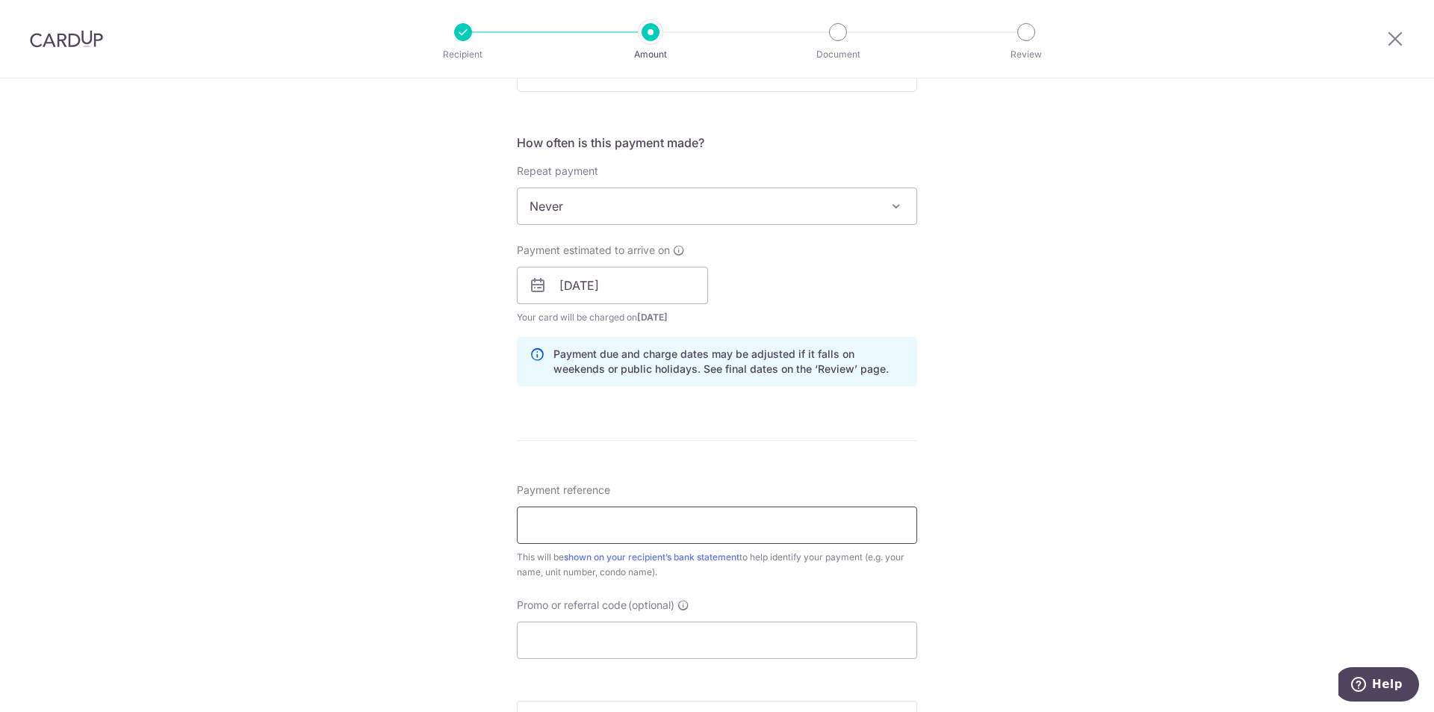
scroll to position [597, 0]
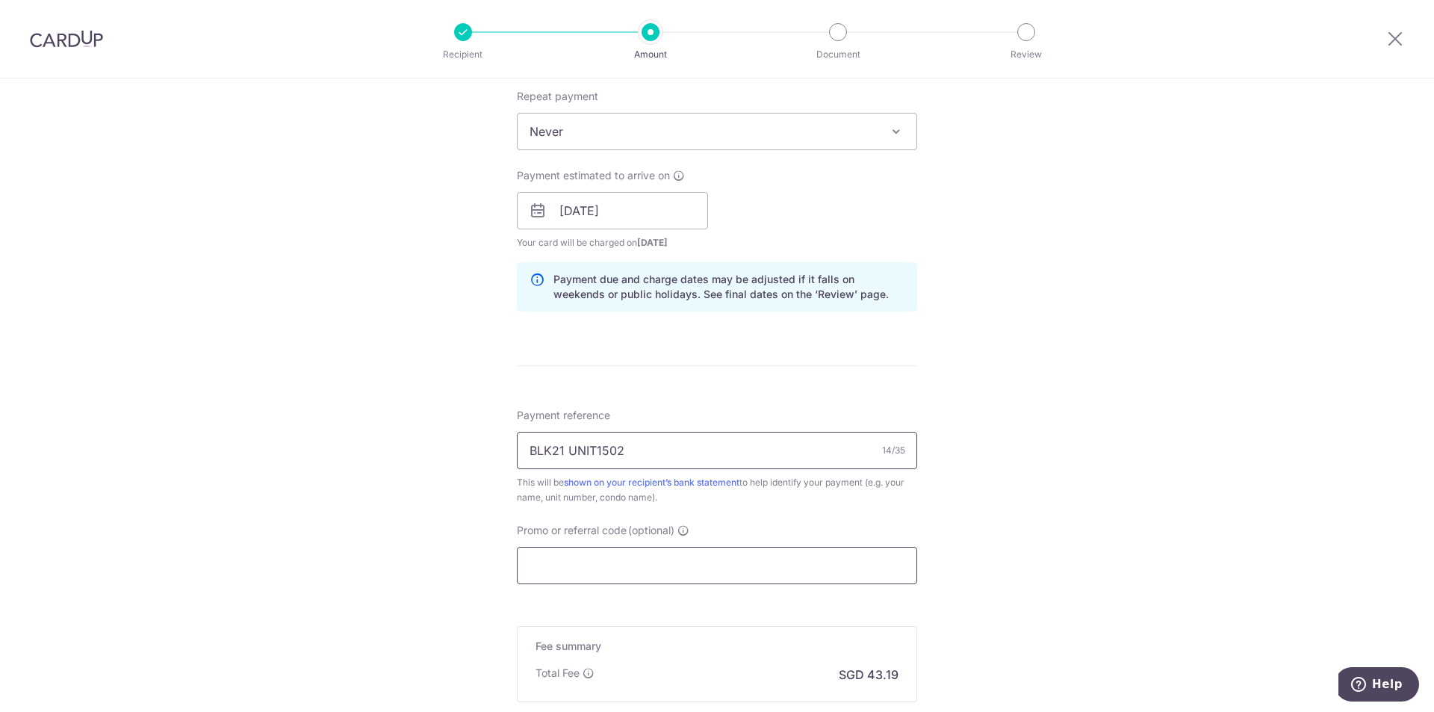
type input "BLK21 UNIT1502"
click at [676, 559] on input "Promo or referral code (optional)" at bounding box center [717, 565] width 400 height 37
paste input "3HOME25R"
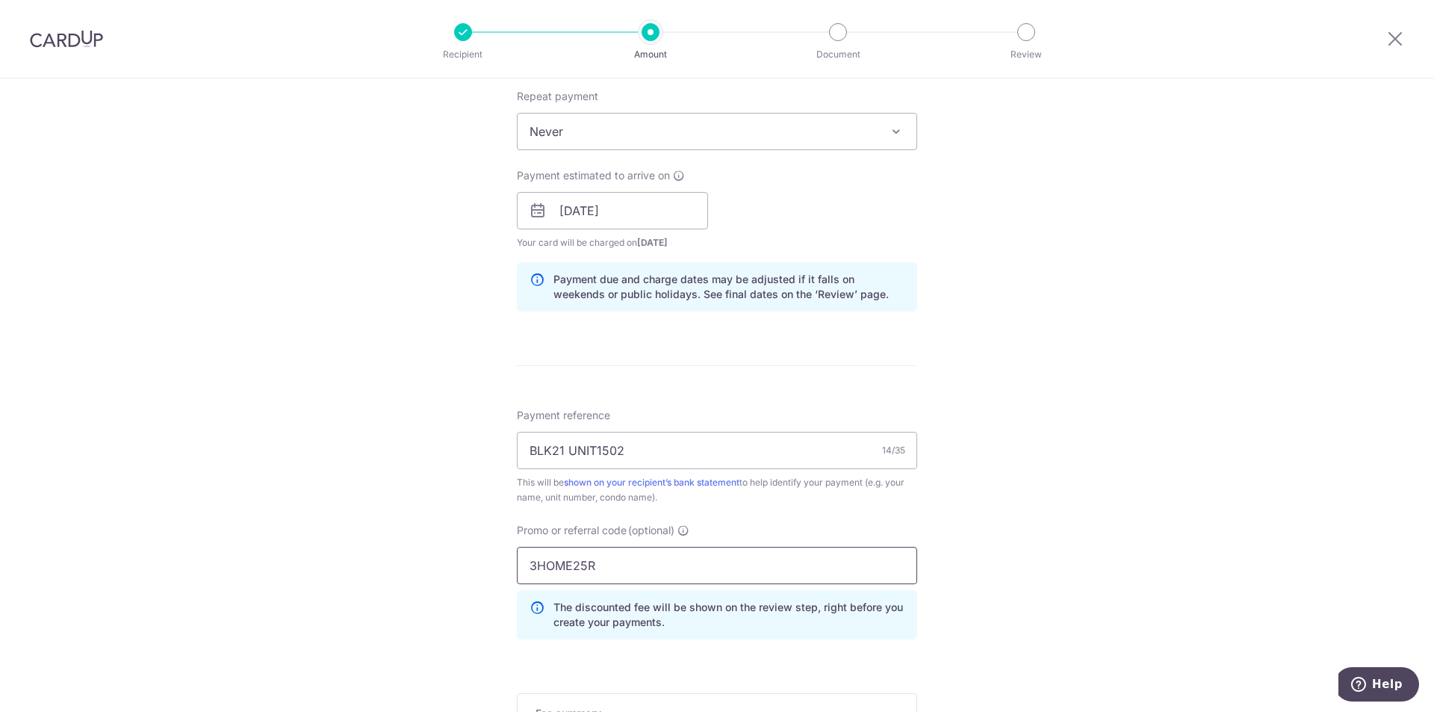
type input "3HOME25R"
click at [994, 517] on div "Tell us more about your payment Enter payment amount SGD 1,661.16 1661.16 Selec…" at bounding box center [717, 220] width 1434 height 1479
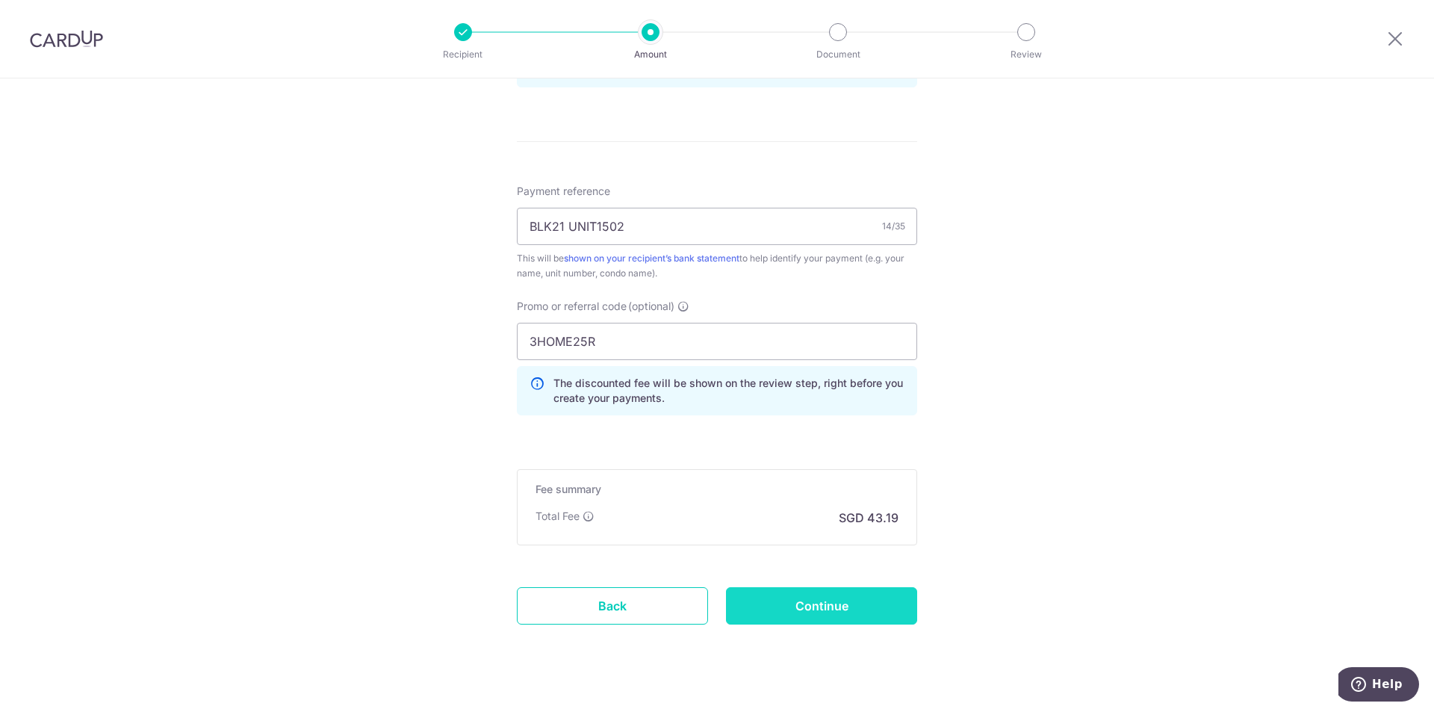
click at [818, 606] on input "Continue" at bounding box center [821, 605] width 191 height 37
type input "Create Schedule"
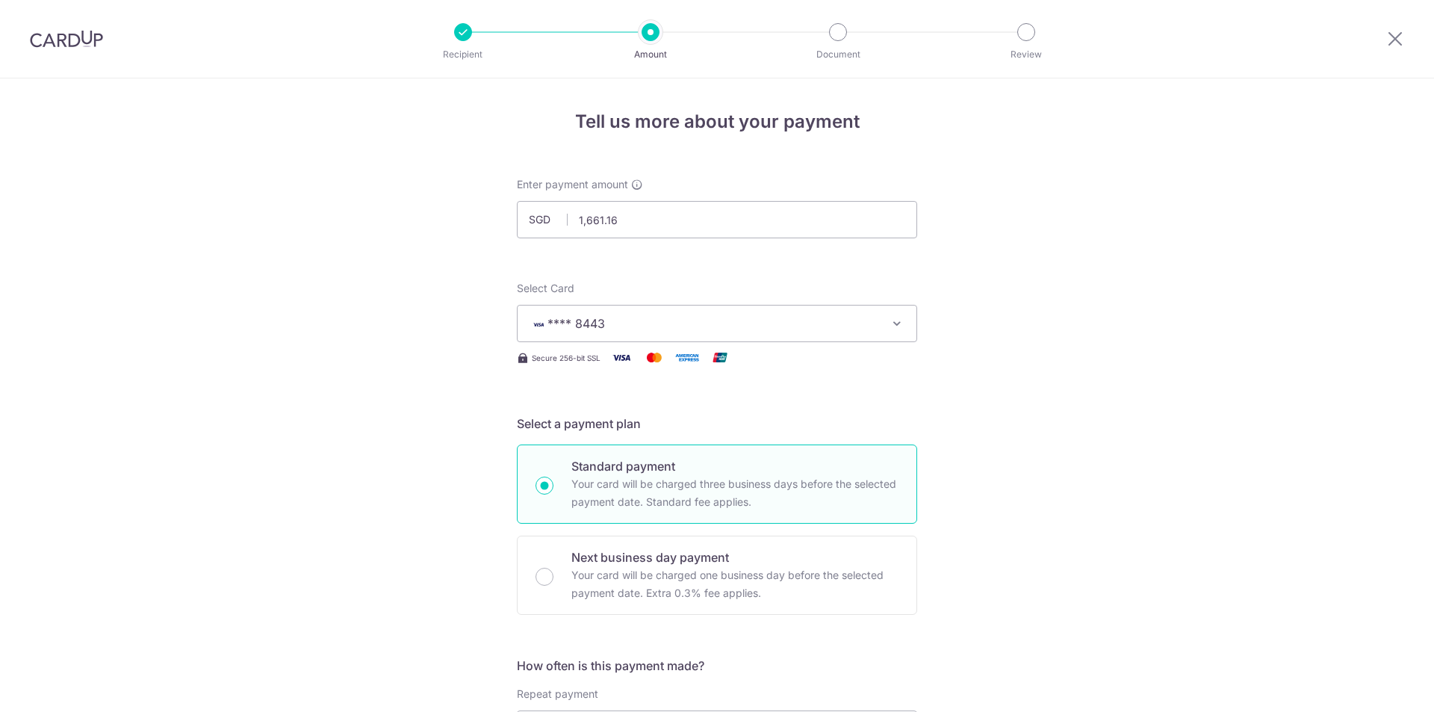
scroll to position [867, 0]
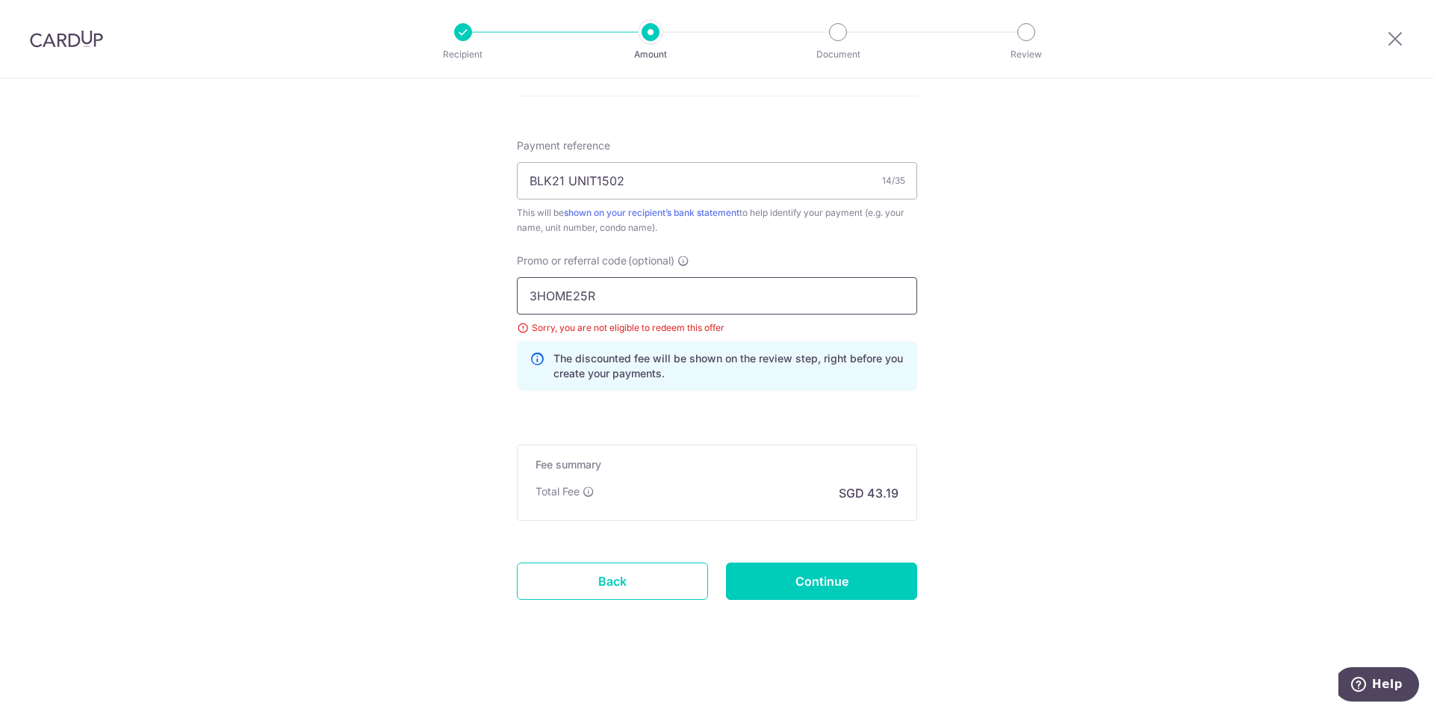
click at [608, 296] on input "3HOME25R" at bounding box center [717, 295] width 400 height 37
drag, startPoint x: 608, startPoint y: 296, endPoint x: 454, endPoint y: 305, distance: 154.1
type input "honeymoney"
click at [812, 579] on input "Continue" at bounding box center [821, 580] width 191 height 37
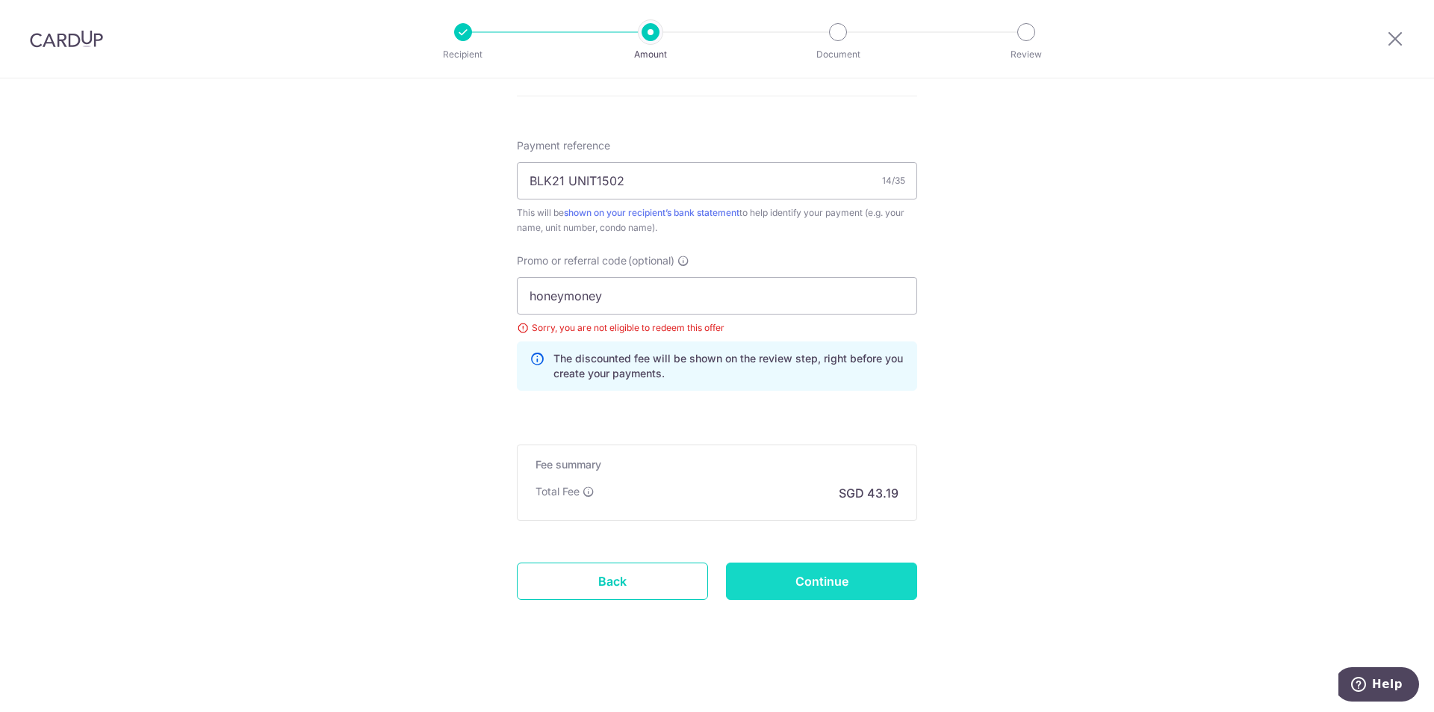
type input "Update Schedule"
drag, startPoint x: 666, startPoint y: 301, endPoint x: 496, endPoint y: 299, distance: 170.2
type input "mileslion"
click at [830, 570] on input "Continue" at bounding box center [821, 580] width 191 height 37
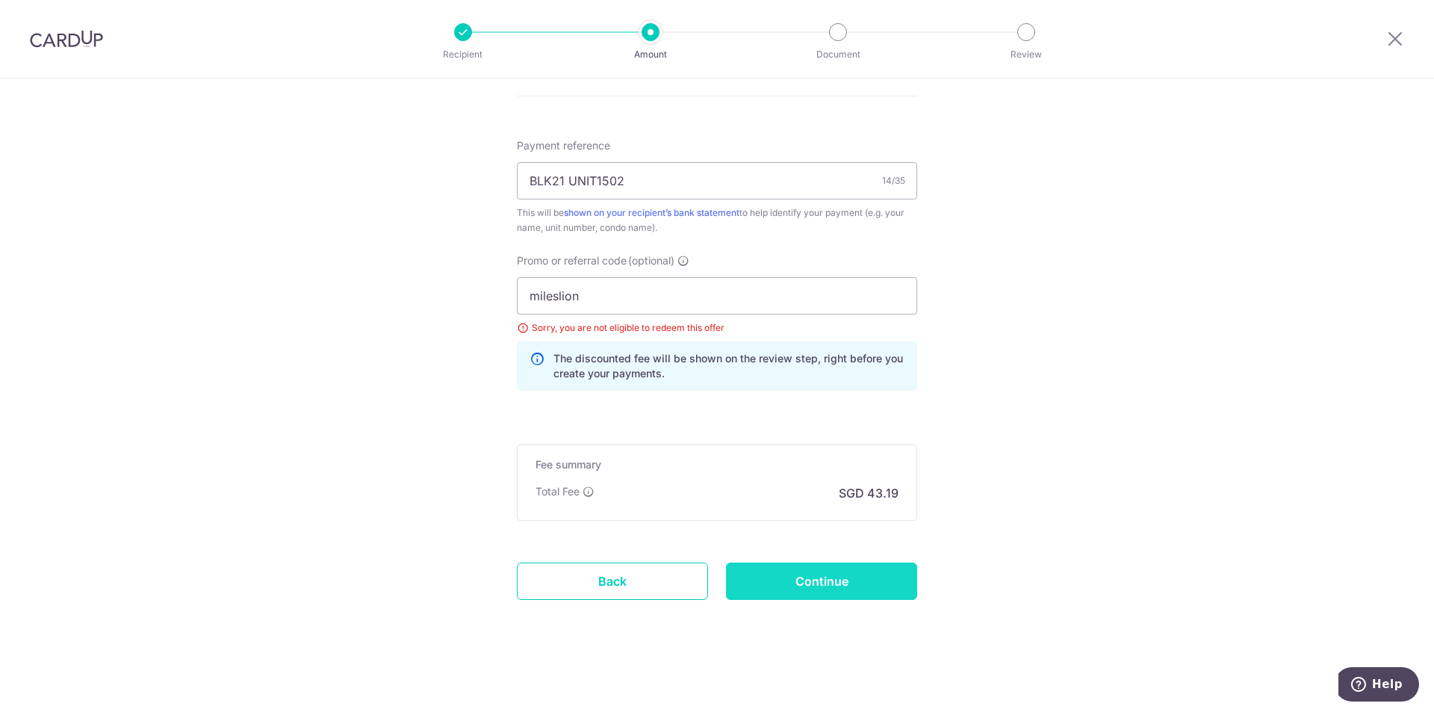
type input "Update Schedule"
click at [555, 294] on input "mileslion" at bounding box center [717, 295] width 400 height 37
type input "milelion"
click at [779, 582] on input "Continue" at bounding box center [821, 580] width 191 height 37
type input "Update Schedule"
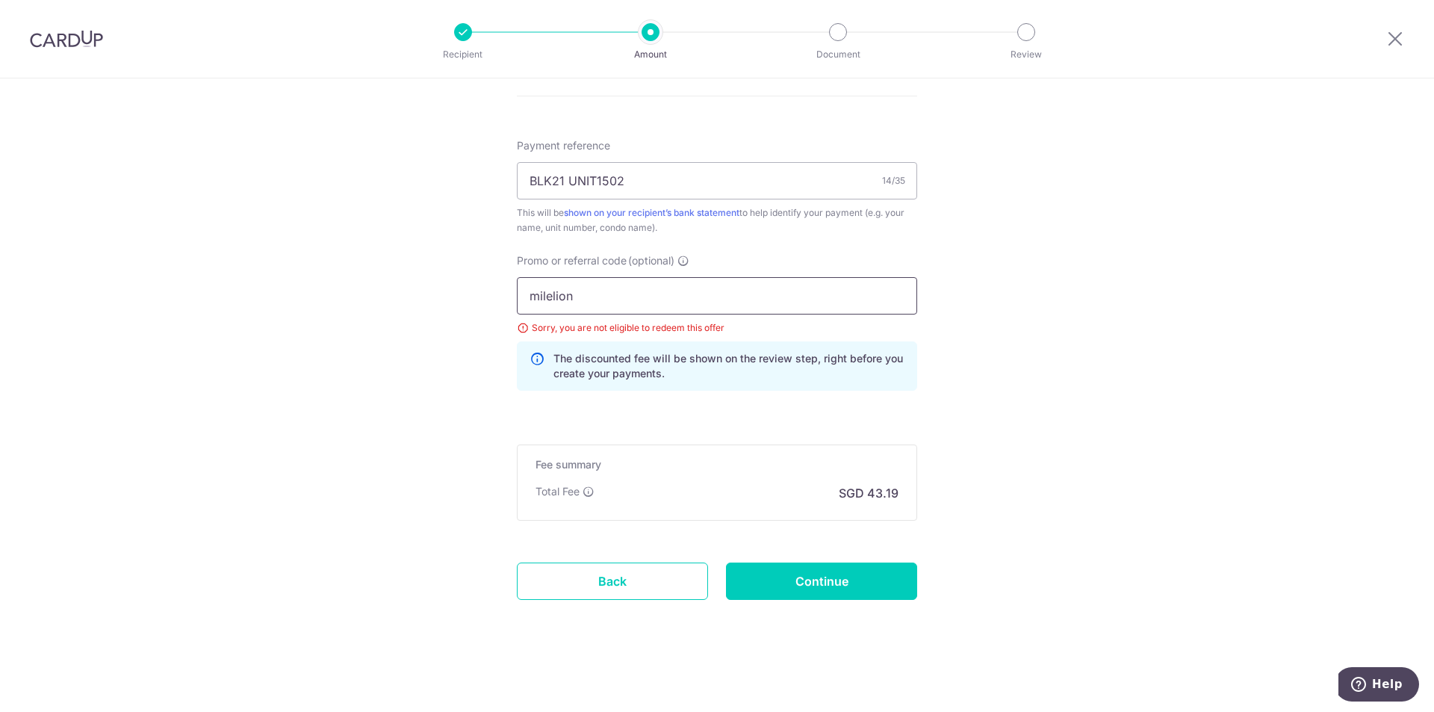
click at [598, 292] on input "milelion" at bounding box center [717, 295] width 400 height 37
drag, startPoint x: 576, startPoint y: 290, endPoint x: 445, endPoint y: 293, distance: 131.4
paste input "OFF225"
type input "OFF225"
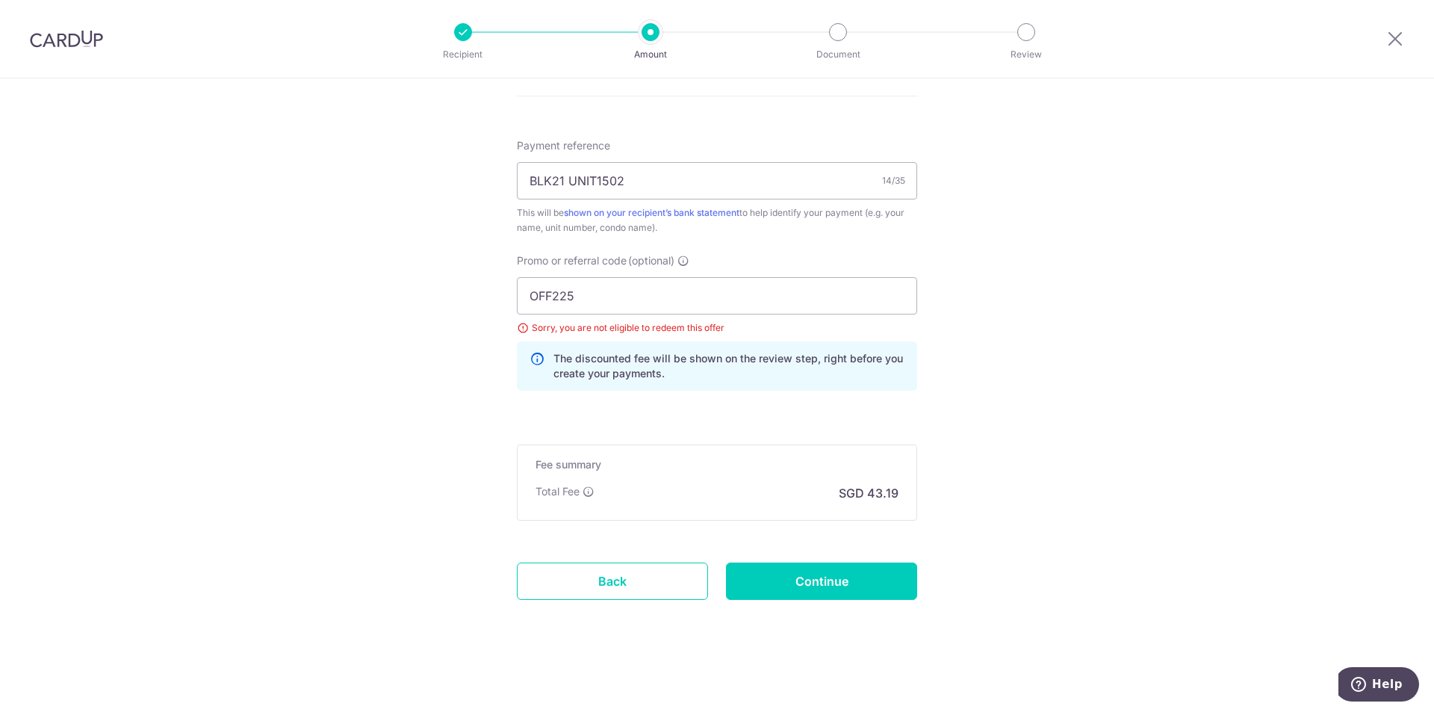
click at [810, 576] on input "Continue" at bounding box center [821, 580] width 191 height 37
type input "Update Schedule"
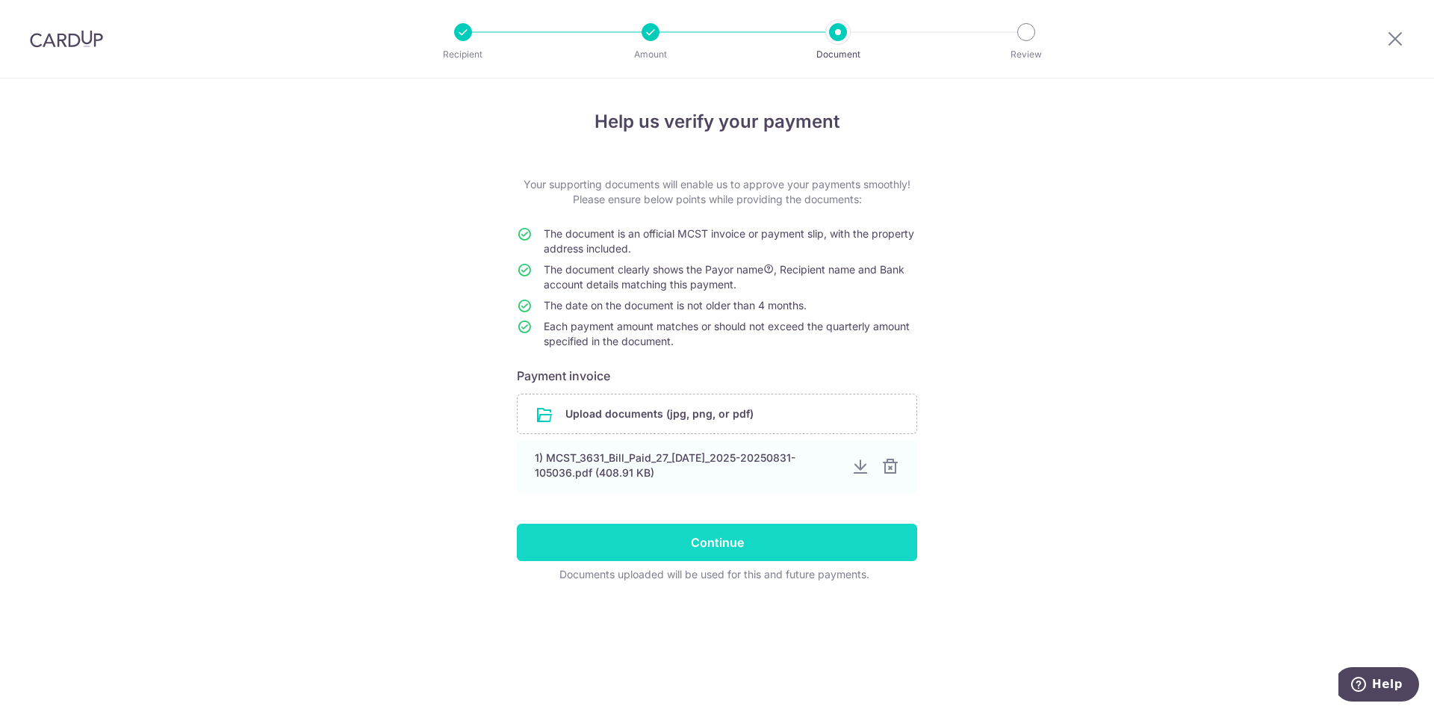
click at [659, 538] on input "Continue" at bounding box center [717, 541] width 400 height 37
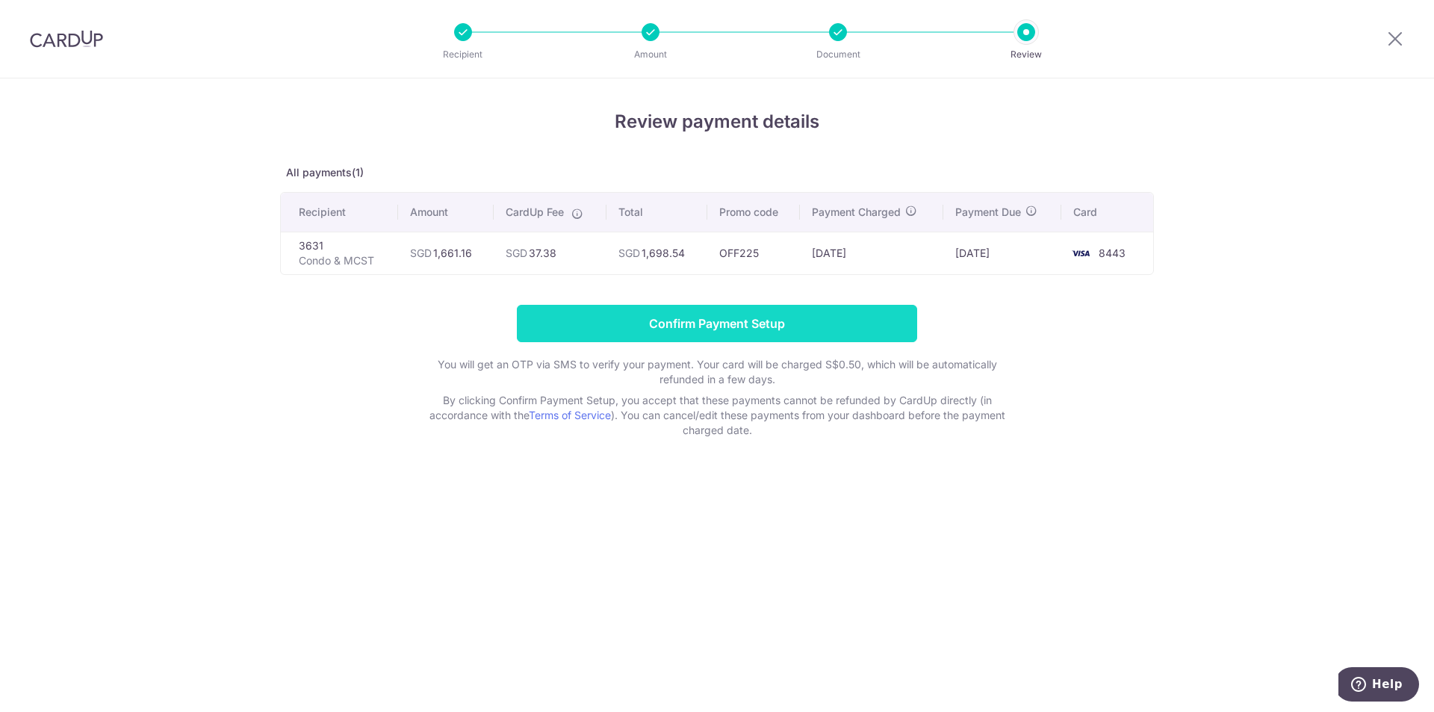
click at [698, 322] on input "Confirm Payment Setup" at bounding box center [717, 323] width 400 height 37
